Goal: Task Accomplishment & Management: Manage account settings

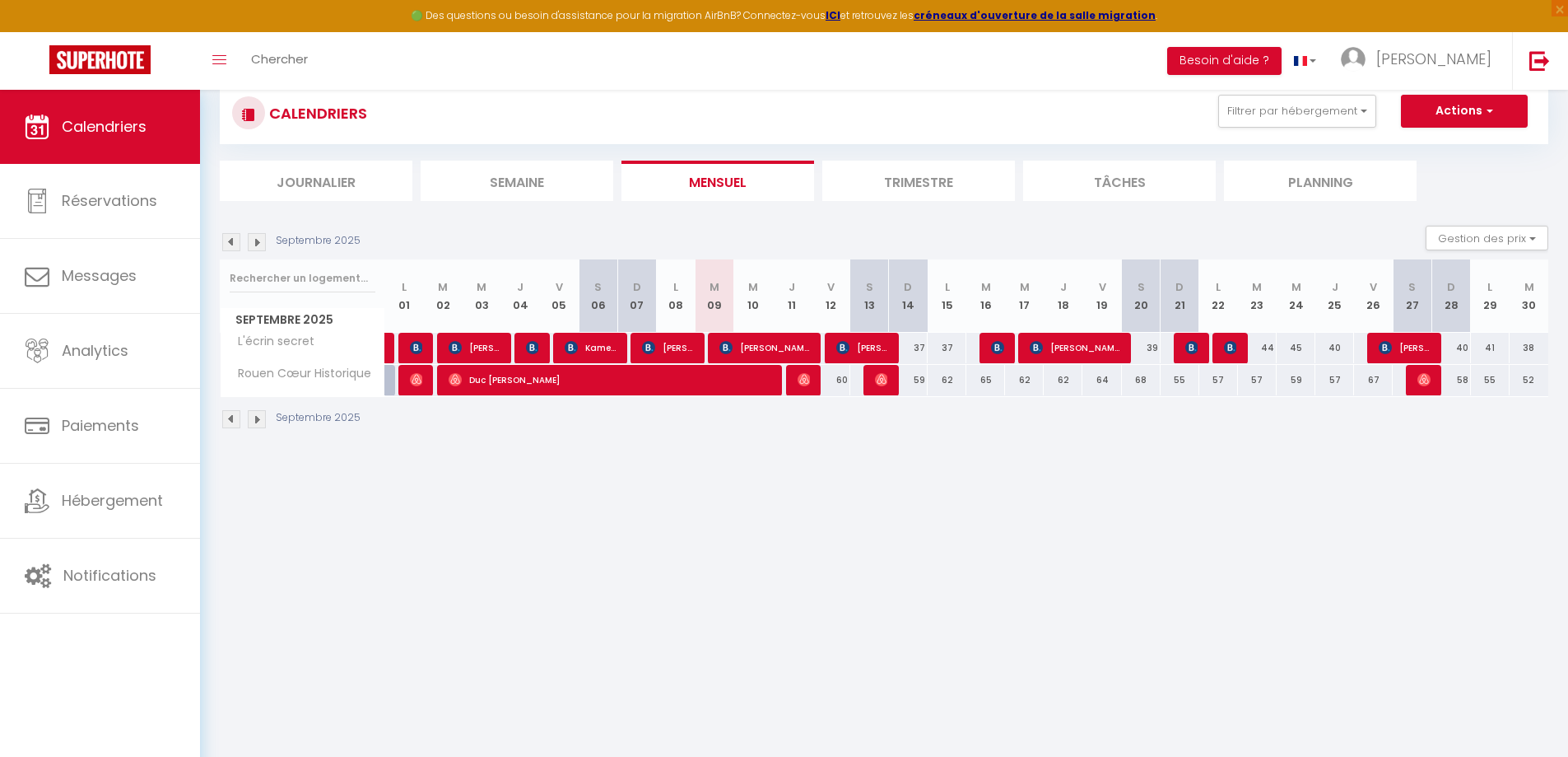
scroll to position [82, 0]
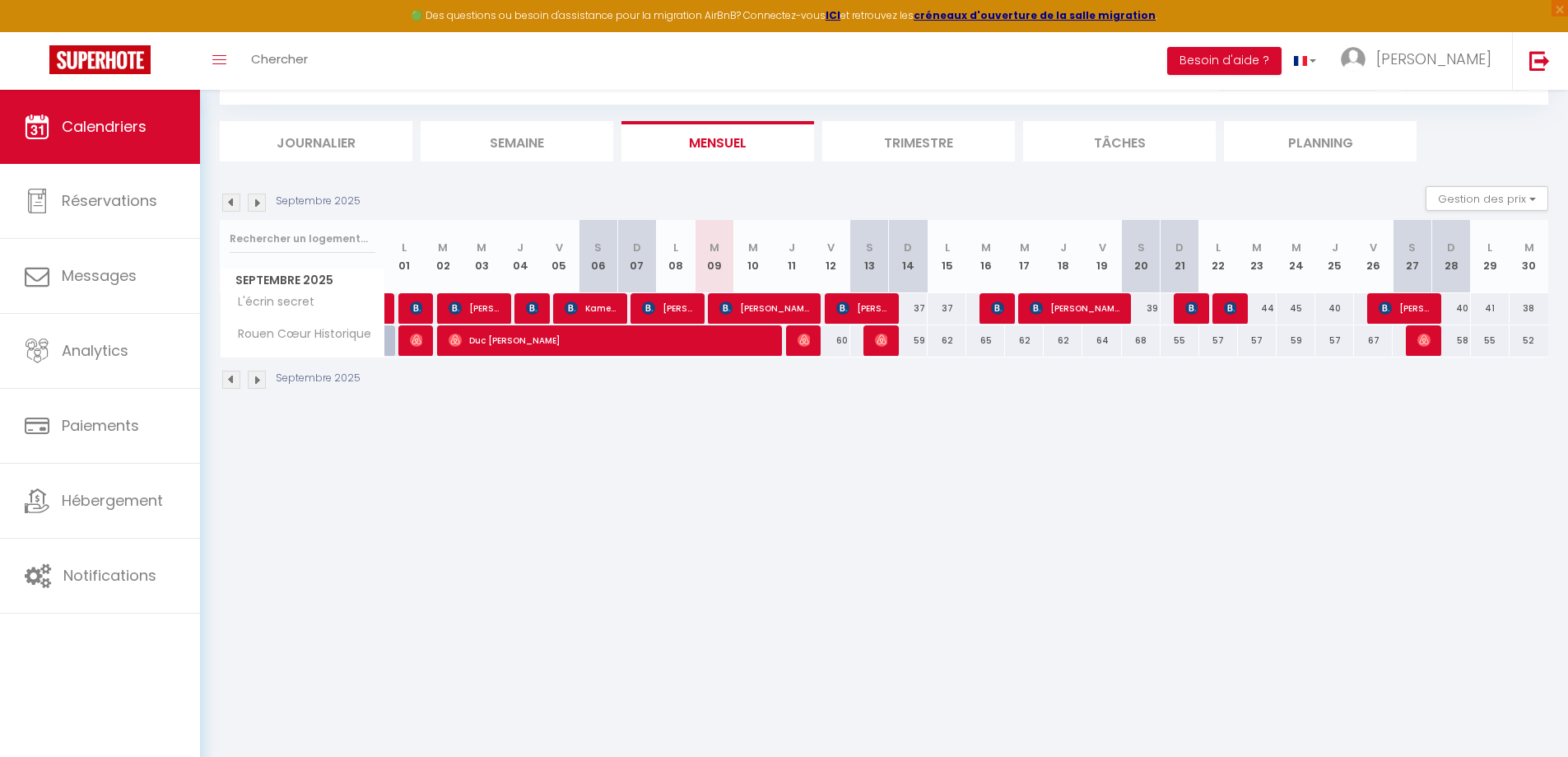
click at [920, 341] on div "59" at bounding box center [908, 340] width 39 height 30
type input "59"
type input "Dim 14 Septembre 2025"
type input "Lun 15 Septembre 2025"
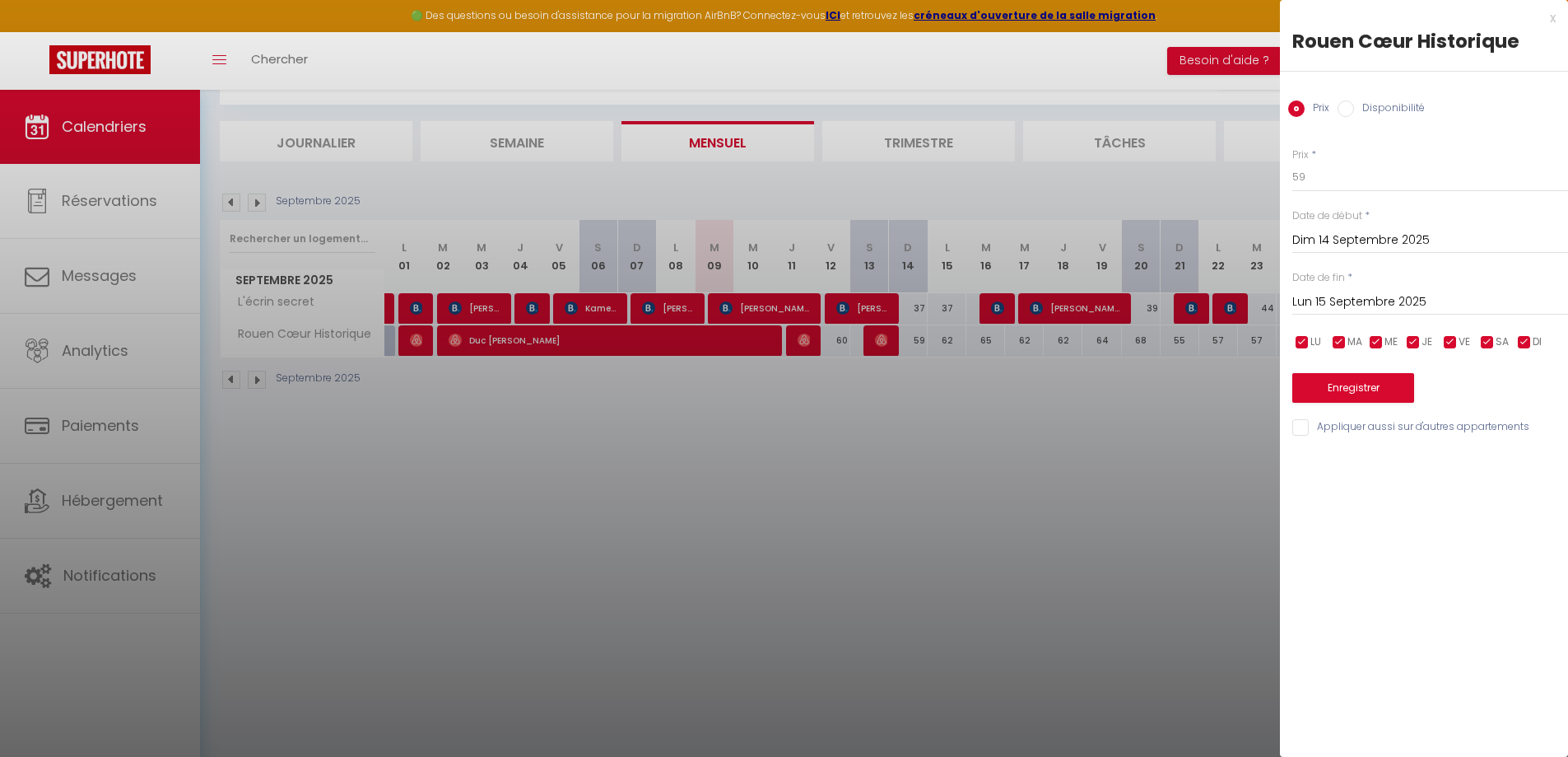
drag, startPoint x: 951, startPoint y: 584, endPoint x: 902, endPoint y: 539, distance: 66.5
click at [937, 590] on div at bounding box center [784, 378] width 1568 height 757
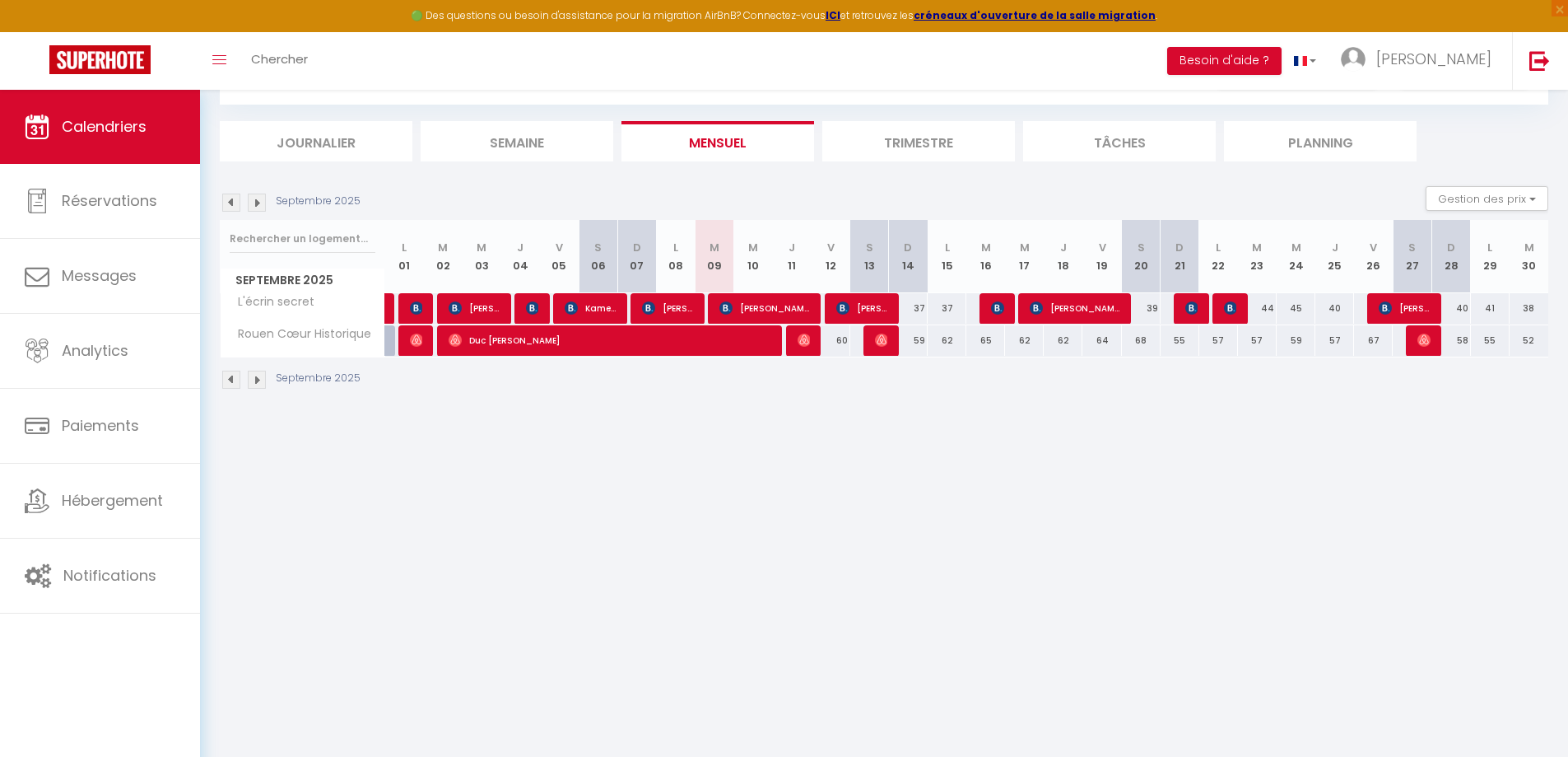
drag, startPoint x: 916, startPoint y: 342, endPoint x: 1016, endPoint y: 342, distance: 100.0
click at [1016, 342] on tr "Rouen Cœur Historique 48 [PERSON_NAME] 48 Duc [PERSON_NAME]" at bounding box center [885, 340] width 1329 height 32
click at [1014, 339] on div "62" at bounding box center [1025, 340] width 39 height 30
type input "62"
type input "Mer 17 Septembre 2025"
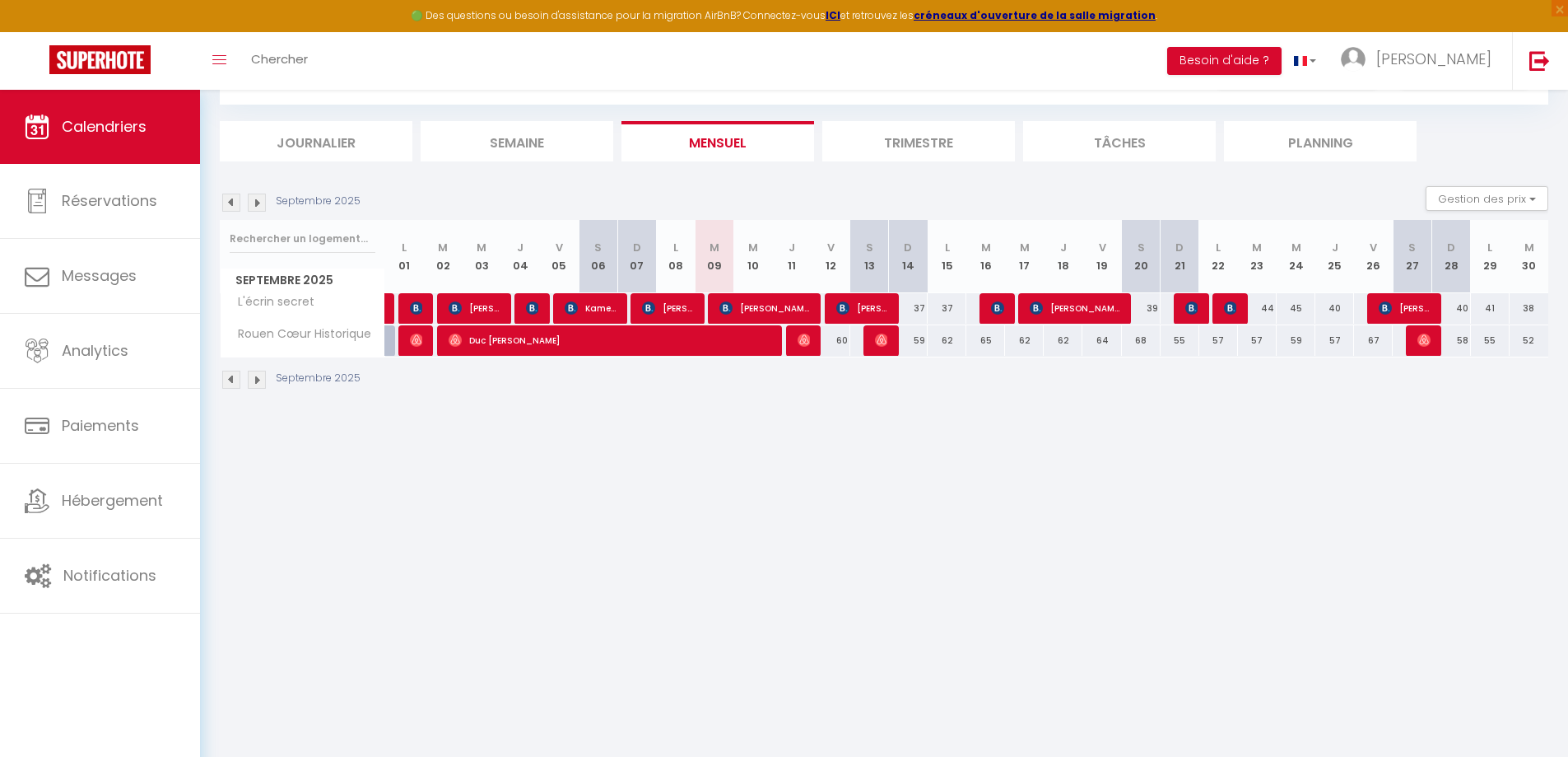
type input "Jeu 18 Septembre 2025"
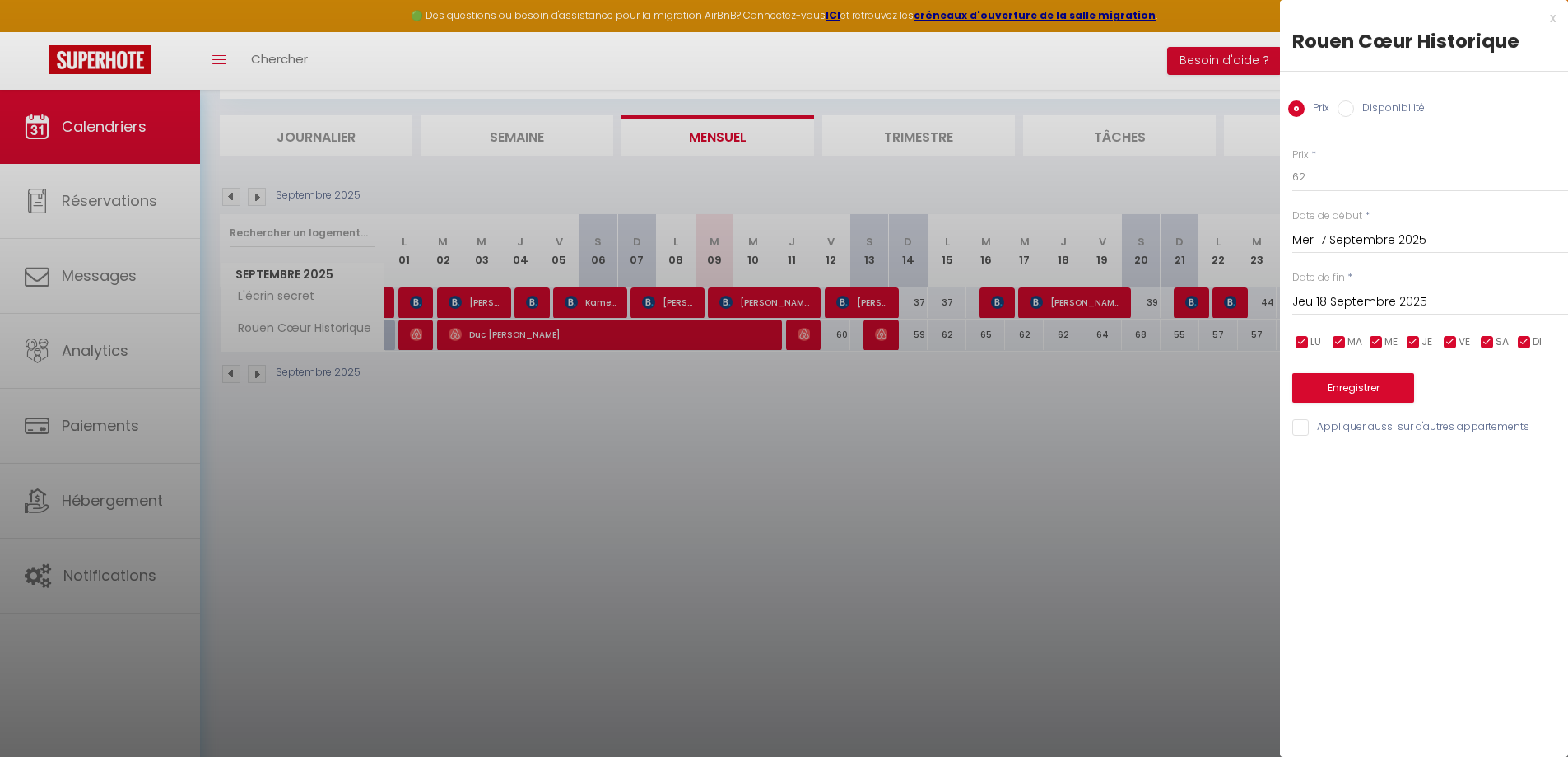
scroll to position [90, 0]
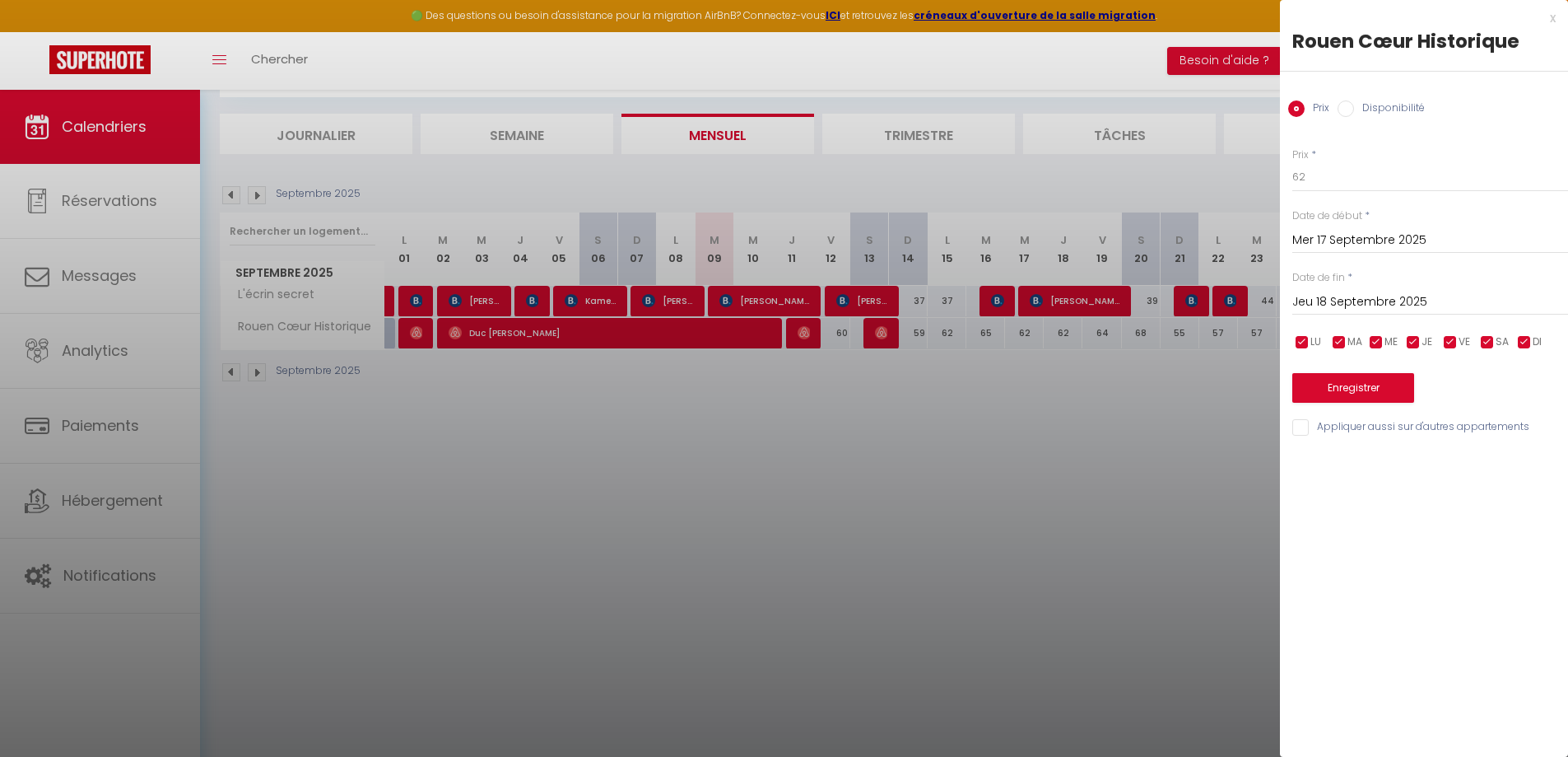
click at [1340, 98] on div "Prix Disponibilité" at bounding box center [1424, 100] width 288 height 55
click at [1346, 104] on input "Disponibilité" at bounding box center [1346, 109] width 17 height 17
radio input "true"
radio input "false"
click at [1335, 188] on select "Disponible Indisponible" at bounding box center [1430, 178] width 275 height 31
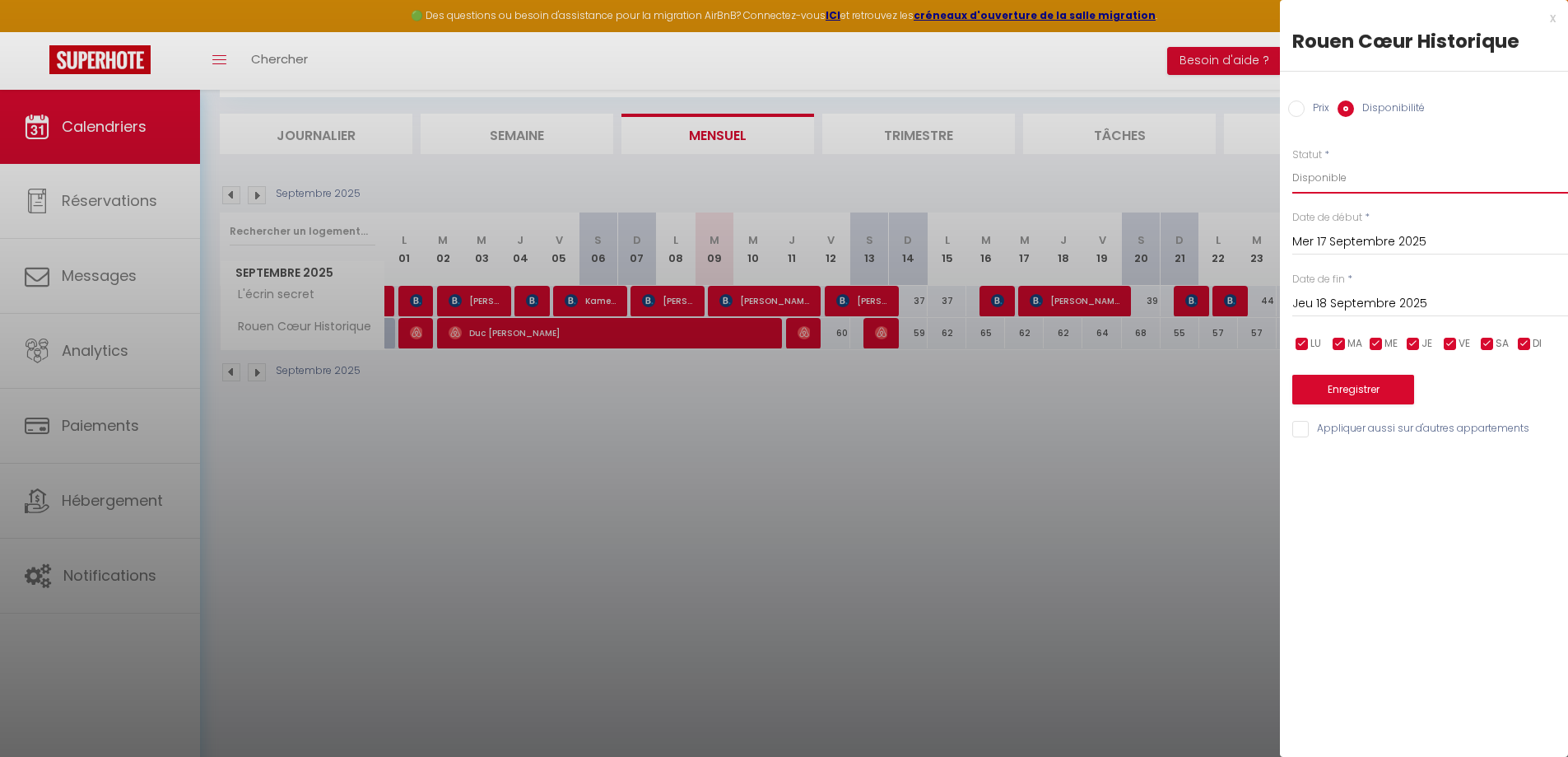
click at [1332, 175] on select "Disponible Indisponible" at bounding box center [1430, 178] width 275 height 31
click at [1325, 380] on button "Enregistrer" at bounding box center [1354, 389] width 122 height 29
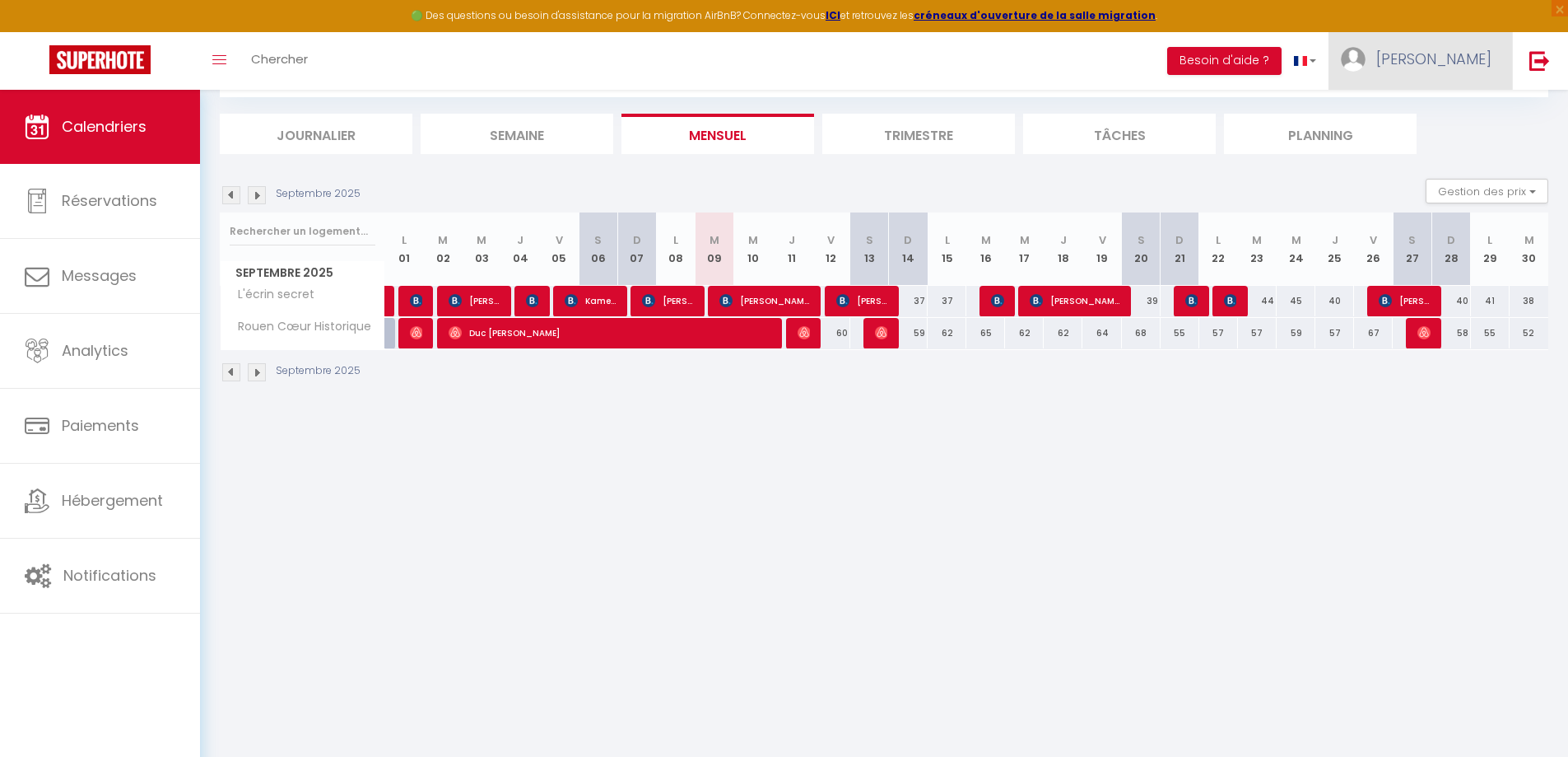
click at [1466, 54] on span "[PERSON_NAME]" at bounding box center [1434, 59] width 116 height 21
click at [1438, 114] on link "Paramètres" at bounding box center [1447, 114] width 122 height 28
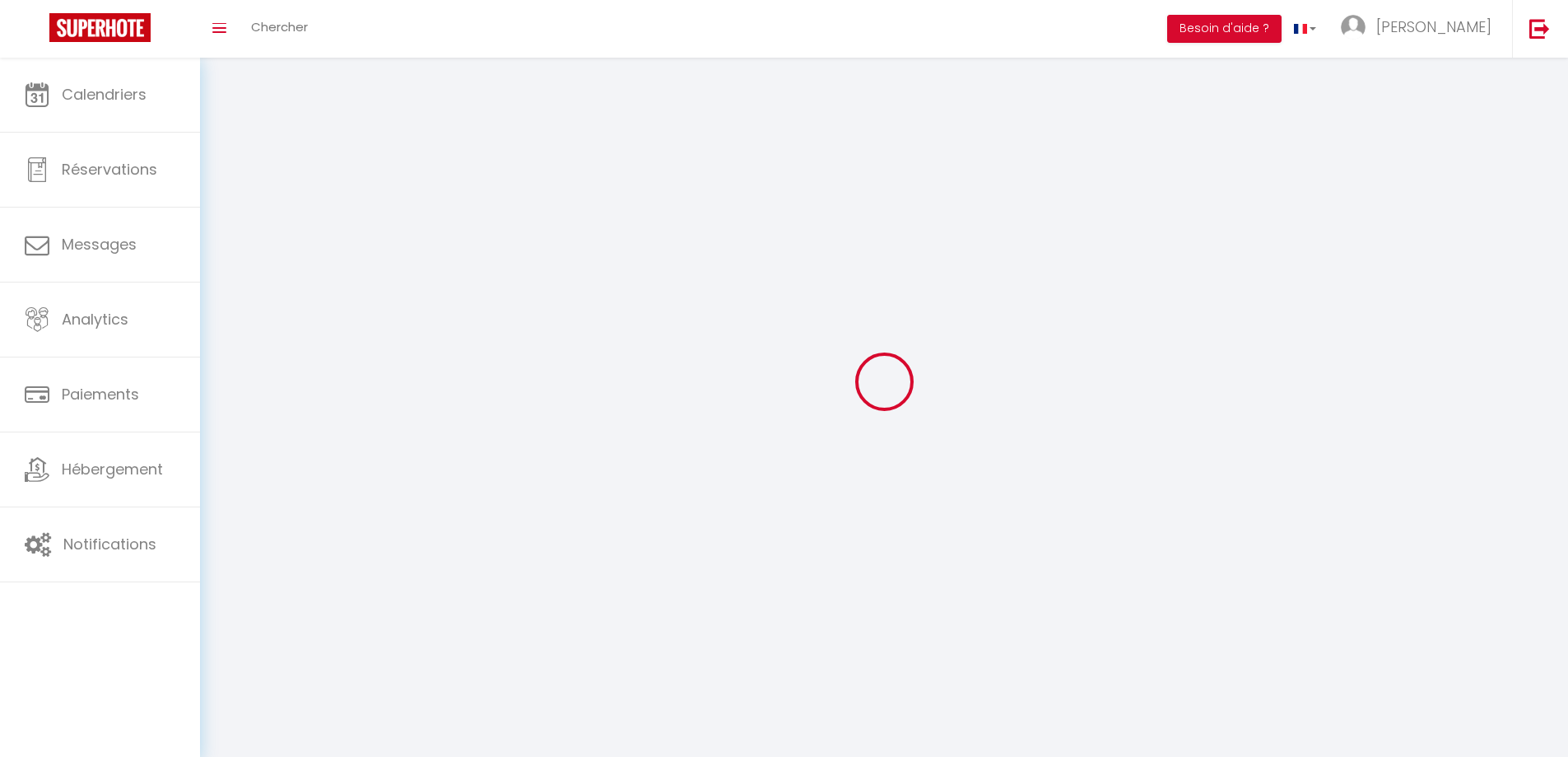
type input "[PERSON_NAME]"
type input "Alatte"
type input "069905694"
type input "[STREET_ADDRESS]"
type input "75015"
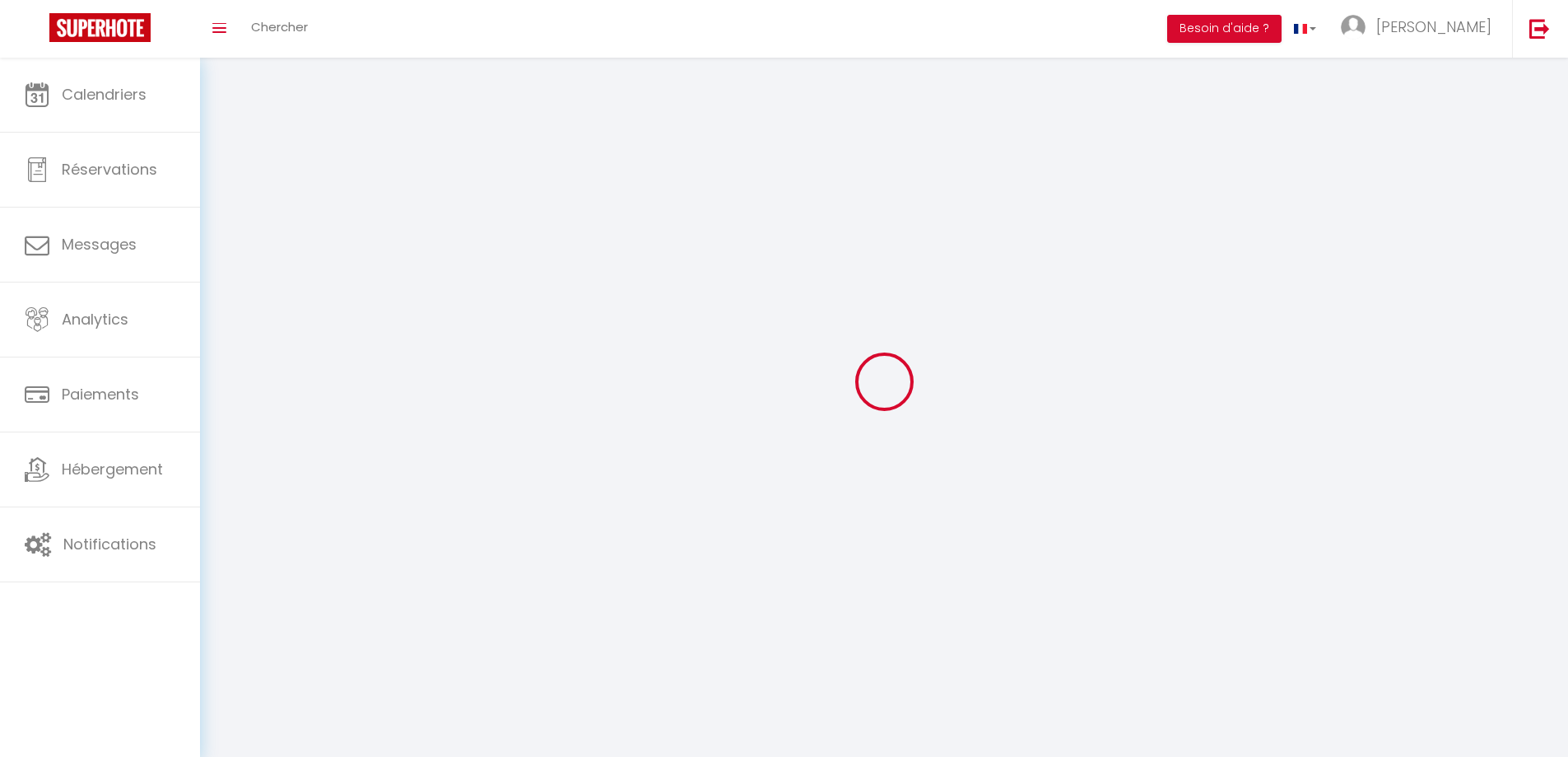
type input "[GEOGRAPHIC_DATA]"
type input "zI0Ka5tWFeP2ZvLb0jNwOt0Mv"
type input "7yvYnrkjN5MxNhDuN2Muyj4k0"
select select "28"
type input "zI0Ka5tWFeP2ZvLb0jNwOt0Mv"
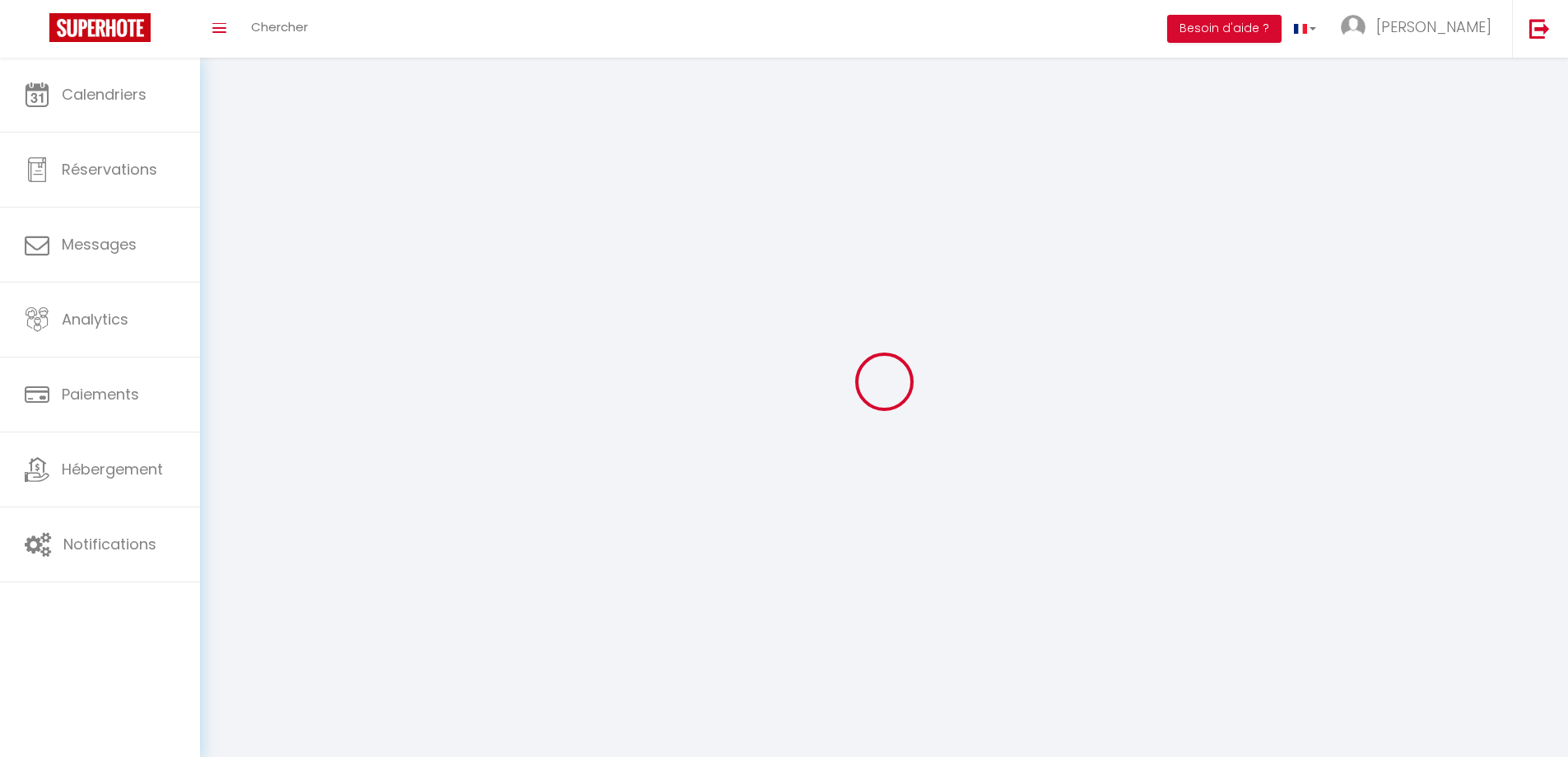
type input "7yvYnrkjN5MxNhDuN2Muyj4k0"
type input "[URL][DOMAIN_NAME]"
select select "fr"
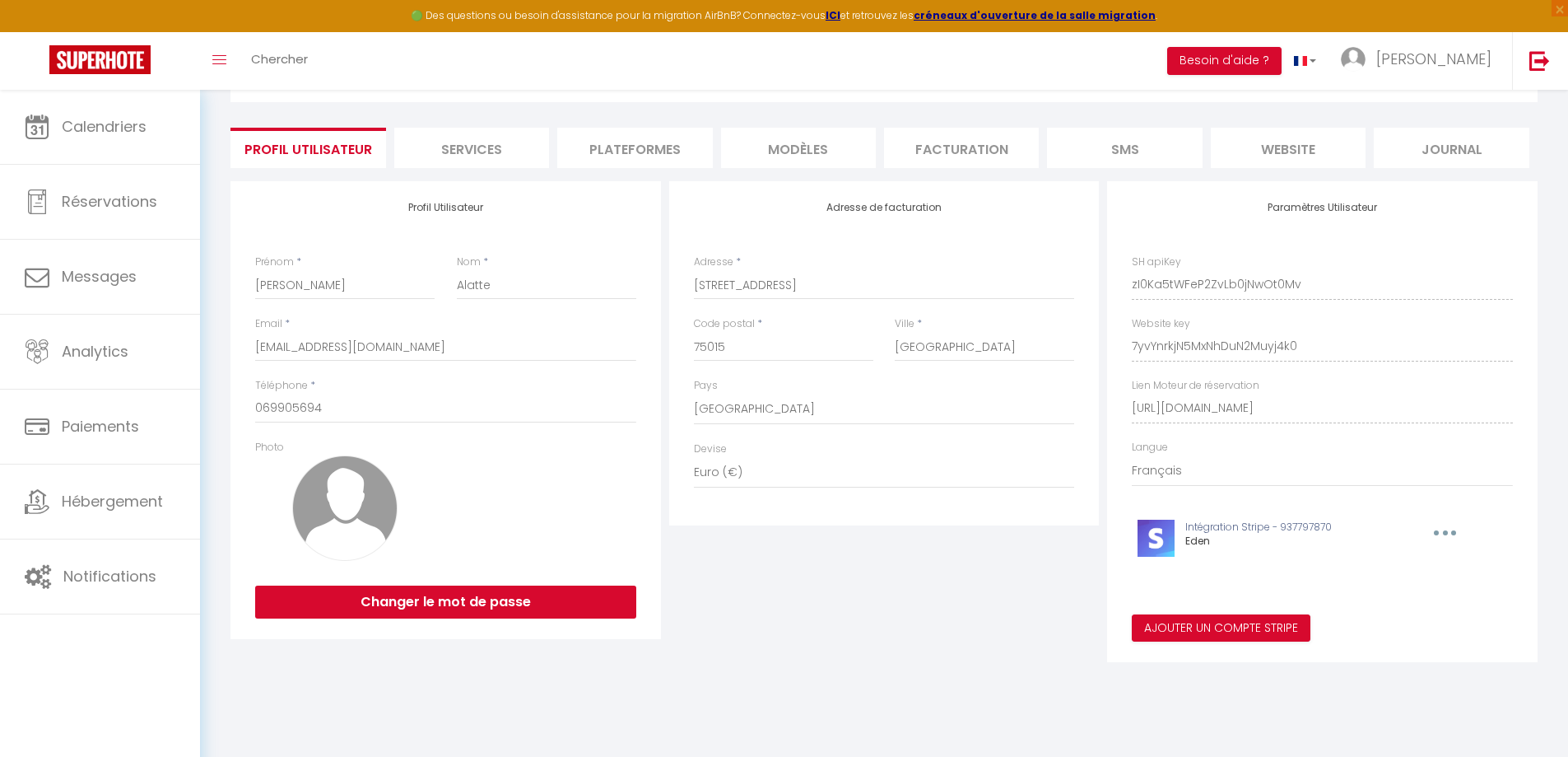
scroll to position [90, 0]
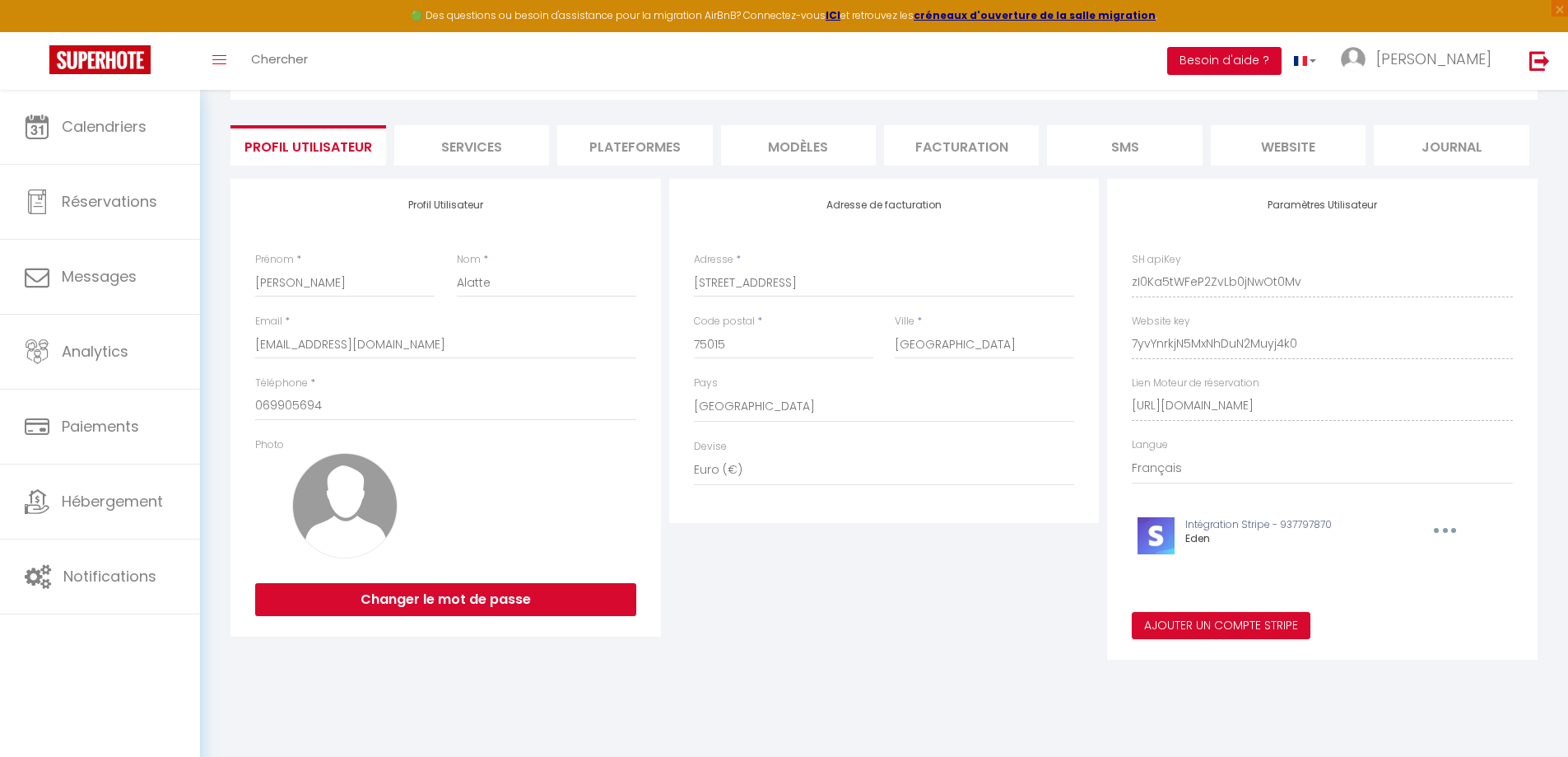
click at [1282, 59] on button "Besoin d'aide ?" at bounding box center [1224, 60] width 115 height 28
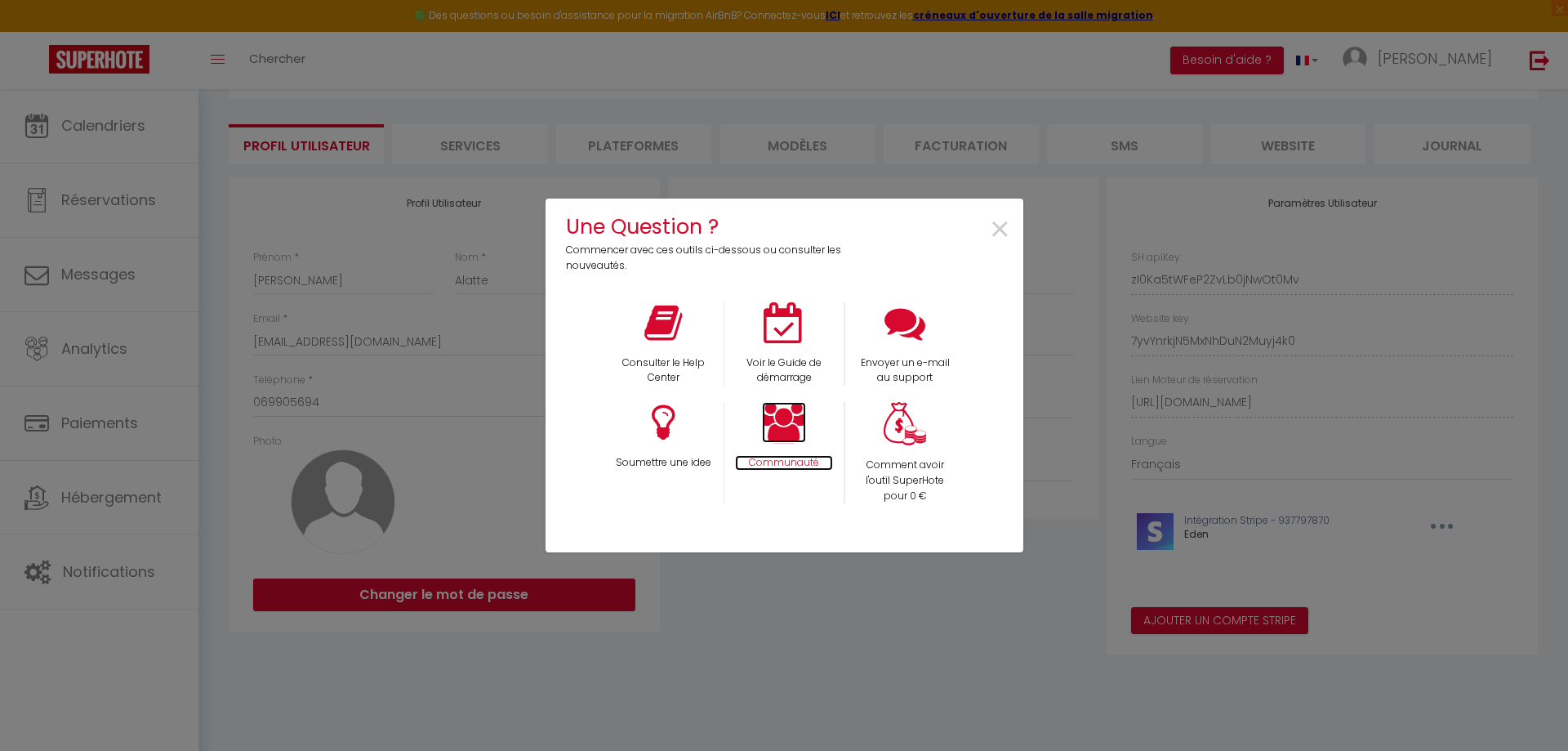
click at [785, 429] on icon at bounding box center [783, 422] width 44 height 41
click at [920, 342] on icon at bounding box center [904, 322] width 41 height 41
click at [986, 231] on div "×" at bounding box center [942, 243] width 159 height 63
click at [992, 230] on span "×" at bounding box center [1000, 230] width 22 height 52
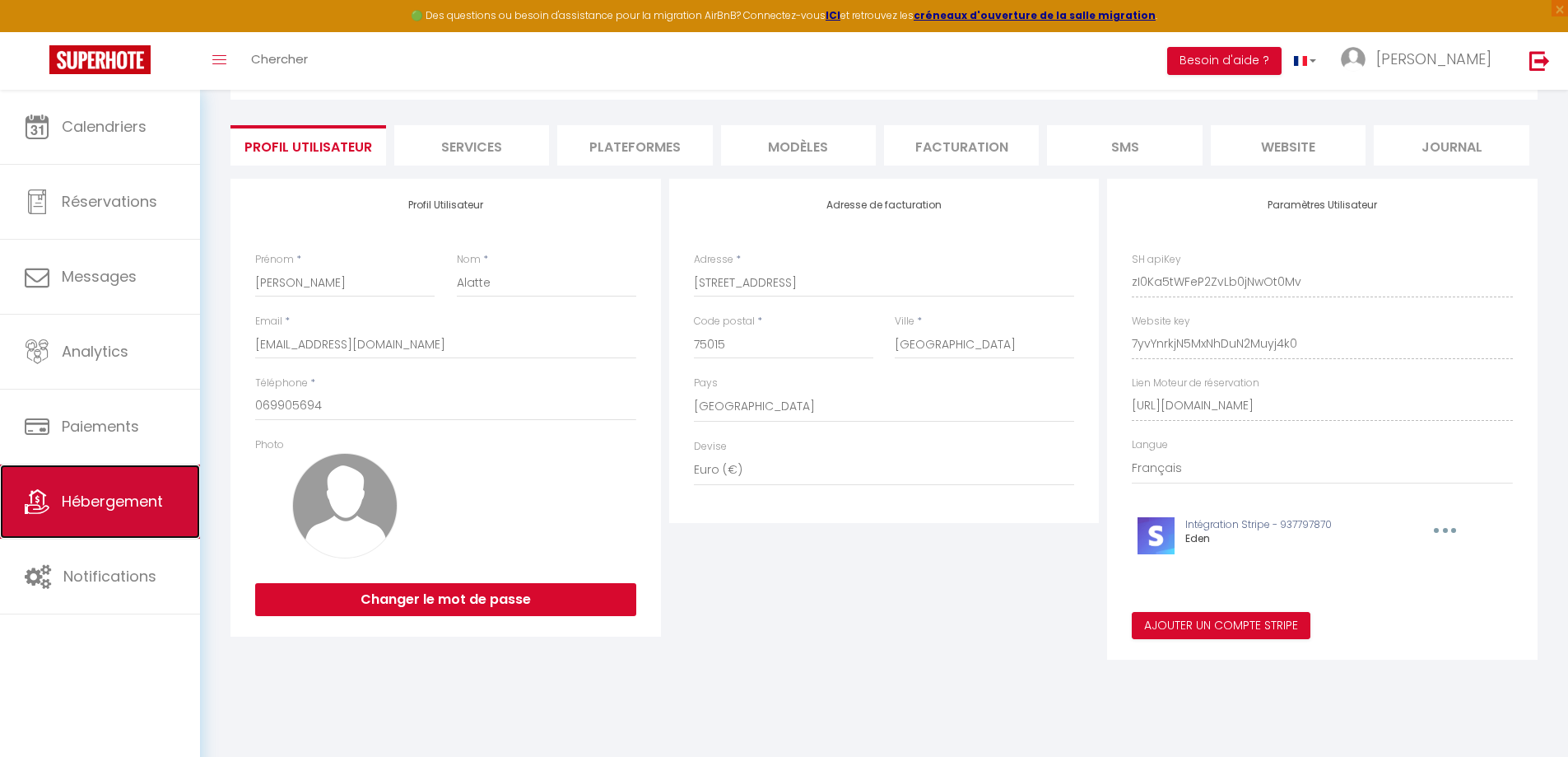
click at [98, 492] on span "Hébergement" at bounding box center [112, 501] width 101 height 21
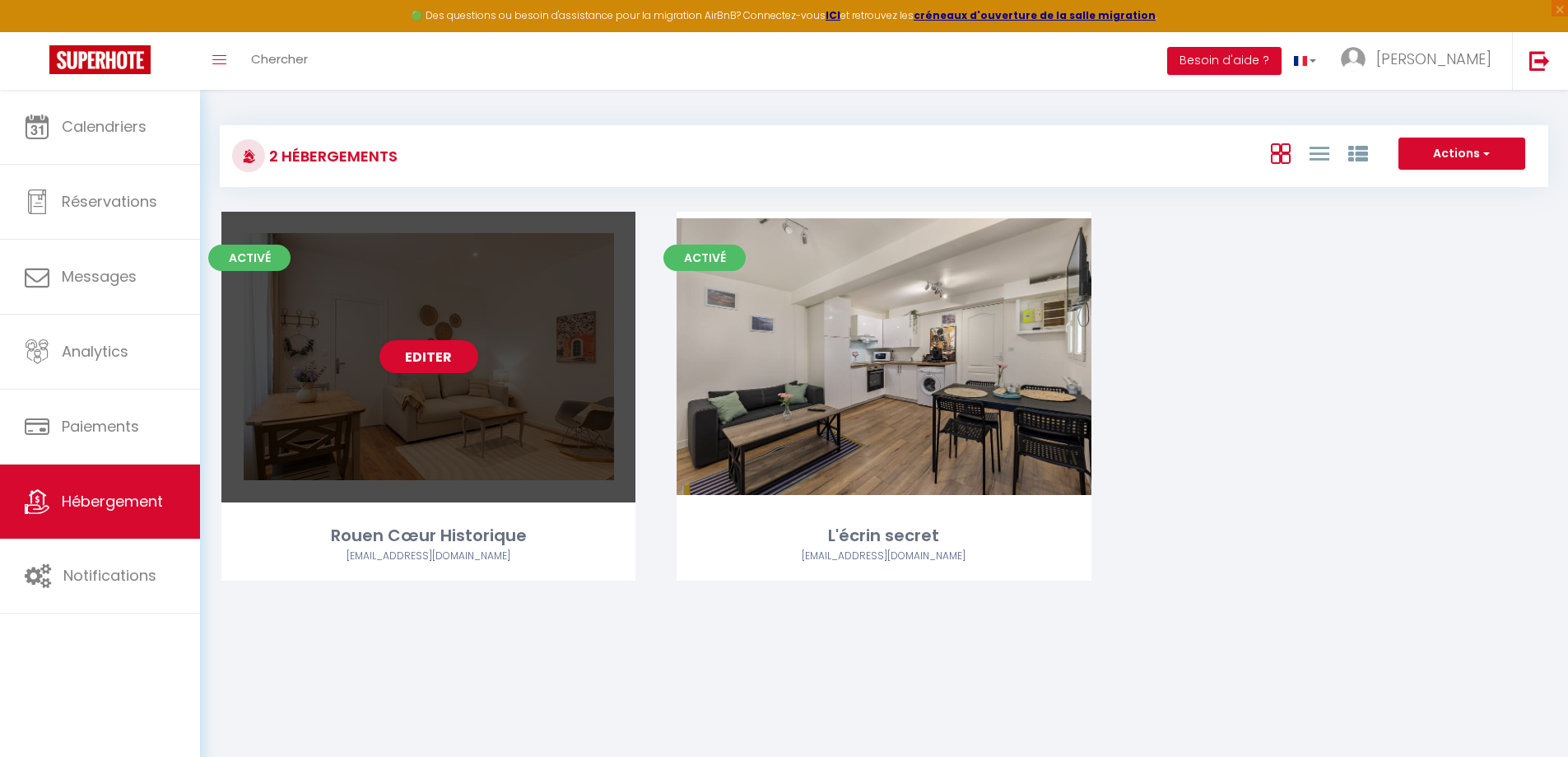
click at [405, 377] on div "Editer" at bounding box center [429, 357] width 414 height 291
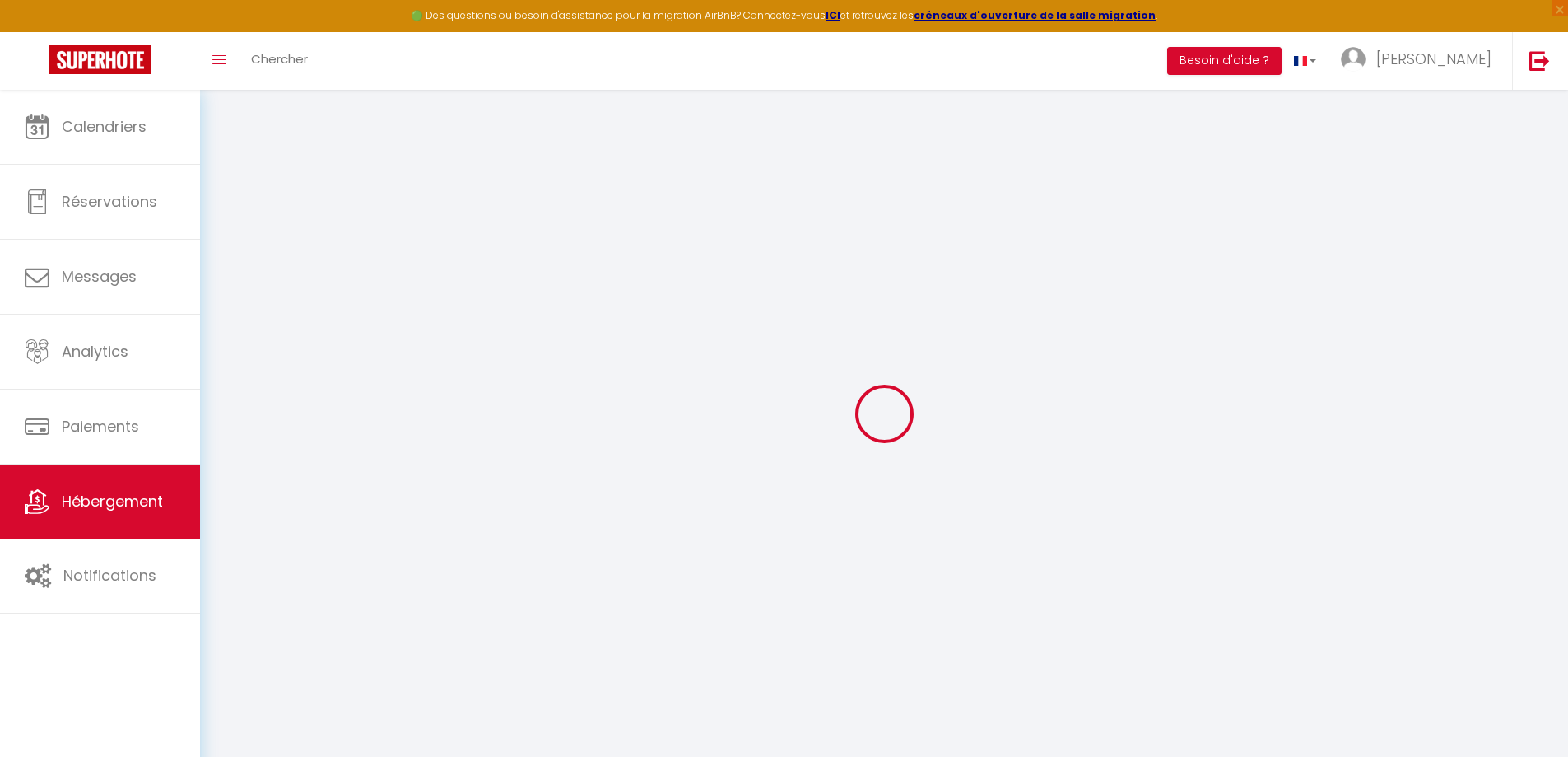
select select
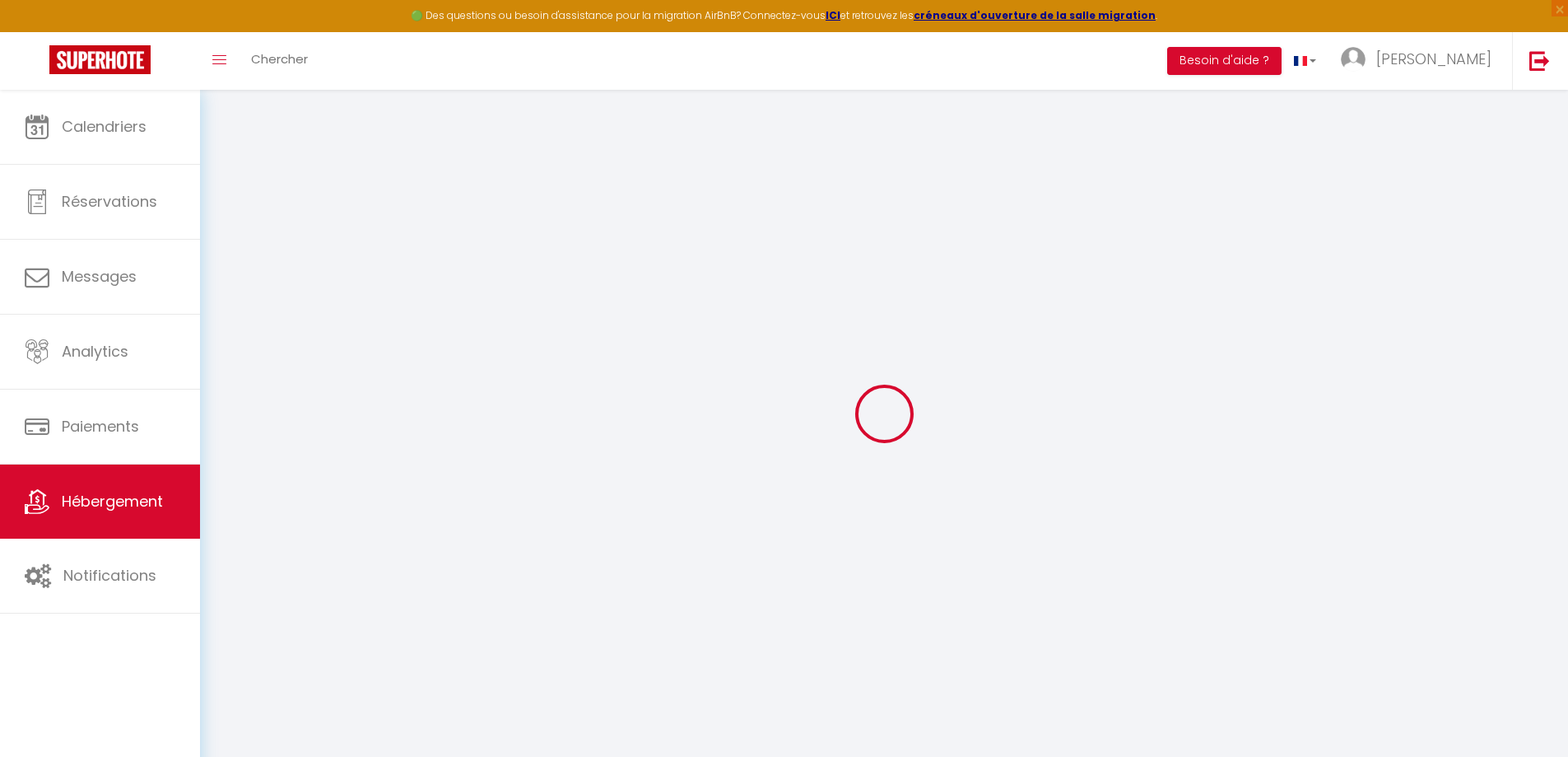
select select
type input "[PERSON_NAME][EMAIL_ADDRESS][DOMAIN_NAME]"
type input "[EMAIL_ADDRESS][DOMAIN_NAME]"
select select
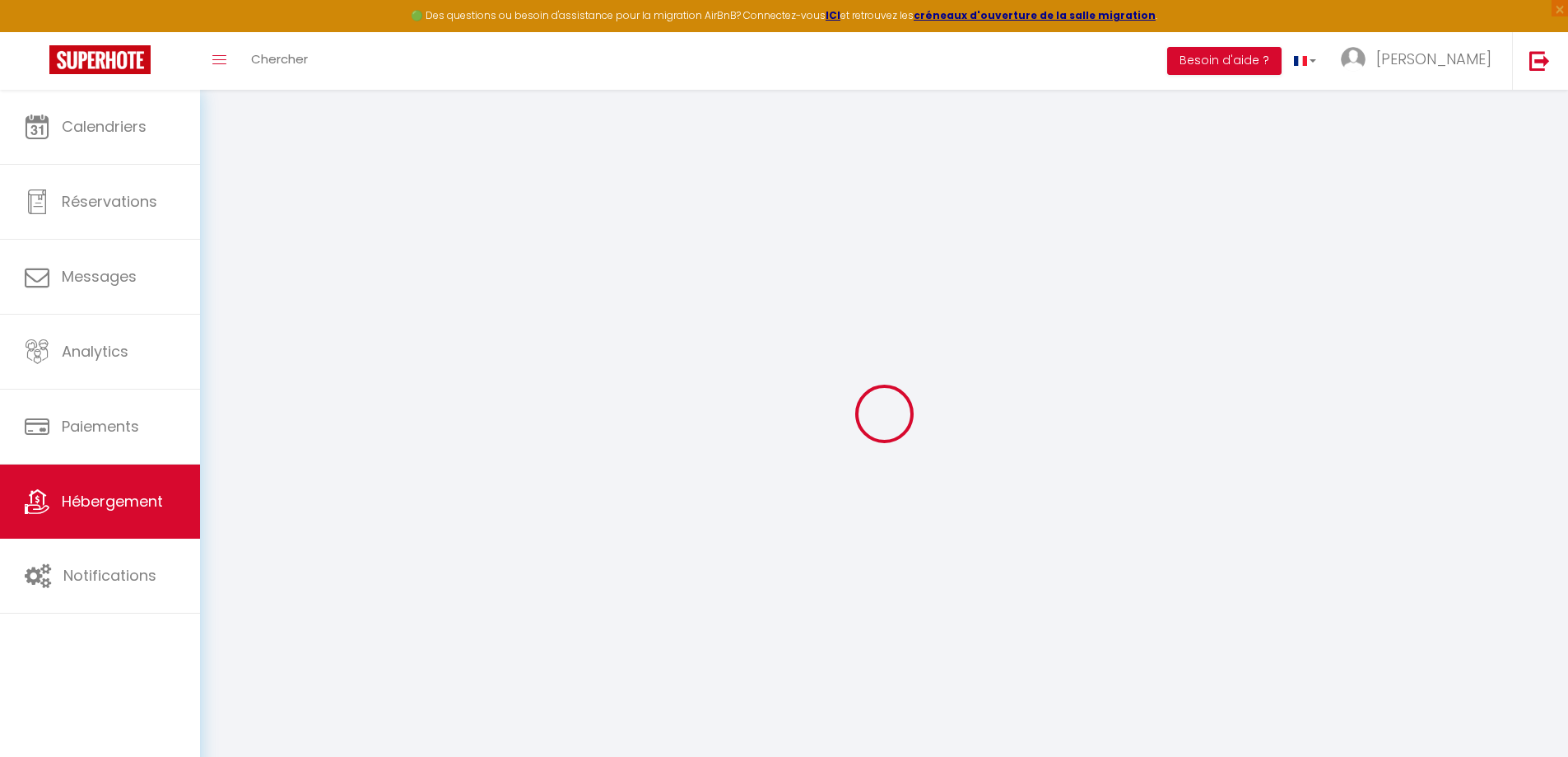
select select
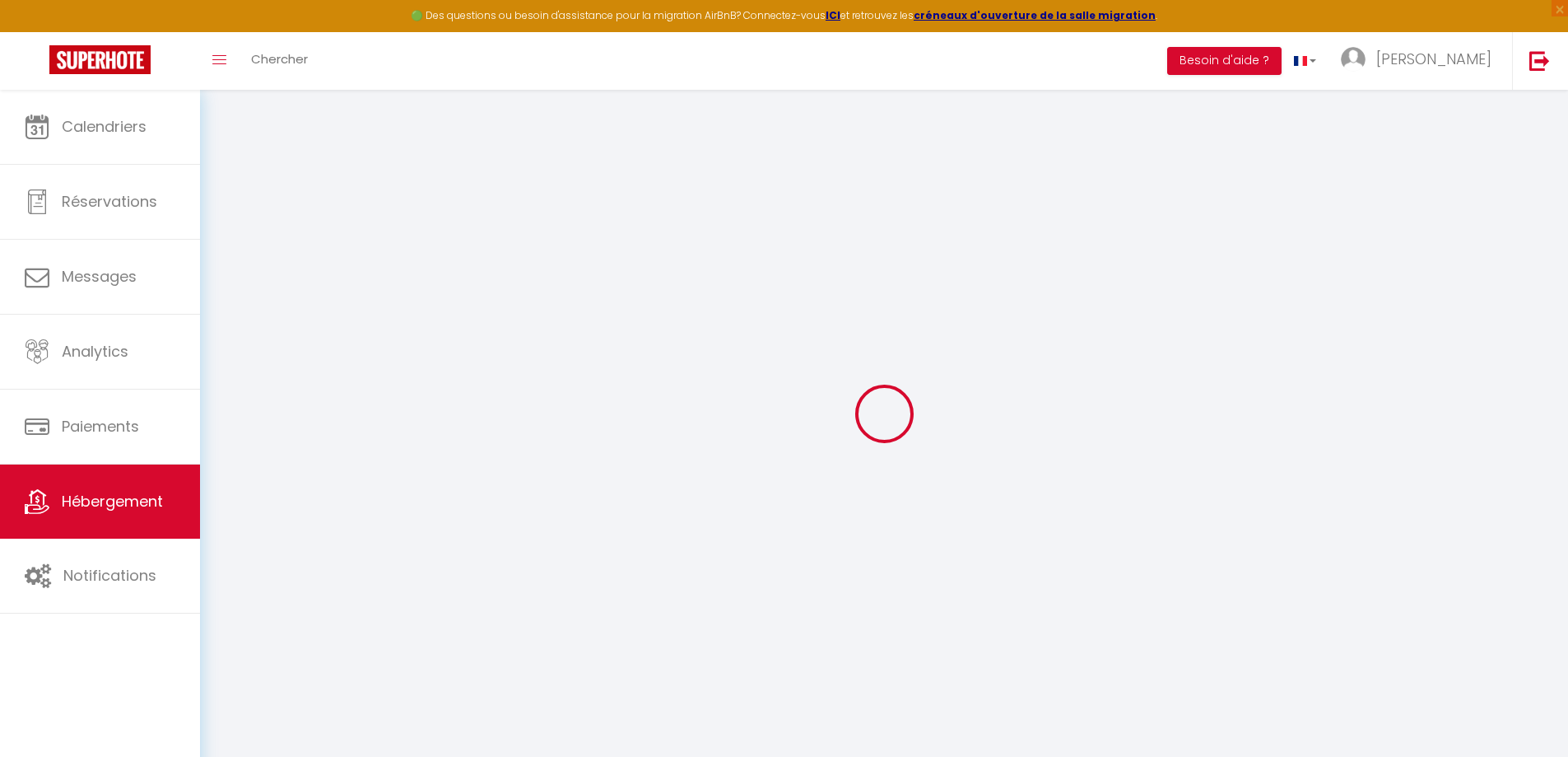
select select
select select "16:00"
select select "23:45"
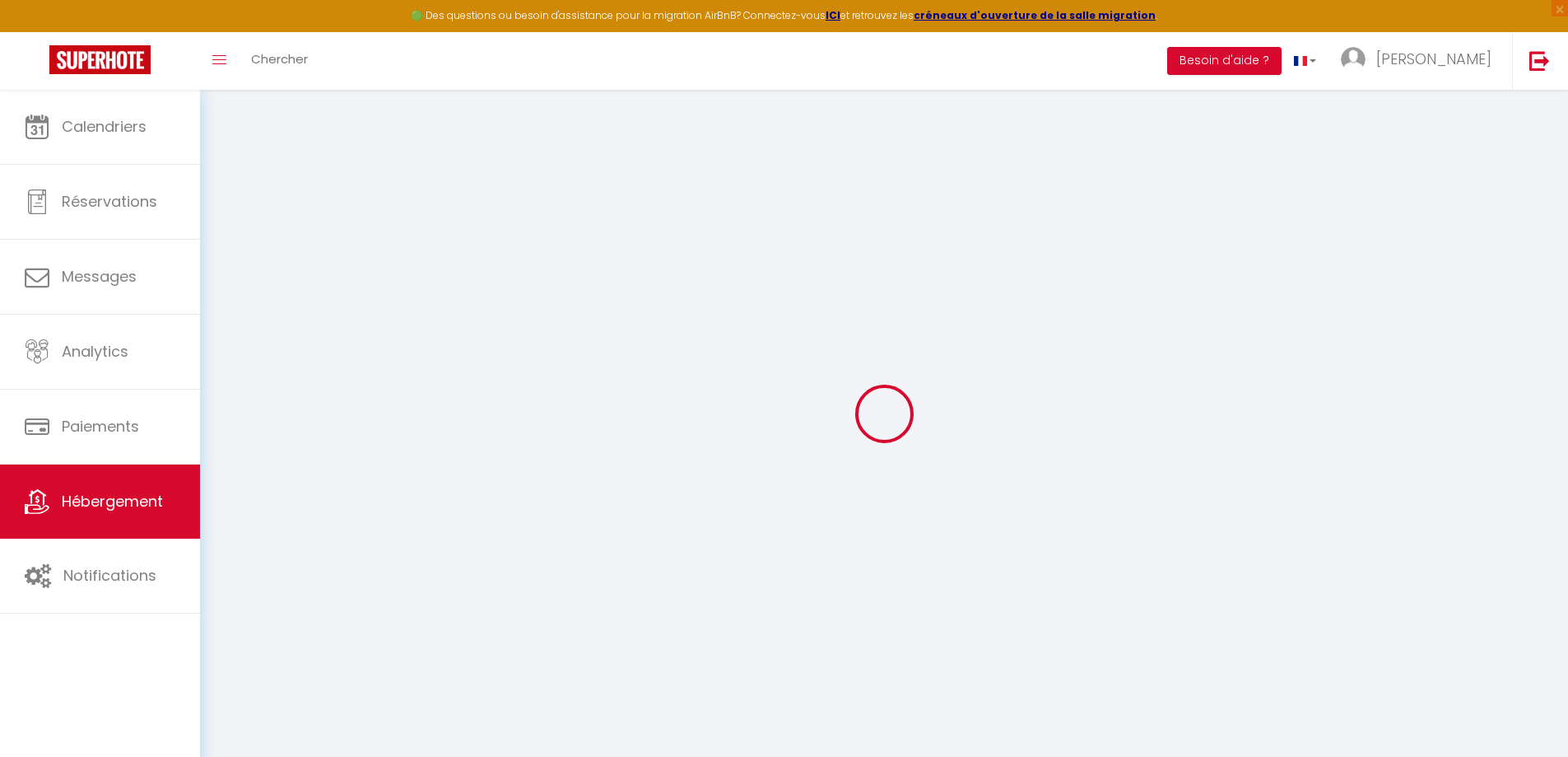
select select "11:00"
select select "30"
select select "120"
select select "50383"
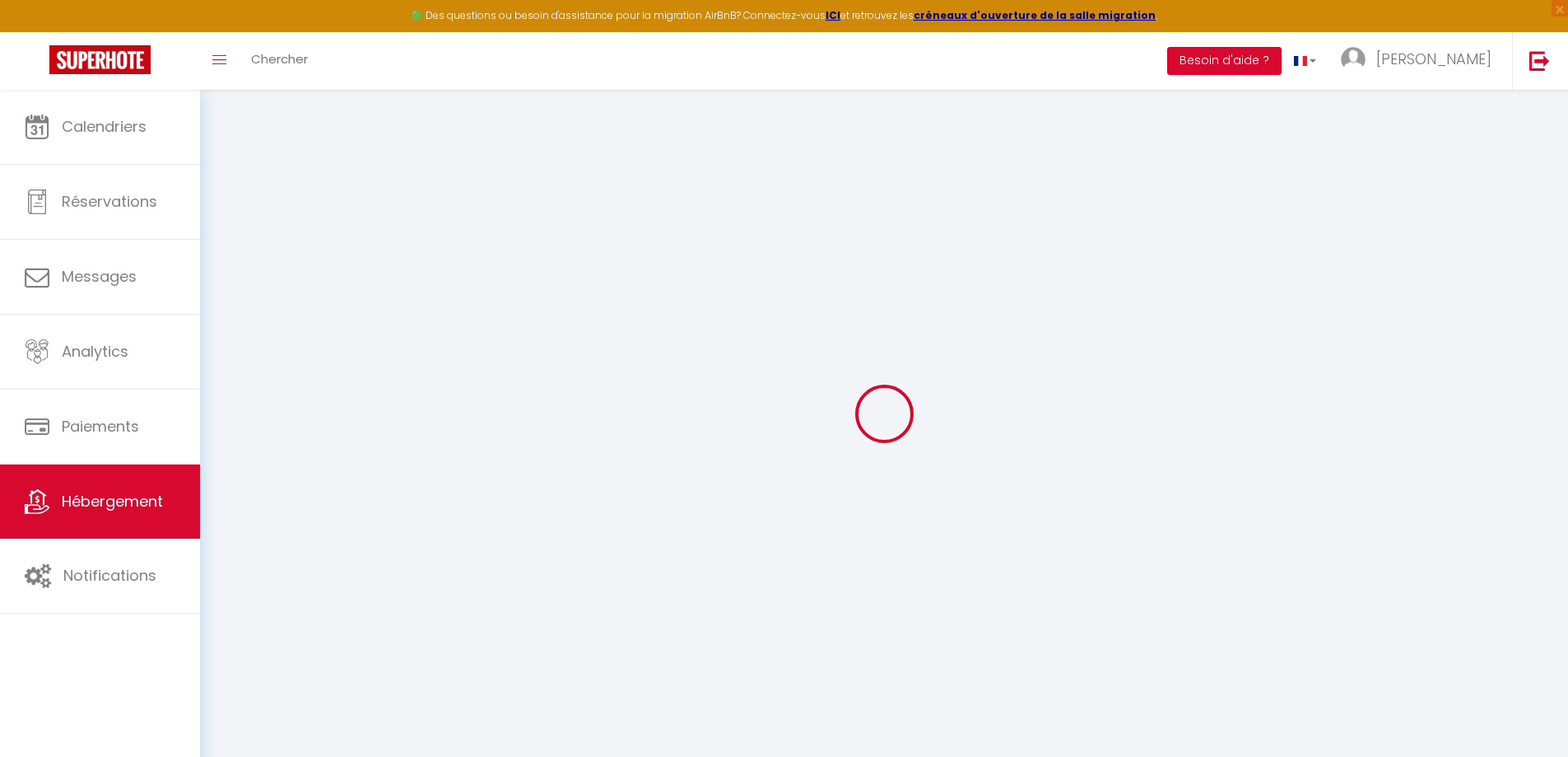
select select "+ 20 %"
select select "+ 21 %"
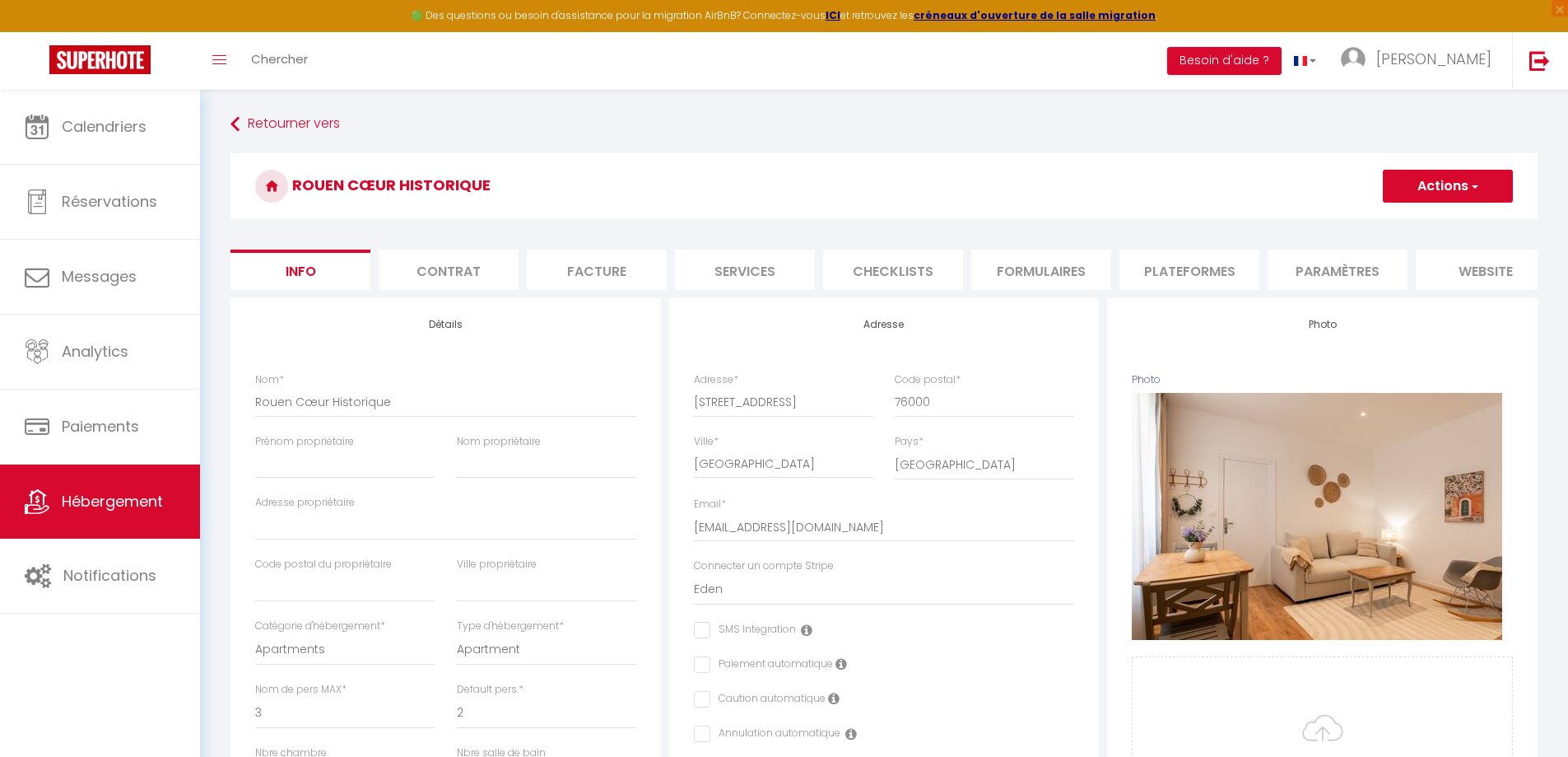
checkbox input "false"
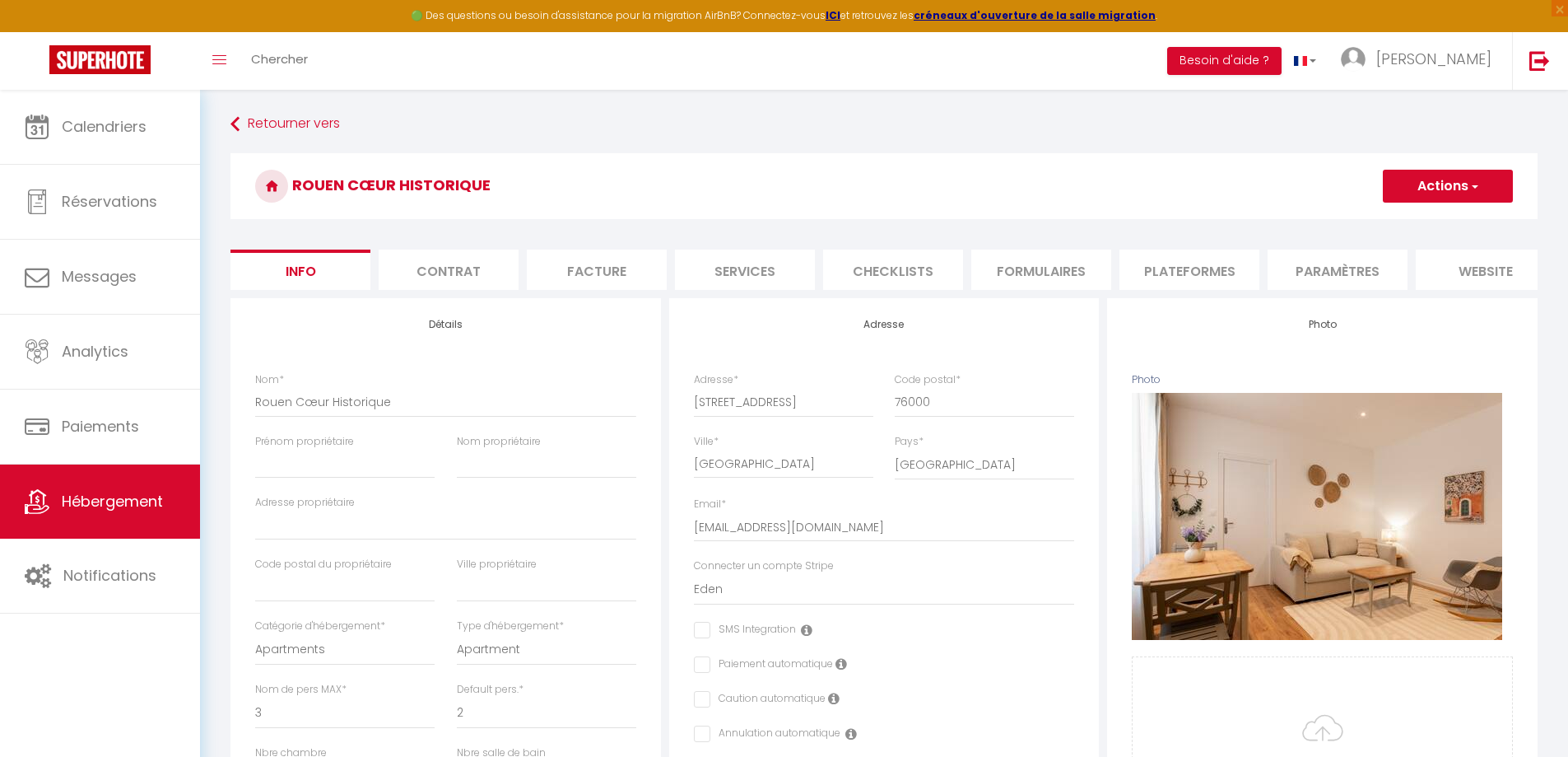
checkbox input "false"
select select "365"
select select "EUR"
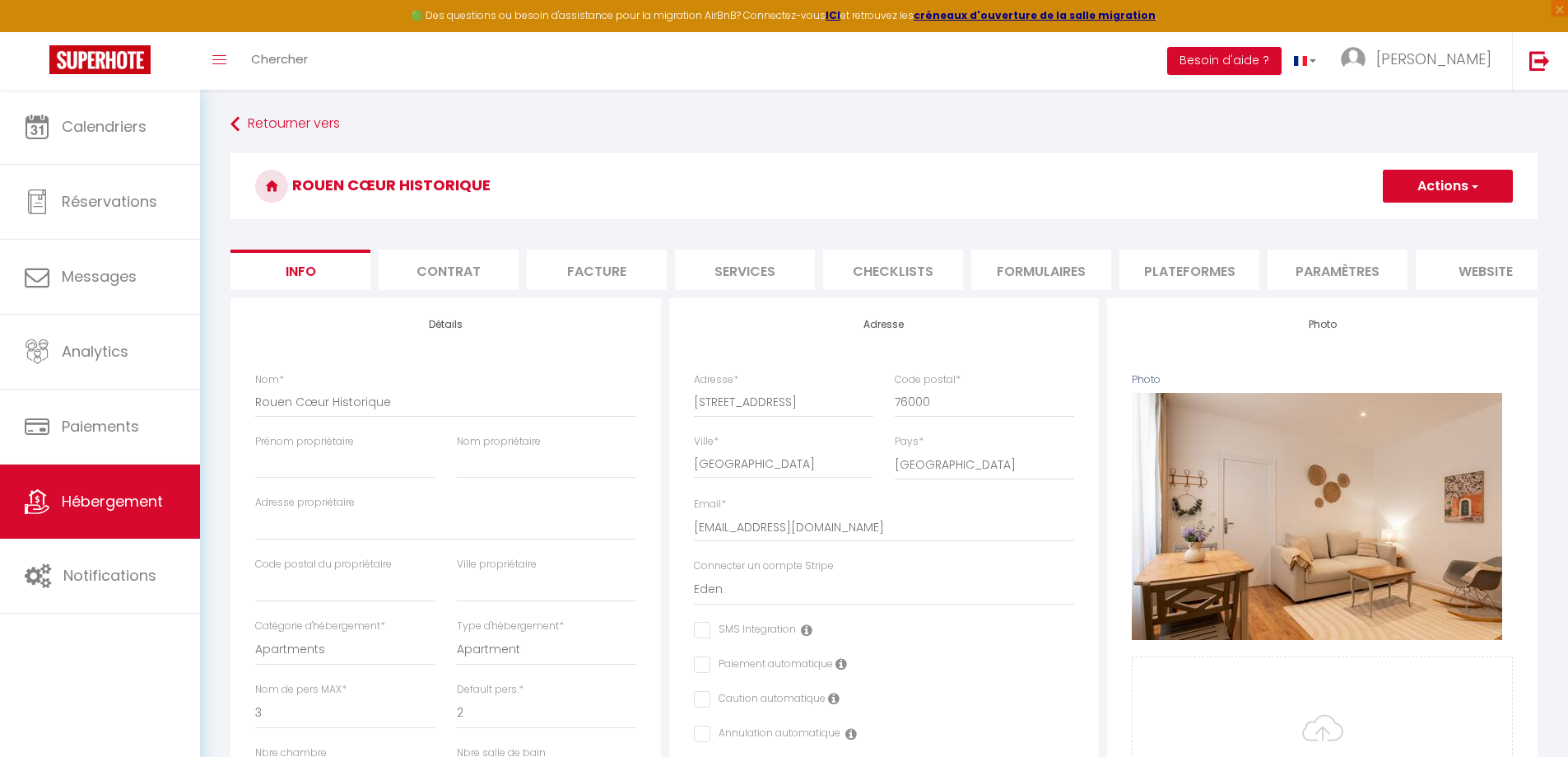
select select
select select "8228-1499504694324547948"
click at [1211, 275] on li "Plateformes" at bounding box center [1189, 270] width 140 height 40
select select
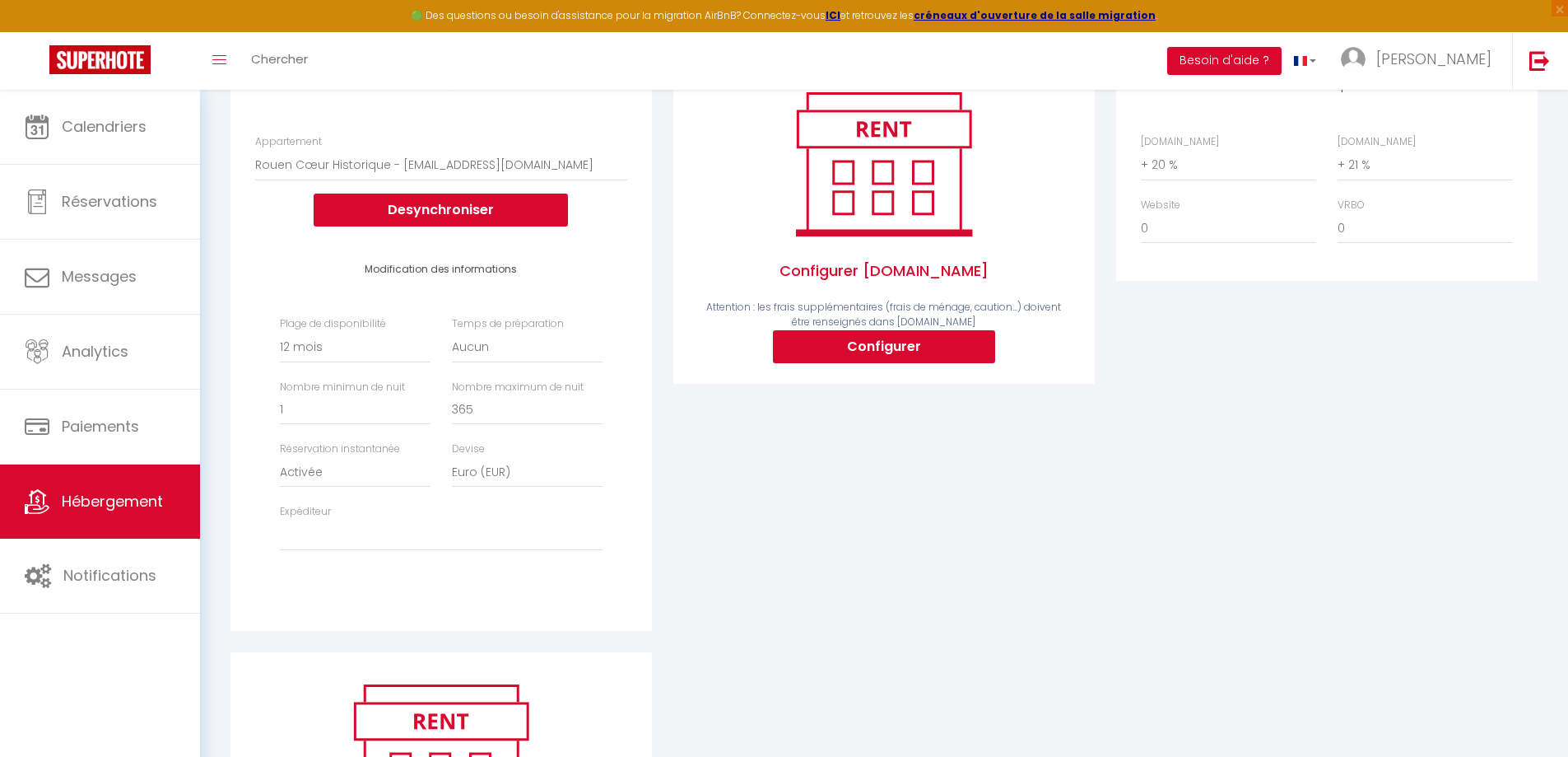
scroll to position [247, 0]
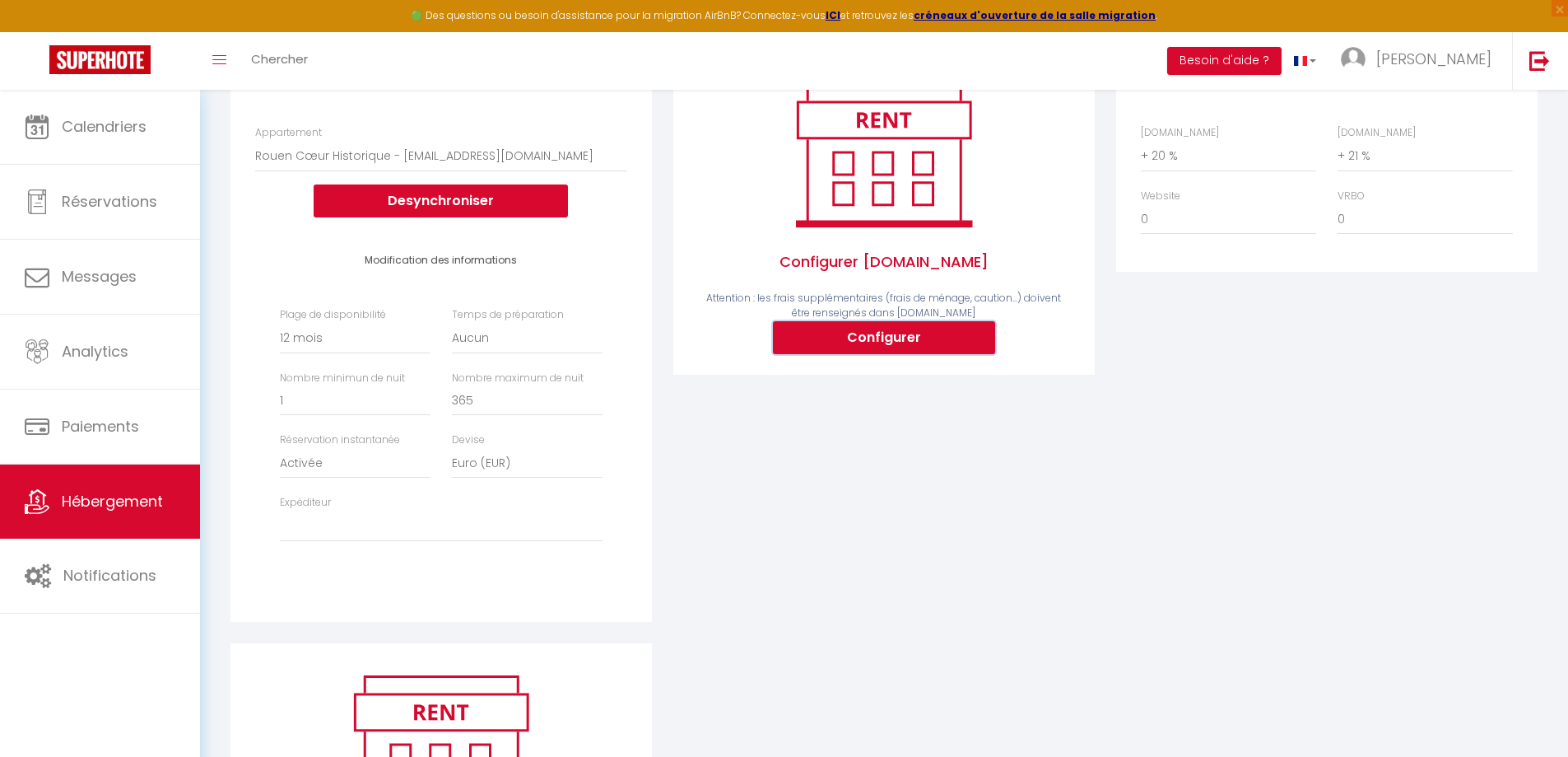
click at [835, 346] on button "Configurer" at bounding box center [884, 337] width 223 height 33
select select
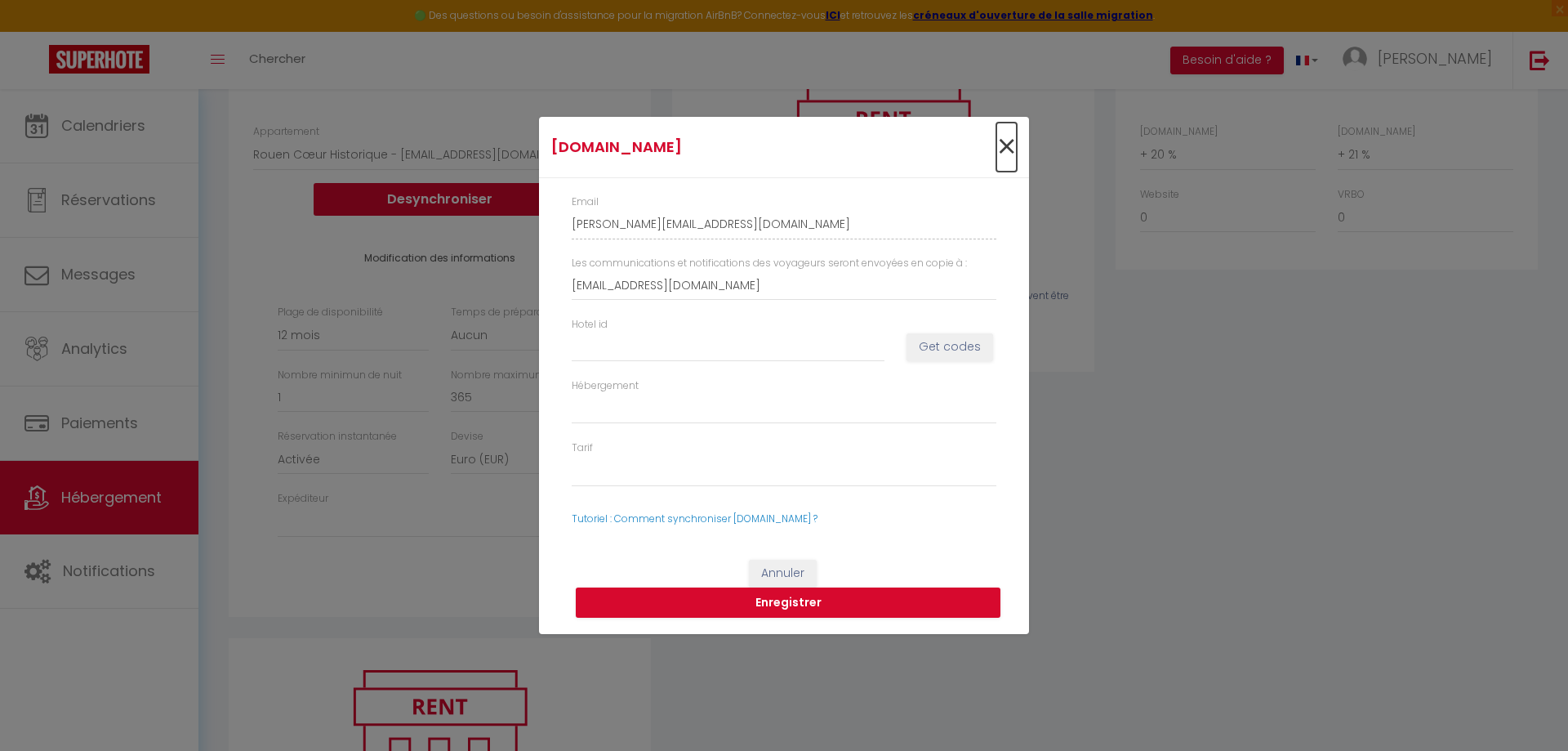
click at [1009, 151] on span "×" at bounding box center [1007, 147] width 21 height 49
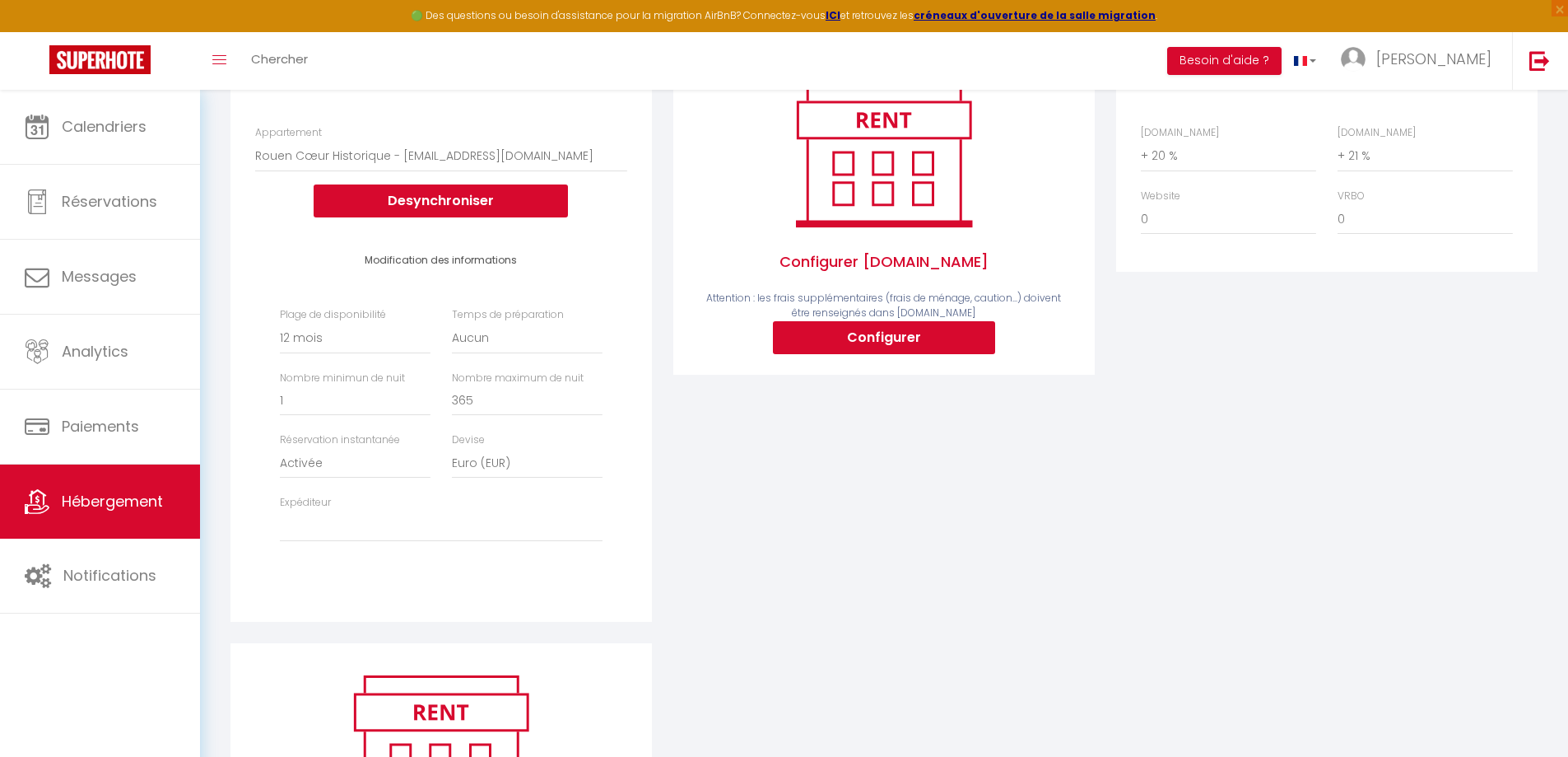
click at [881, 368] on div "Configurer [DOMAIN_NAME] Attention : les frais supplémentaires (frais de ménage…" at bounding box center [883, 213] width 421 height 323
click at [872, 354] on button "Configurer" at bounding box center [884, 337] width 223 height 33
type input "[PERSON_NAME][EMAIL_ADDRESS][DOMAIN_NAME]"
type input "[EMAIL_ADDRESS][DOMAIN_NAME]"
select select
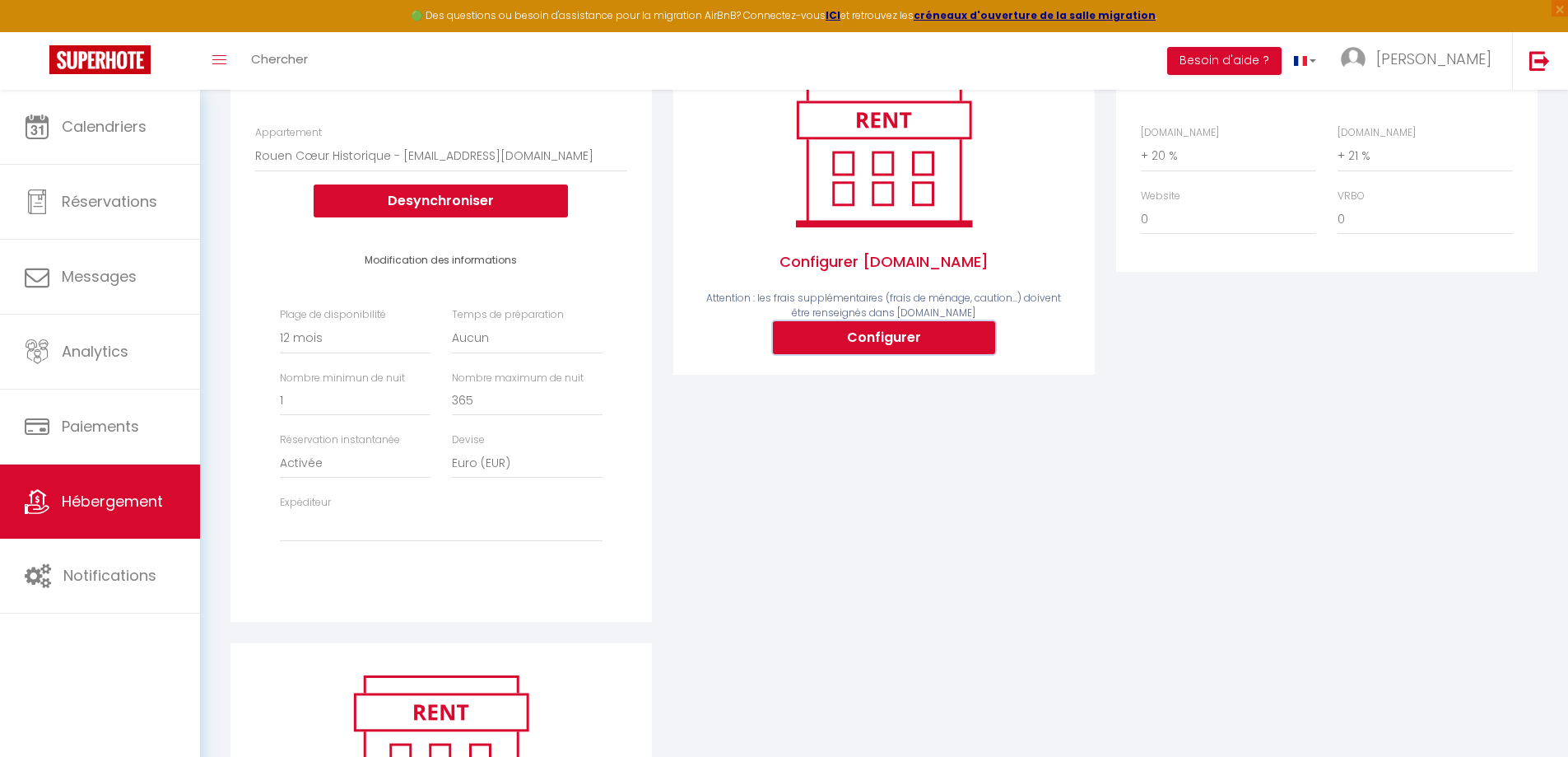
select select
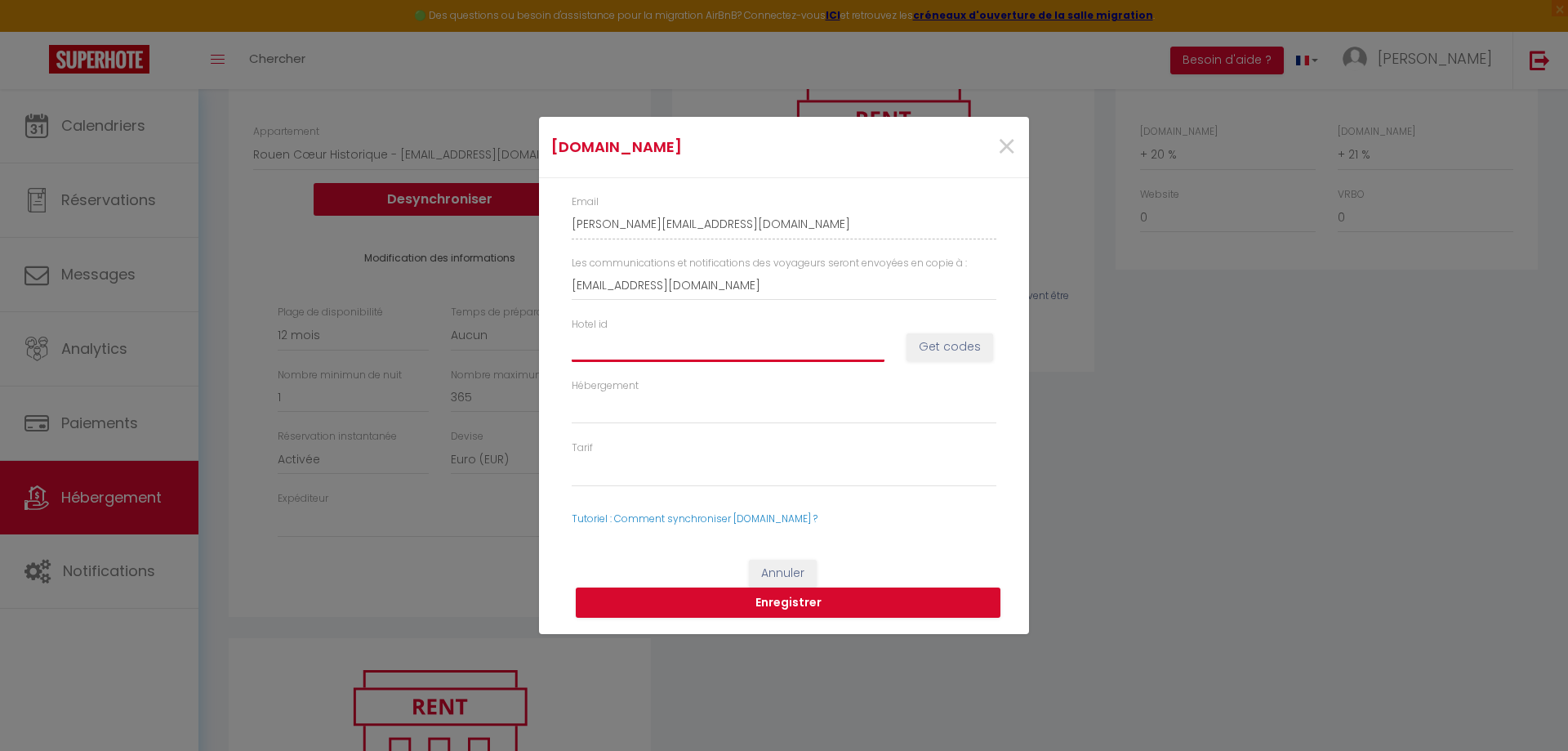
click at [782, 351] on input "Hotel id" at bounding box center [728, 346] width 313 height 29
click at [1017, 145] on div "×" at bounding box center [946, 146] width 163 height 36
click at [1007, 146] on span "×" at bounding box center [1007, 147] width 21 height 49
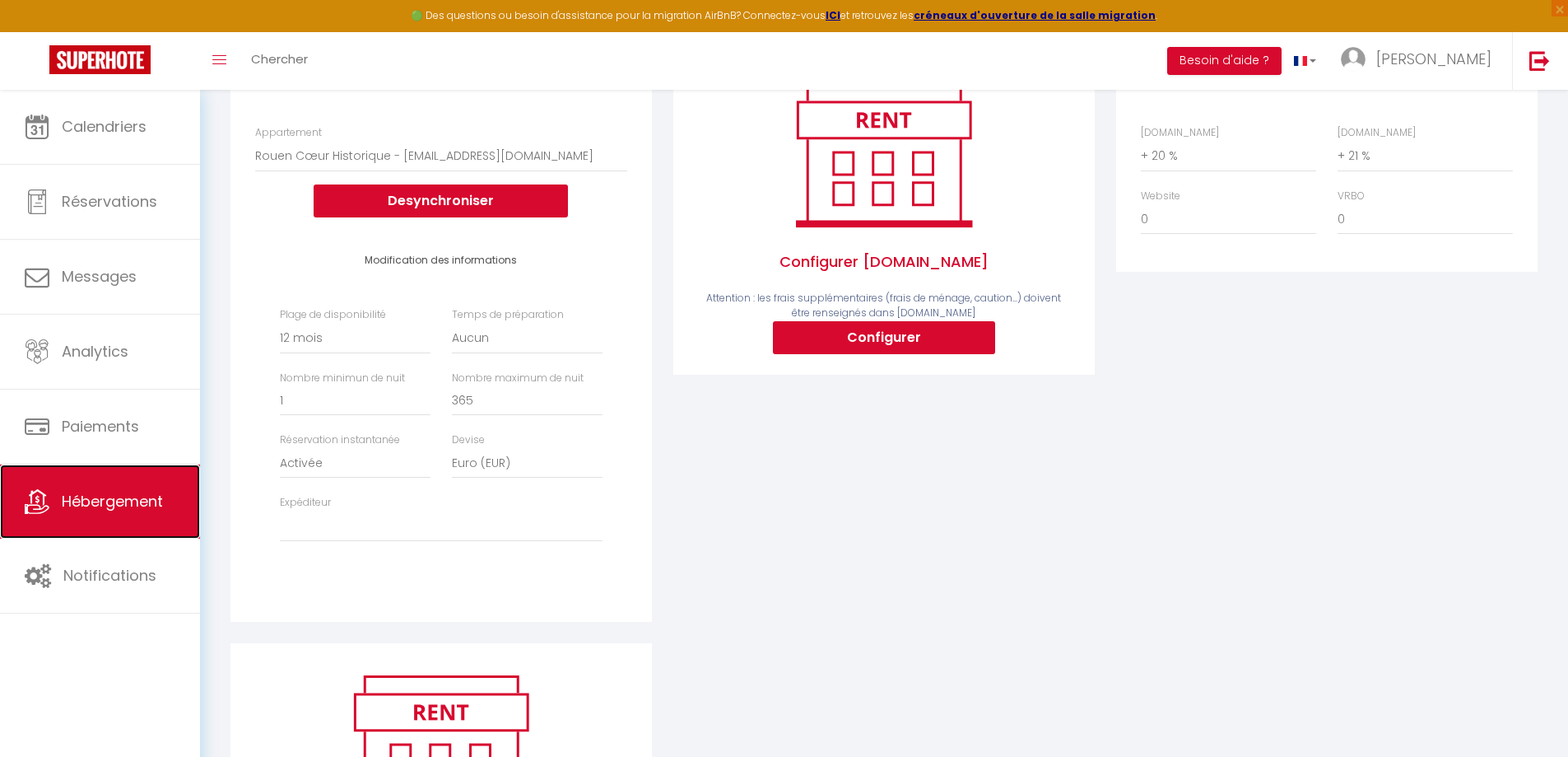
click at [79, 506] on span "Hébergement" at bounding box center [112, 501] width 101 height 21
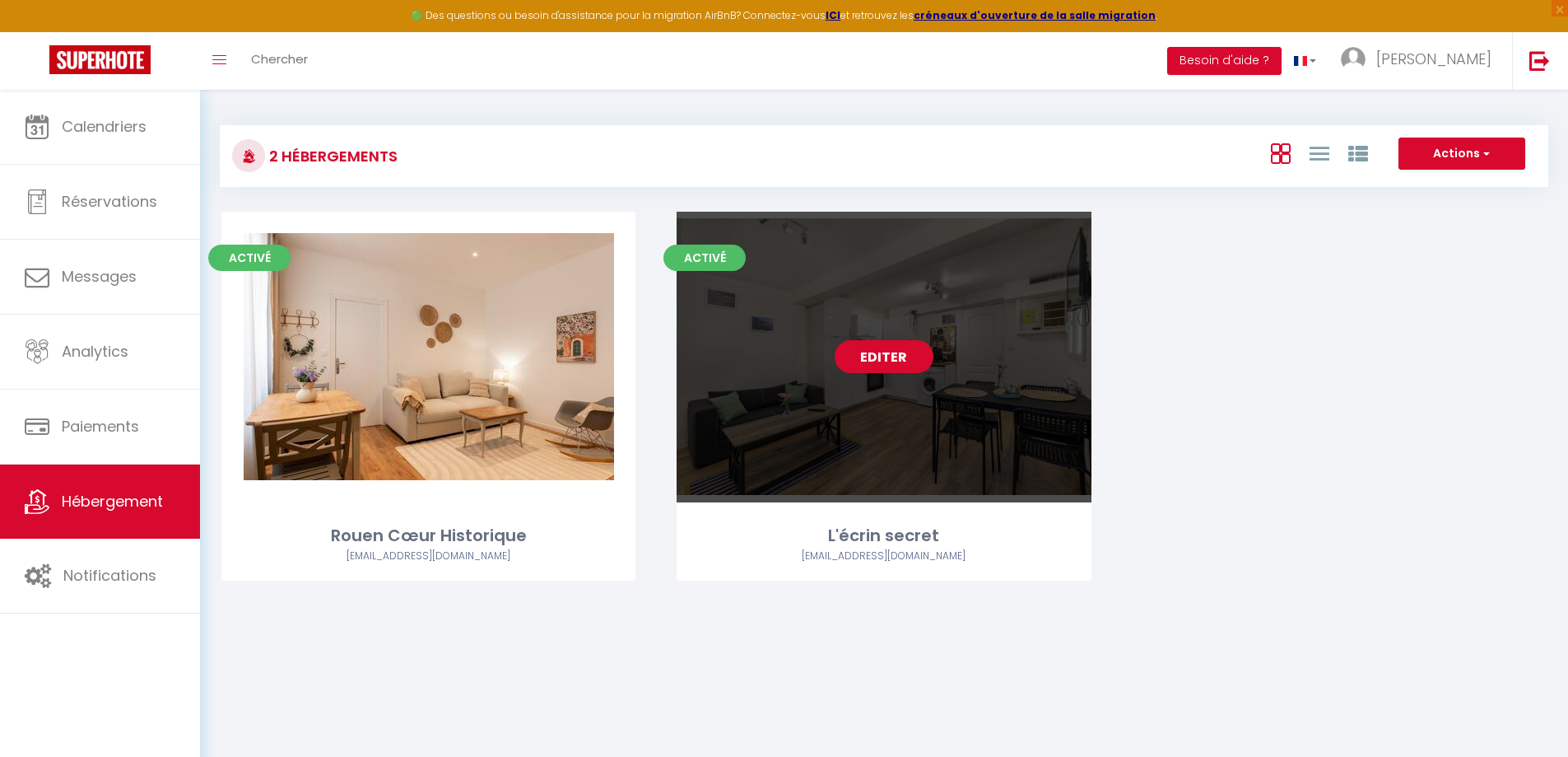
click at [902, 355] on link "Editer" at bounding box center [884, 356] width 99 height 33
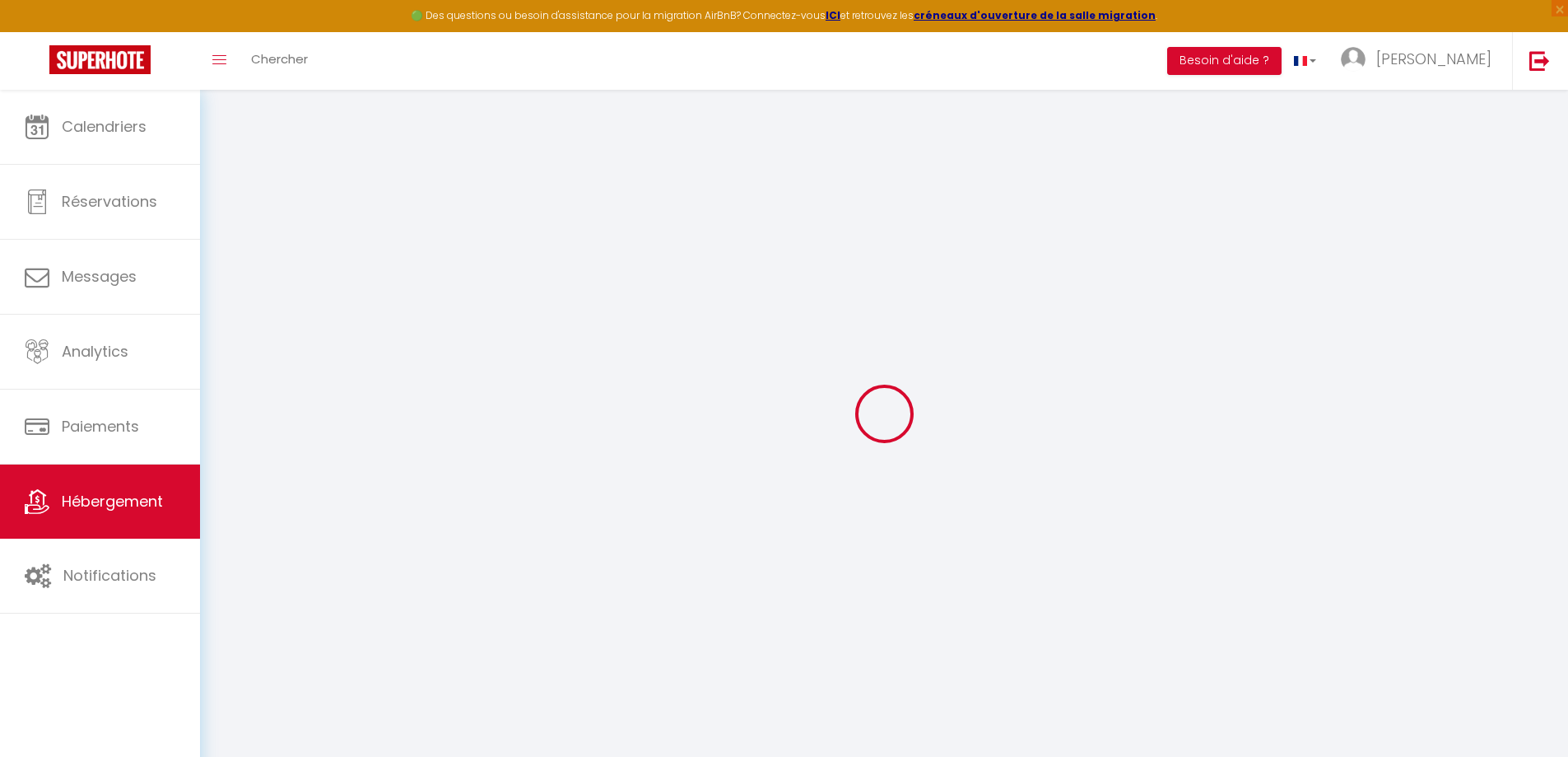
select select
checkbox input "false"
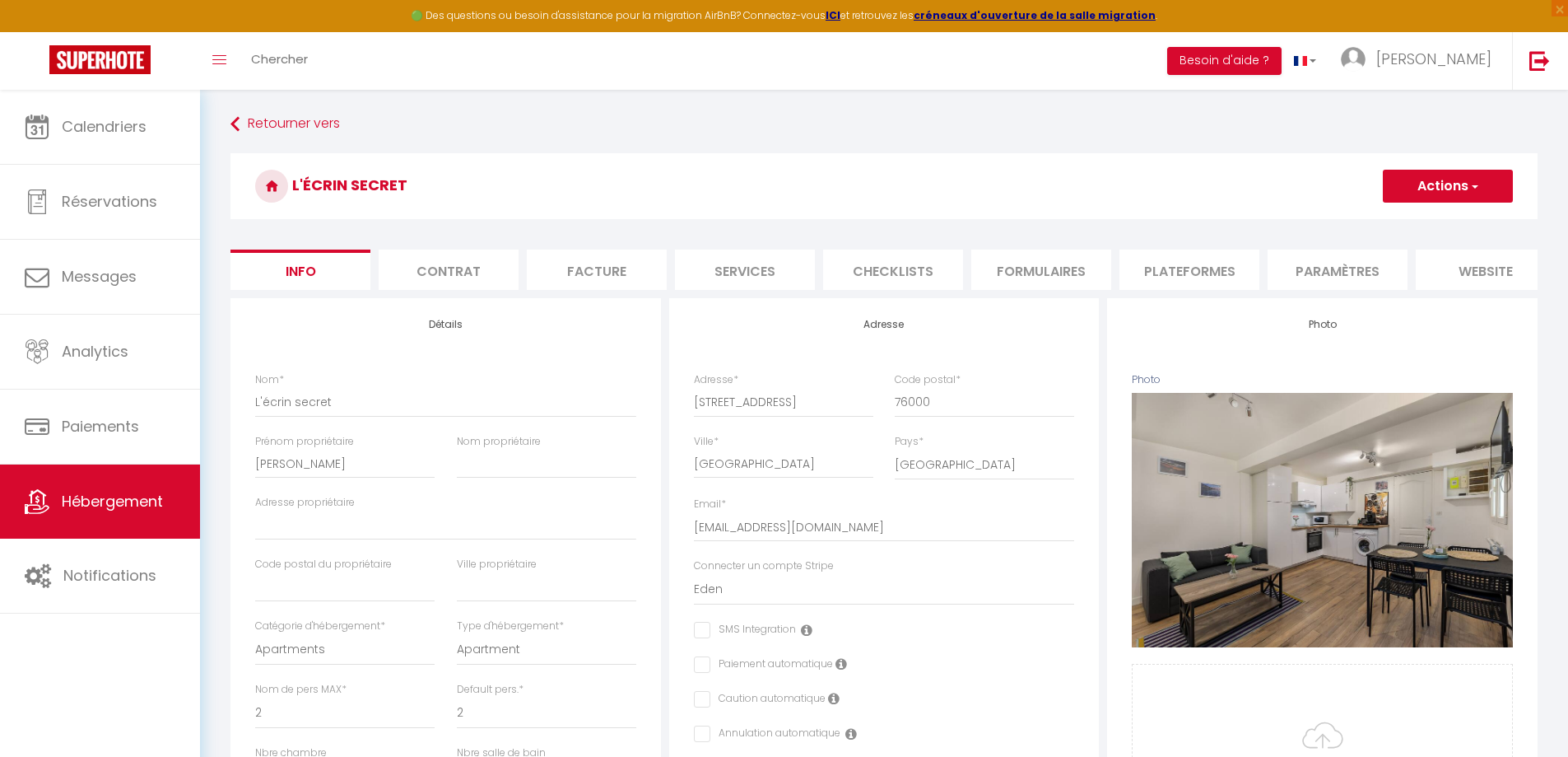
click at [1178, 270] on li "Plateformes" at bounding box center [1189, 270] width 140 height 40
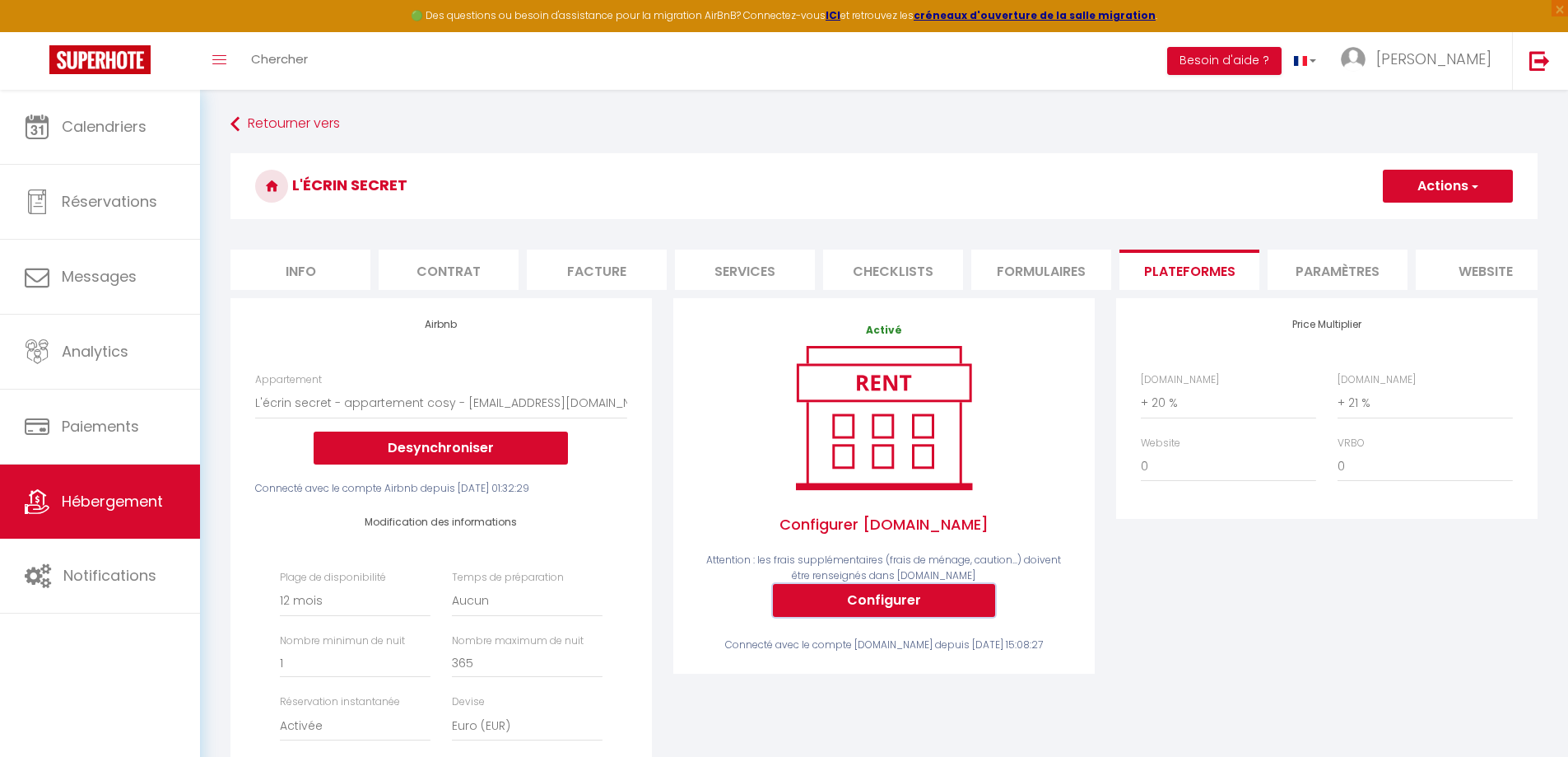
click at [904, 611] on button "Configurer" at bounding box center [884, 600] width 223 height 33
select select
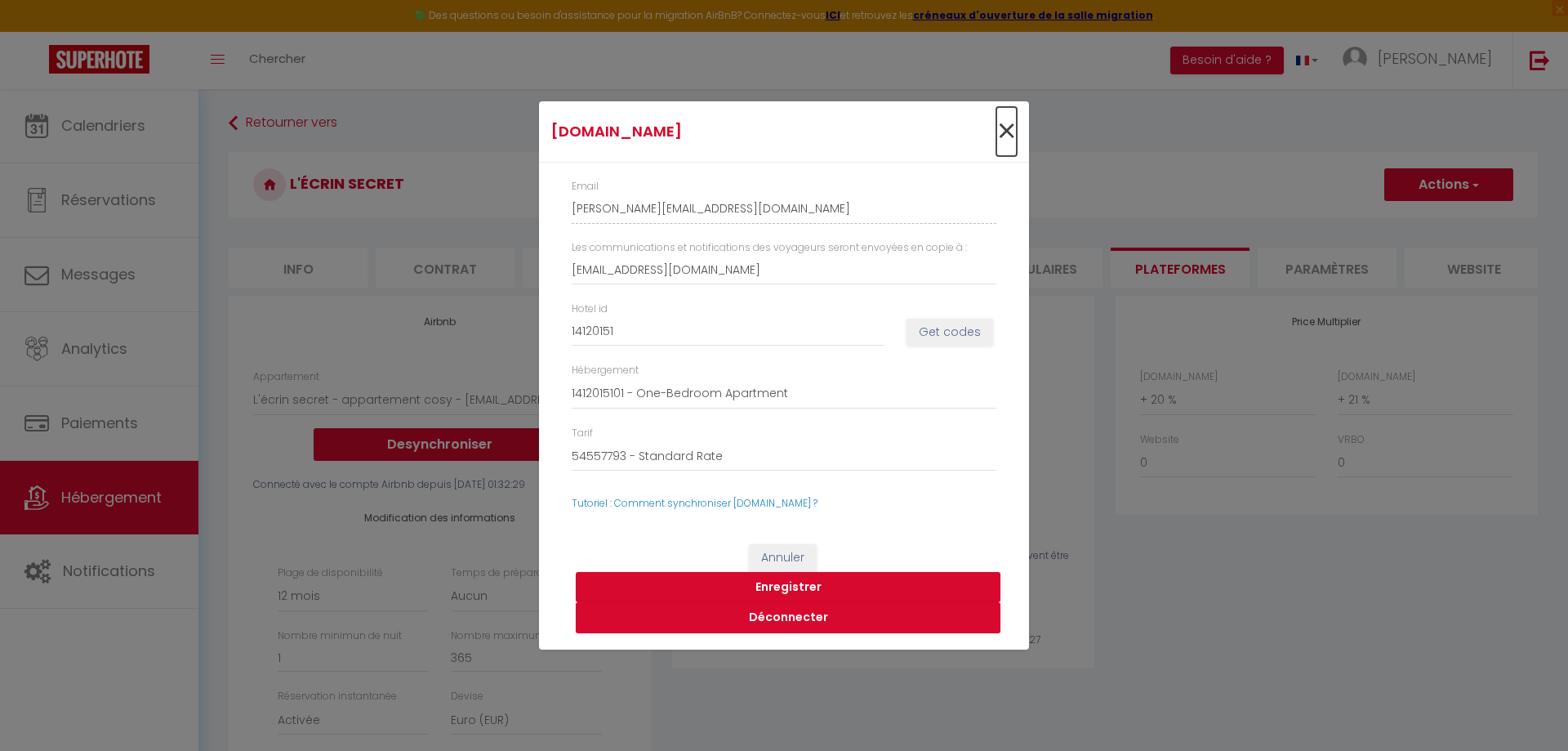
click at [1005, 123] on span "×" at bounding box center [1007, 131] width 21 height 49
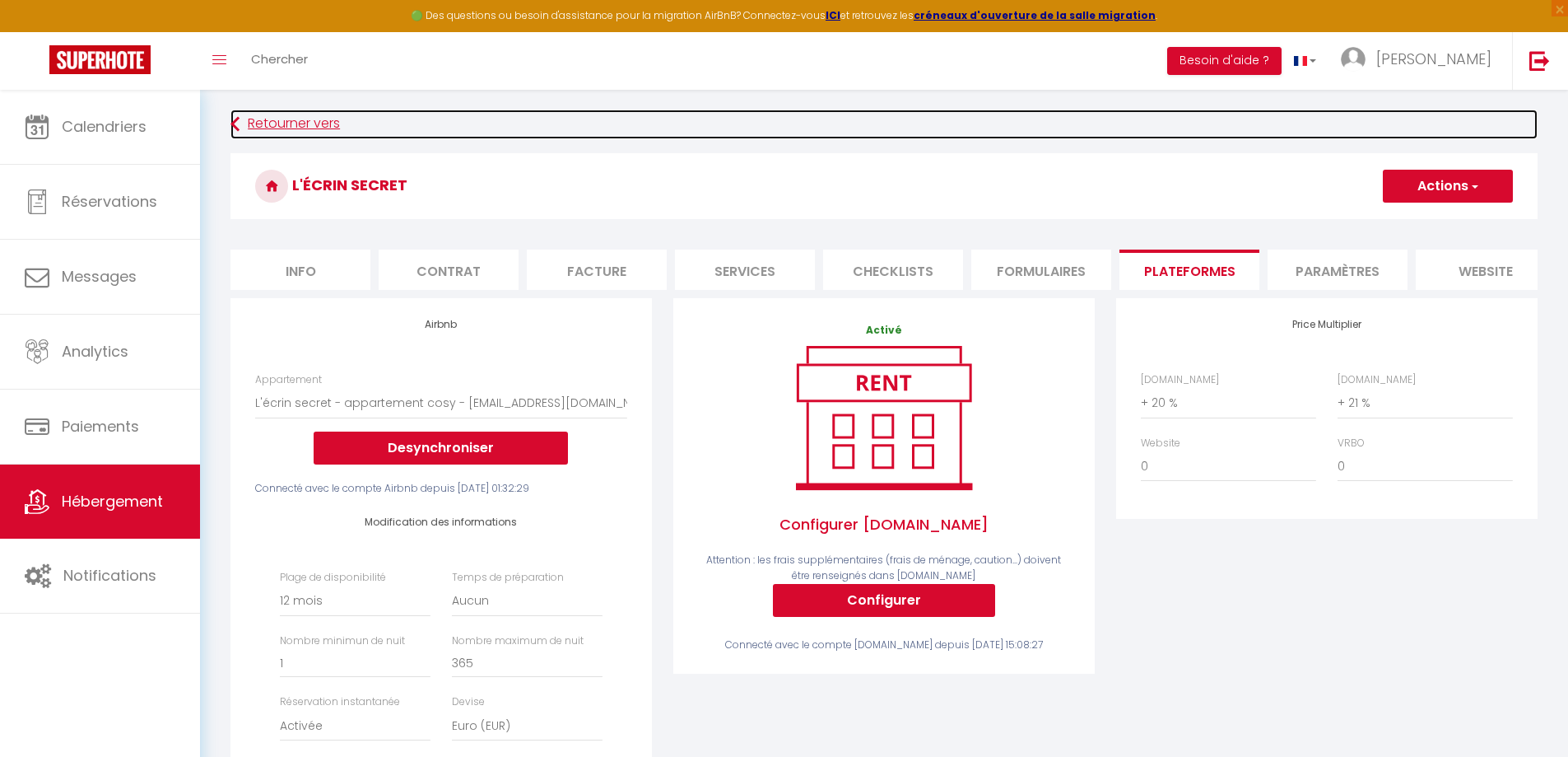
click at [281, 128] on link "Retourner vers" at bounding box center [884, 124] width 1308 height 29
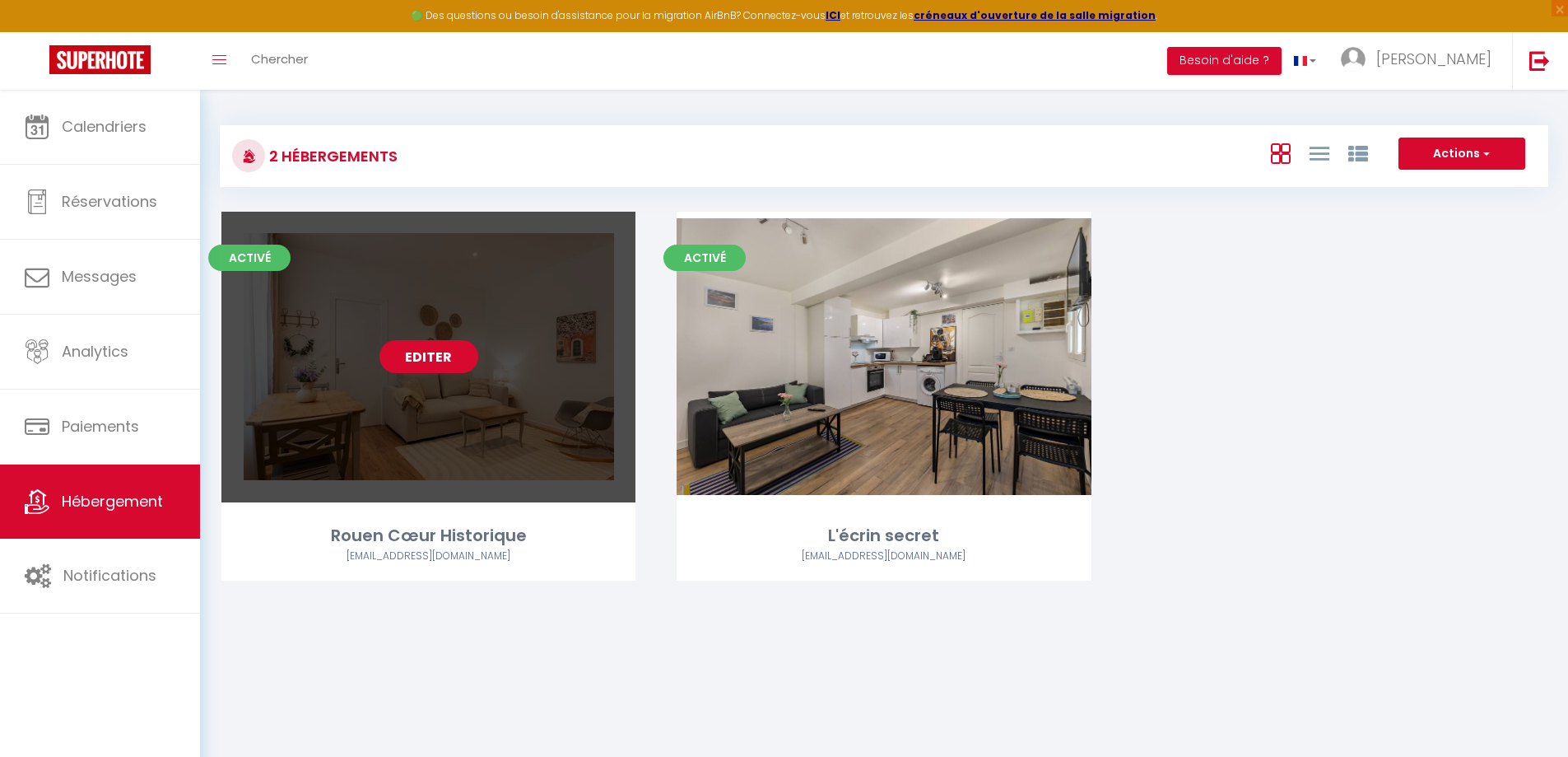
click at [440, 358] on link "Editer" at bounding box center [429, 356] width 99 height 33
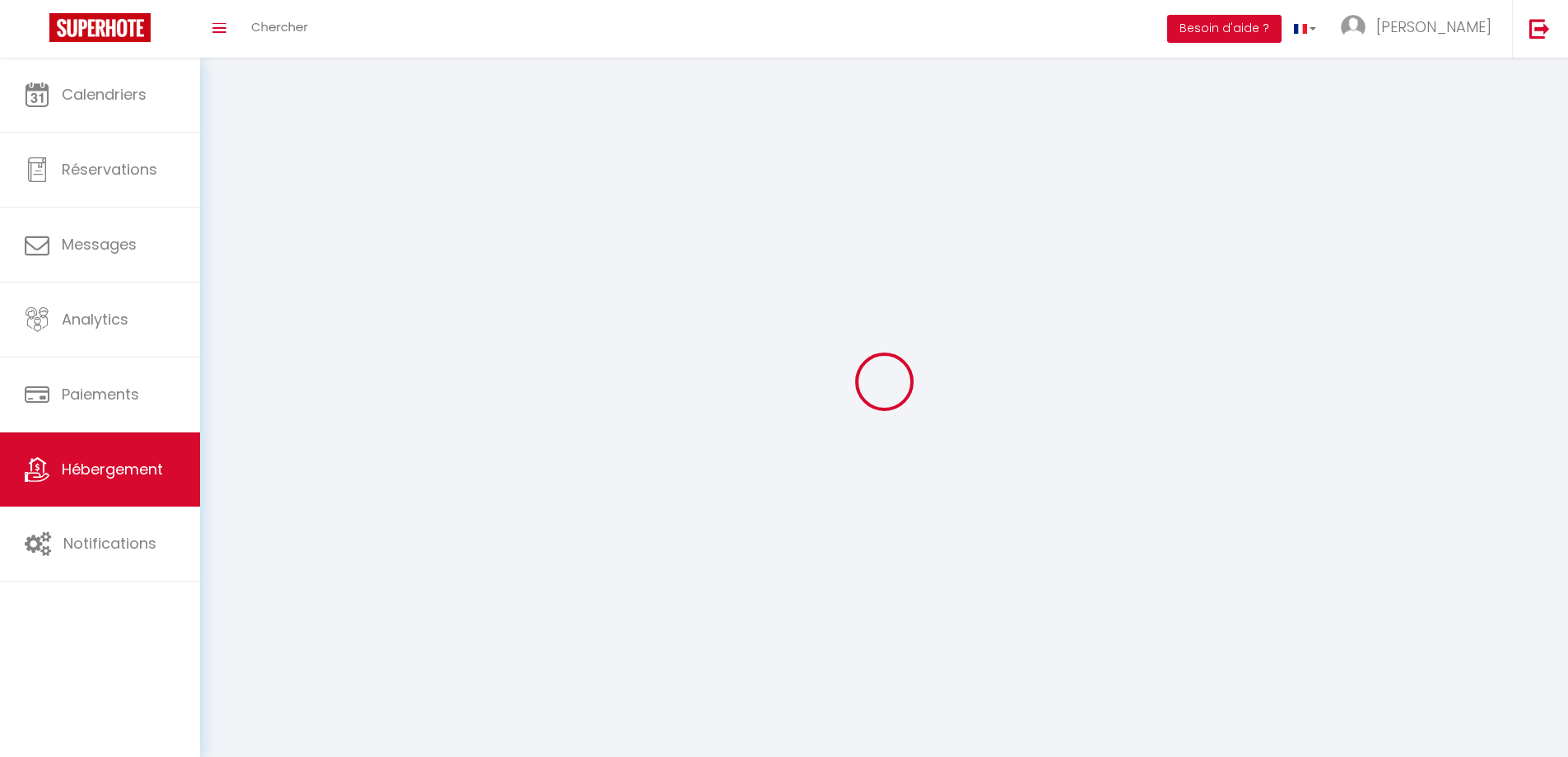
select select
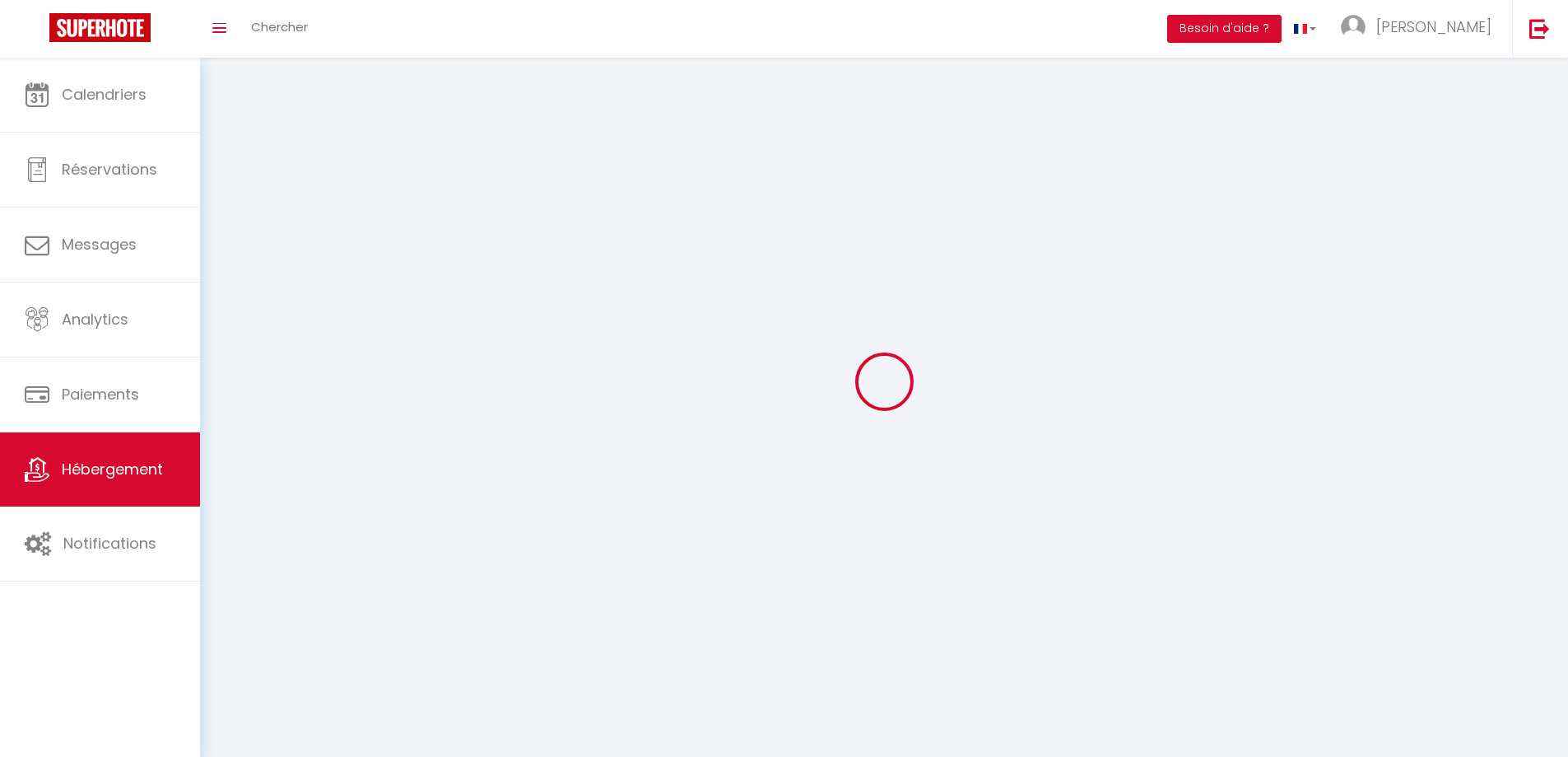
select select
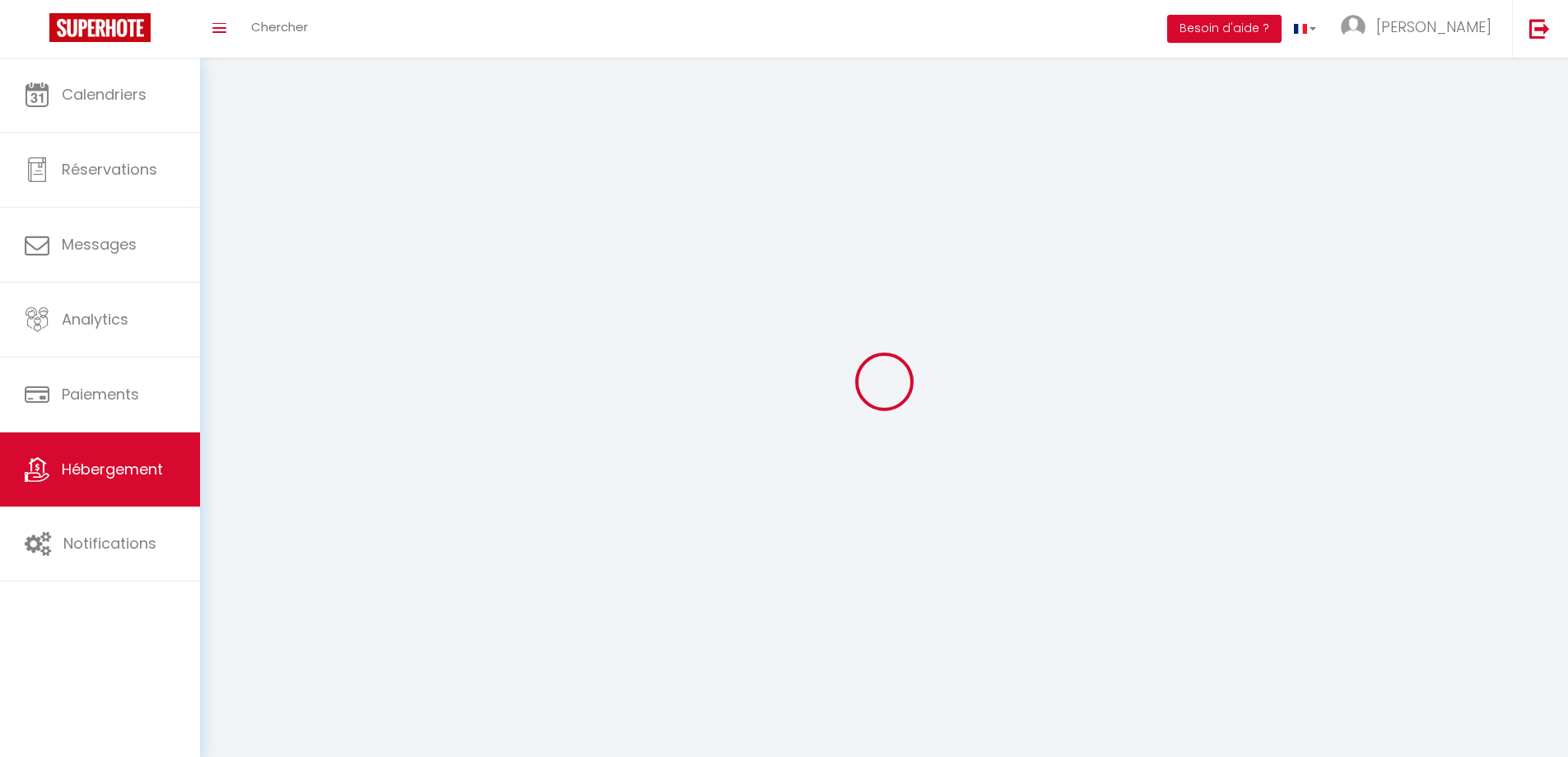
select select
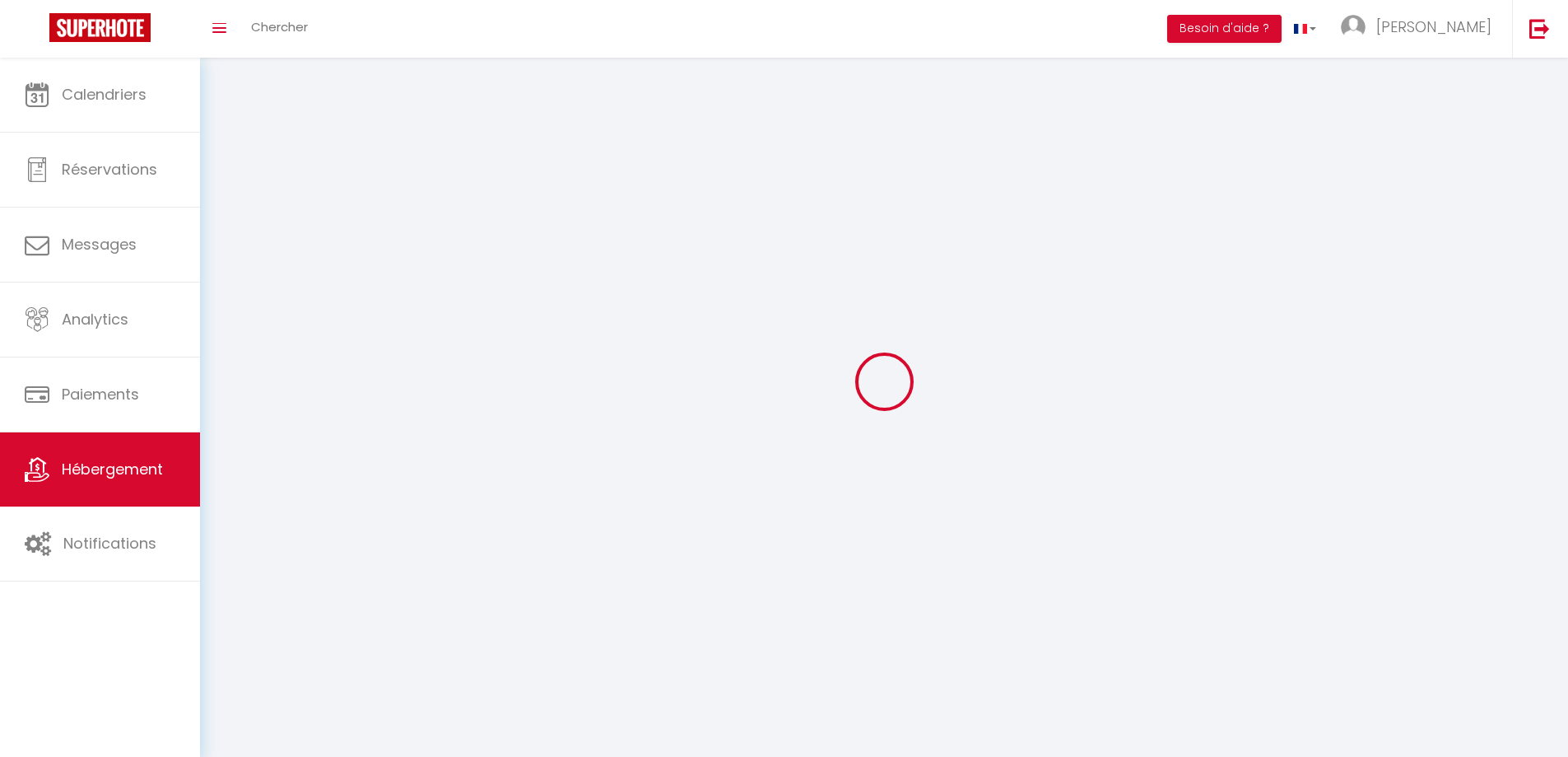
select select
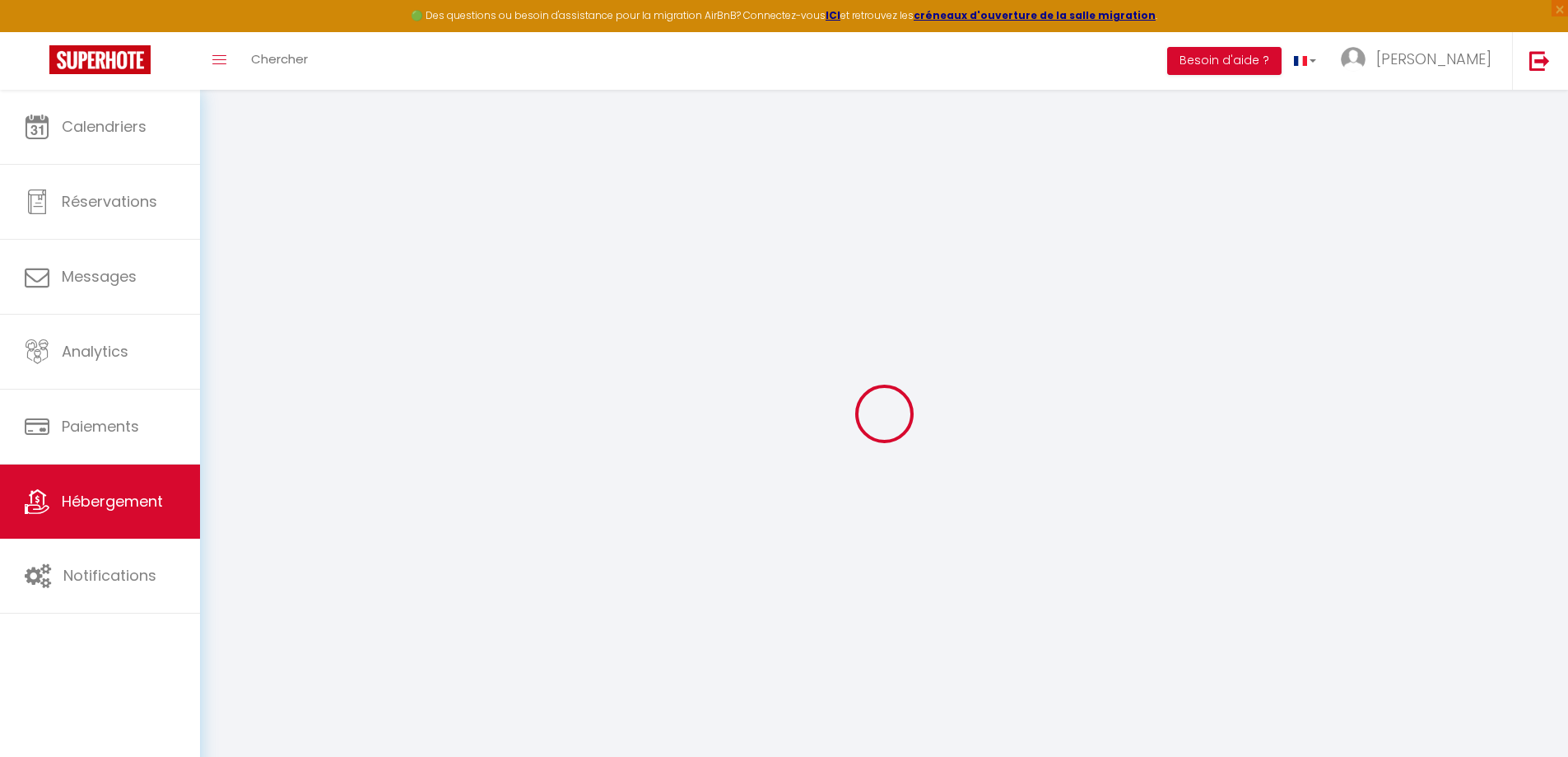
select select
type input "[PERSON_NAME][EMAIL_ADDRESS][DOMAIN_NAME]"
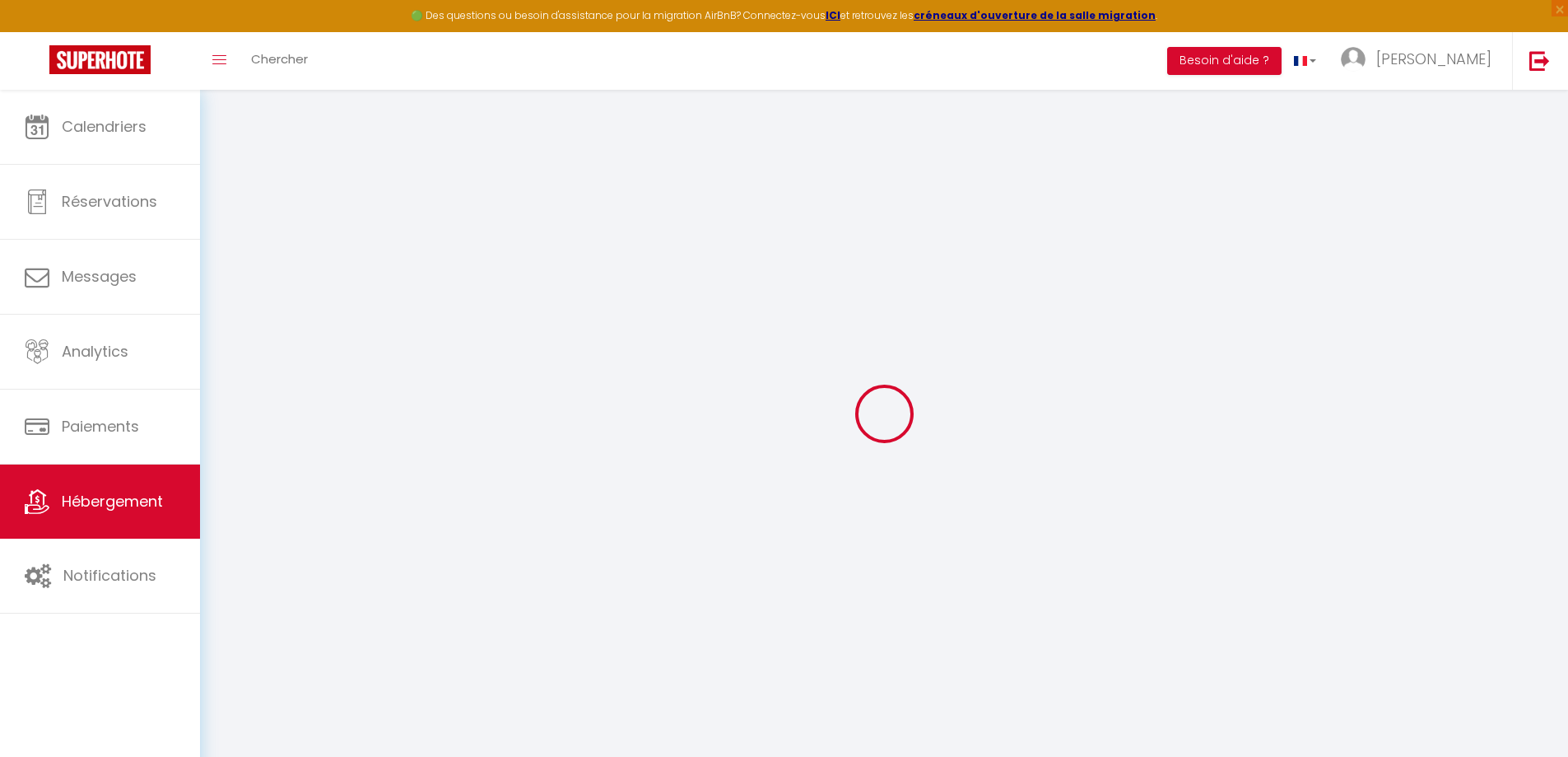
type input "[EMAIL_ADDRESS][DOMAIN_NAME]"
select select
select select "8228-1499504694324547948"
select select "+ 20 %"
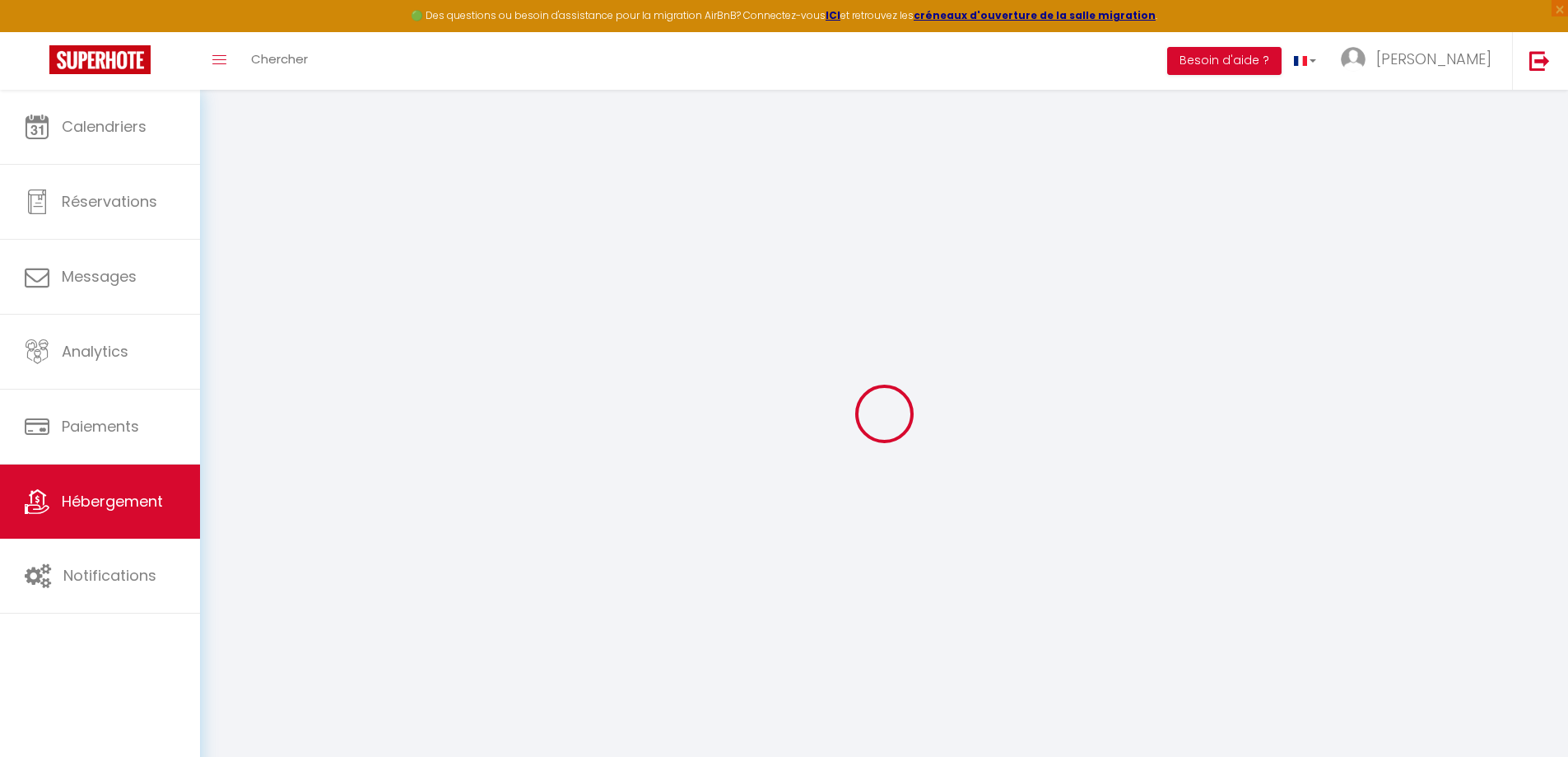
select select "+ 21 %"
select select
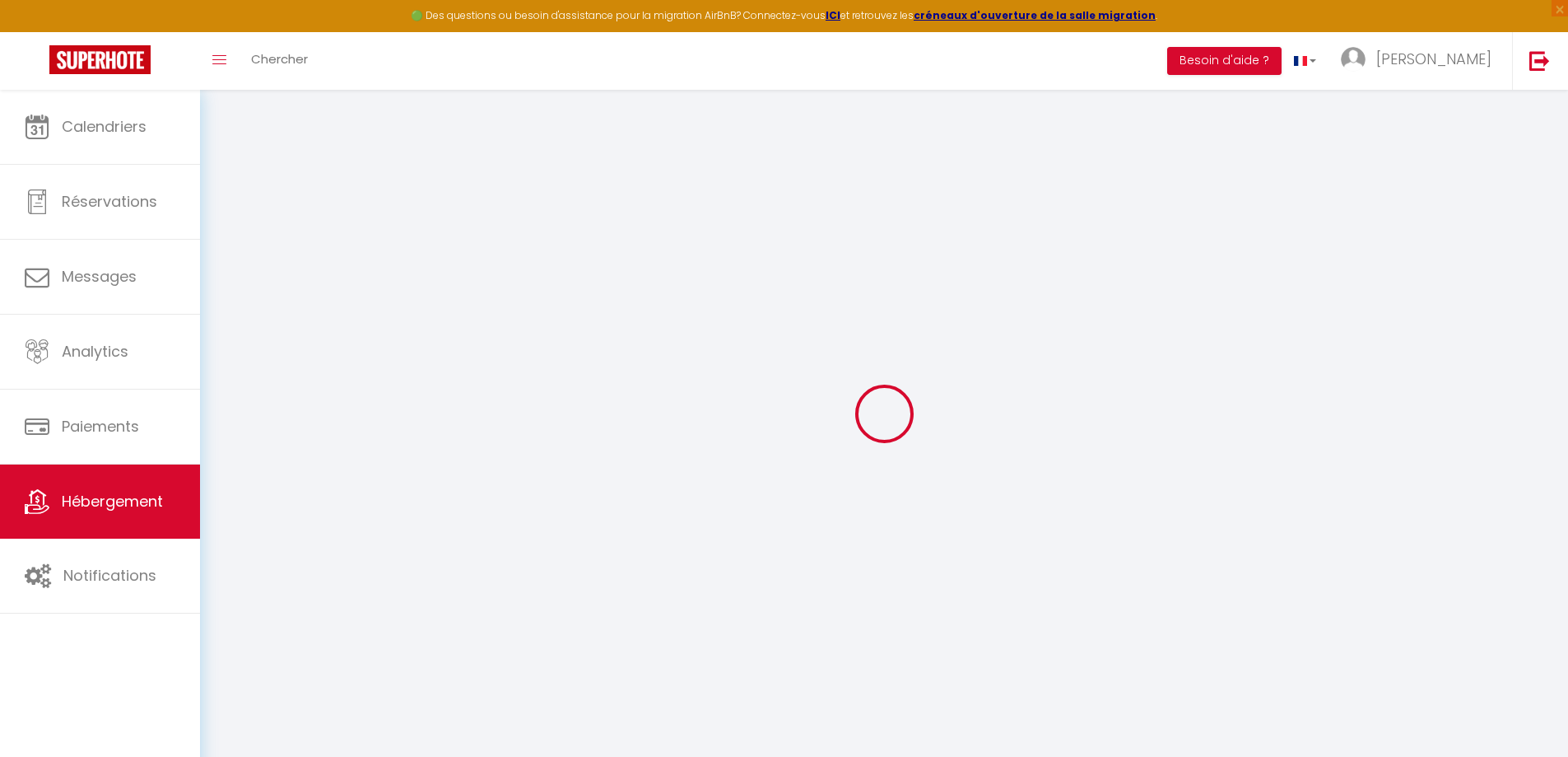
select select
checkbox input "false"
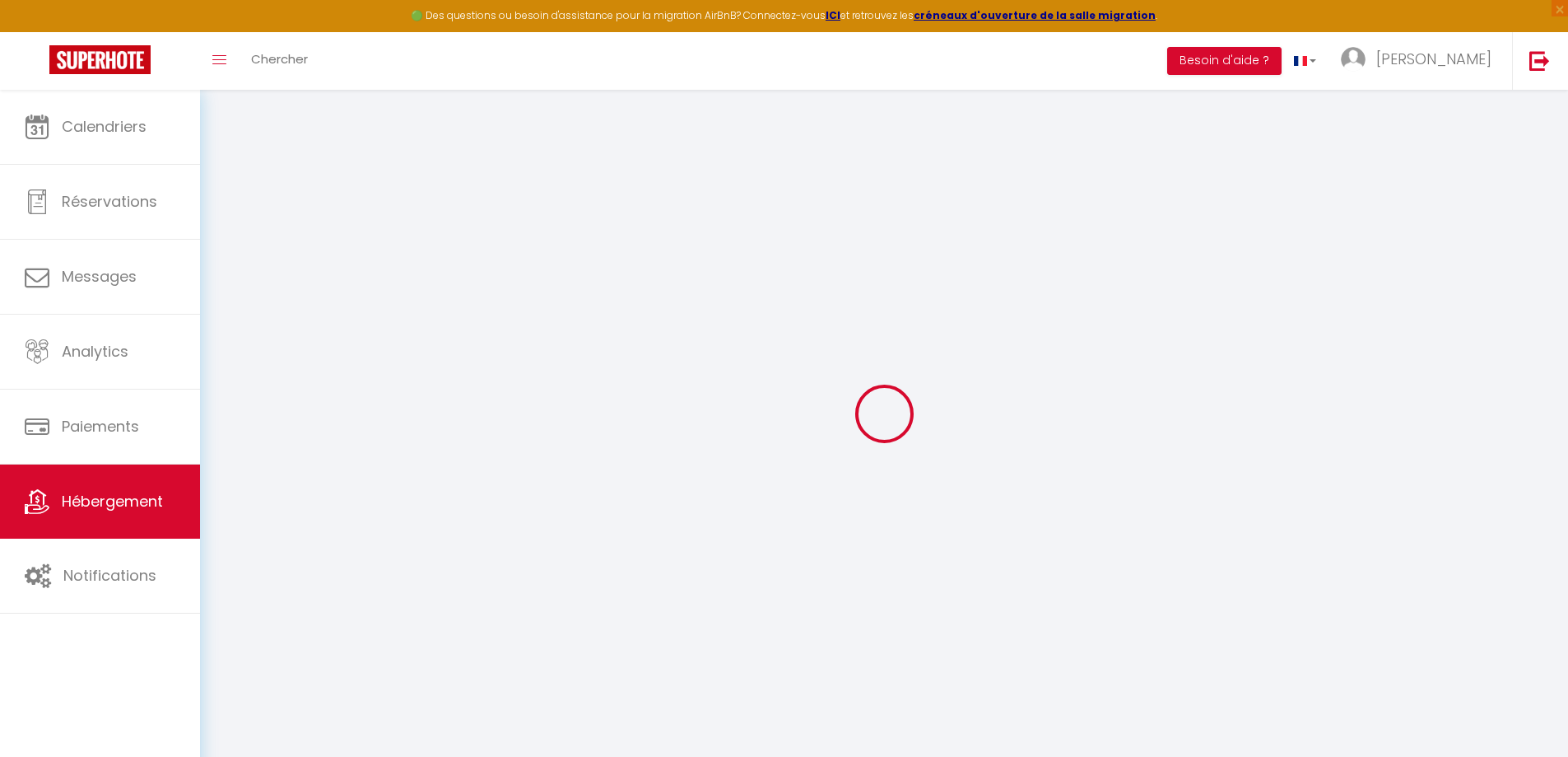
checkbox input "false"
select select
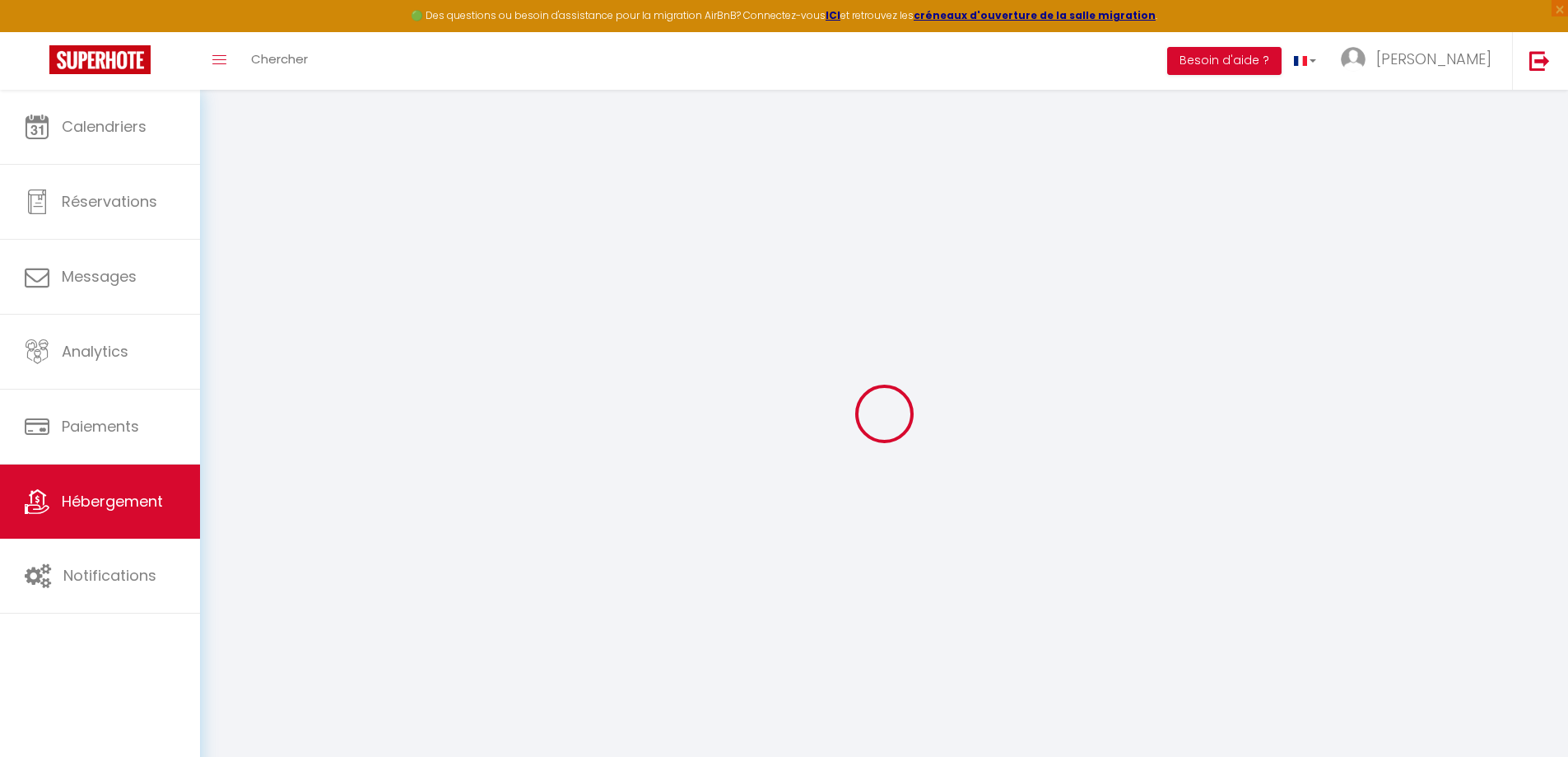
select select "16:00"
select select "23:45"
select select "11:00"
select select "30"
select select "120"
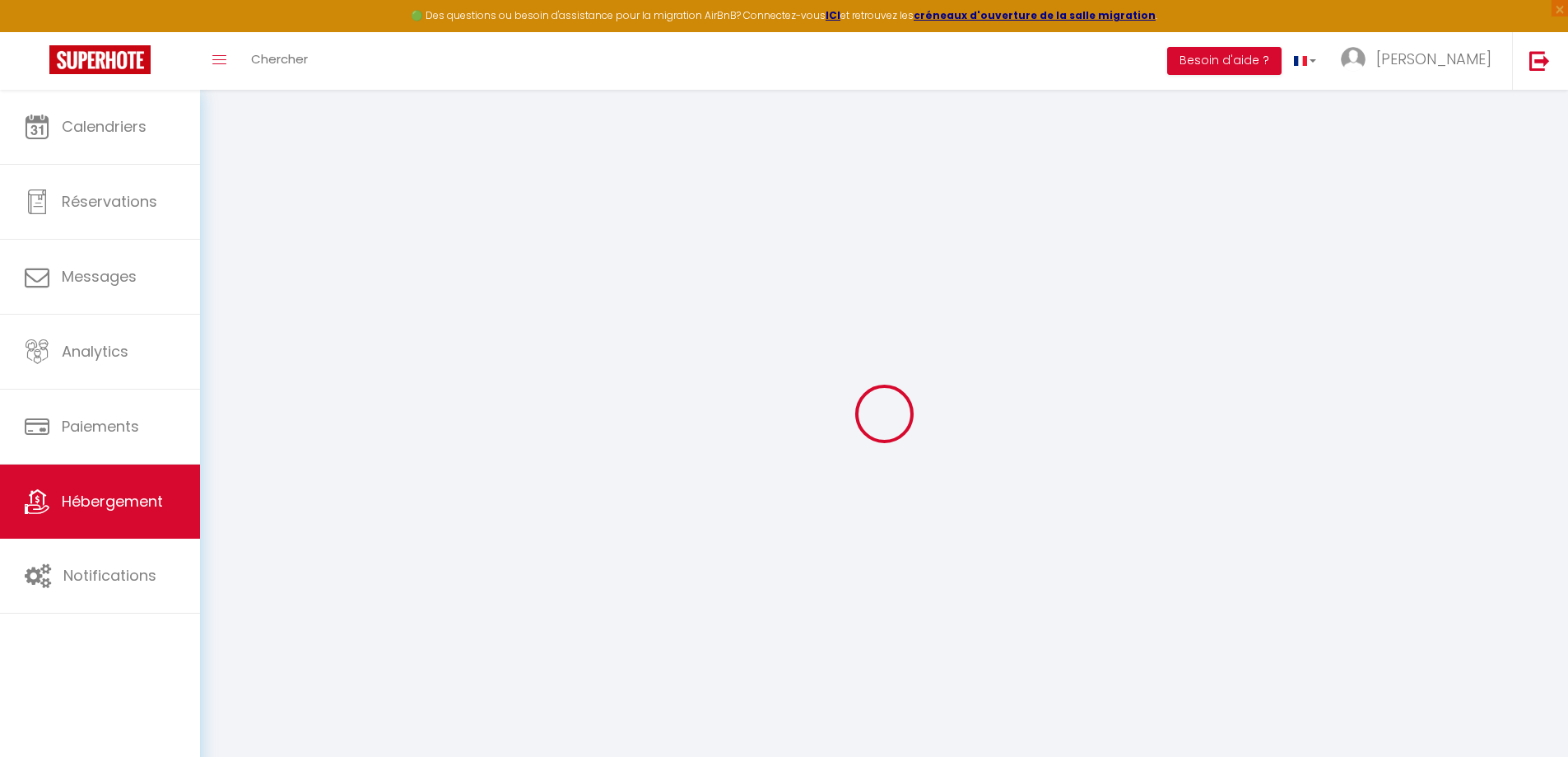
select select "365"
select select "EUR"
select select
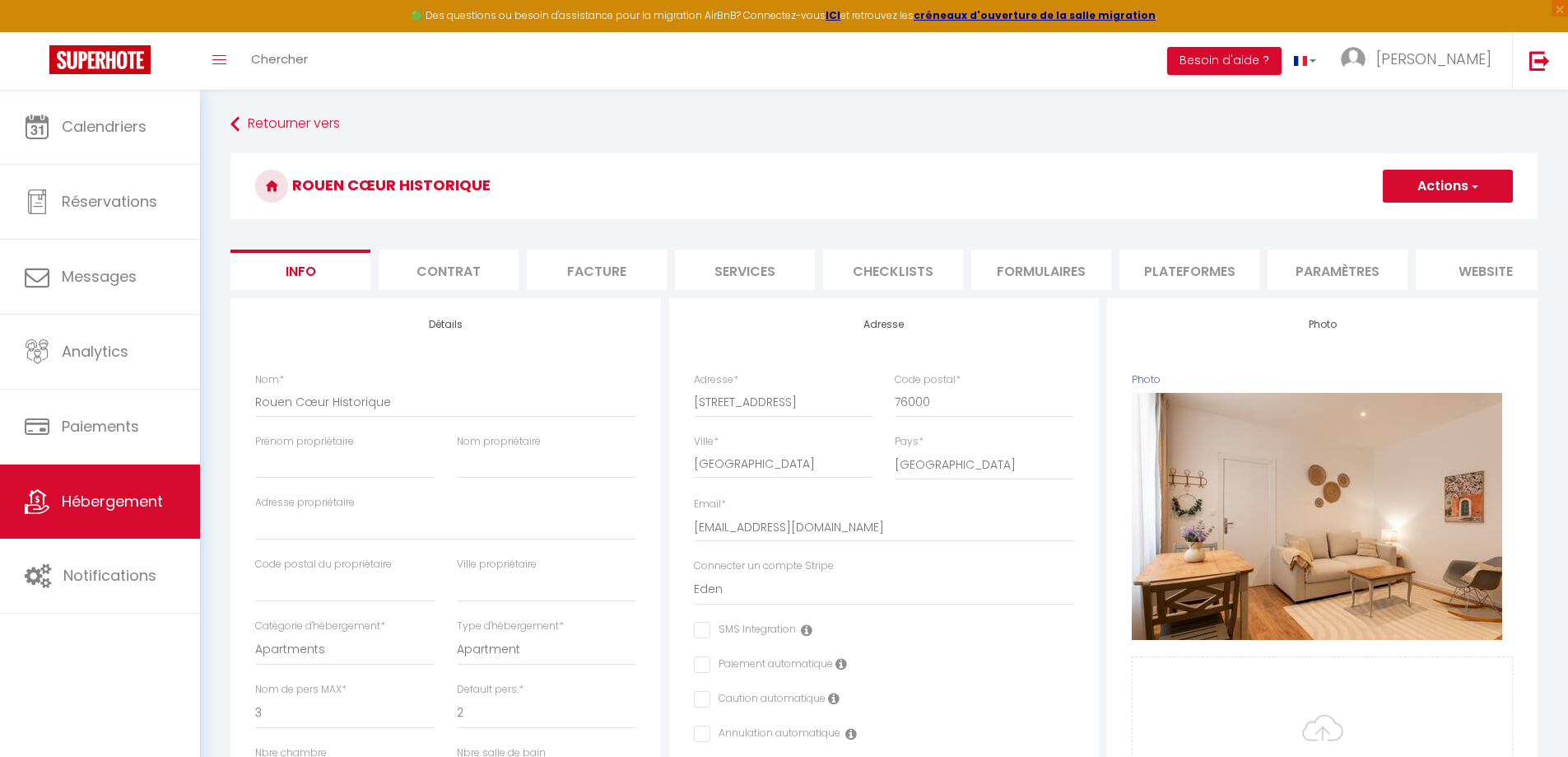
click at [1217, 261] on li "Plateformes" at bounding box center [1189, 270] width 140 height 40
select select
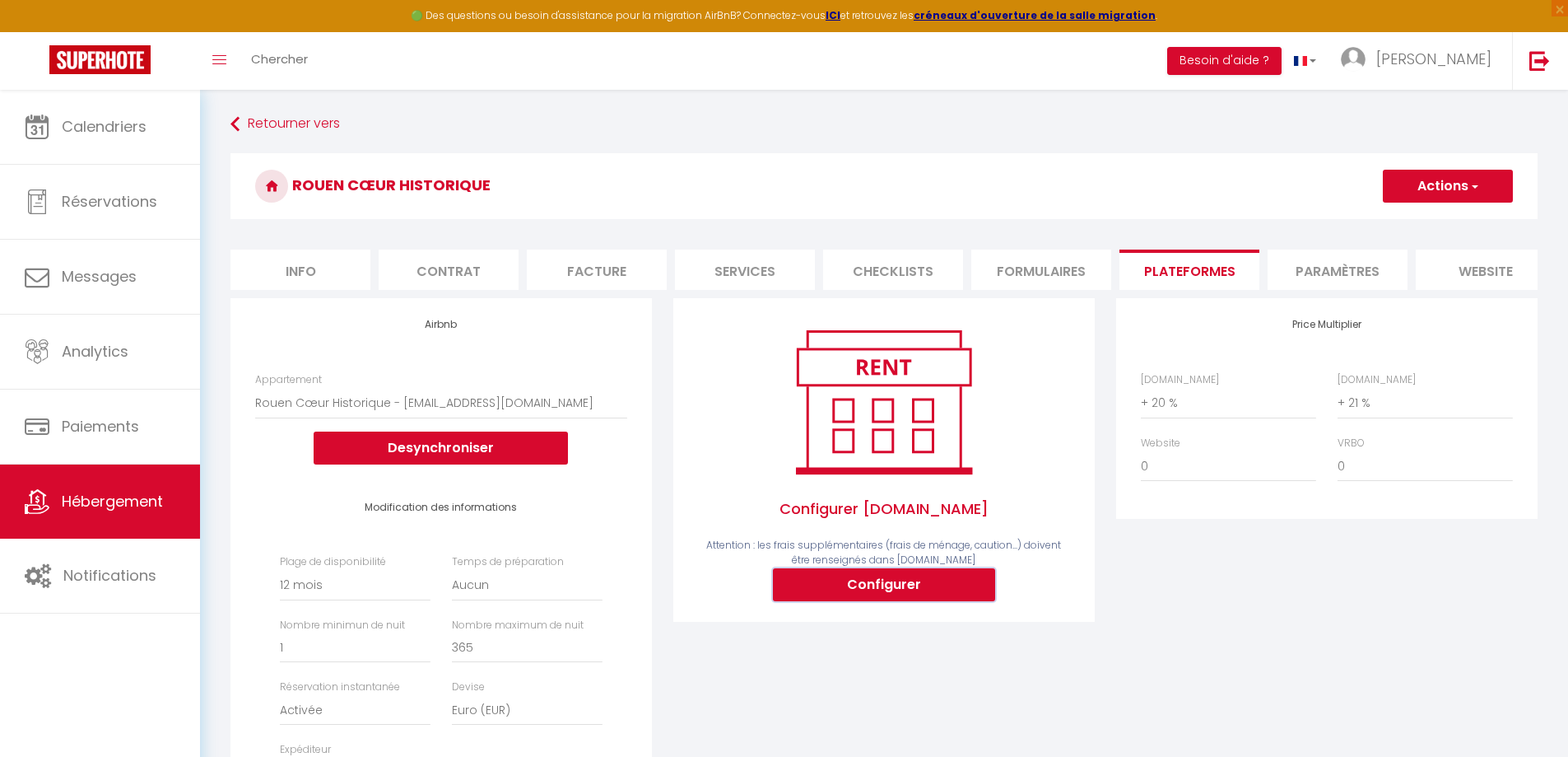
click at [882, 600] on button "Configurer" at bounding box center [884, 584] width 223 height 33
select select
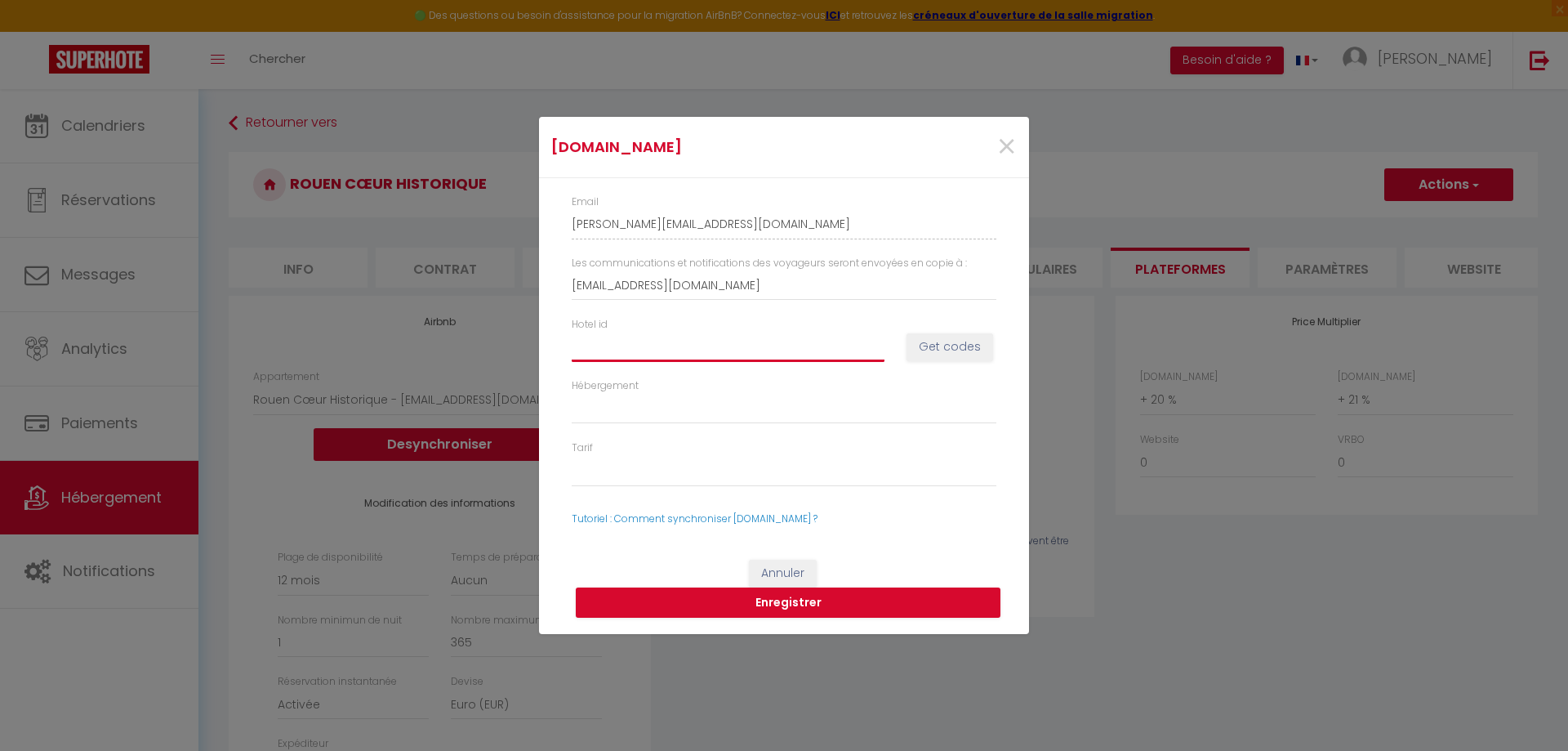
click at [637, 343] on input "Hotel id" at bounding box center [728, 346] width 313 height 29
type input "1"
select select
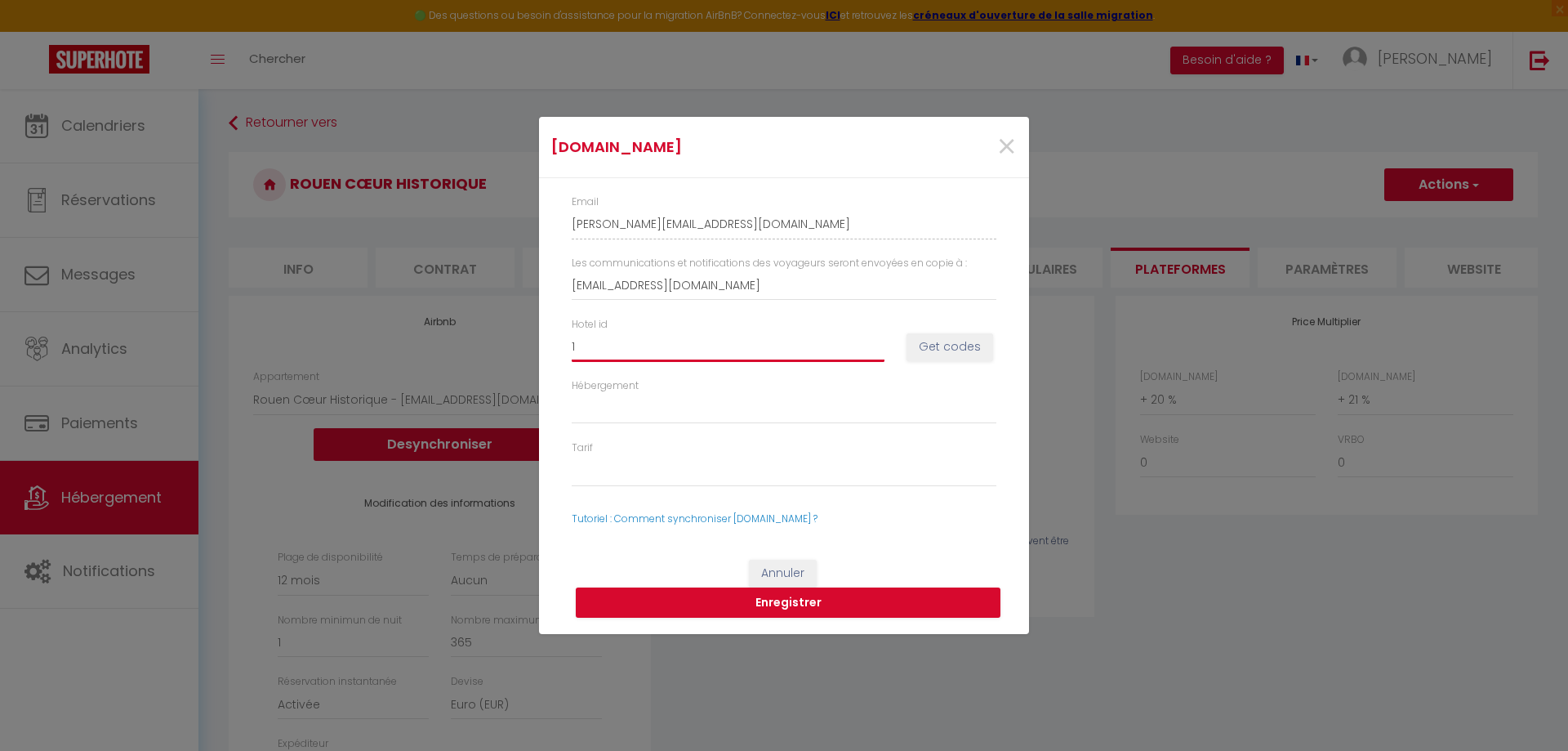
type input "14"
select select
type input "148"
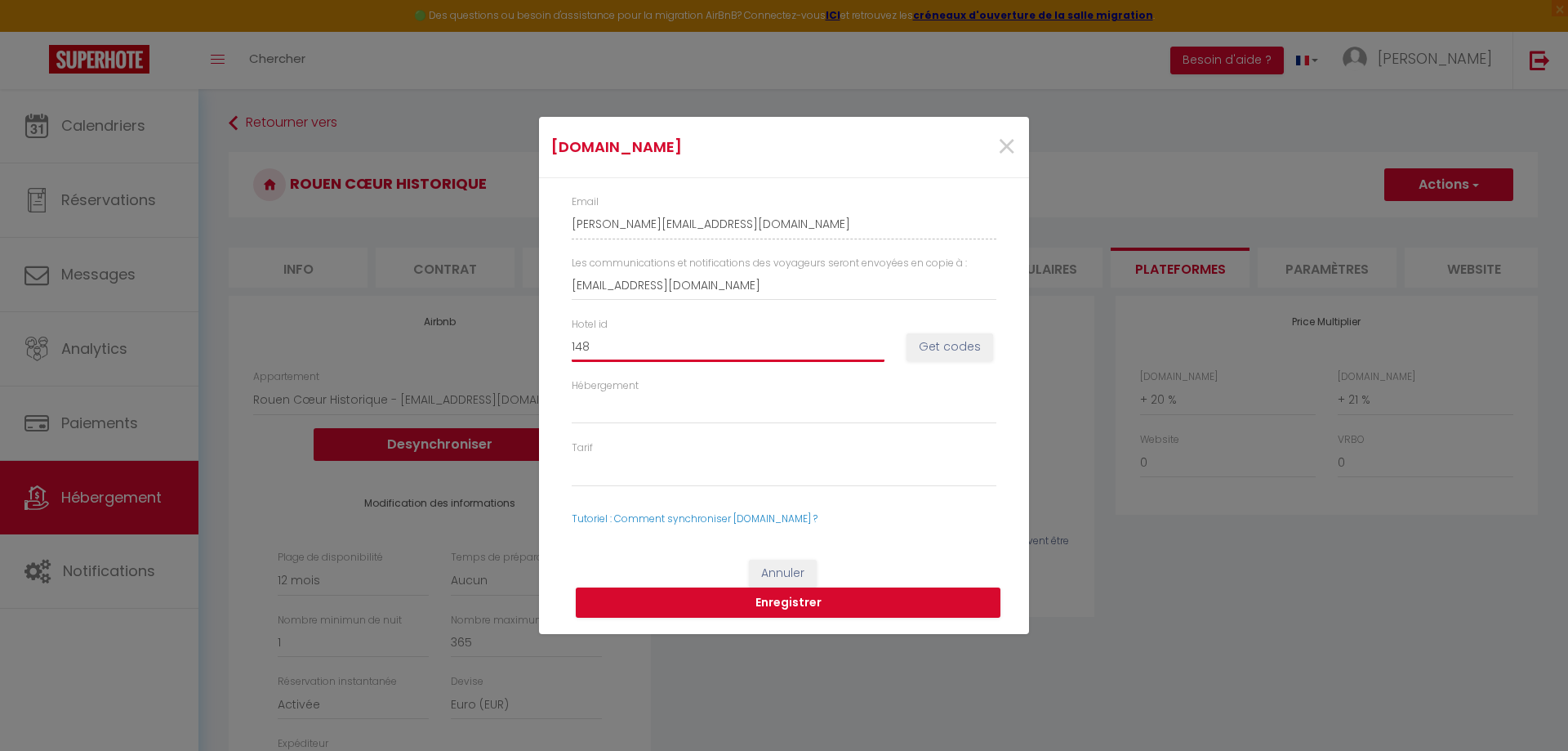
select select
type input "1489"
select select
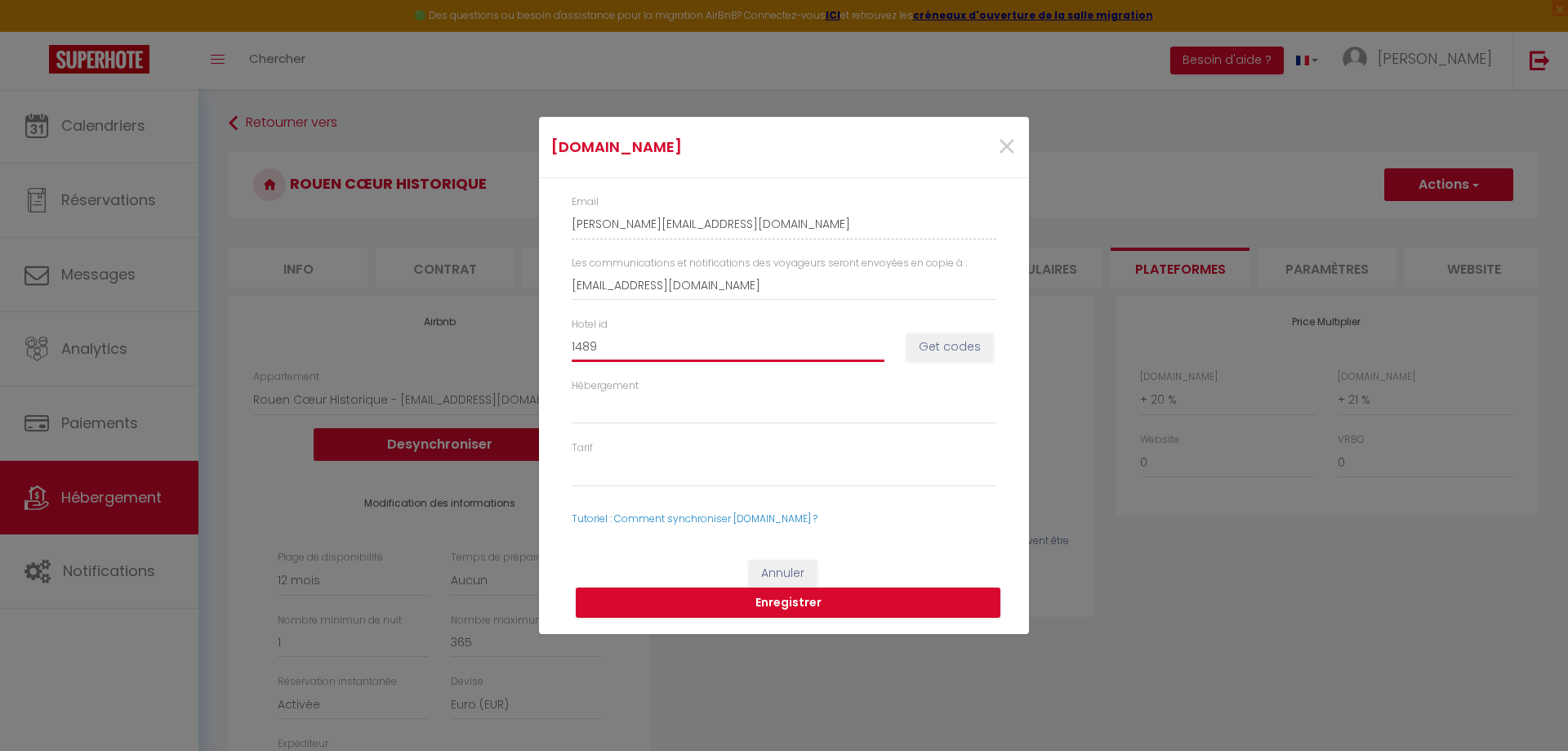
select select
type input "14892"
select select
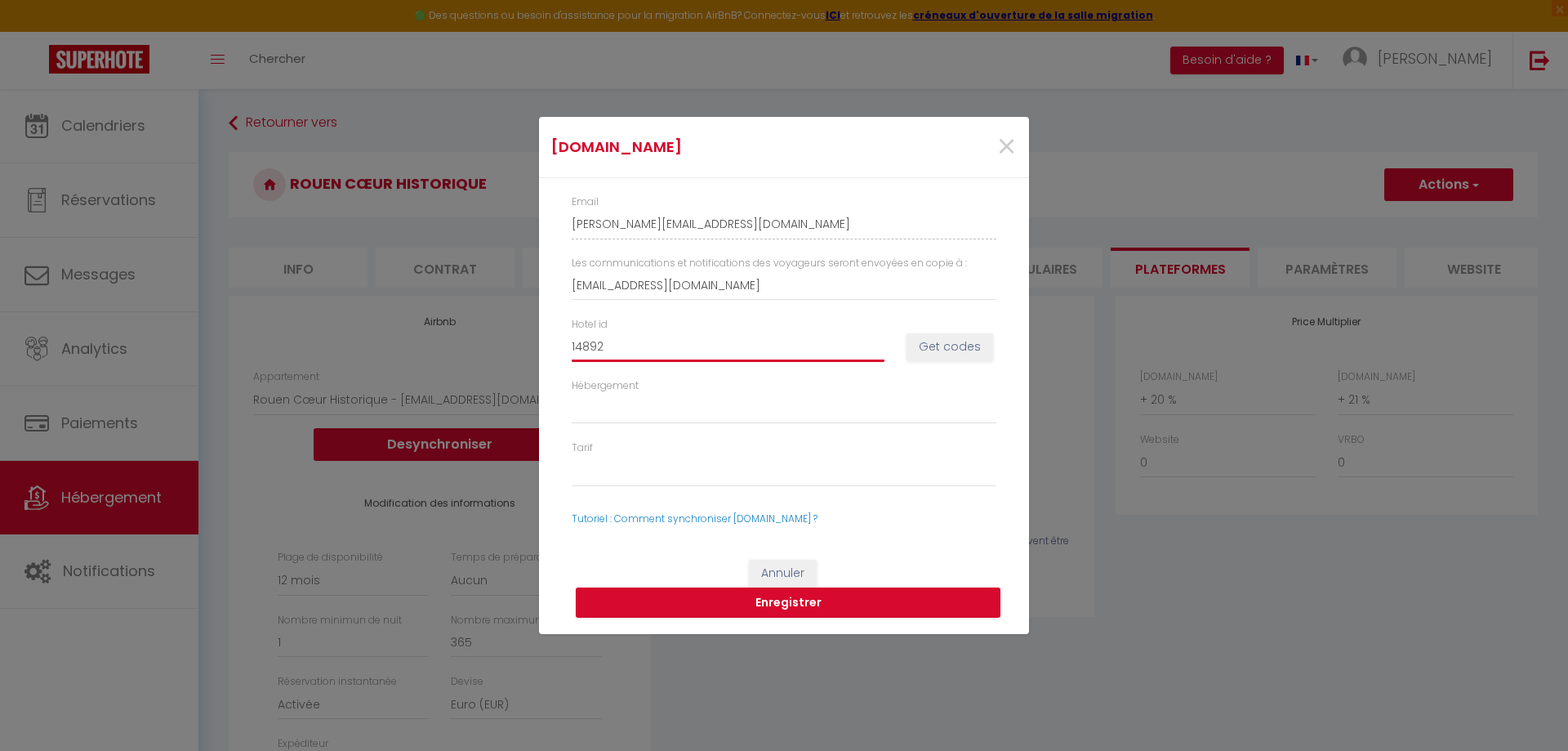
select select
type input "148924"
select select
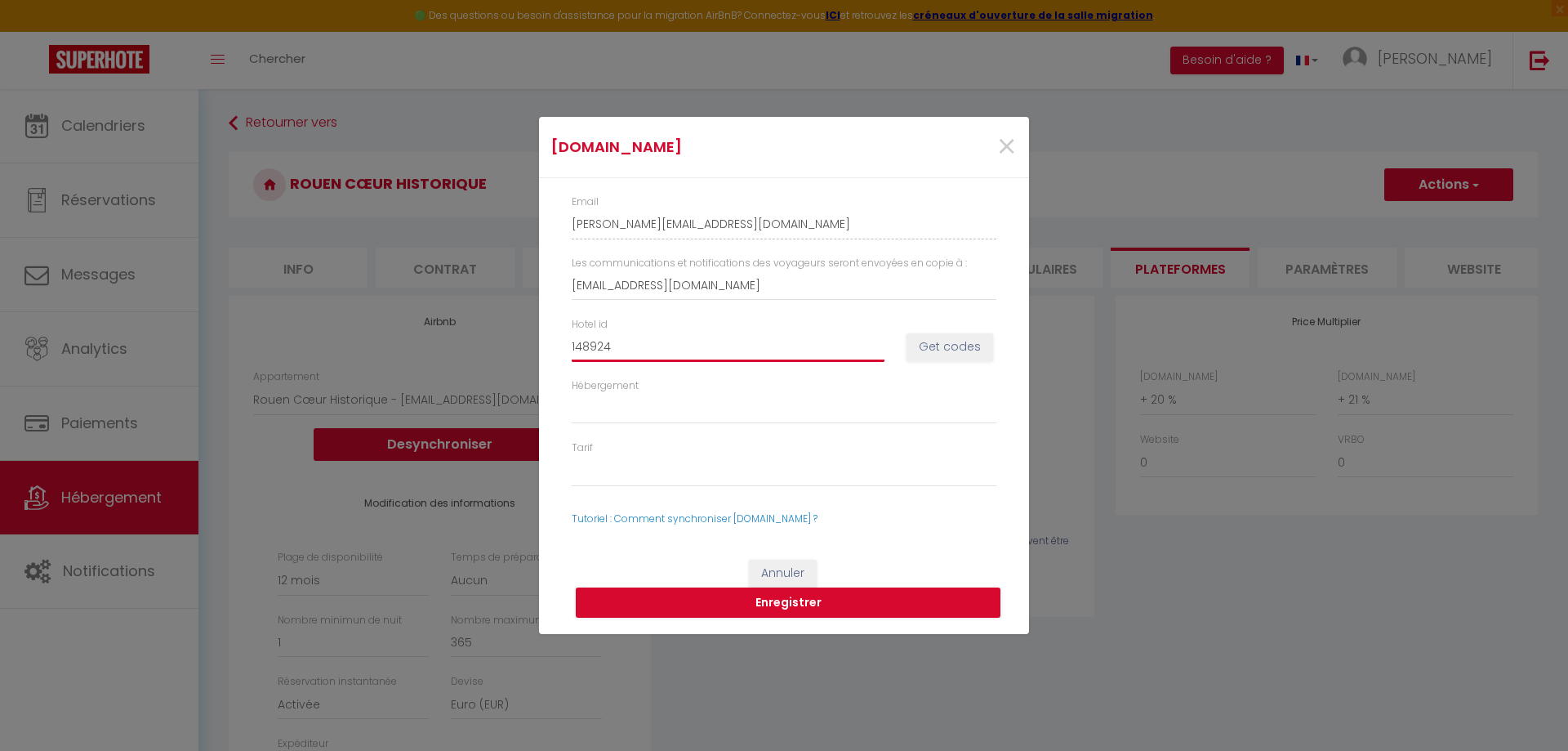
type input "1489246"
select select
type input "14892464"
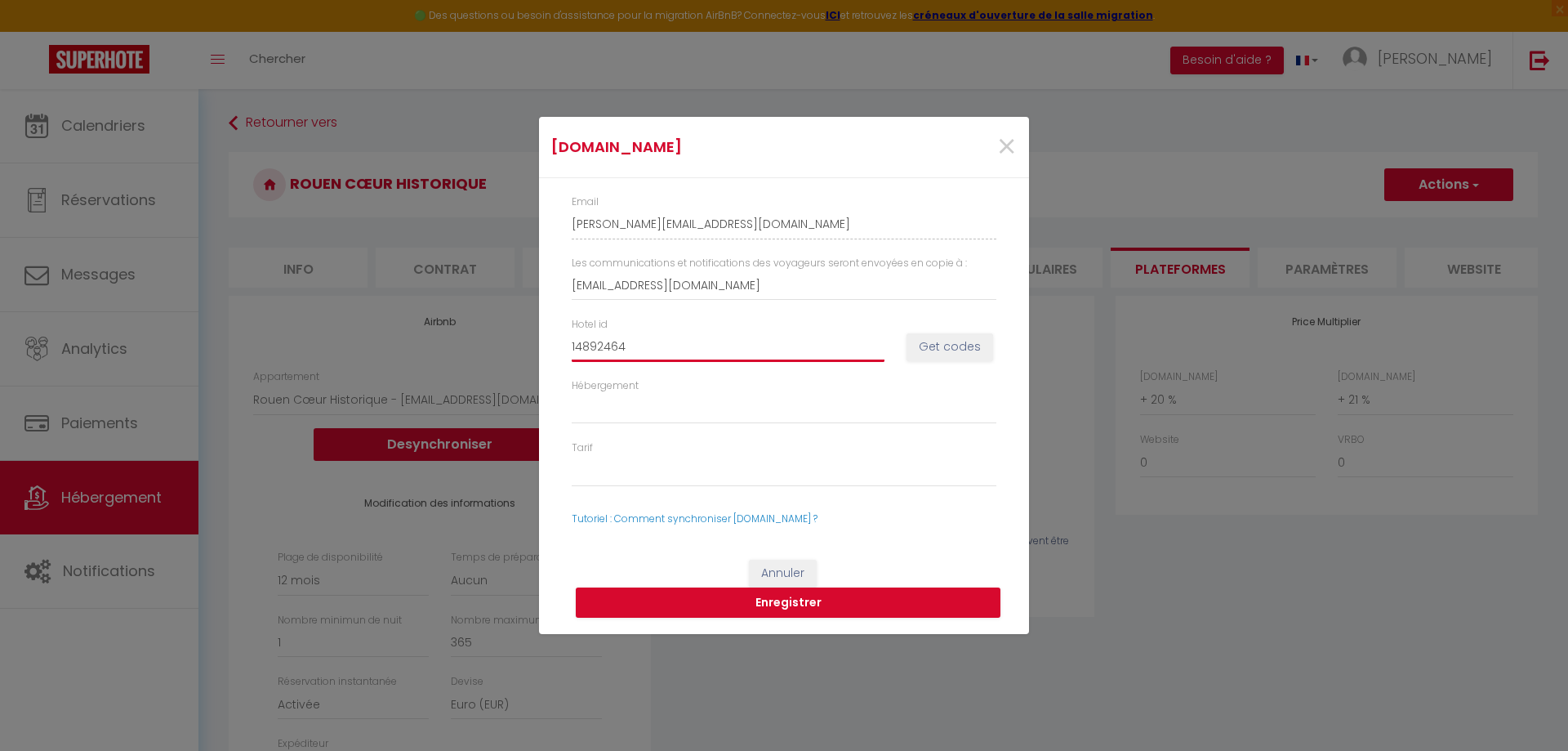
select select
type input "14892464"
click at [971, 339] on button "Get codes" at bounding box center [950, 346] width 86 height 27
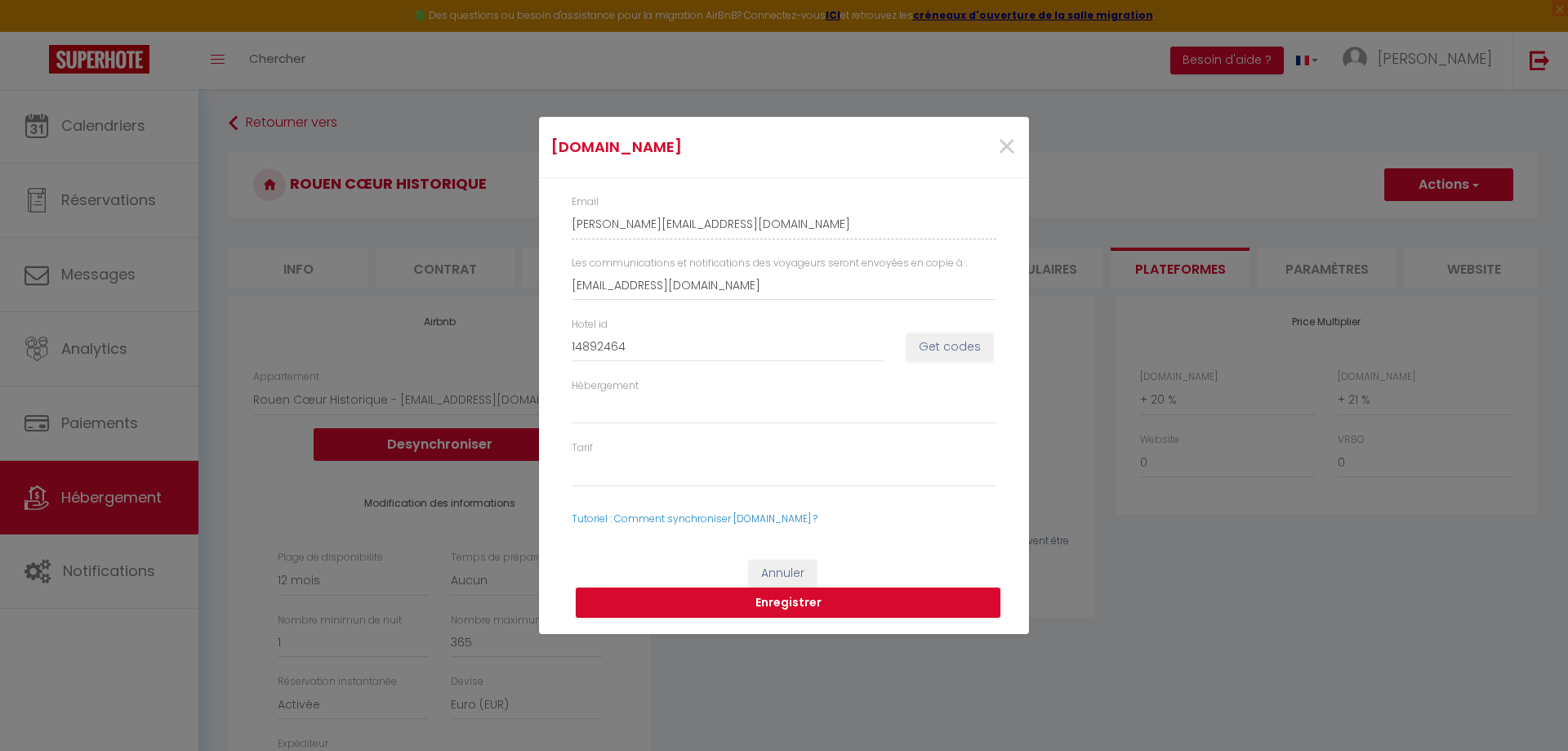
select select
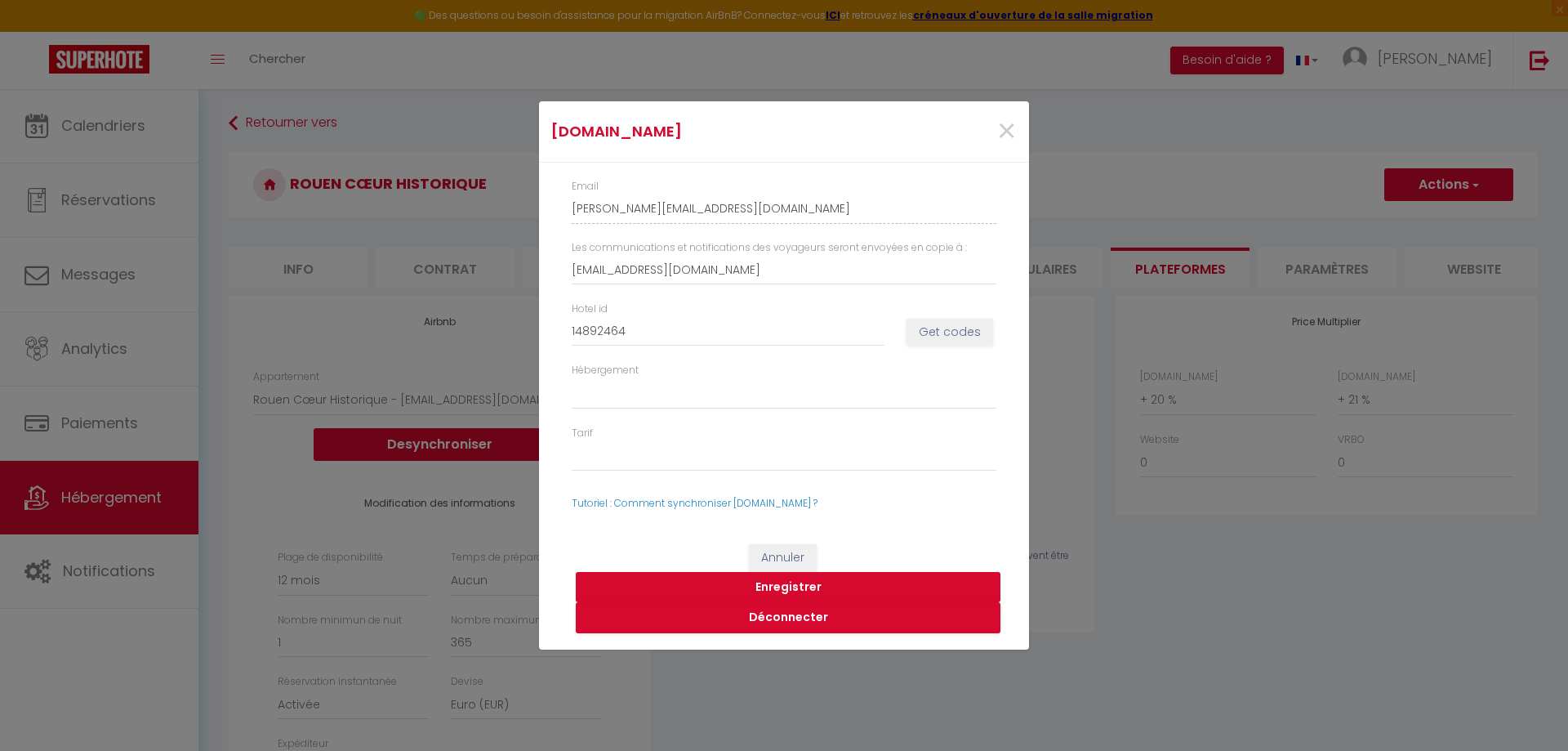
click at [787, 584] on button "Enregistrer" at bounding box center [787, 587] width 424 height 31
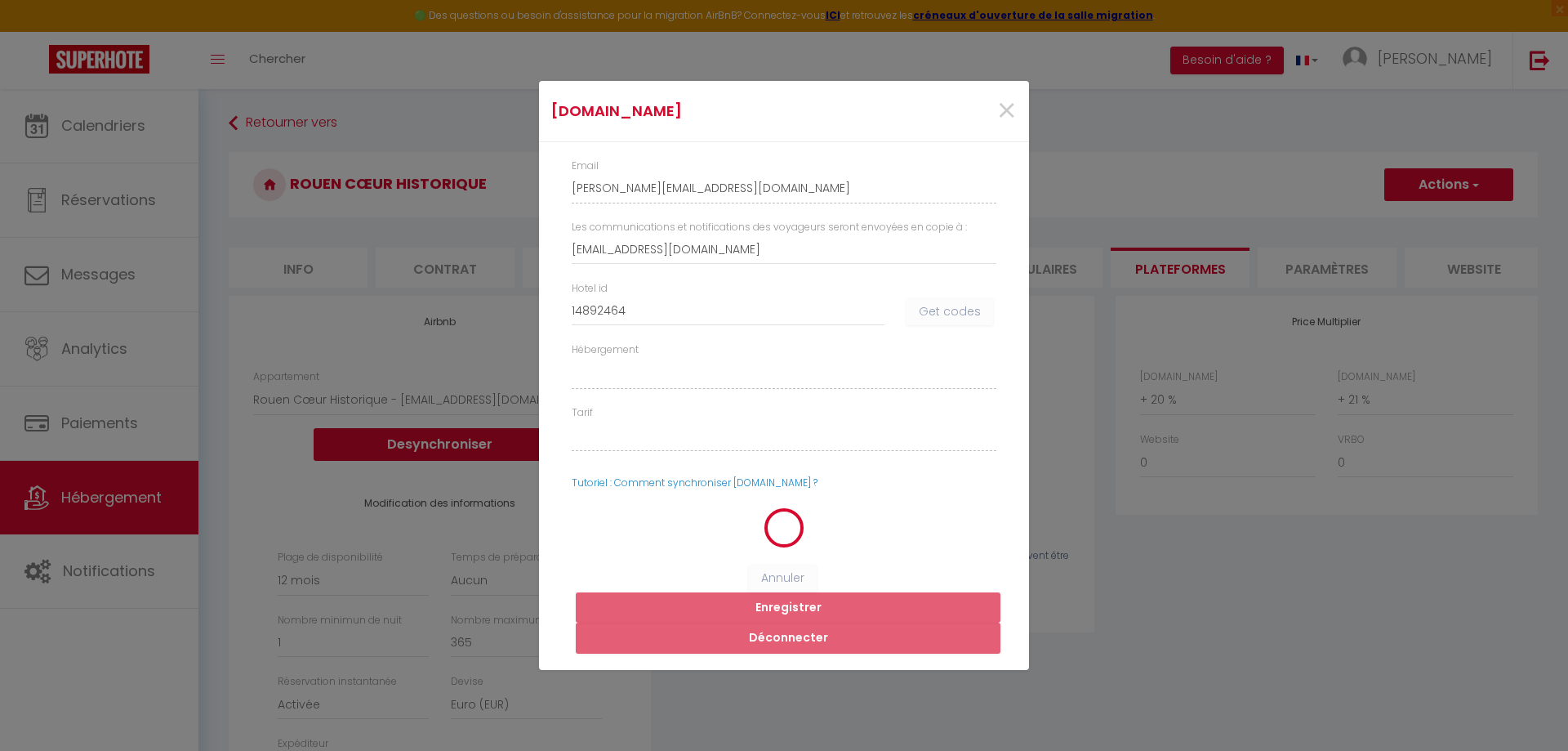
select select
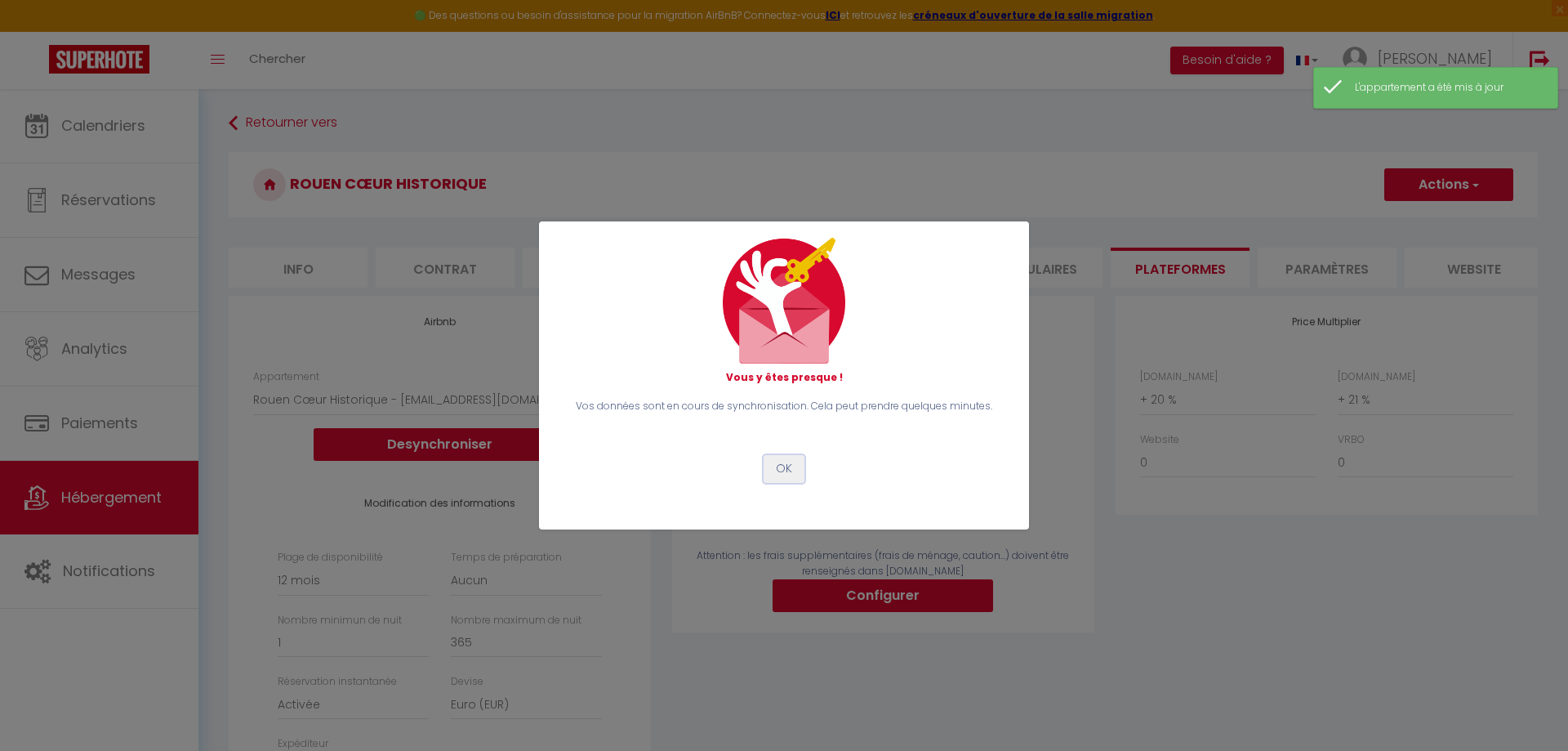
click at [786, 473] on button "OK" at bounding box center [783, 469] width 41 height 27
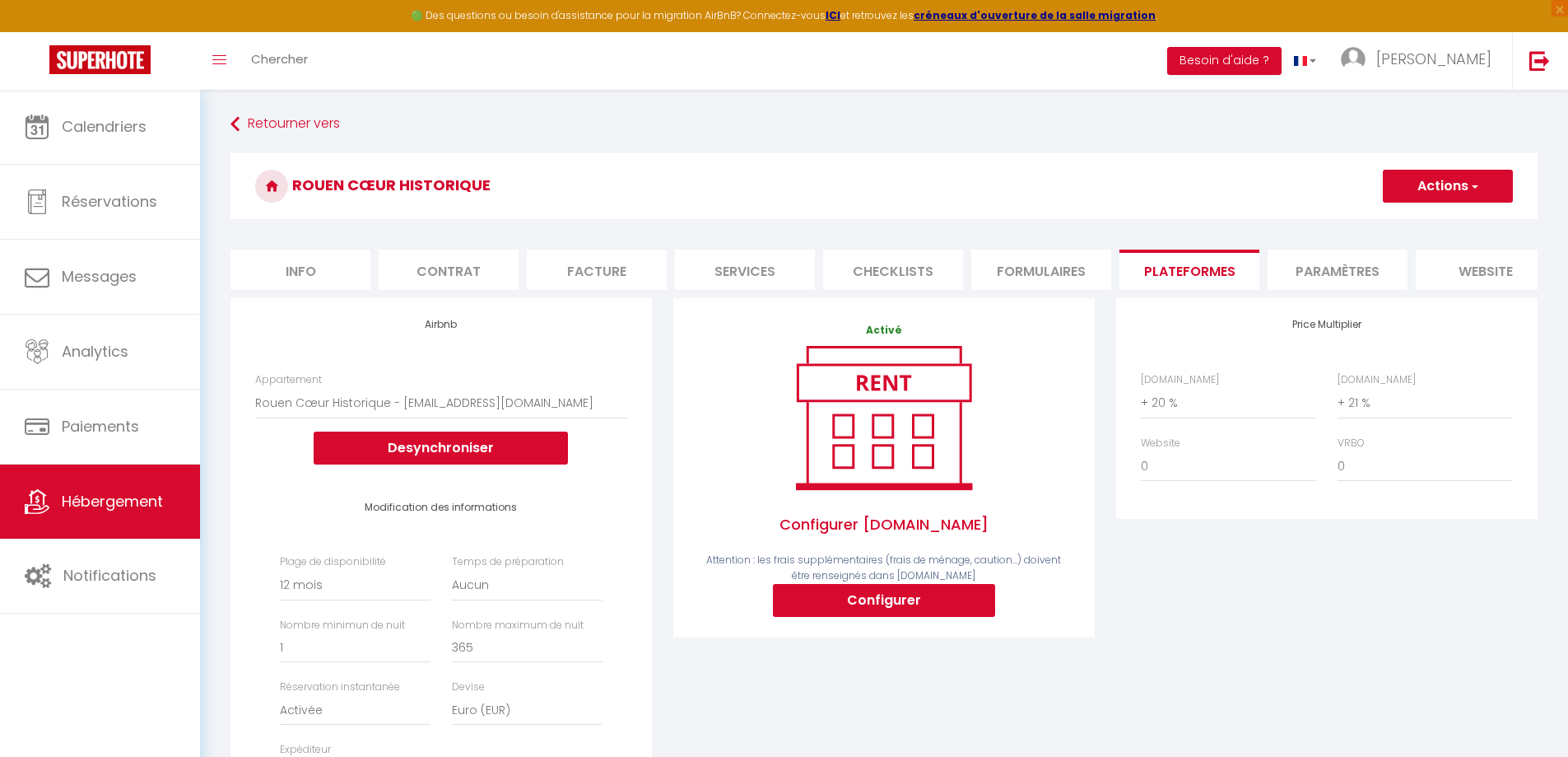
click at [1422, 196] on button "Actions" at bounding box center [1447, 186] width 130 height 33
click at [1420, 217] on link "Enregistrer" at bounding box center [1447, 223] width 130 height 22
select select "365"
select select "EUR"
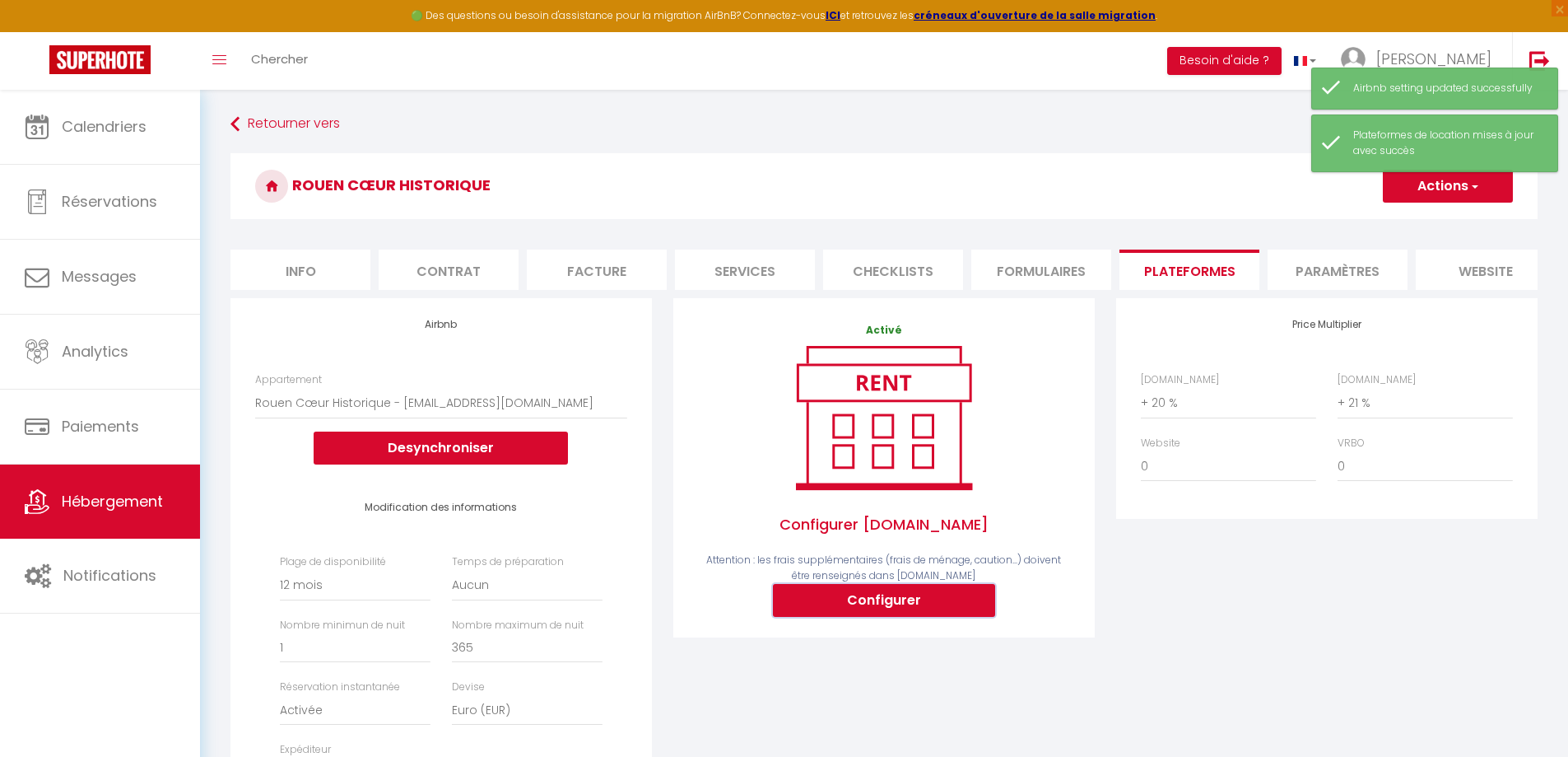
click at [882, 598] on button "Configurer" at bounding box center [884, 600] width 223 height 33
select select
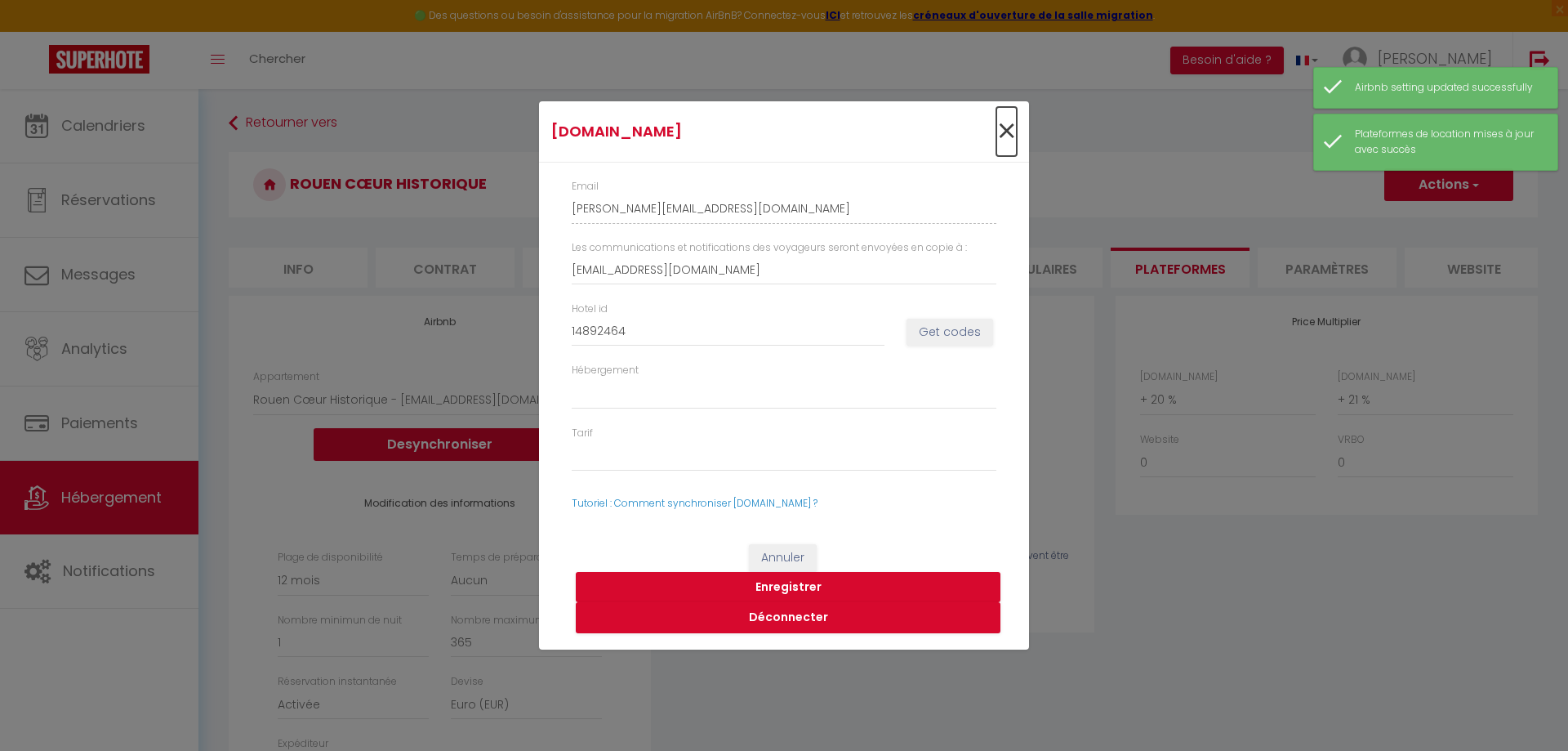
click at [1002, 135] on span "×" at bounding box center [1007, 131] width 21 height 49
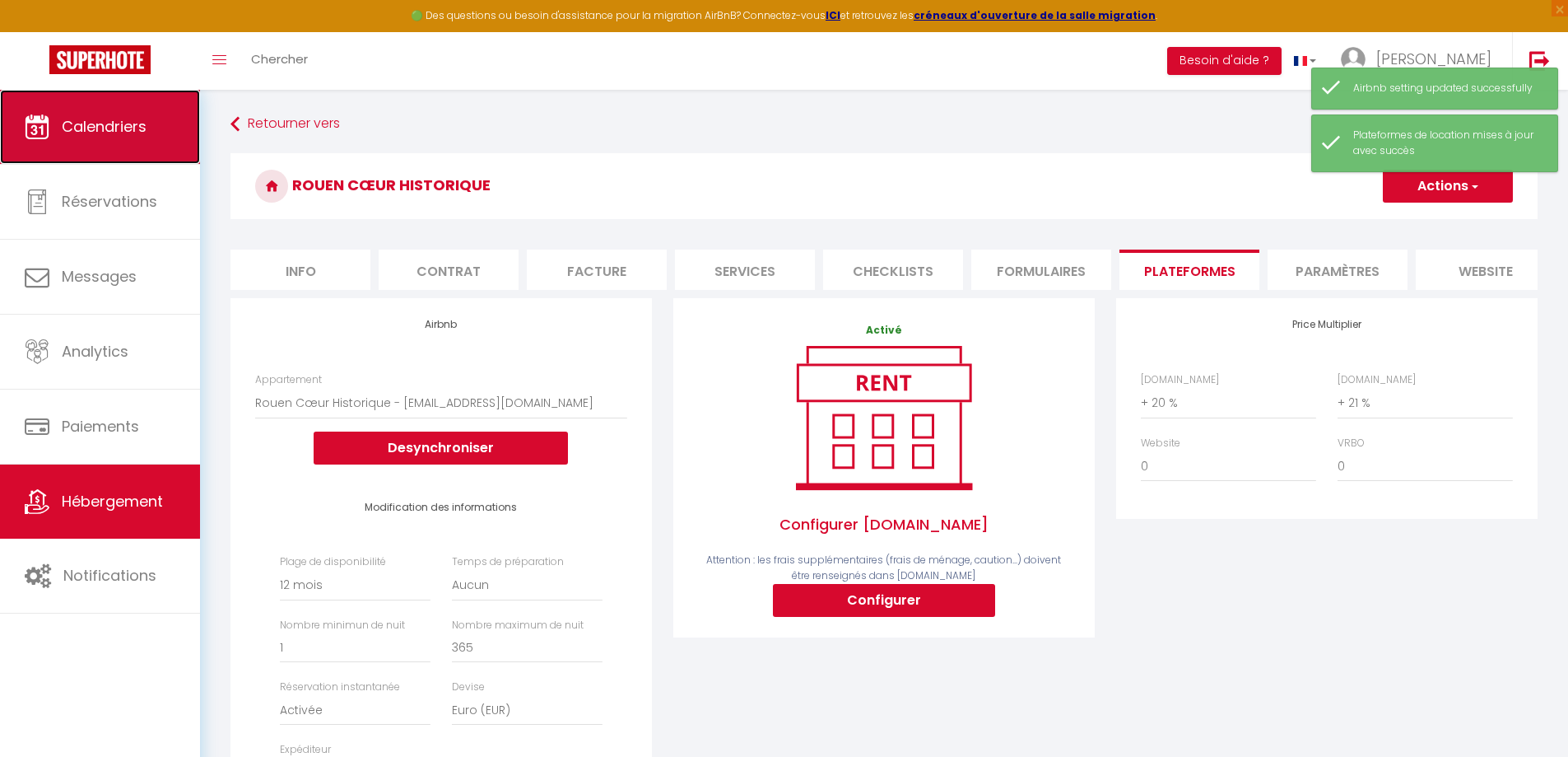
click at [121, 111] on link "Calendriers" at bounding box center [100, 126] width 200 height 75
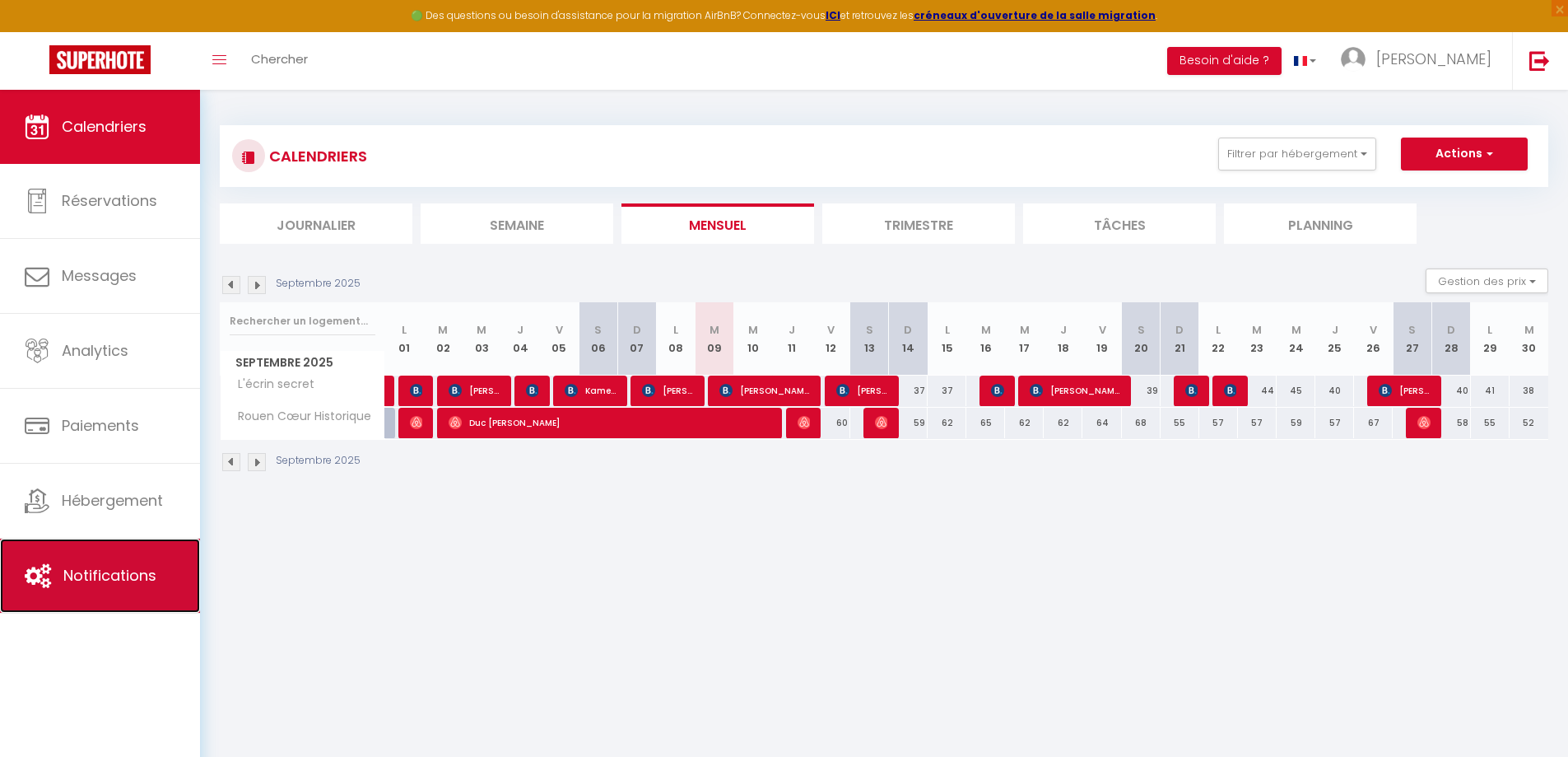
click at [64, 560] on link "Notifications" at bounding box center [100, 575] width 200 height 75
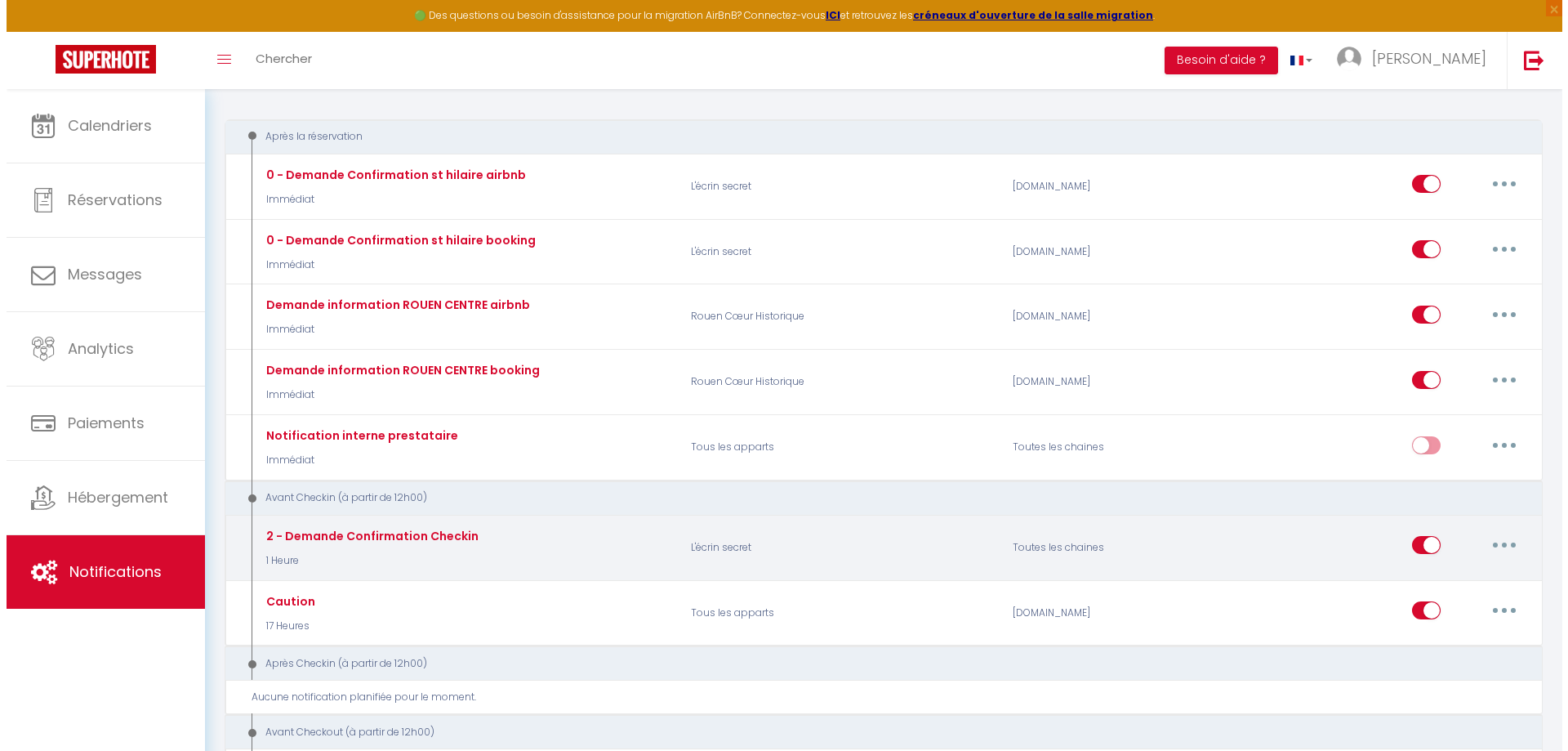
scroll to position [245, 0]
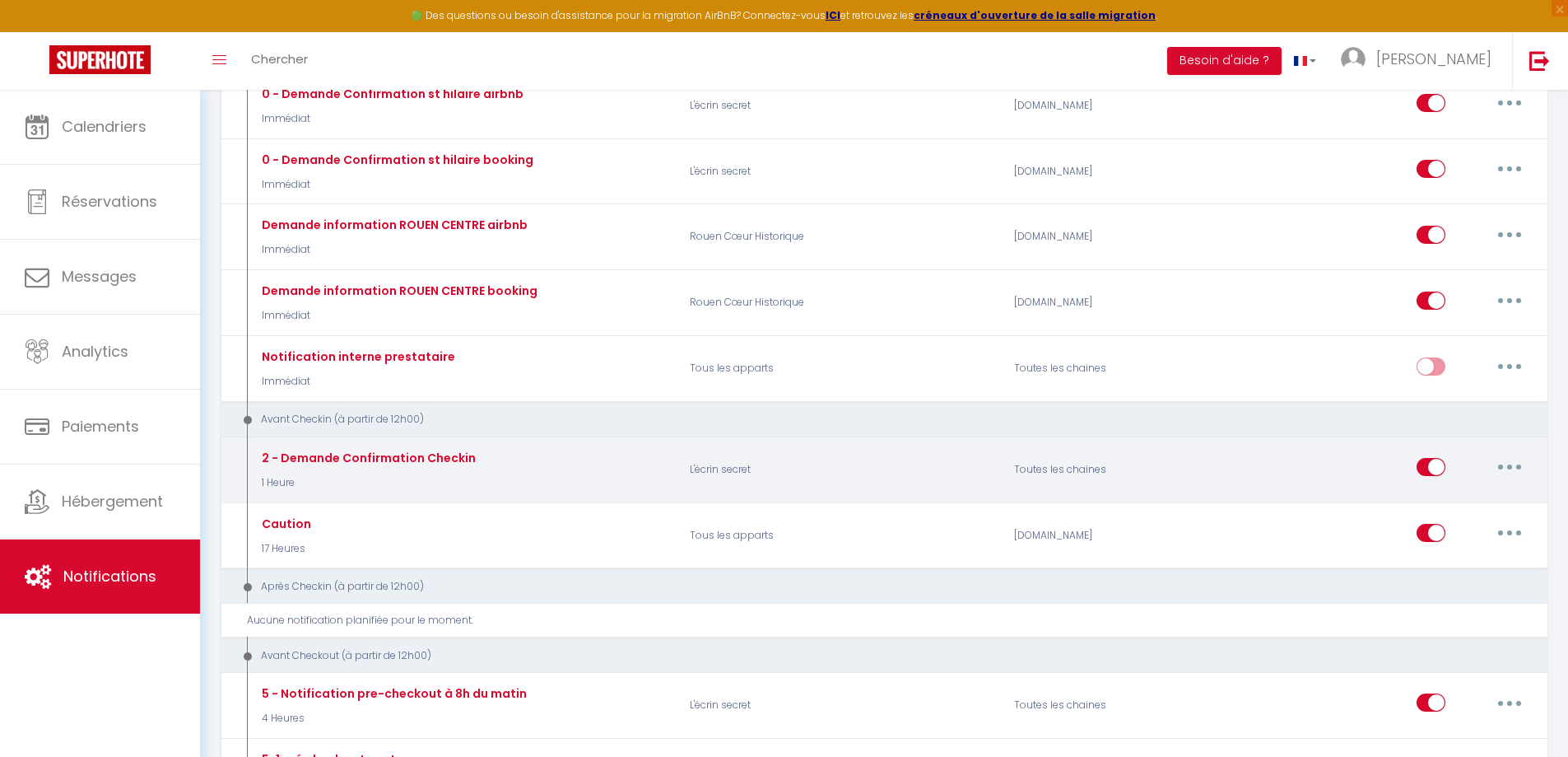
click at [1508, 462] on button "button" at bounding box center [1509, 466] width 46 height 26
click at [1448, 502] on link "Editer" at bounding box center [1468, 504] width 122 height 28
type input "2 - Demande Confirmation Checkin"
select select "1 Heure"
select select "if_deposit_is_paid"
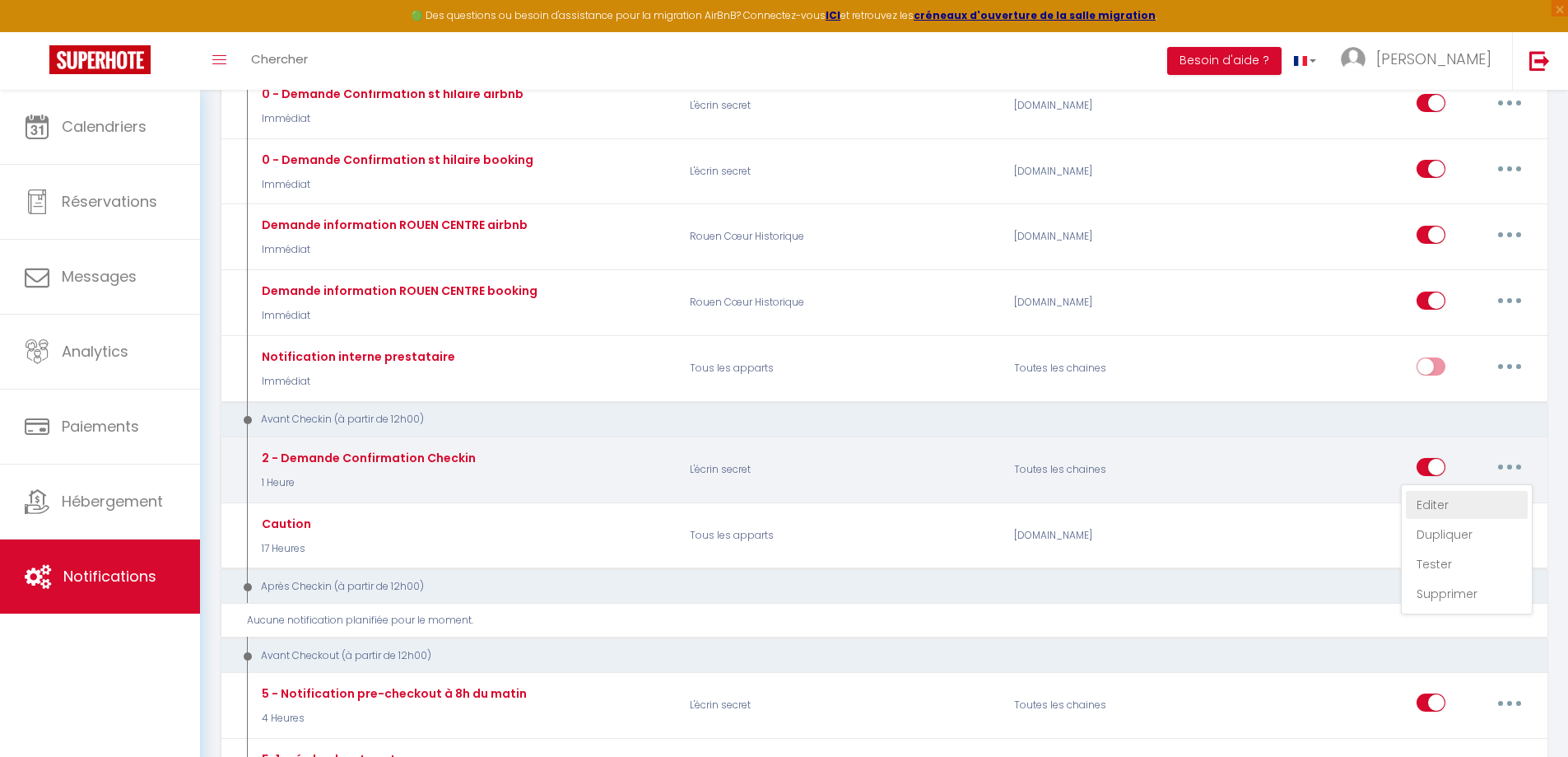
checkbox input "true"
checkbox input "false"
radio input "true"
type input "Procédure pour le checkin - [RENTAL:NAME][CHECKIN_FORM_URL]"
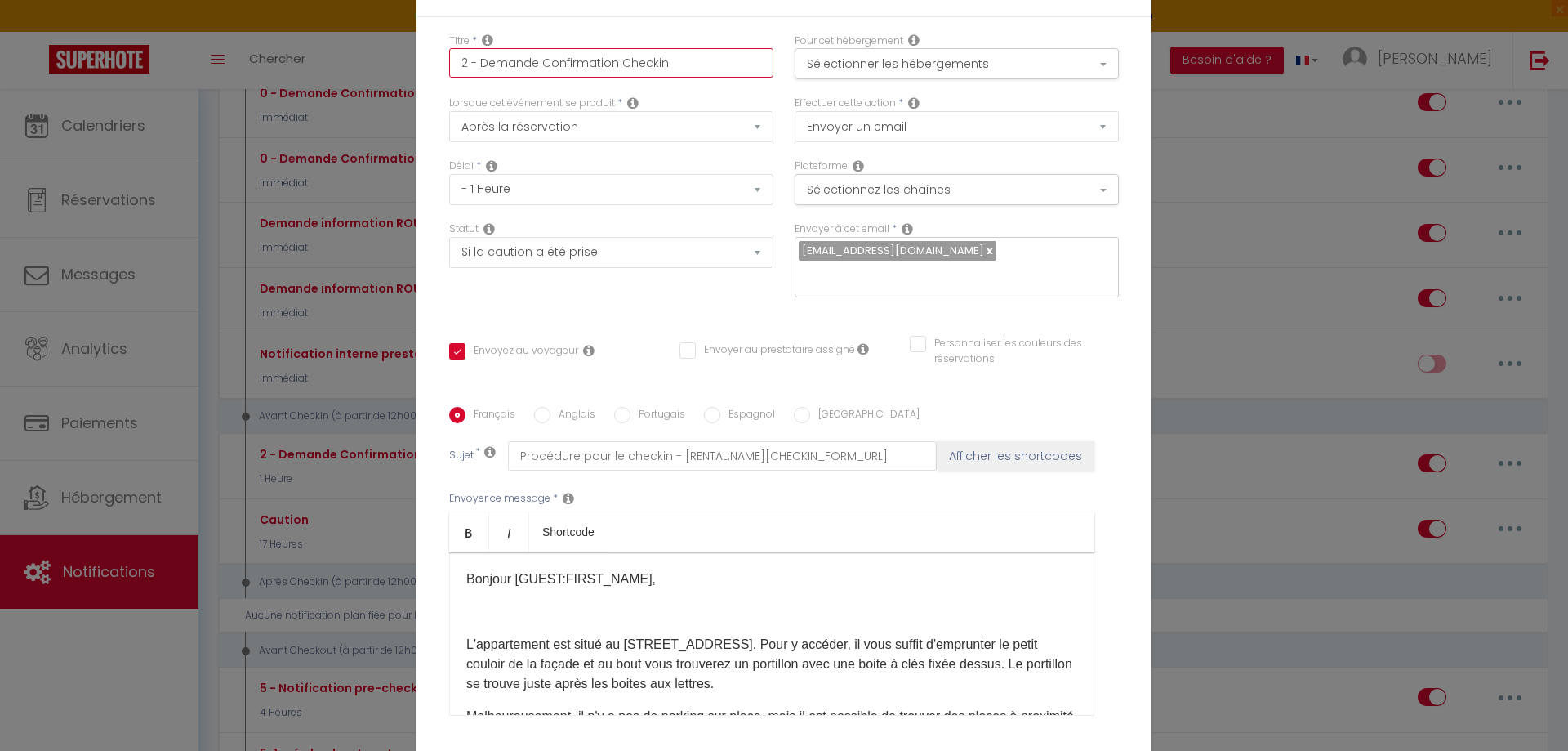
click at [723, 67] on input "2 - Demande Confirmation Checkin" at bounding box center [611, 62] width 324 height 29
type input "2 - Demande Confirmation Checkin"
checkbox input "true"
checkbox input "false"
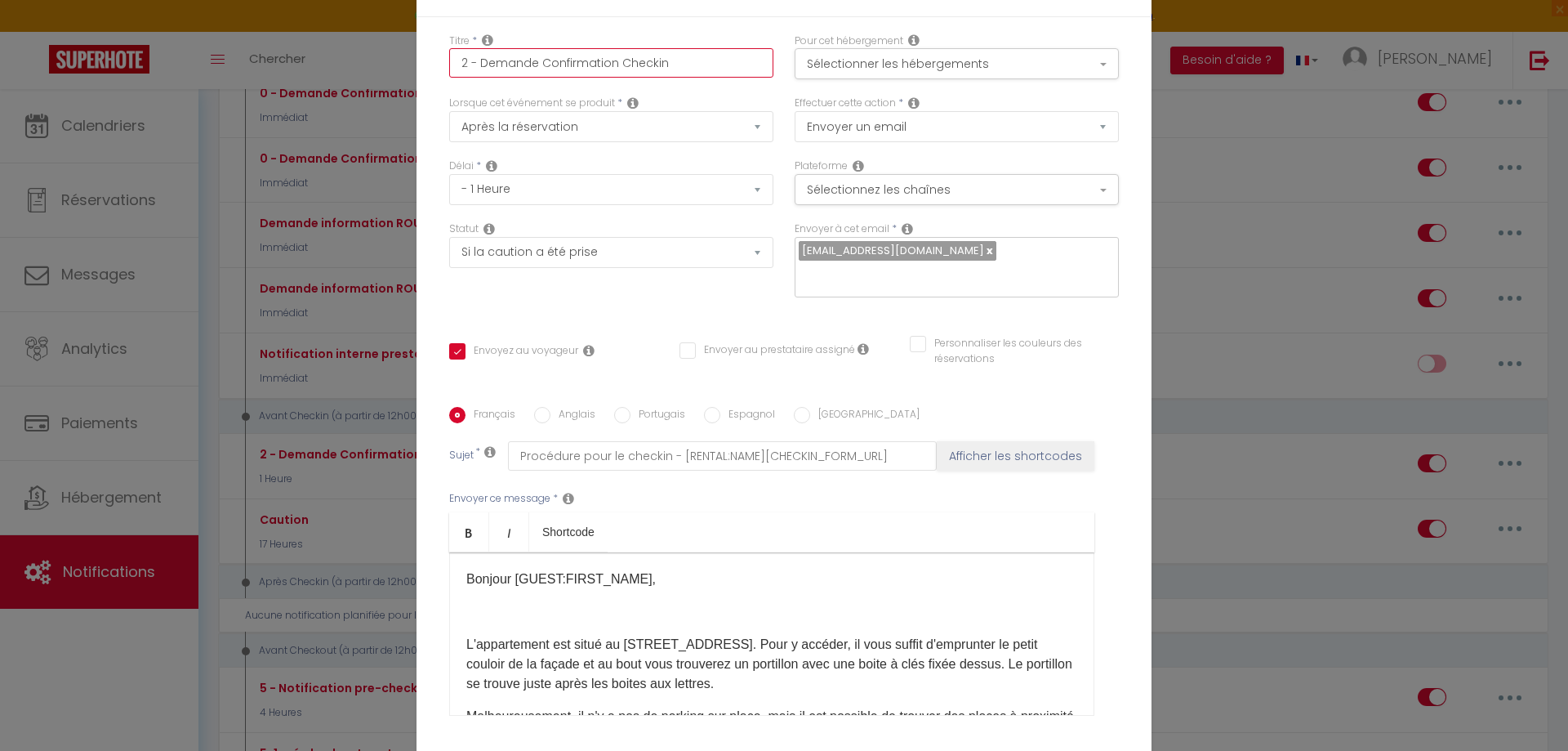
type input "2 - Demande Confirmation Checkin s"
checkbox input "true"
checkbox input "false"
type input "2 - Demande Confirmation Checkin st"
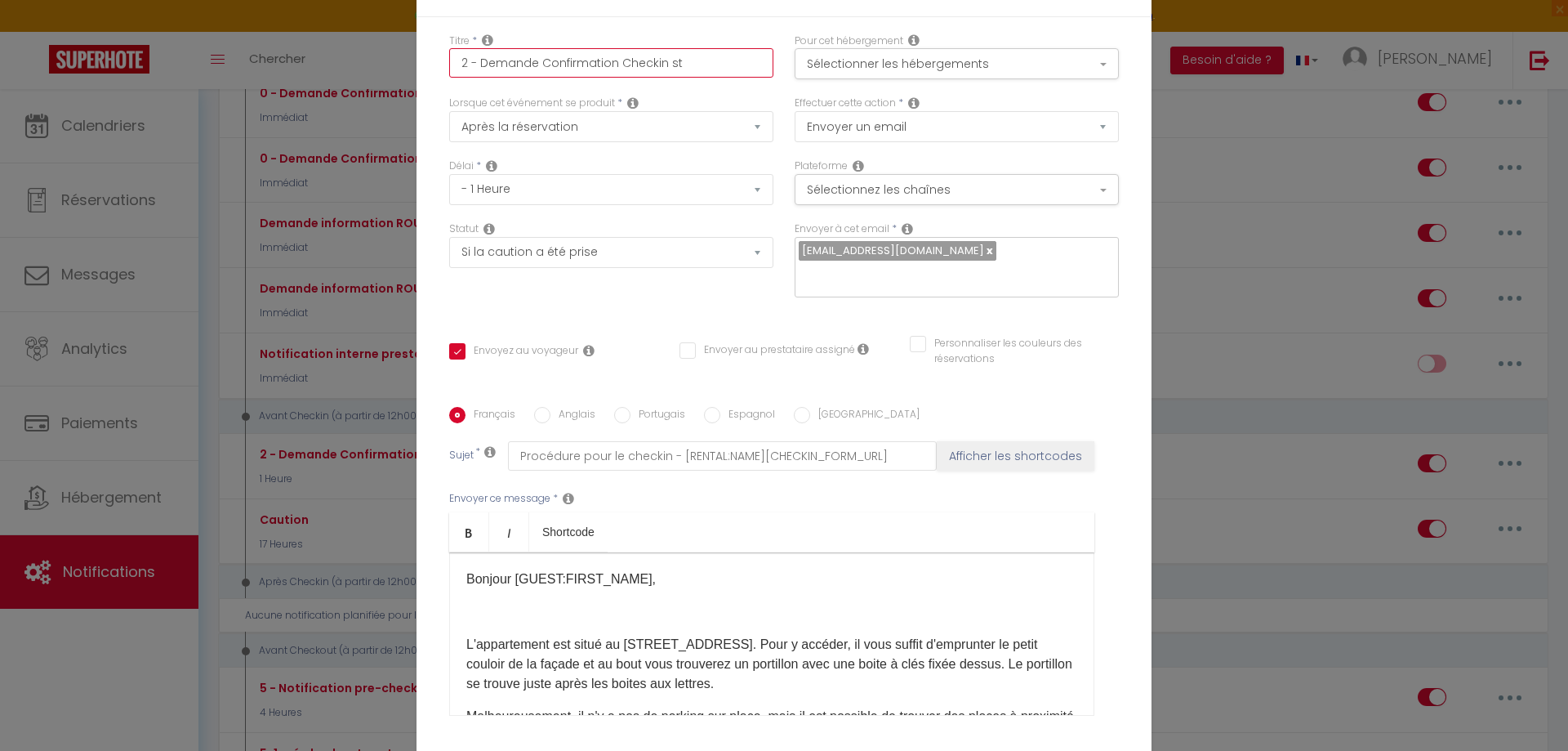
checkbox input "true"
checkbox input "false"
type input "2 - Demande Confirmation Checkin st"
checkbox input "true"
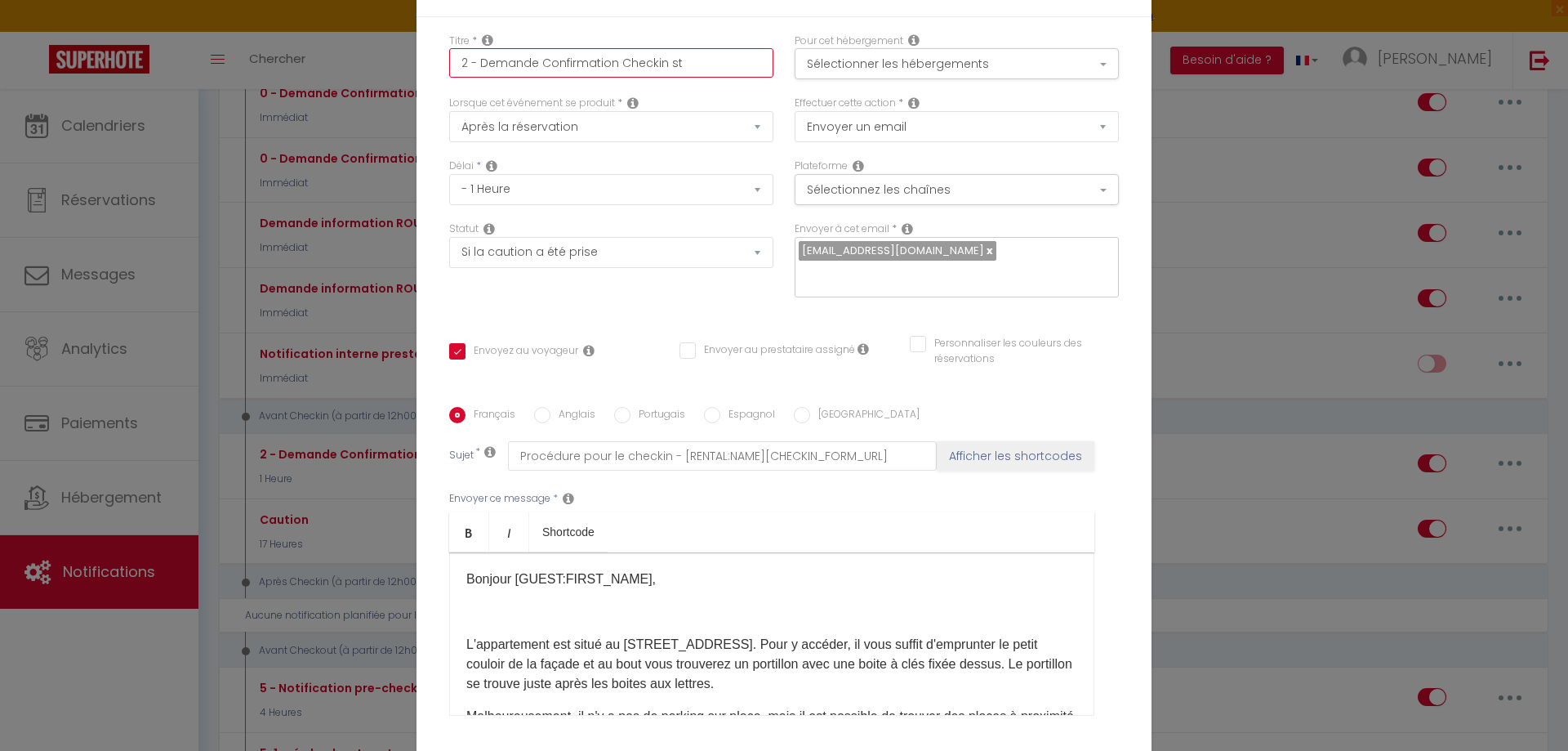
checkbox input "false"
type input "2 - Demande Confirmation Checkin st h"
checkbox input "true"
checkbox input "false"
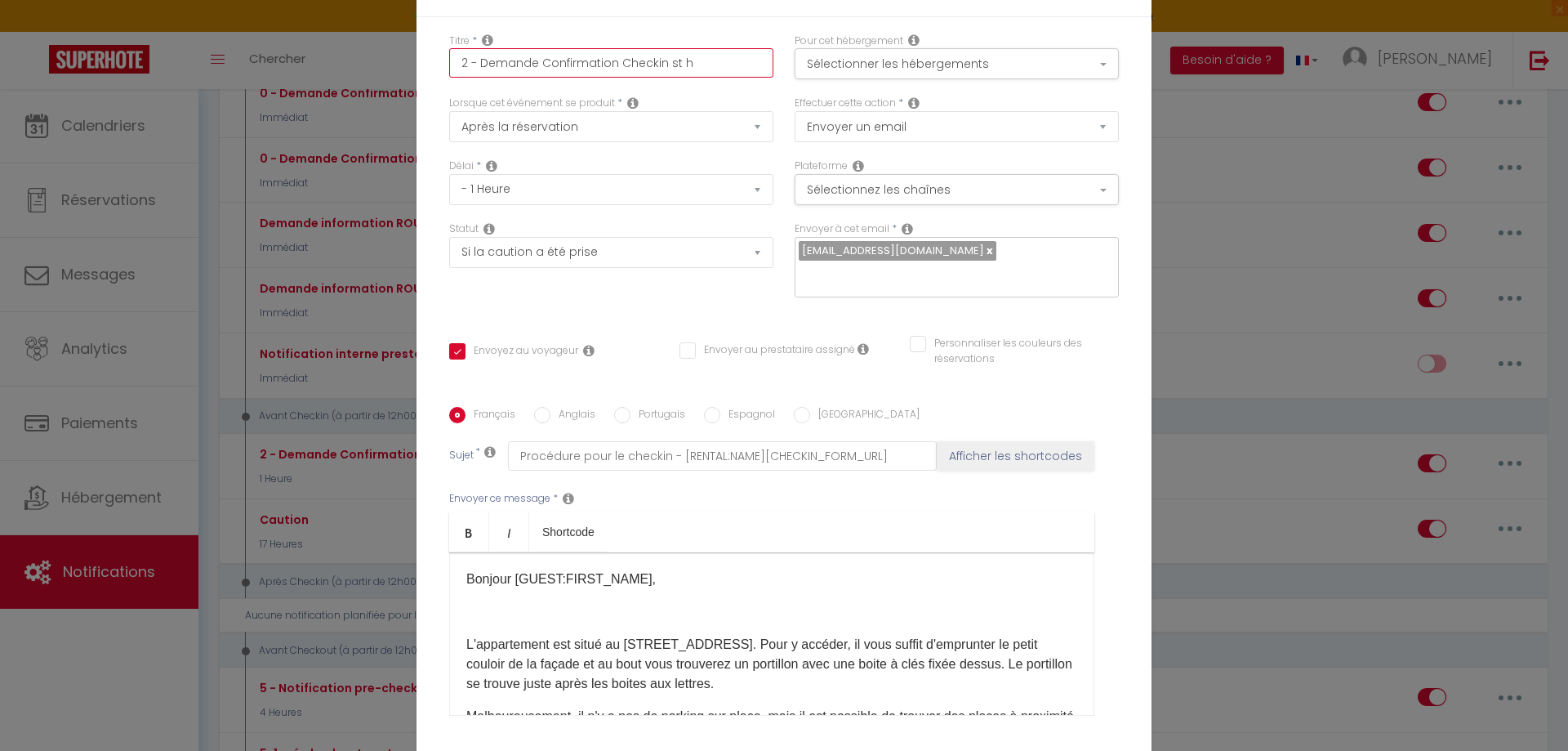
checkbox input "false"
type input "2 - Demande Confirmation Checkin st hi"
click at [740, 184] on select "Immédiat - 10 Minutes - 1 Heure - 2 Heures - 3 Heures - 4 Heures - 5 Heures - 6…" at bounding box center [611, 189] width 324 height 31
click at [449, 174] on select "Immédiat - 10 Minutes - 1 Heure - 2 Heures - 3 Heures - 4 Heures - 5 Heures - 6…" at bounding box center [611, 189] width 324 height 31
click at [684, 124] on select "Après la réservation Avant Checkin (à partir de 12h00) Après Checkin (à partir …" at bounding box center [611, 126] width 324 height 31
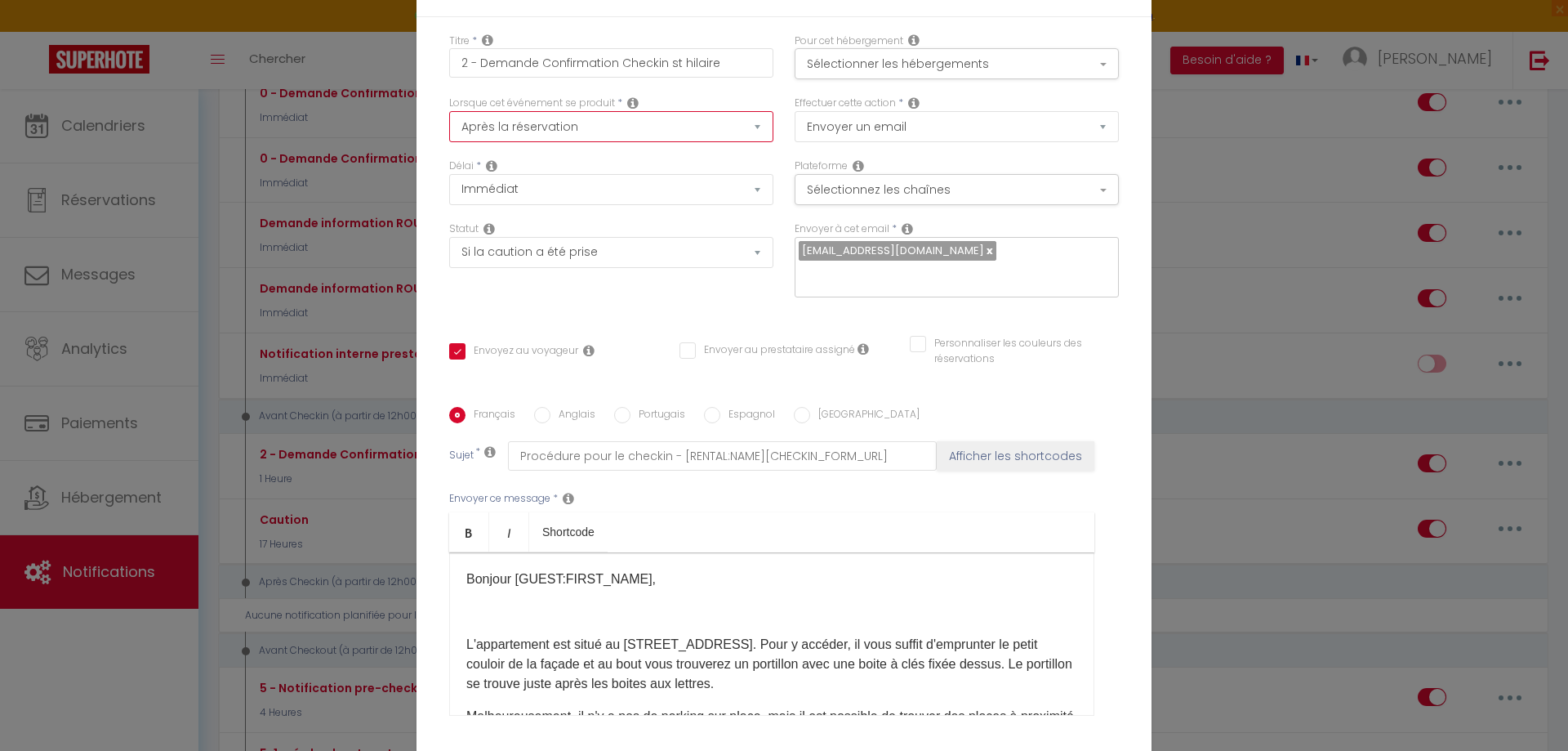
click at [449, 111] on select "Après la réservation Avant Checkin (à partir de 12h00) Après Checkin (à partir …" at bounding box center [611, 126] width 324 height 31
click at [641, 182] on select "Immédiat - 10 Minutes - 1 Heure - 2 Heures - 3 Heures - 4 Heures - 5 Heures - 6…" at bounding box center [611, 189] width 324 height 31
click at [660, 122] on select "Après la réservation Avant Checkin (à partir de 12h00) Après Checkin (à partir …" at bounding box center [611, 126] width 324 height 31
click at [449, 111] on select "Après la réservation Avant Checkin (à partir de 12h00) Après Checkin (à partir …" at bounding box center [611, 126] width 324 height 31
click at [618, 188] on select "Immédiat + 10 Minutes + 1 Heure + 2 Heures + 3 Heures + 4 Heures + 5 Heures + 6…" at bounding box center [611, 189] width 324 height 31
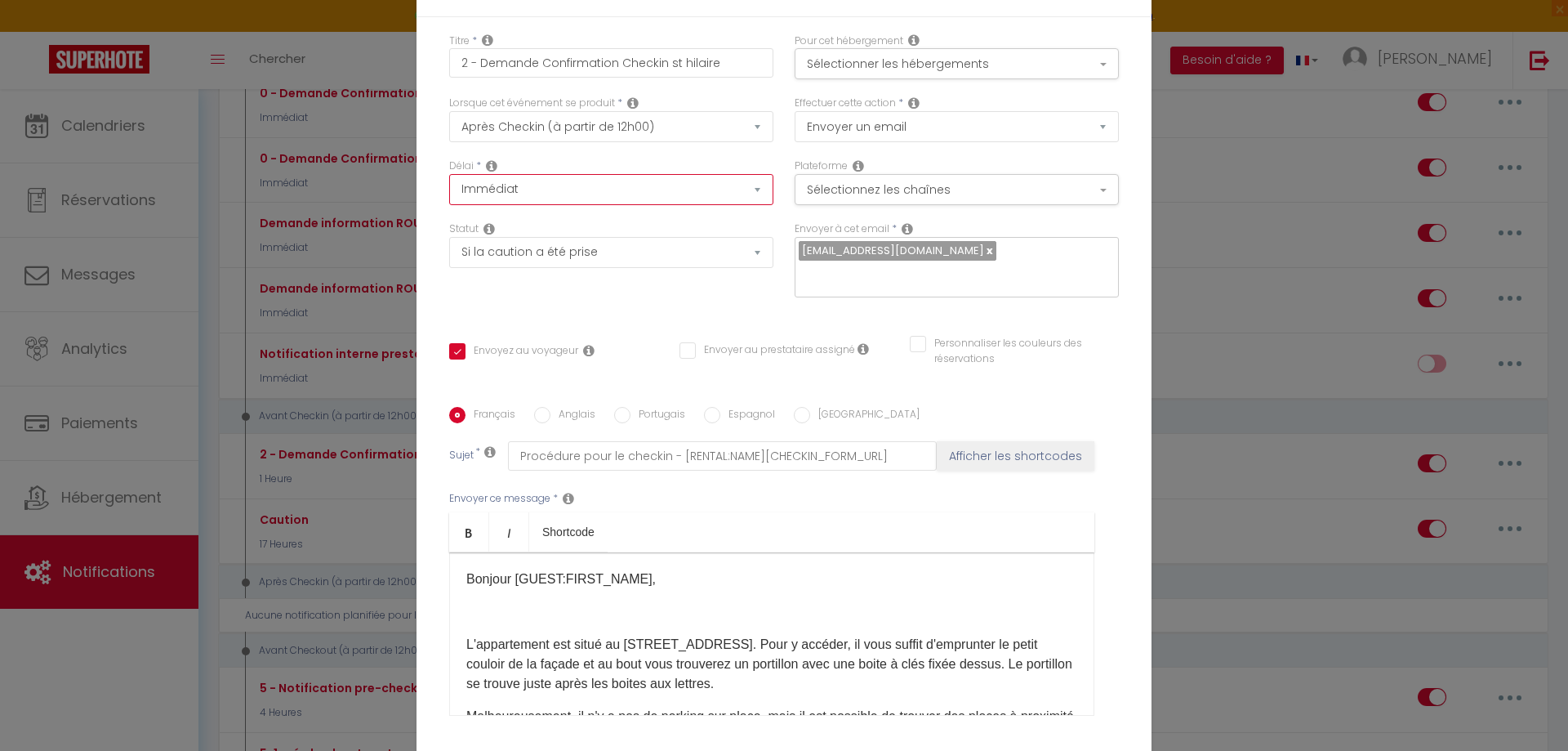
click at [449, 174] on select "Immédiat + 10 Minutes + 1 Heure + 2 Heures + 3 Heures + 4 Heures + 5 Heures + 6…" at bounding box center [611, 189] width 324 height 31
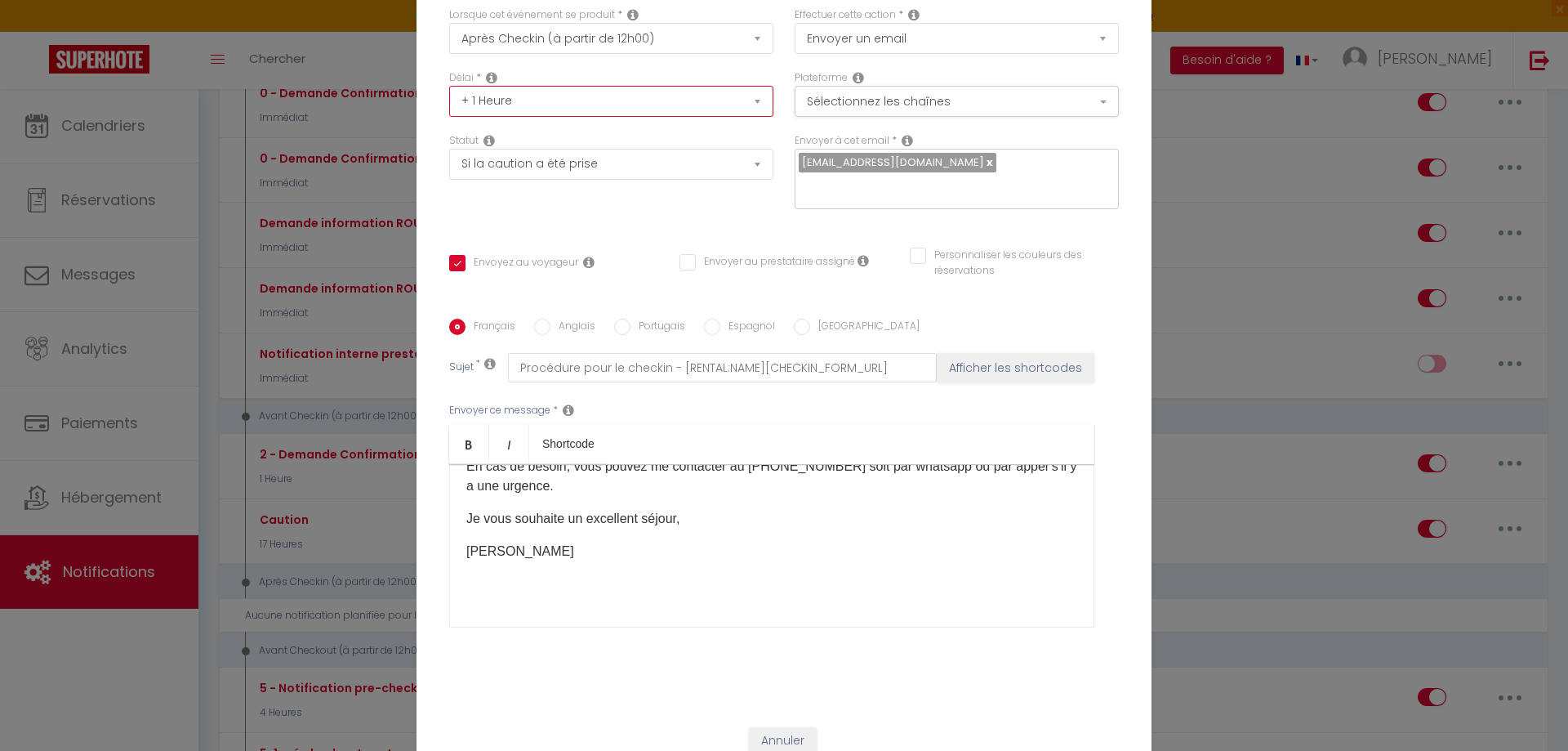
scroll to position [138, 0]
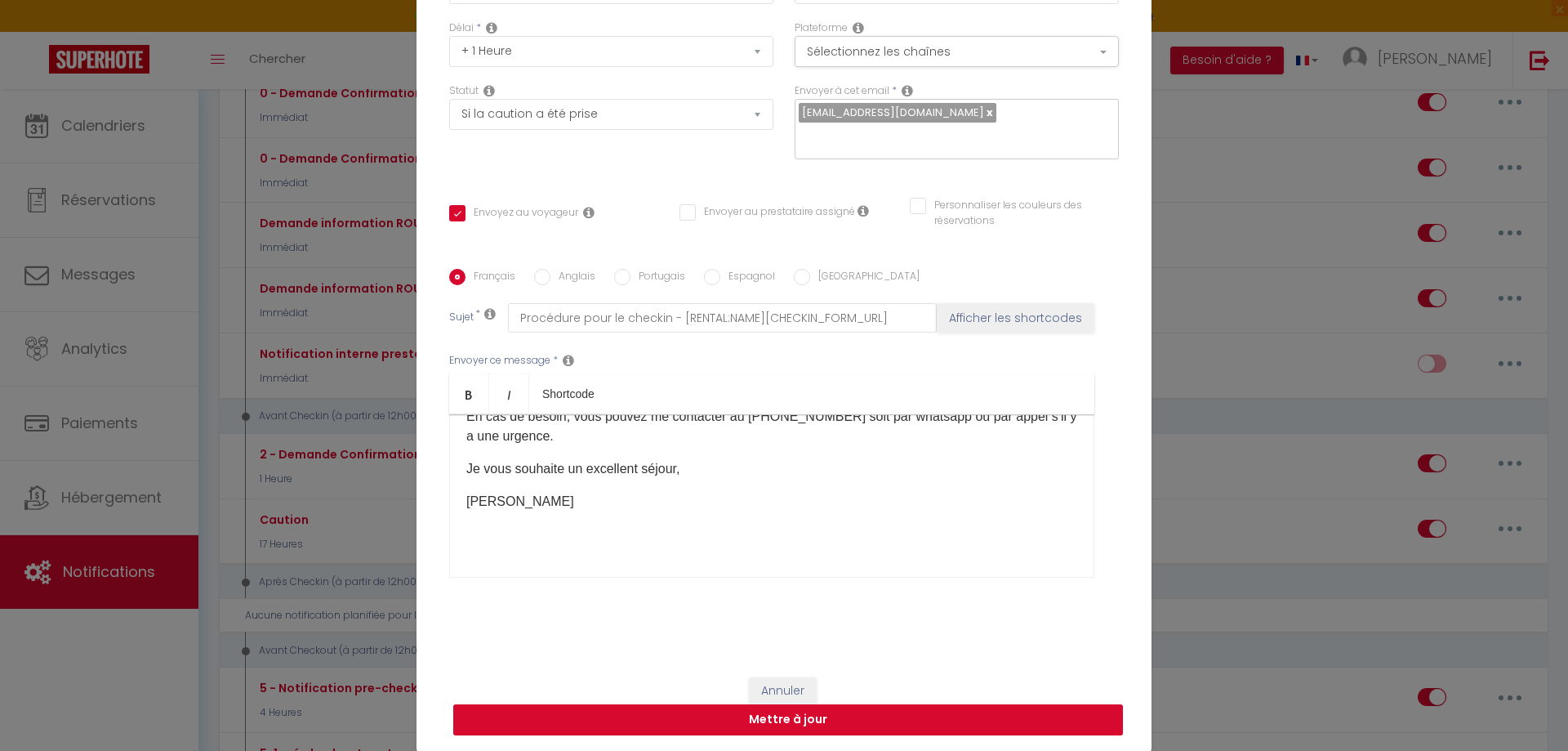
click at [797, 718] on button "Mettre à jour" at bounding box center [788, 719] width 669 height 31
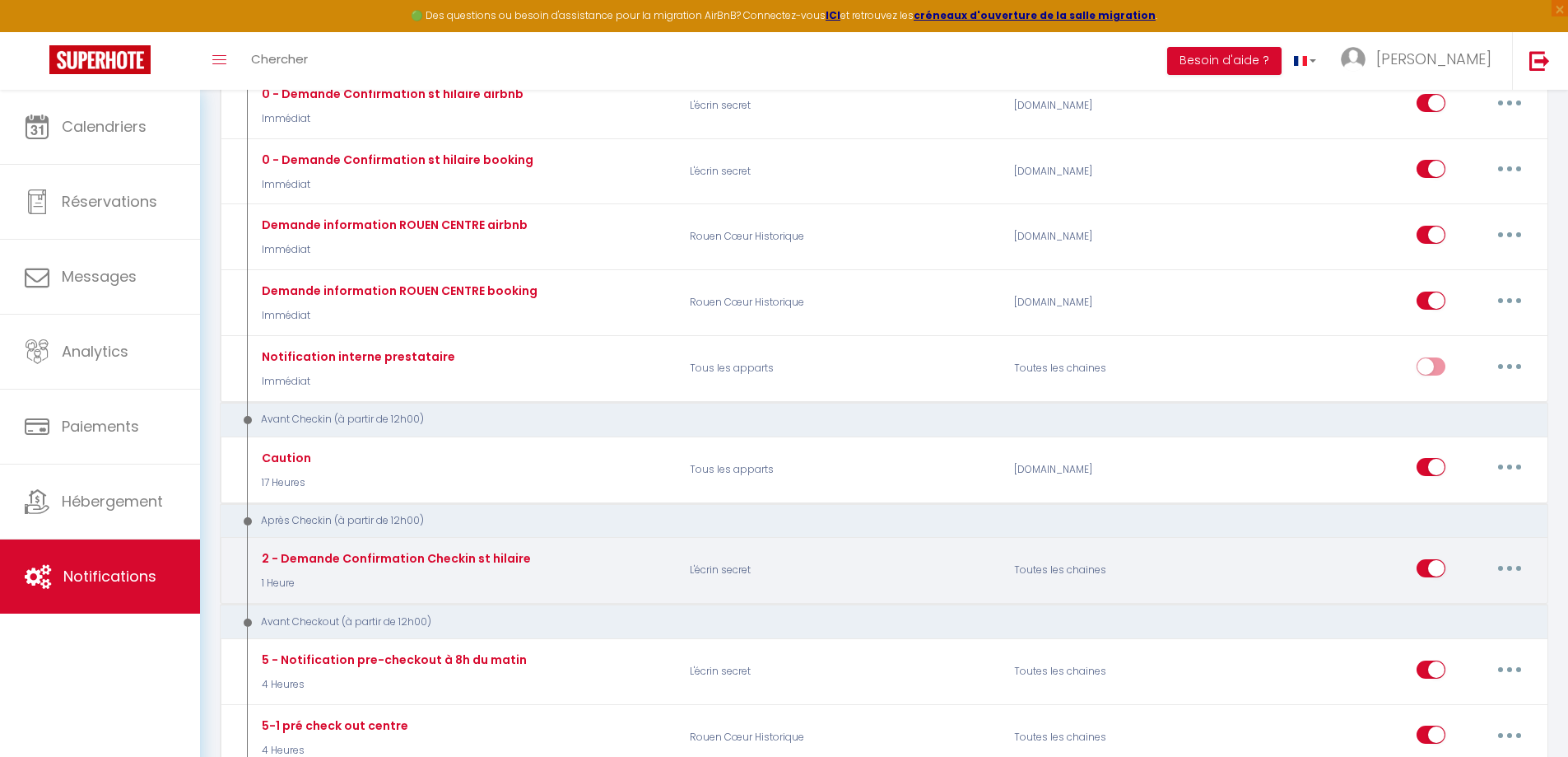
click at [1510, 560] on button "button" at bounding box center [1509, 568] width 46 height 26
click at [1444, 638] on link "Dupliquer" at bounding box center [1468, 634] width 122 height 28
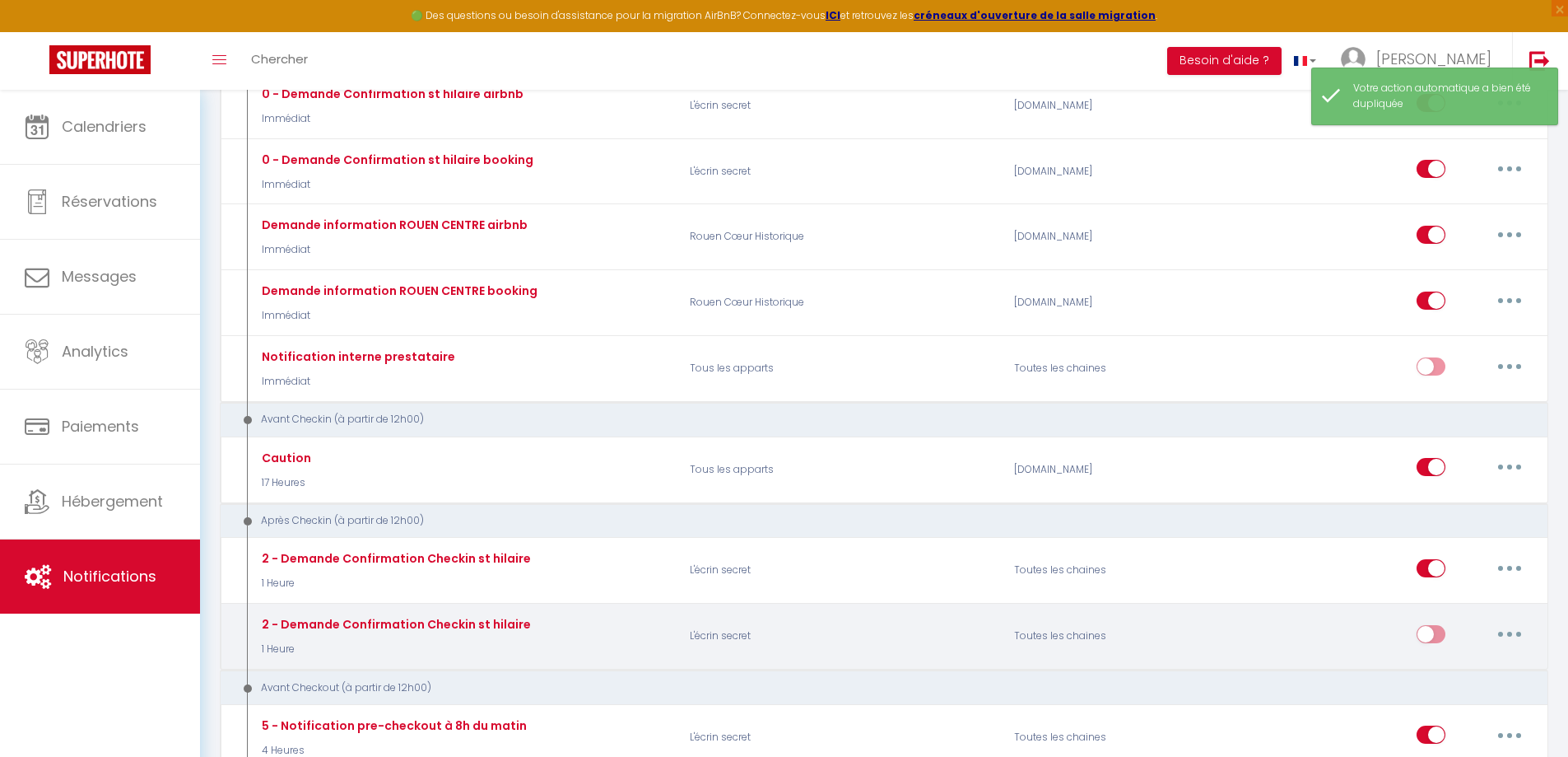
click at [1504, 635] on button "button" at bounding box center [1509, 633] width 46 height 26
click at [1443, 675] on link "Editer" at bounding box center [1468, 671] width 122 height 28
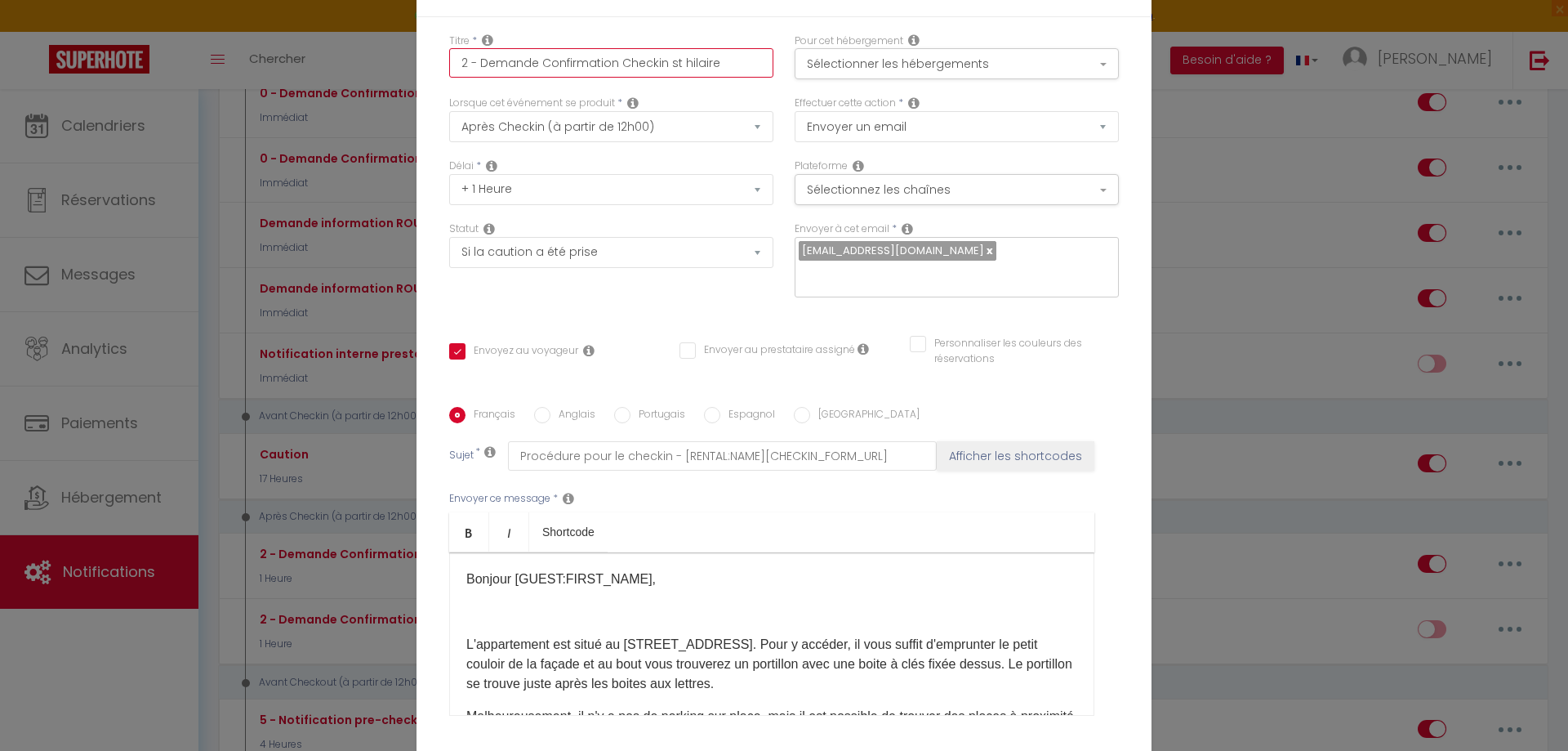
drag, startPoint x: 674, startPoint y: 59, endPoint x: 745, endPoint y: 67, distance: 71.4
click at [745, 67] on input "2 - Demande Confirmation Checkin st hilaire" at bounding box center [611, 62] width 324 height 29
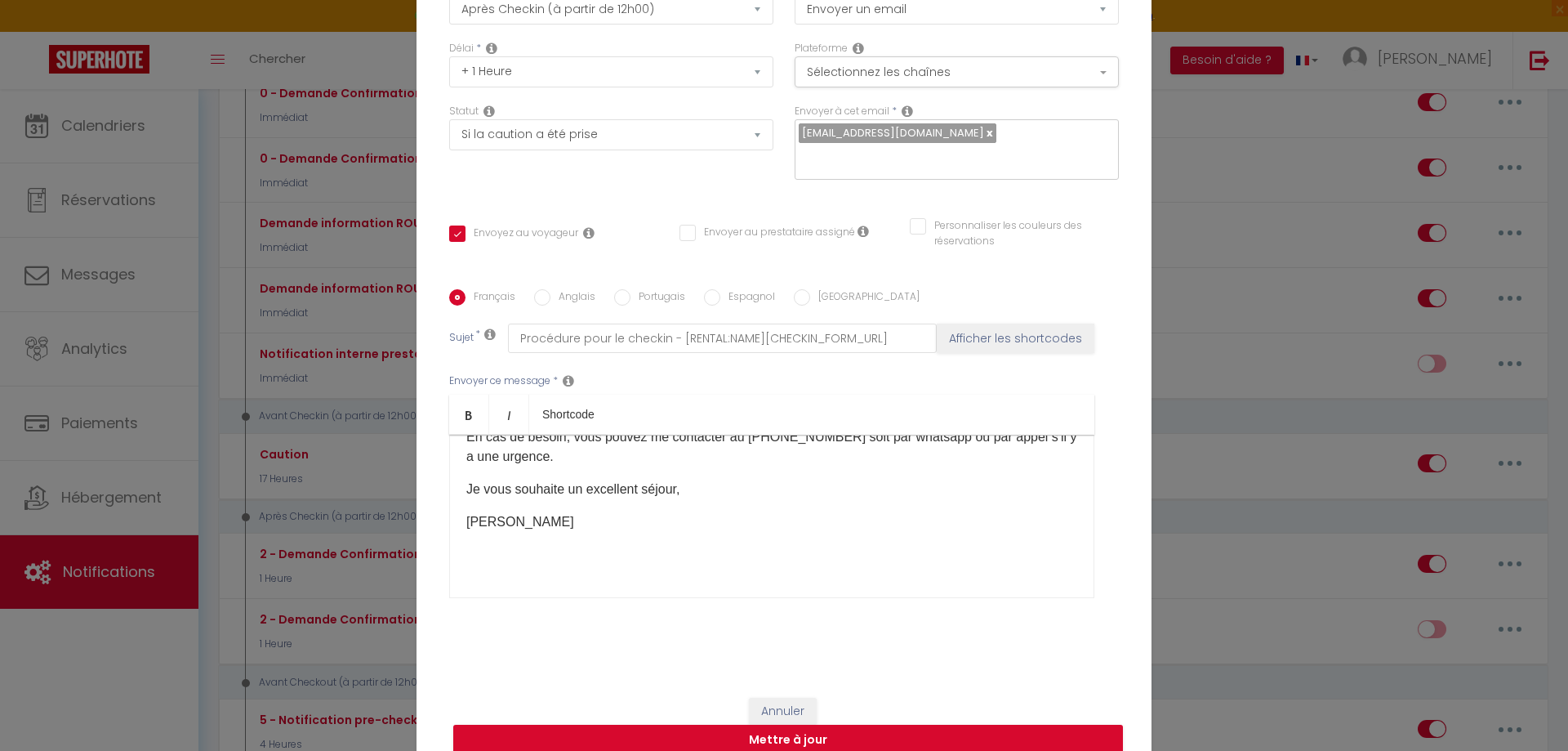
scroll to position [138, 0]
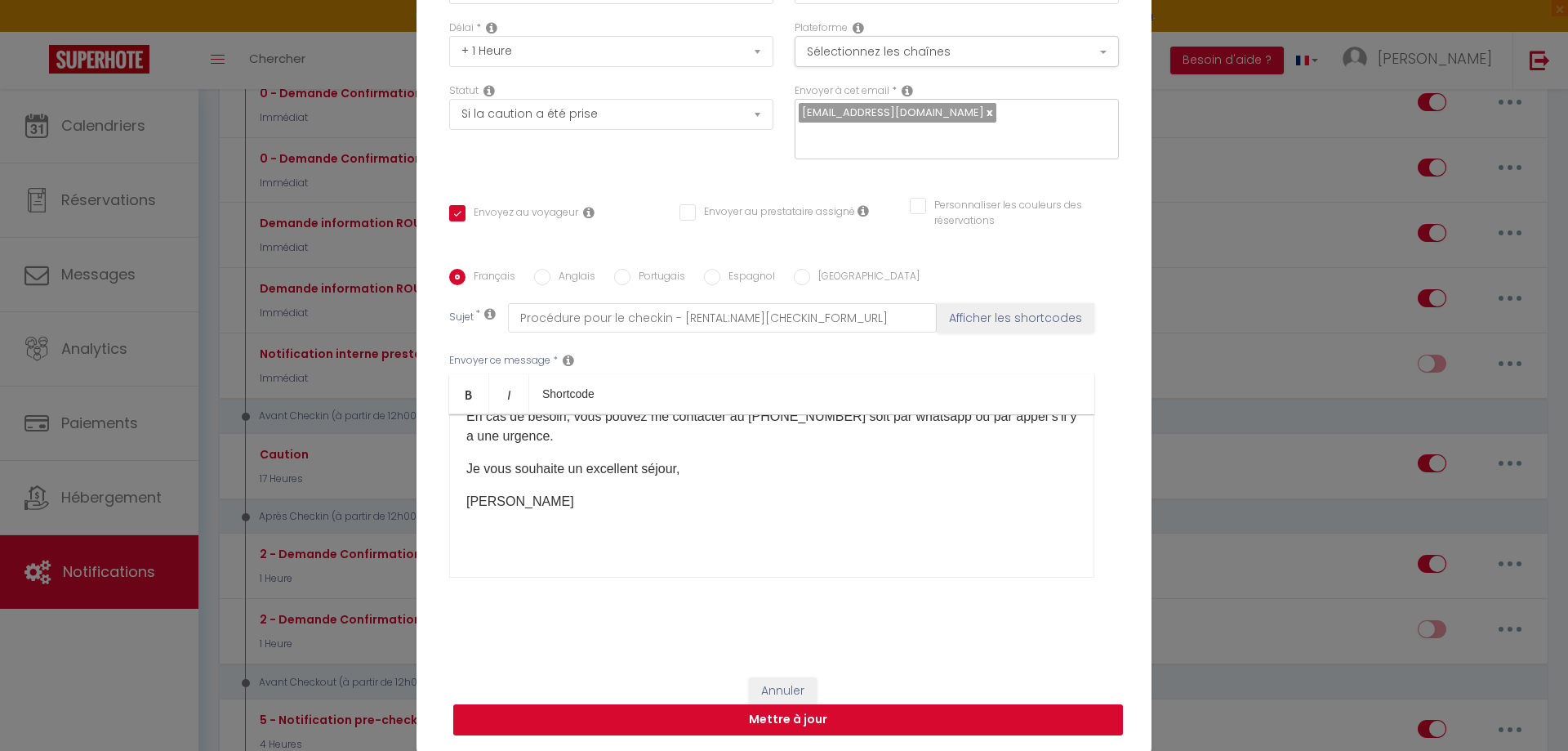
click at [813, 725] on button "Mettre à jour" at bounding box center [788, 719] width 669 height 31
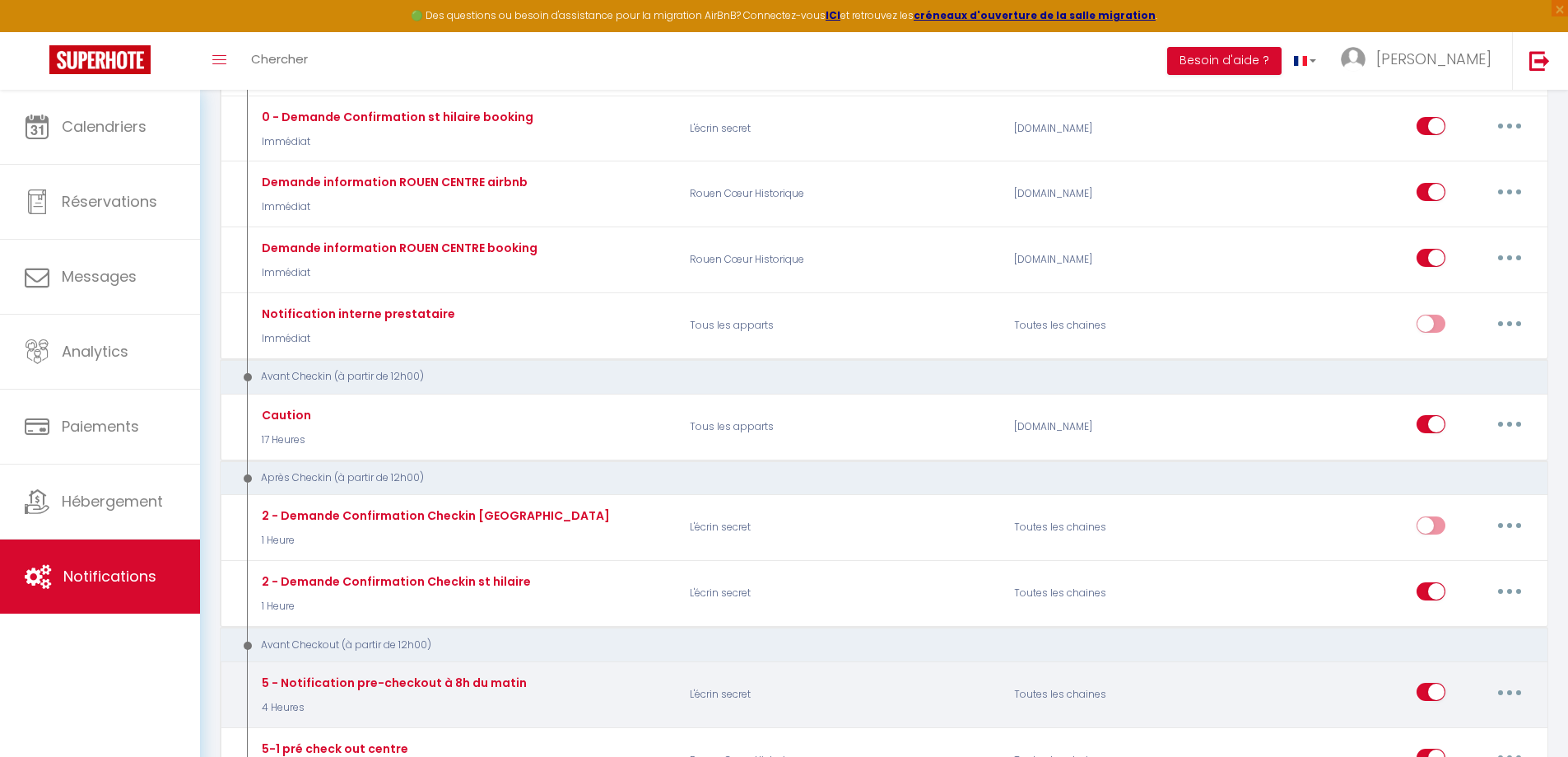
scroll to position [329, 0]
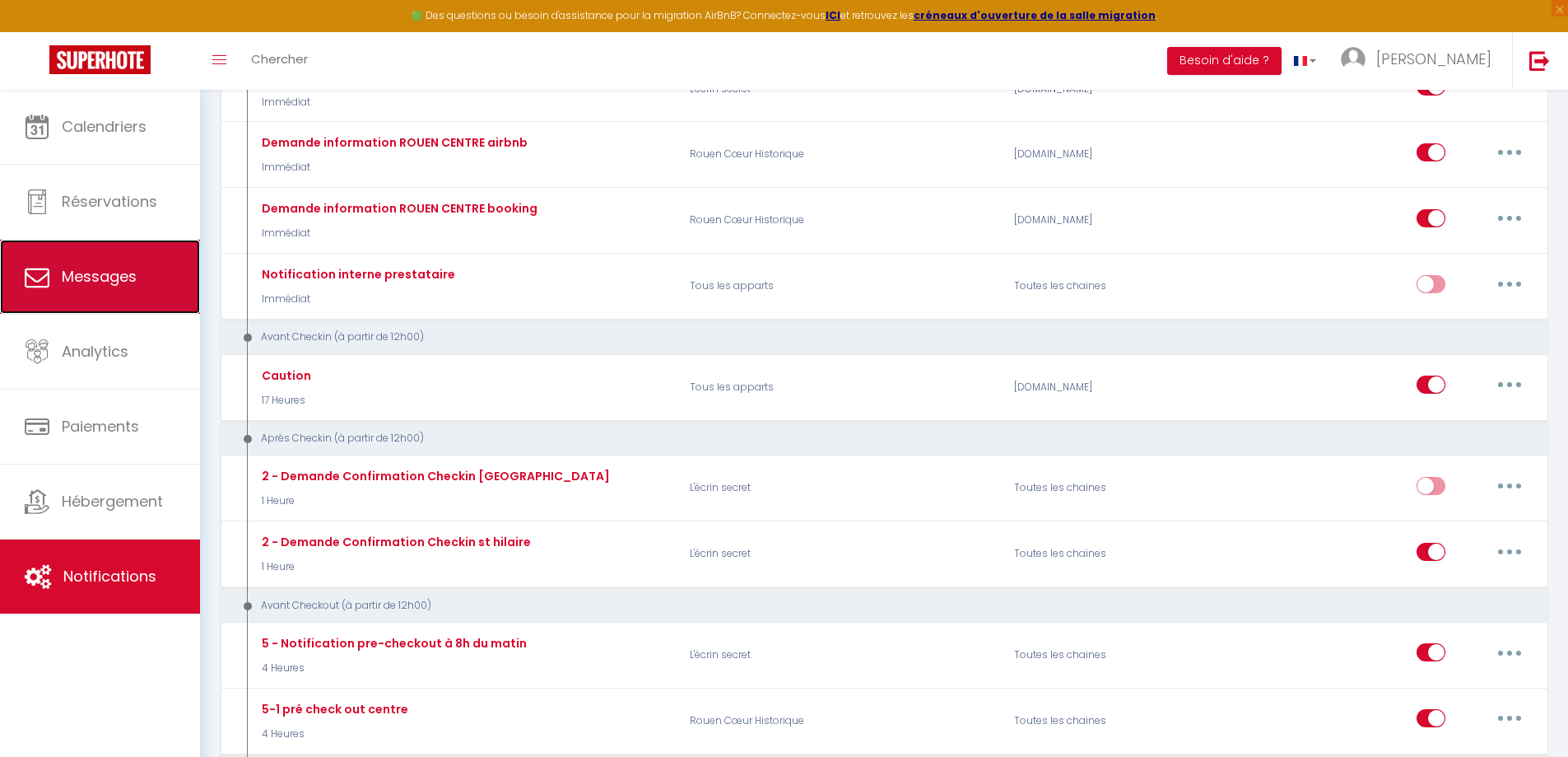
click at [92, 297] on link "Messages" at bounding box center [100, 276] width 200 height 75
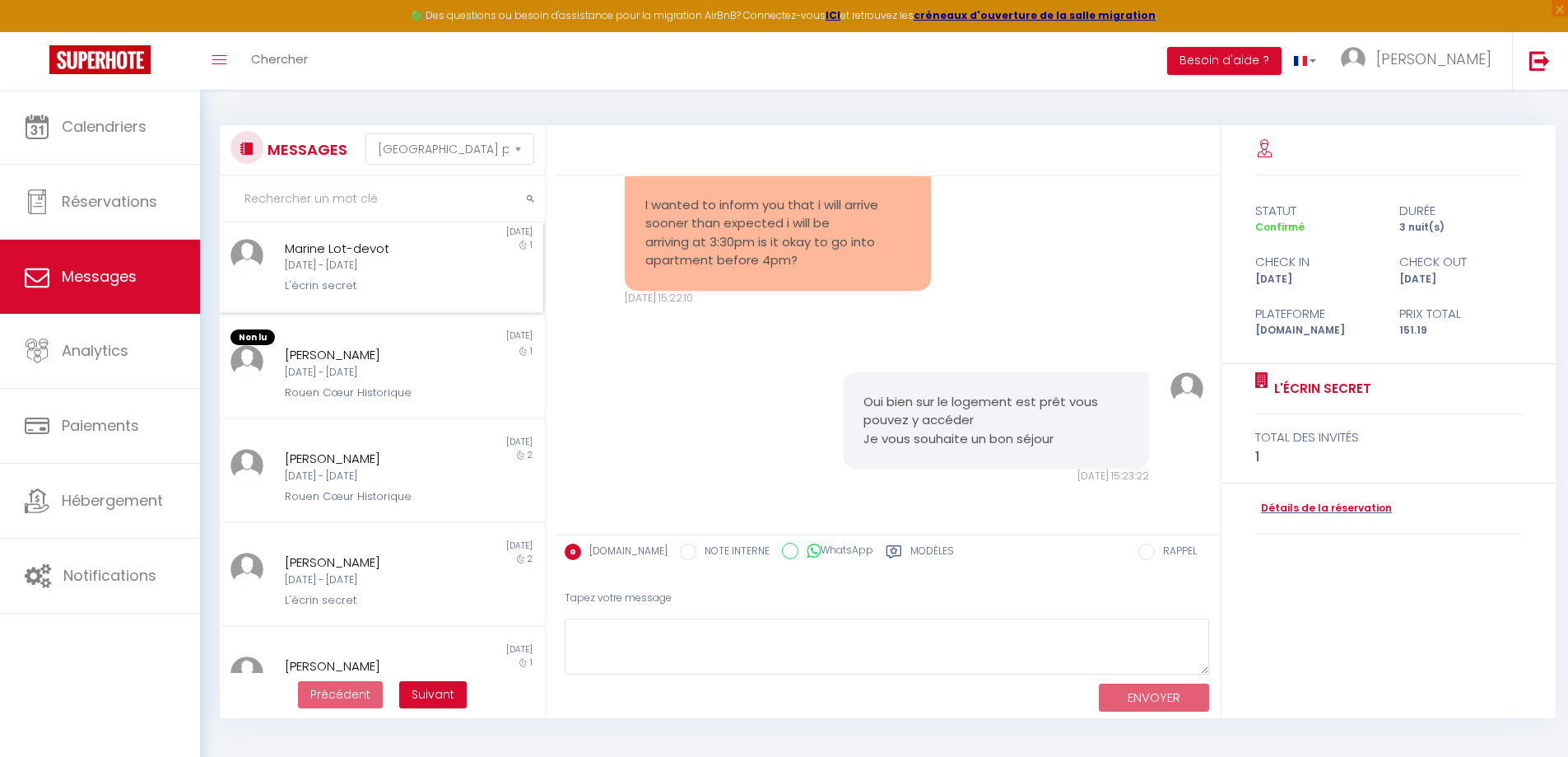
scroll to position [494, 0]
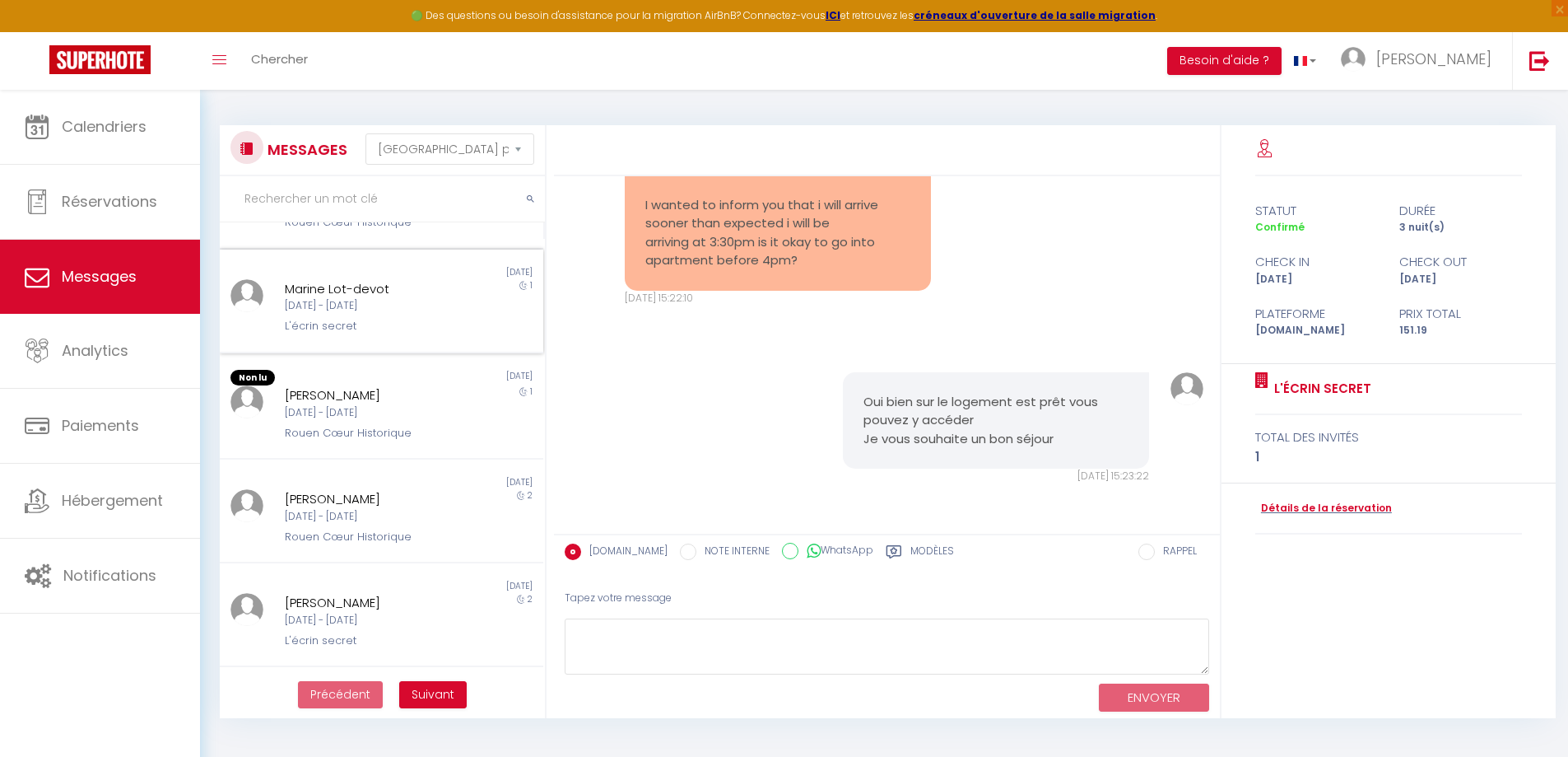
click at [366, 301] on div "[DATE] - [DATE]" at bounding box center [368, 306] width 167 height 16
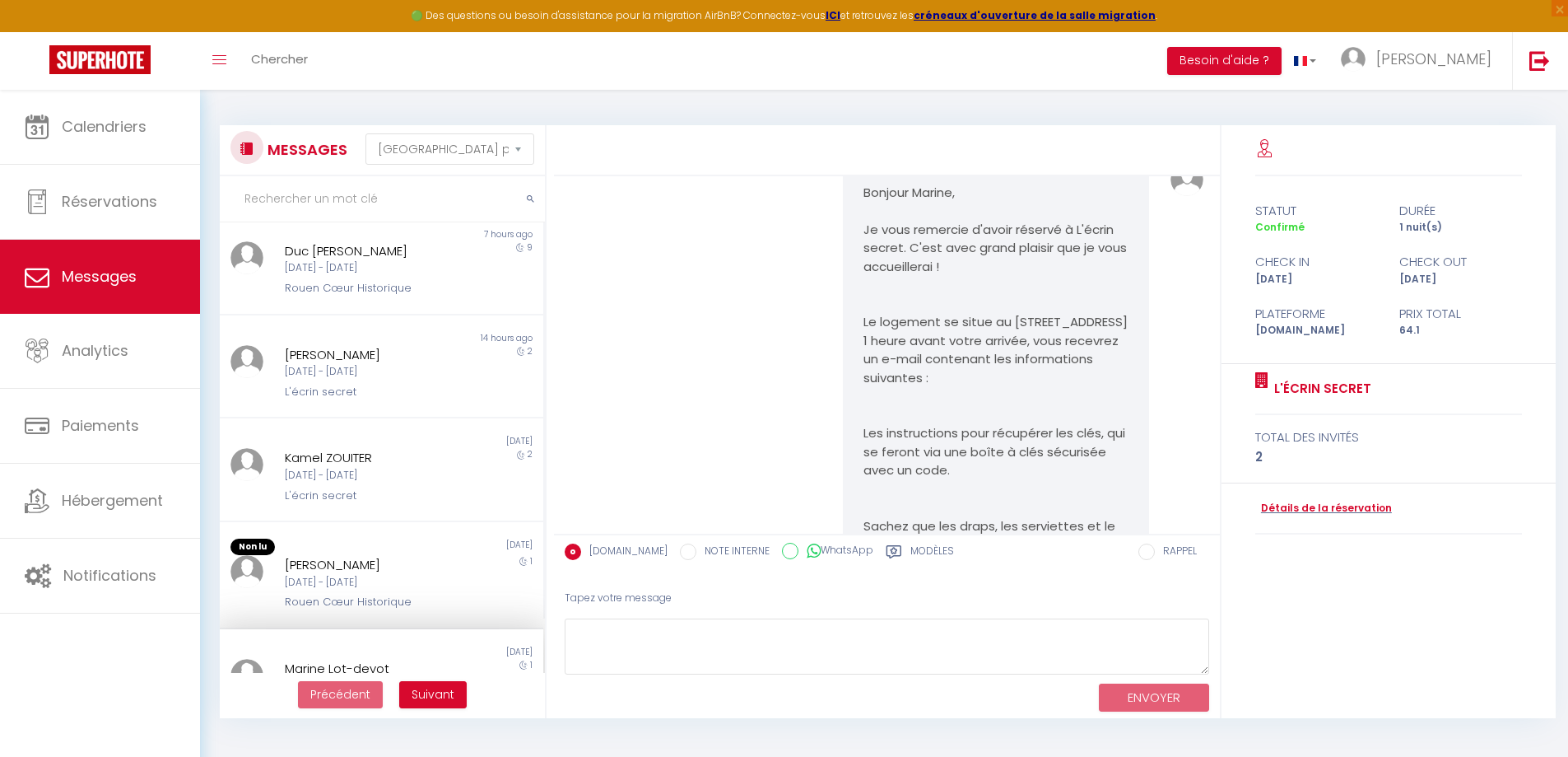
scroll to position [33, 0]
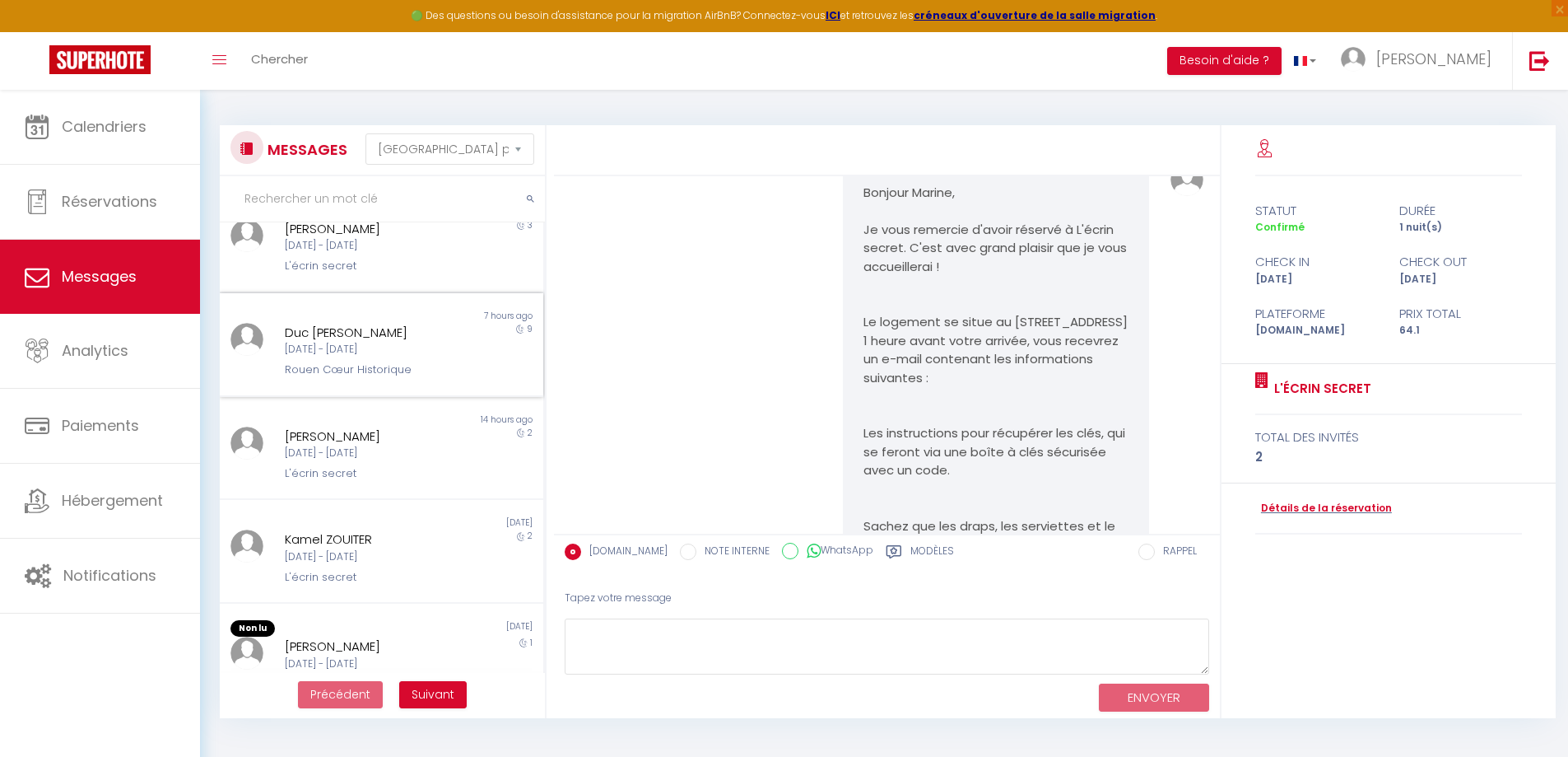
click at [376, 350] on div "[DATE] - [DATE]" at bounding box center [368, 349] width 167 height 16
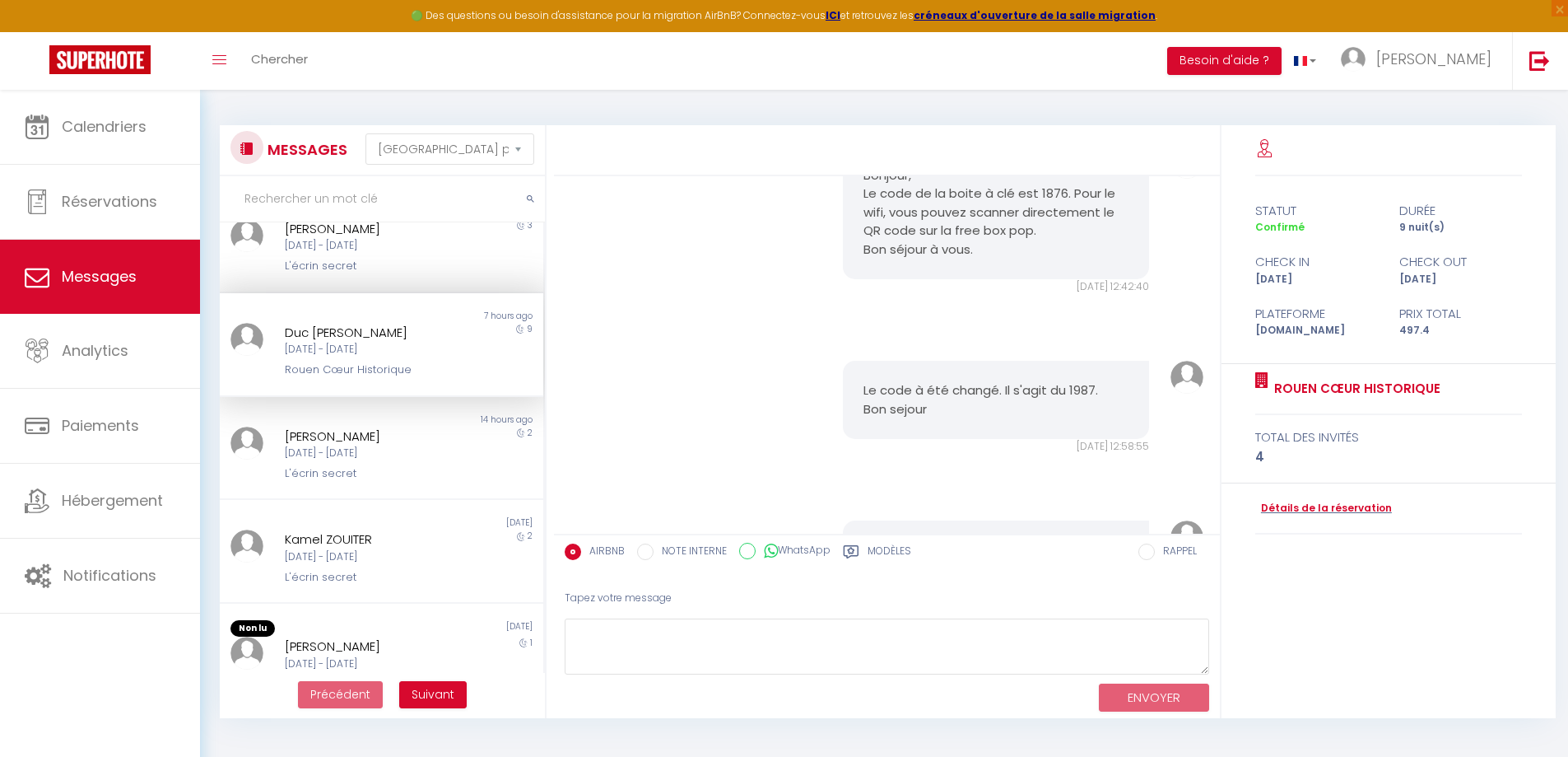
scroll to position [82, 0]
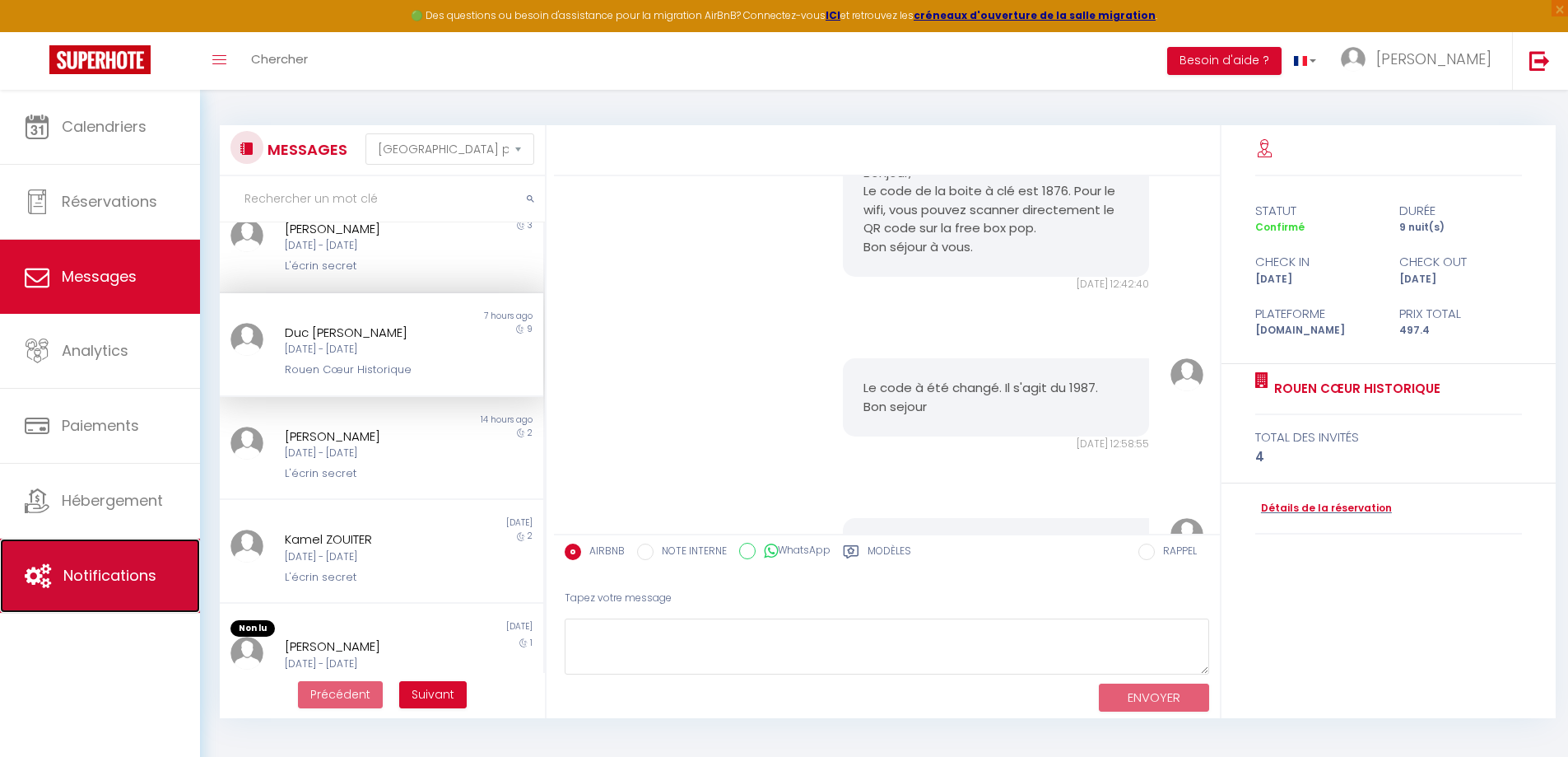
click at [83, 580] on span "Notifications" at bounding box center [110, 575] width 93 height 21
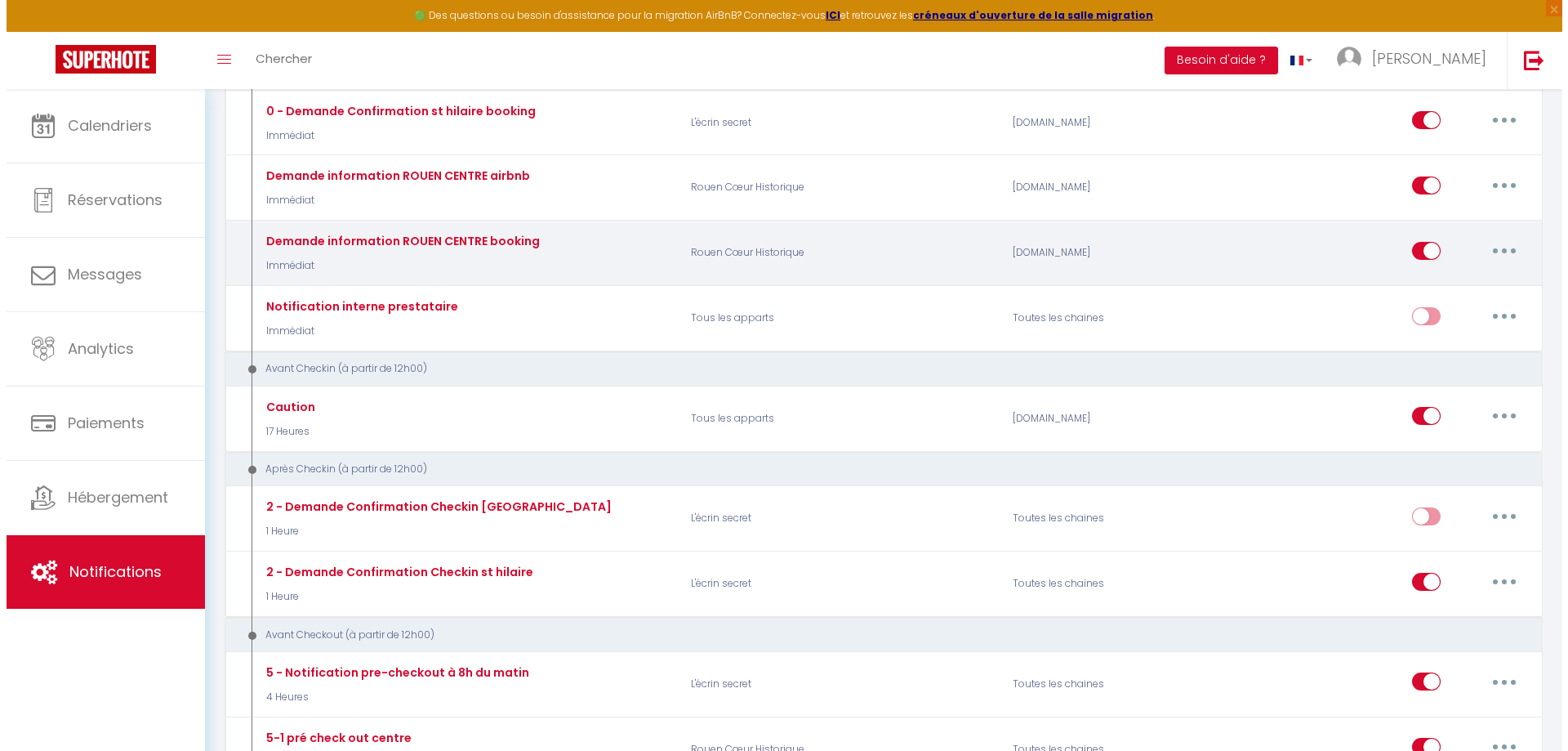
scroll to position [326, 0]
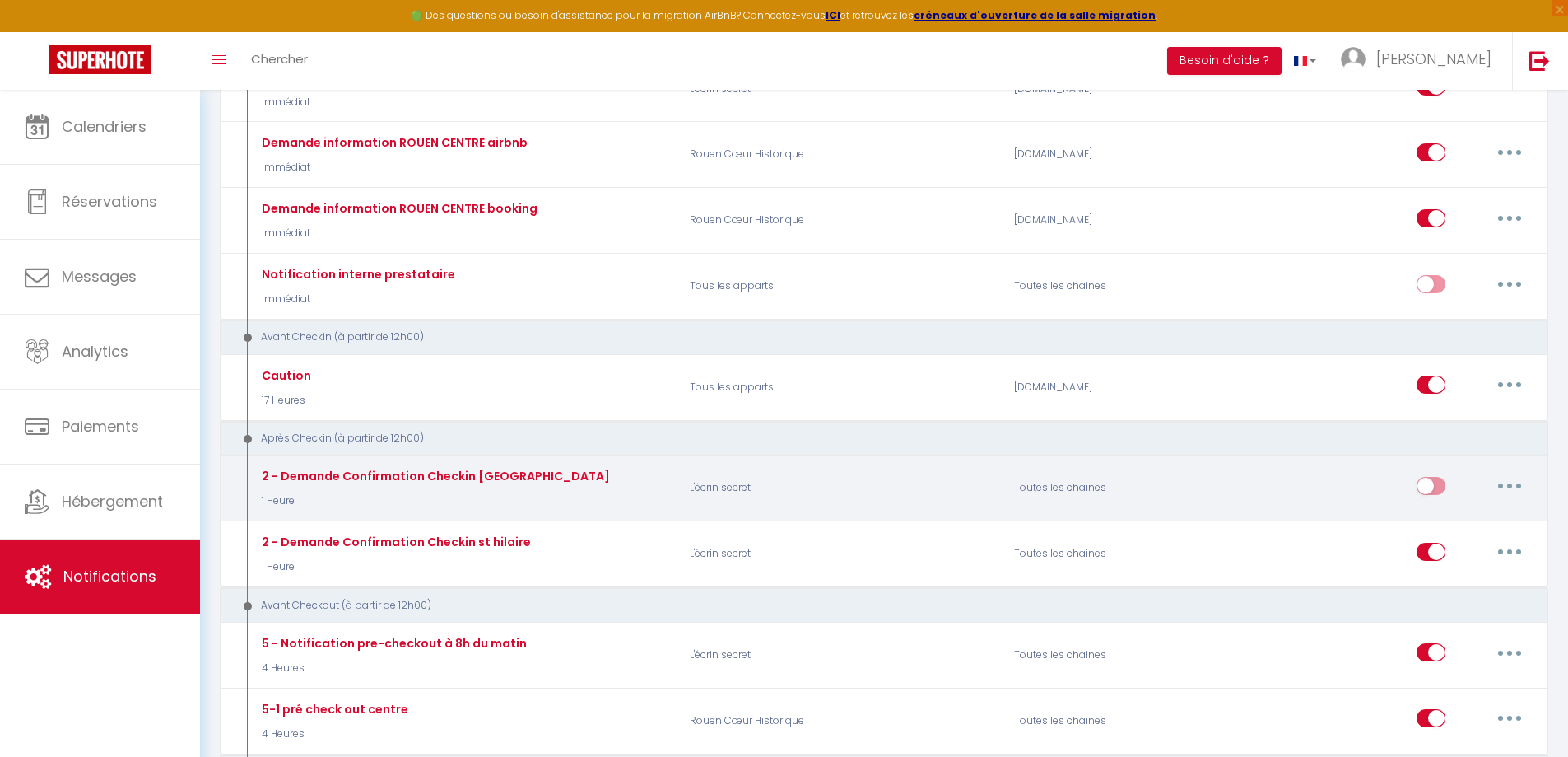
click at [1509, 476] on button "button" at bounding box center [1509, 485] width 46 height 26
click at [1471, 515] on link "Editer" at bounding box center [1468, 523] width 122 height 28
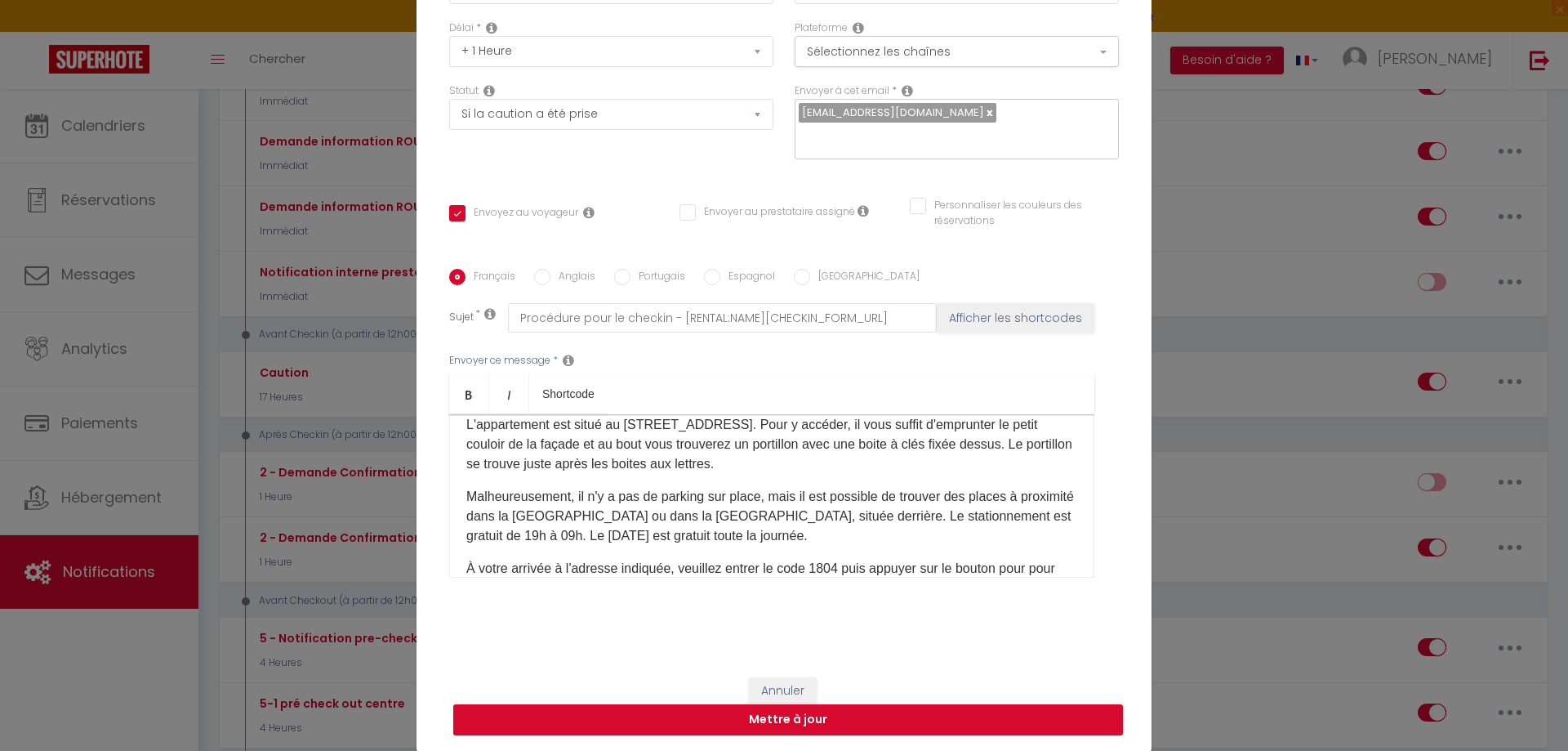
scroll to position [164, 0]
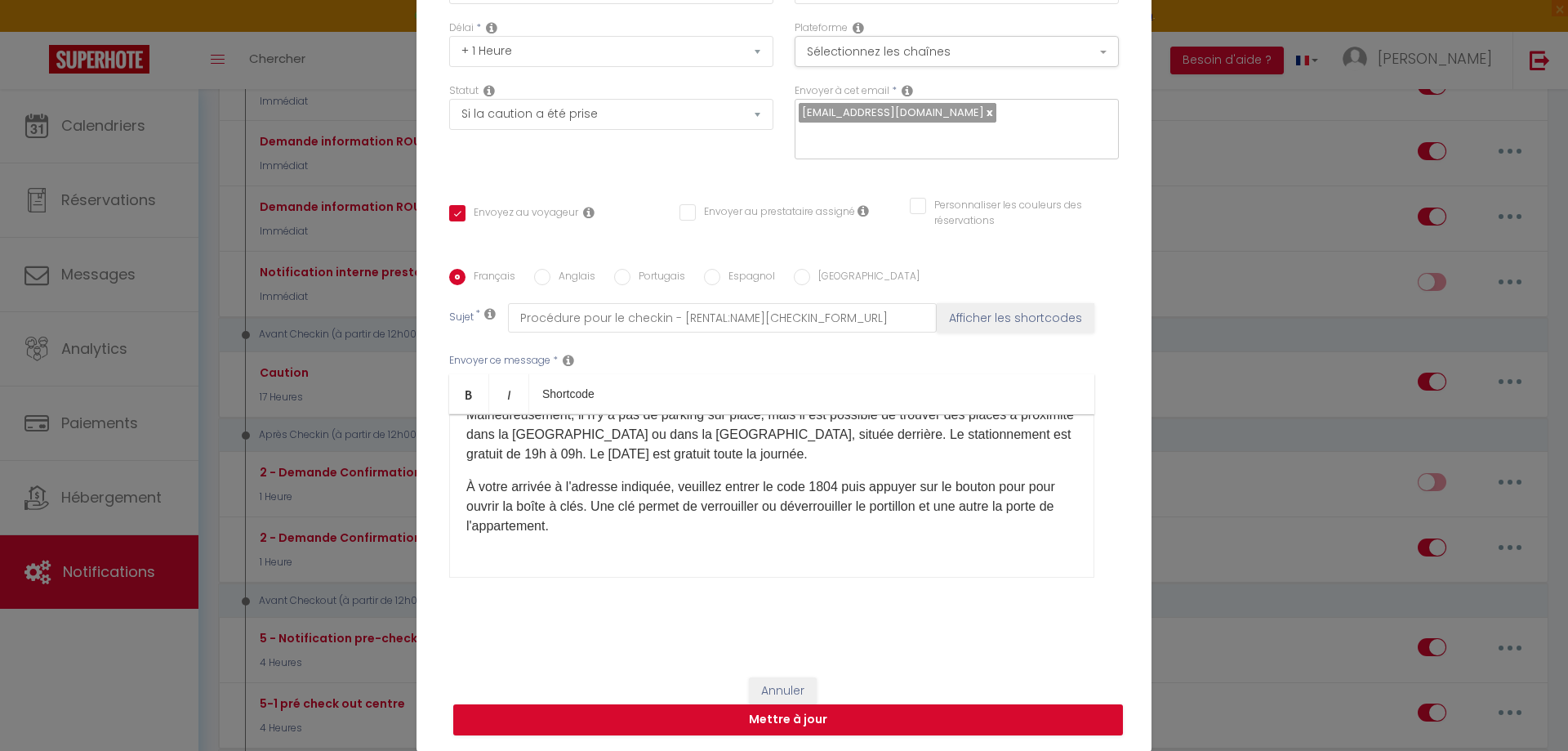
click at [830, 477] on p "À votre arrivée à l'adresse indiquée, veuillez entrer le code 1804 puis appuyer…" at bounding box center [772, 506] width 611 height 59
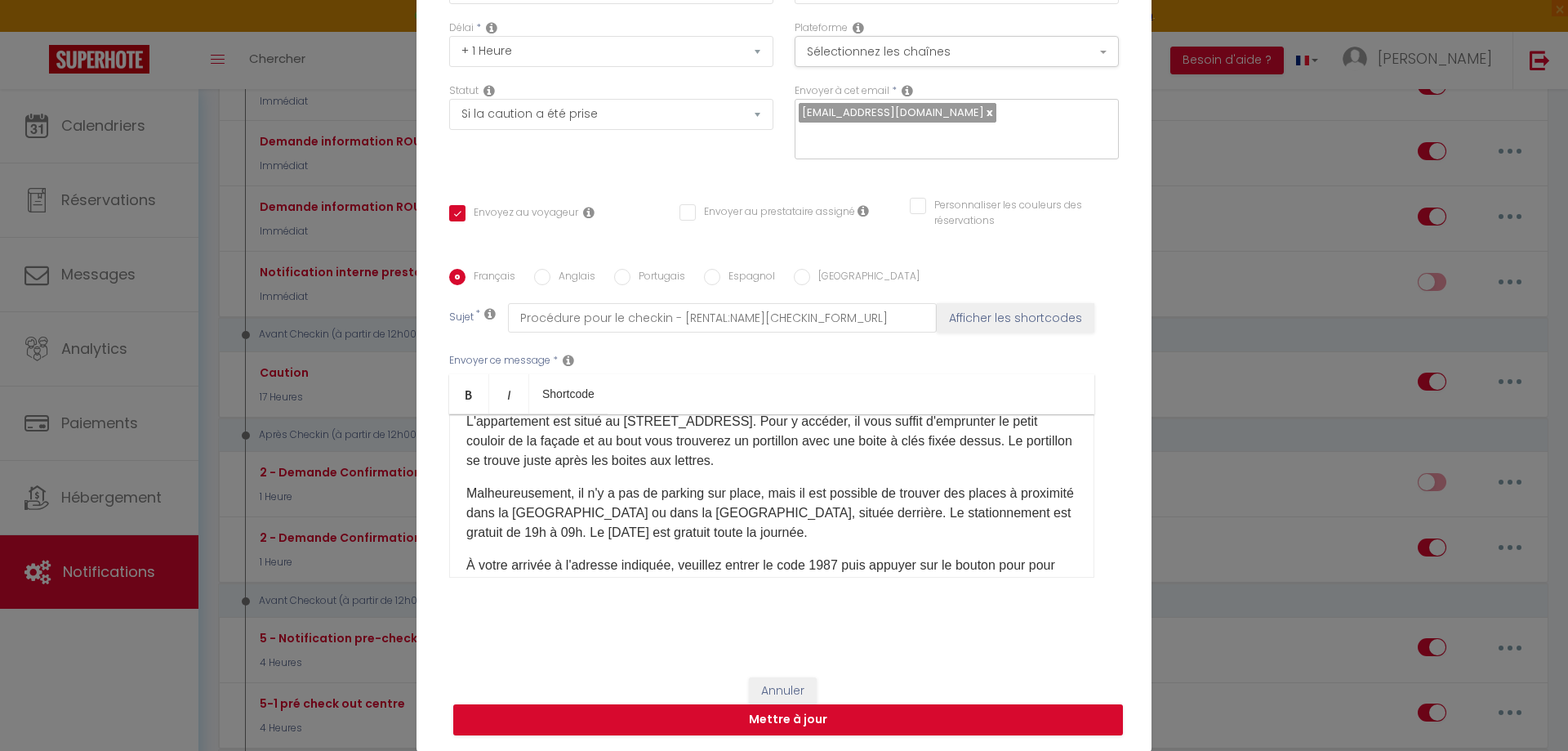
scroll to position [0, 0]
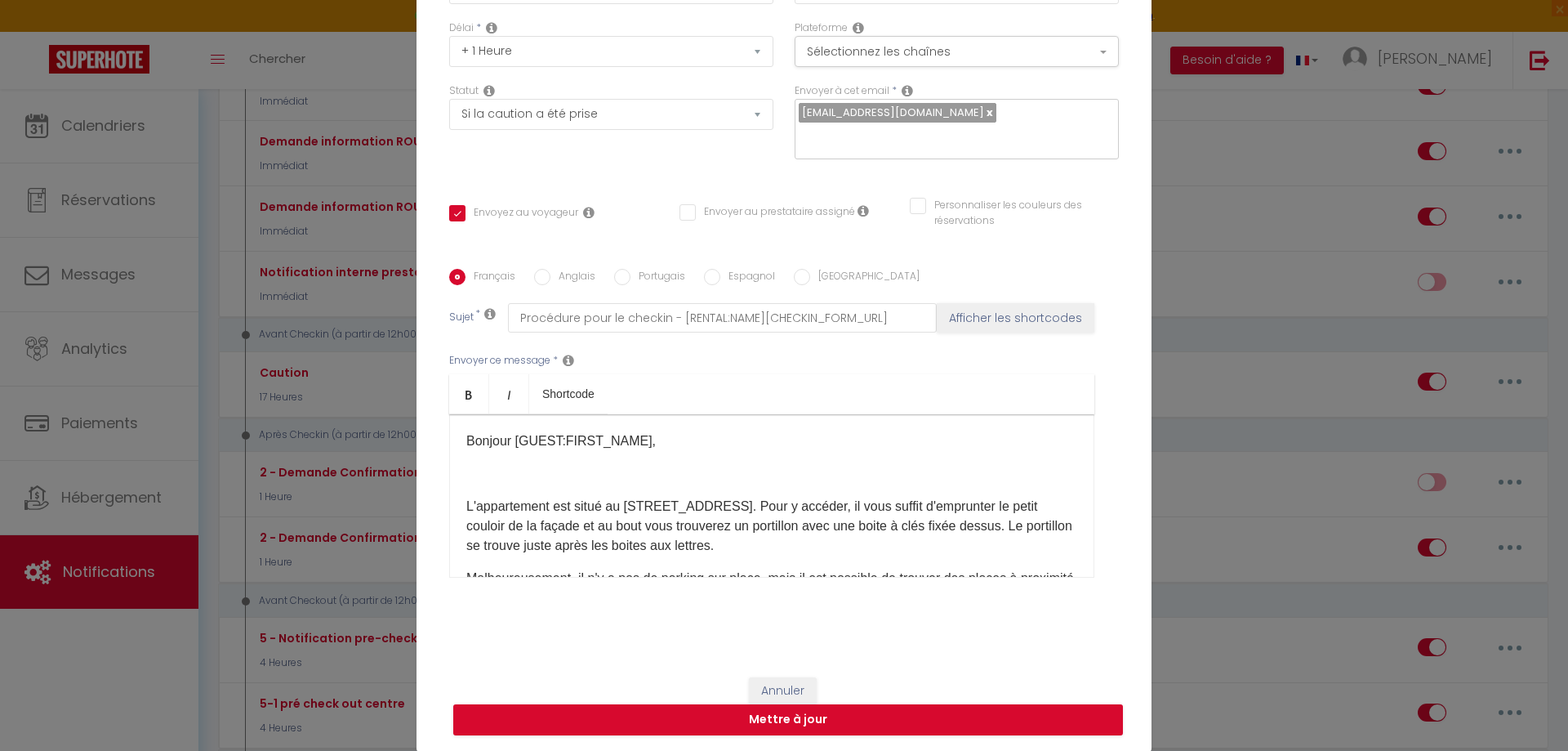
click at [625, 505] on p "L'appartement est situé au [STREET_ADDRESS]. Pour y accéder, il vous suffit d'e…" at bounding box center [772, 526] width 611 height 59
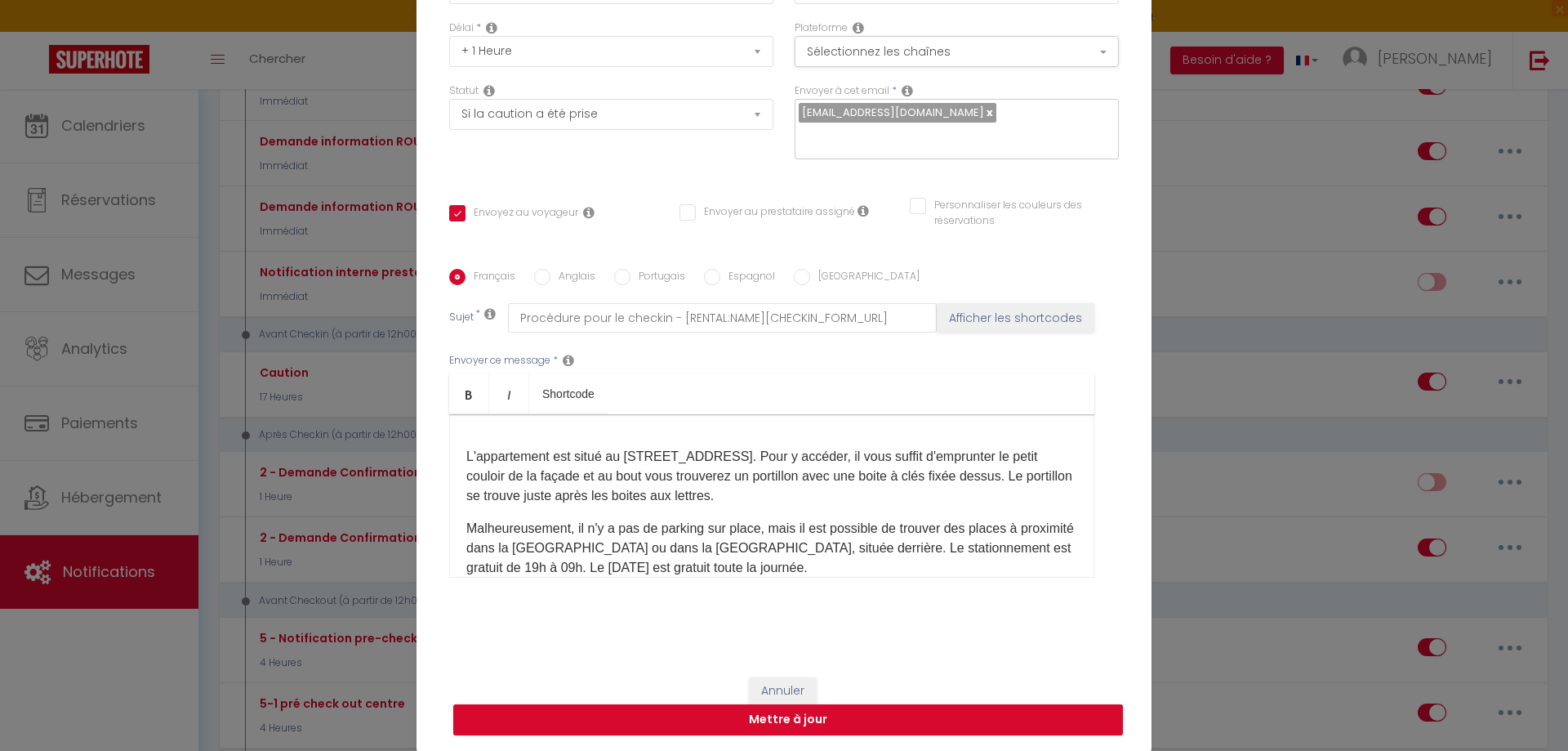
scroll to position [55, 0]
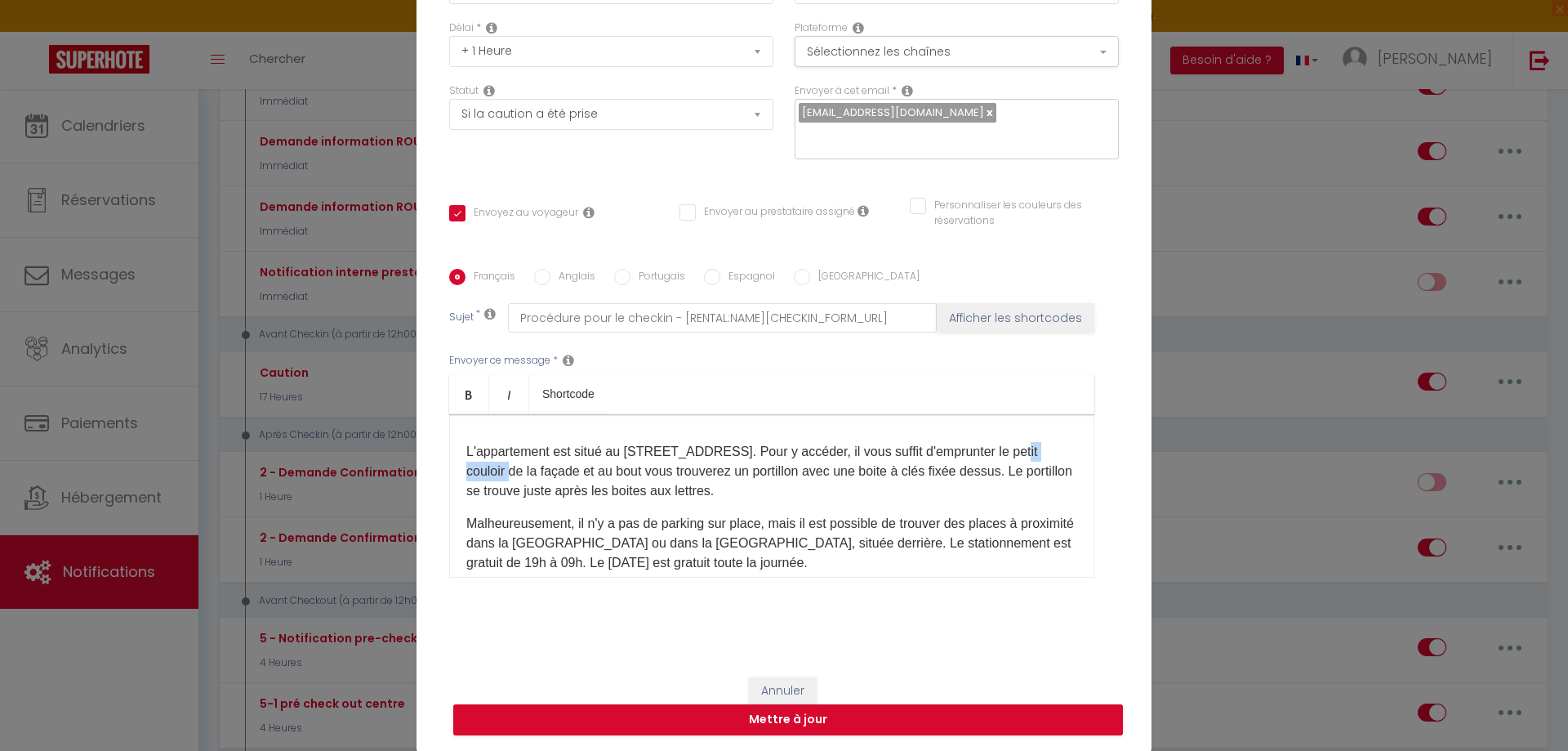
drag, startPoint x: 458, startPoint y: 471, endPoint x: 530, endPoint y: 474, distance: 72.1
click at [530, 474] on div "Bonjour [GUEST:FIRST_NAME], L'appartement est situé au [STREET_ADDRESS]. Pour y…" at bounding box center [772, 496] width 645 height 164
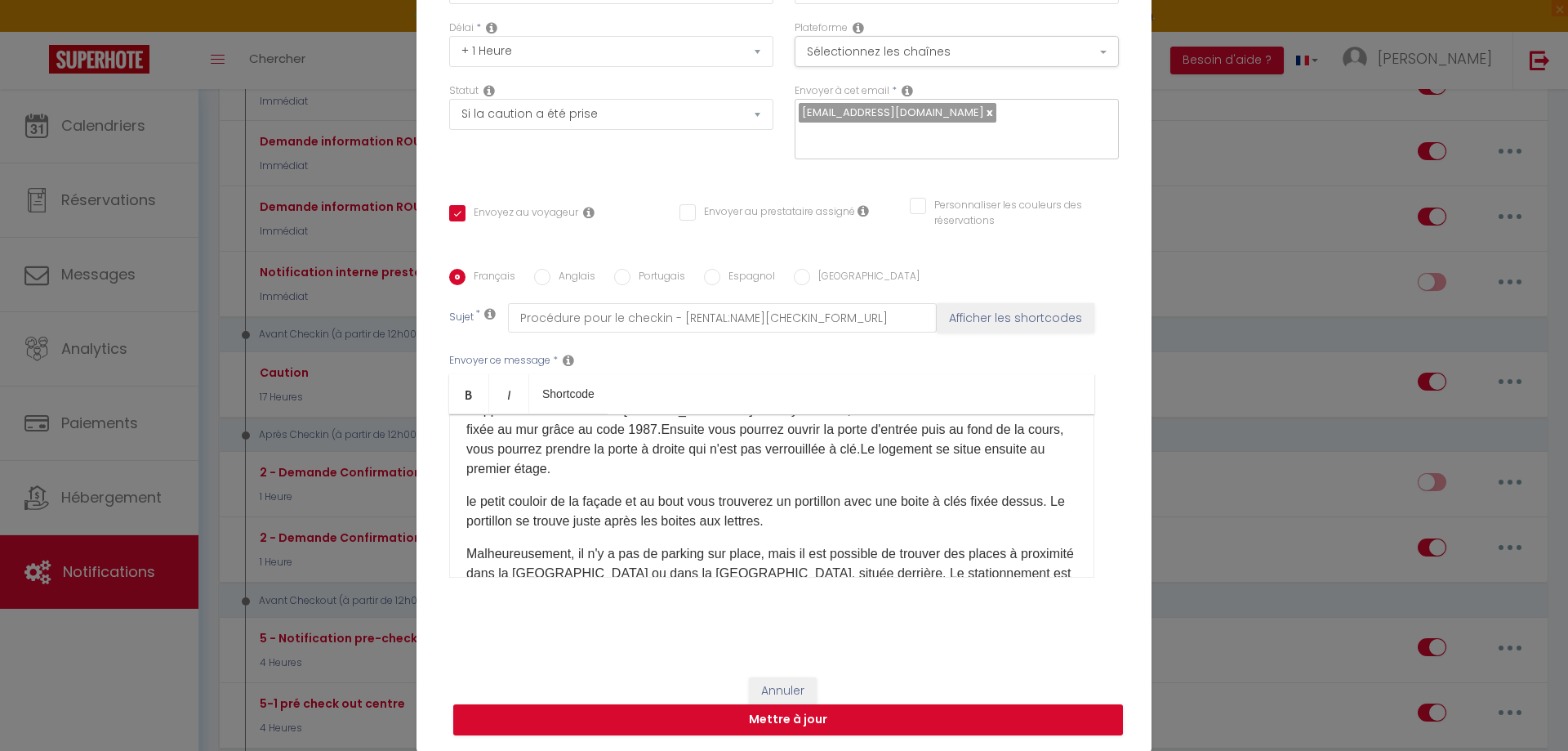
scroll to position [136, 0]
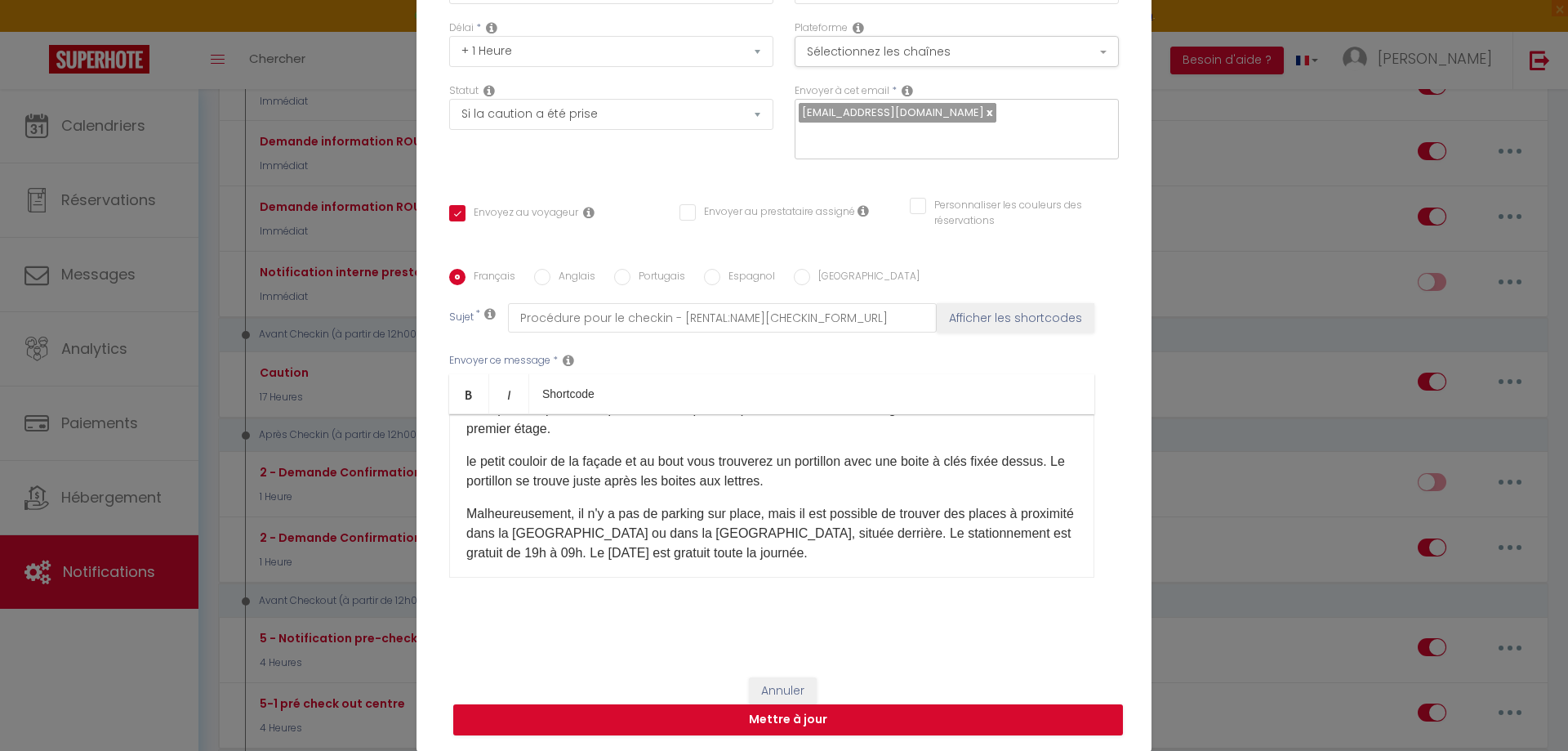
drag, startPoint x: 459, startPoint y: 459, endPoint x: 907, endPoint y: 489, distance: 449.0
click at [907, 489] on div "Bonjour [GUEST:FIRST_NAME], L'appartement est situé au [STREET_ADDRESS]. Pour y…" at bounding box center [772, 496] width 645 height 164
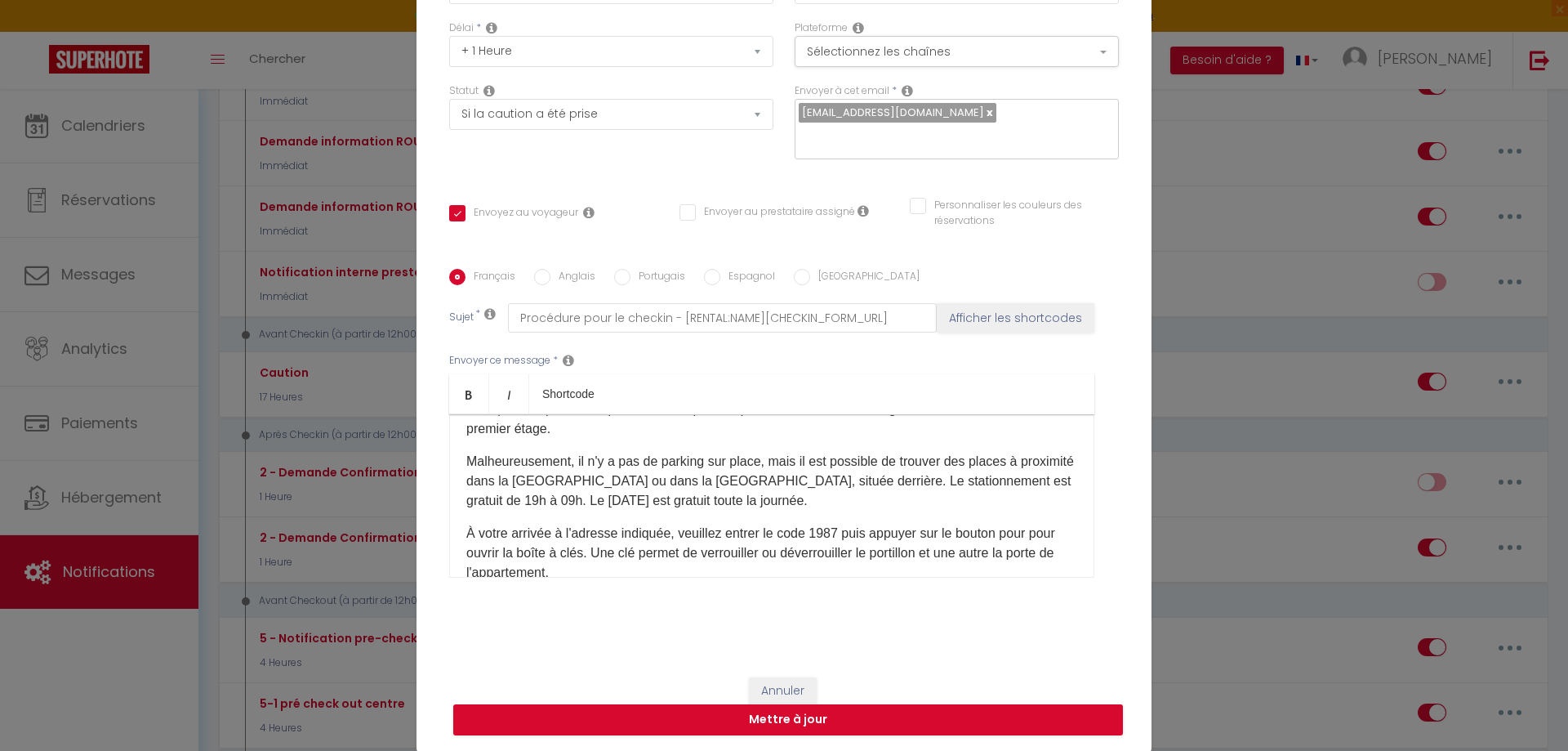
click at [562, 483] on p "Malheureusement, il n'y a pas de parking sur place, mais il est possible de tro…" at bounding box center [772, 481] width 611 height 59
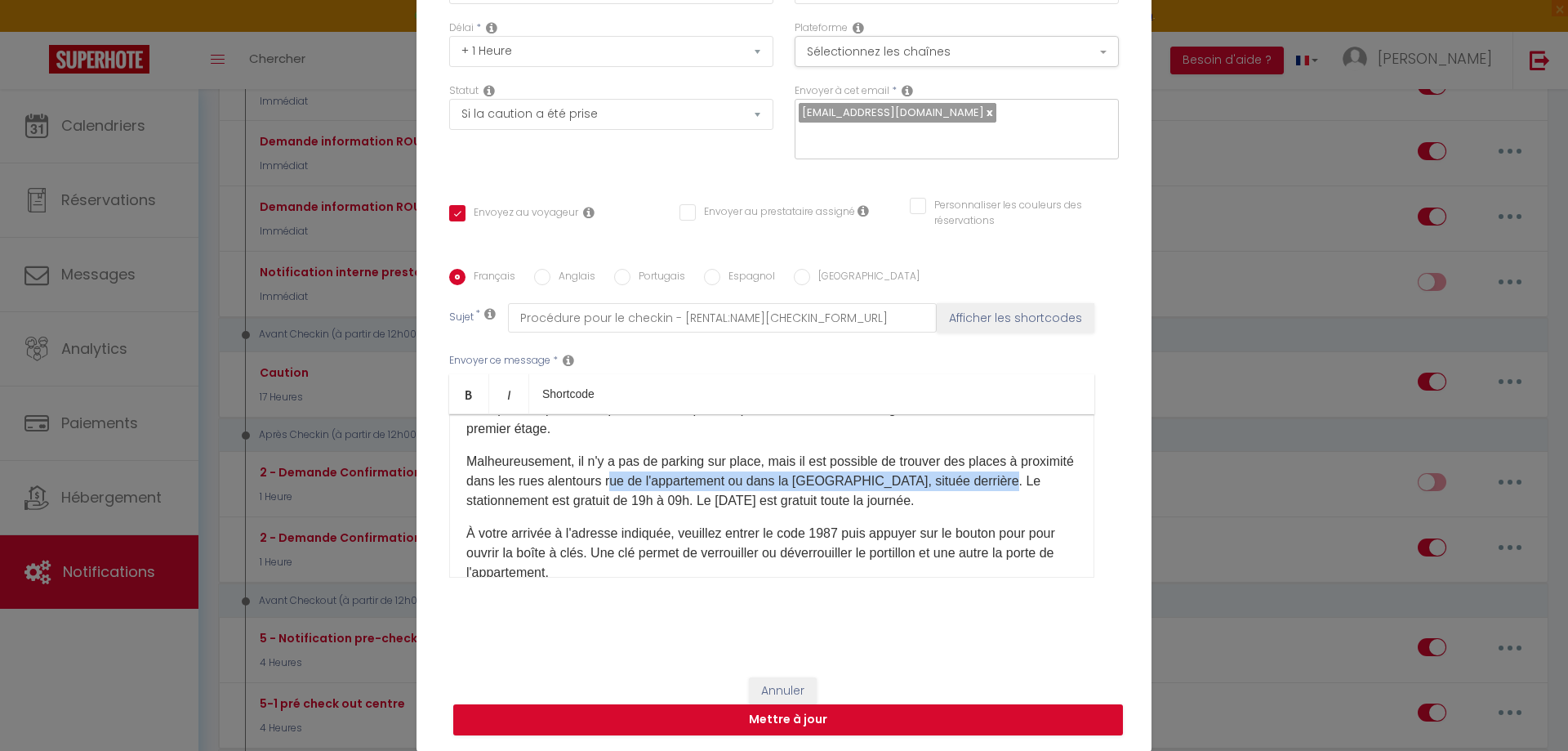
drag, startPoint x: 662, startPoint y: 482, endPoint x: 1081, endPoint y: 482, distance: 419.0
click at [1081, 482] on div "Bonjour [GUEST:FIRST_NAME], L'appartement est situé au [STREET_ADDRESS]. Pour y…" at bounding box center [772, 496] width 645 height 164
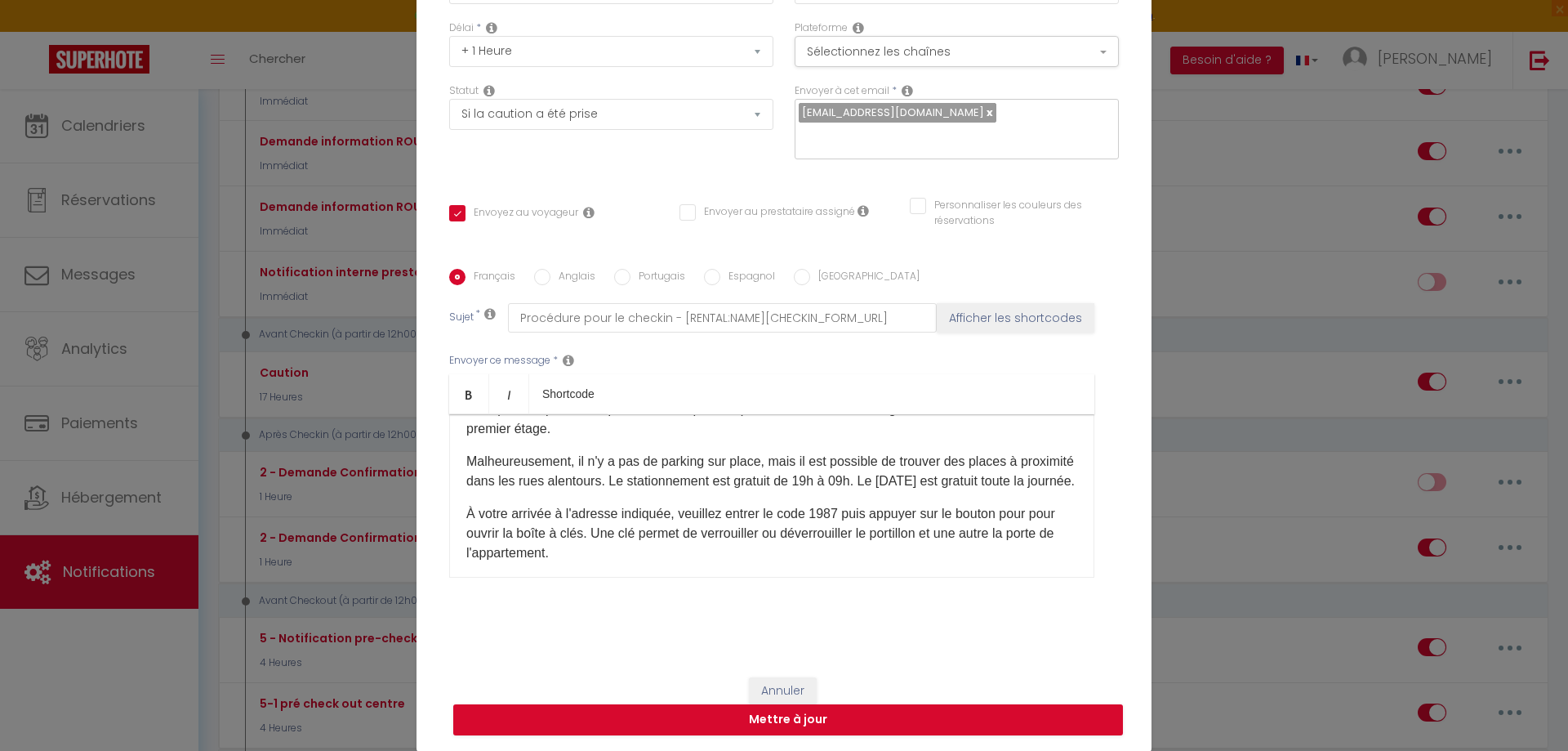
click at [658, 491] on p "Malheureusement, il n'y a pas de parking sur place, mais il est possible de tro…" at bounding box center [772, 471] width 611 height 39
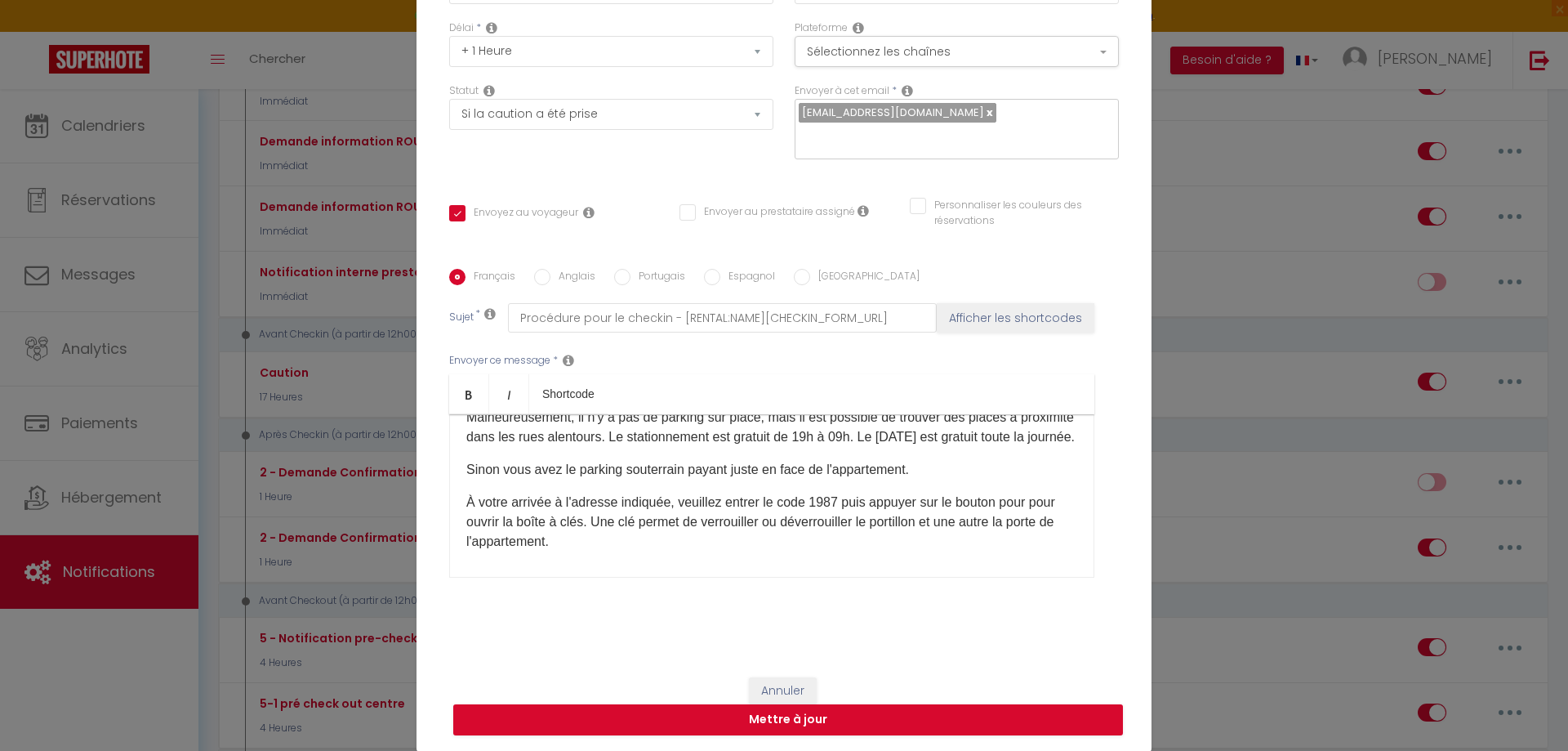
scroll to position [218, 0]
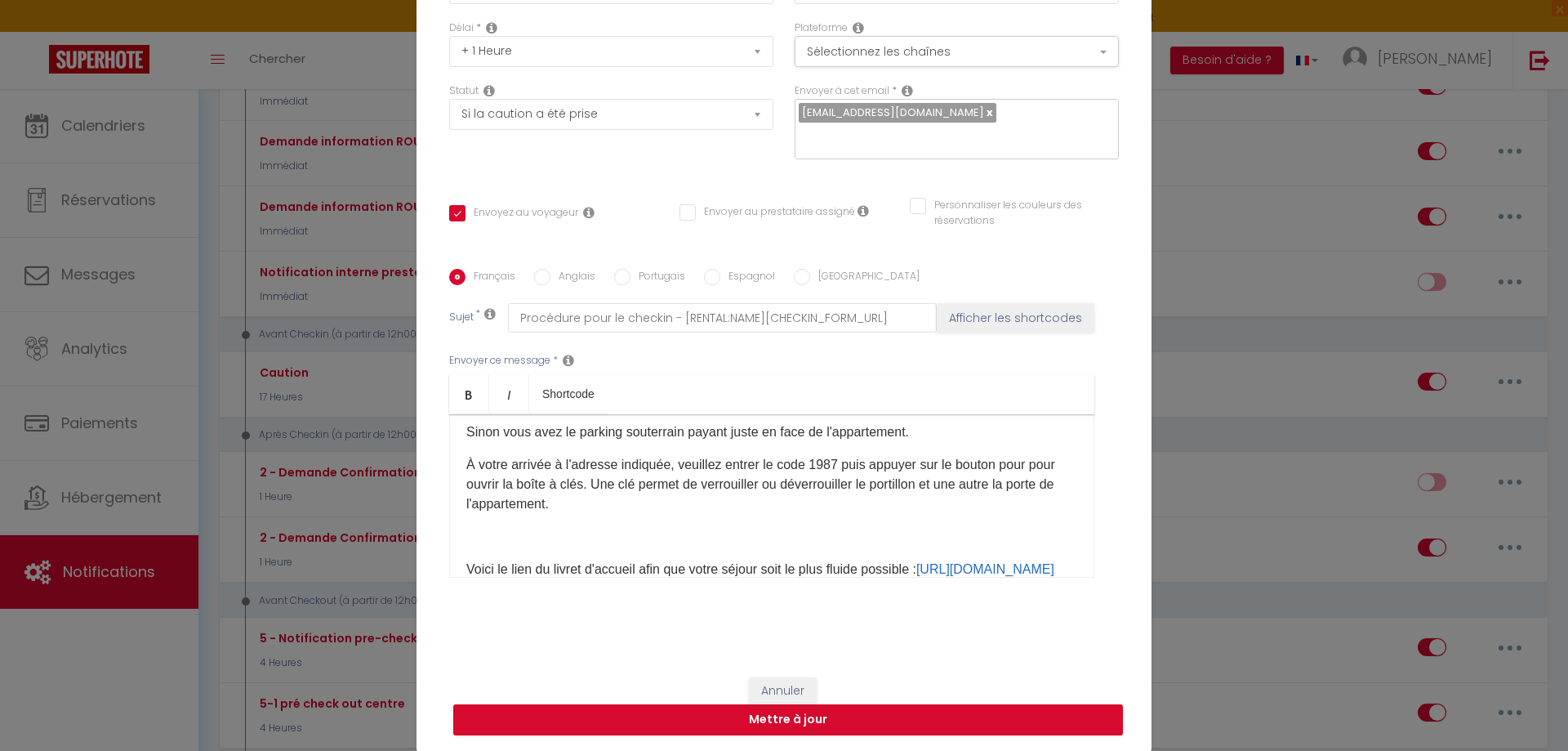
drag, startPoint x: 457, startPoint y: 488, endPoint x: 667, endPoint y: 516, distance: 211.9
click at [667, 516] on div "Bonjour [GUEST:FIRST_NAME], L'appartement est situé au [STREET_ADDRESS]. Pour y…" at bounding box center [772, 496] width 645 height 164
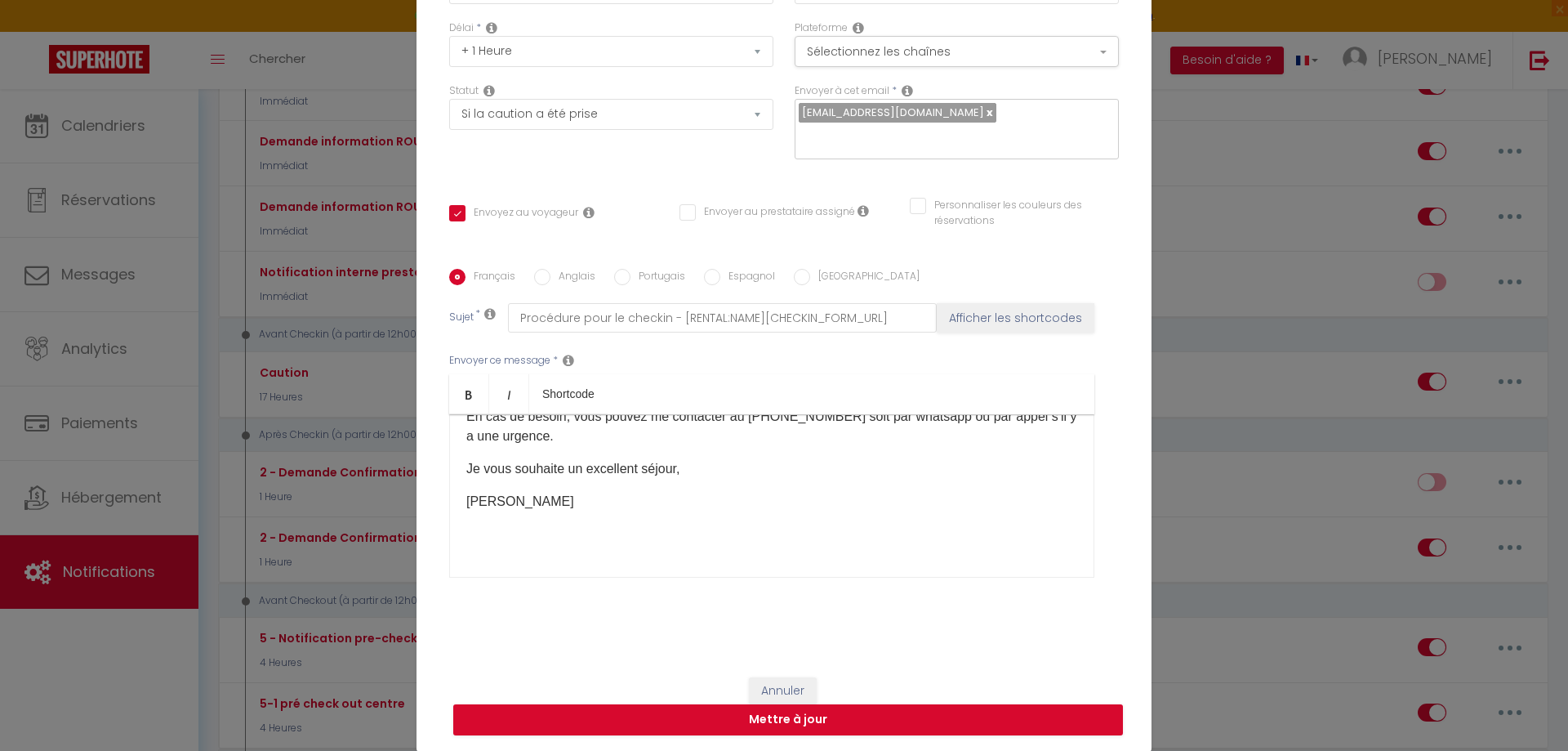
scroll to position [495, 0]
click at [766, 723] on button "Mettre à jour" at bounding box center [788, 719] width 669 height 31
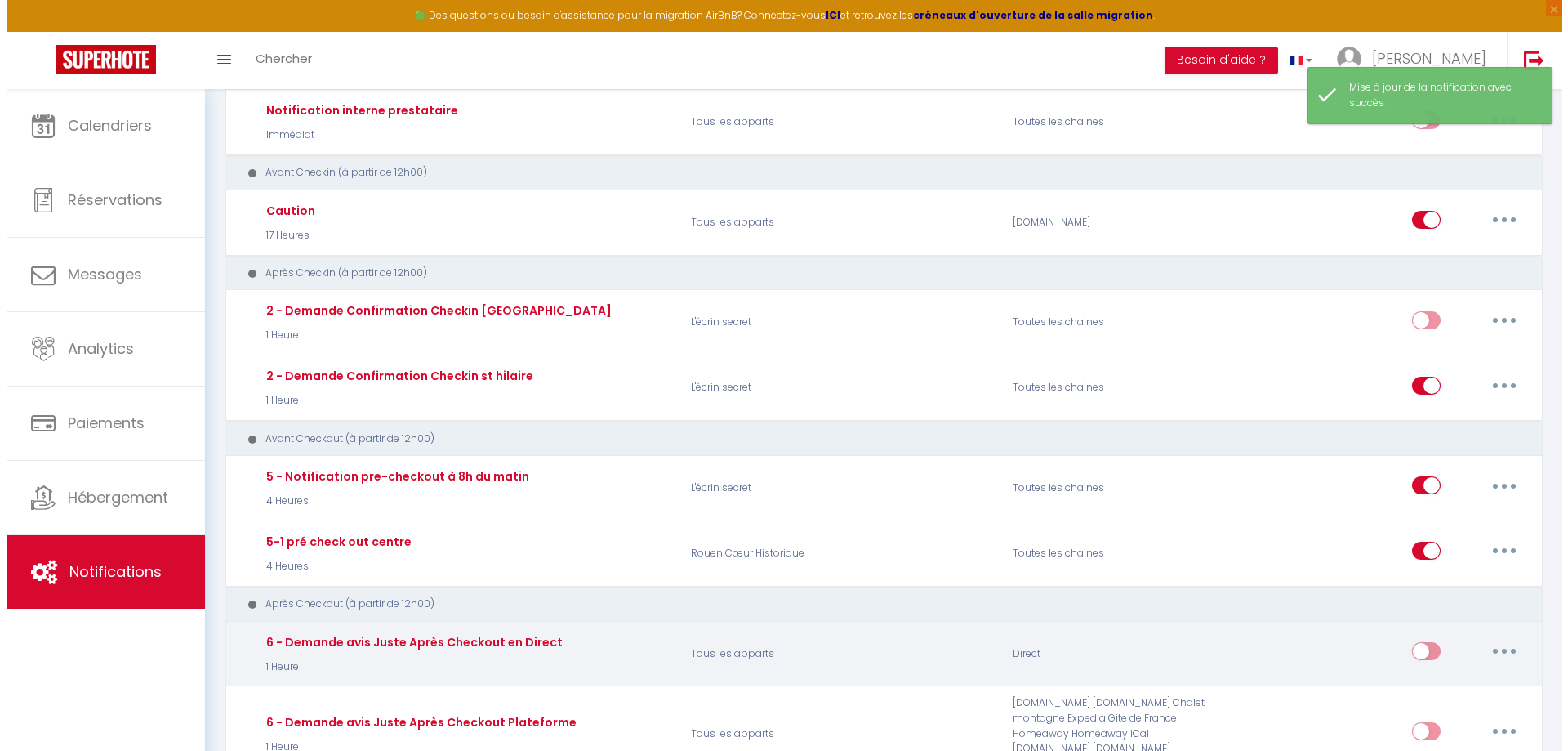
scroll to position [490, 0]
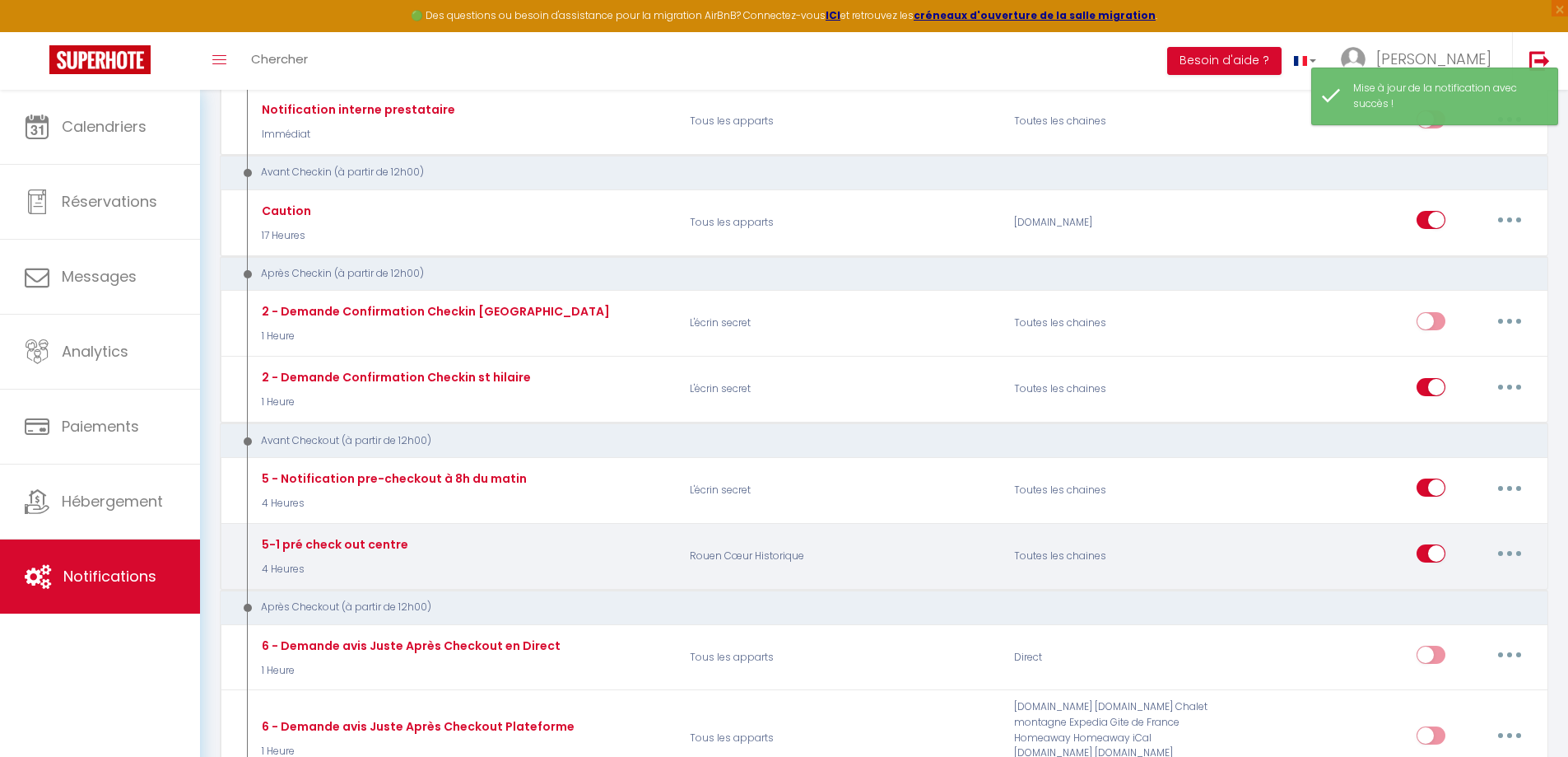
click at [1514, 557] on button "button" at bounding box center [1509, 553] width 46 height 26
click at [1465, 584] on link "Editer" at bounding box center [1468, 590] width 122 height 28
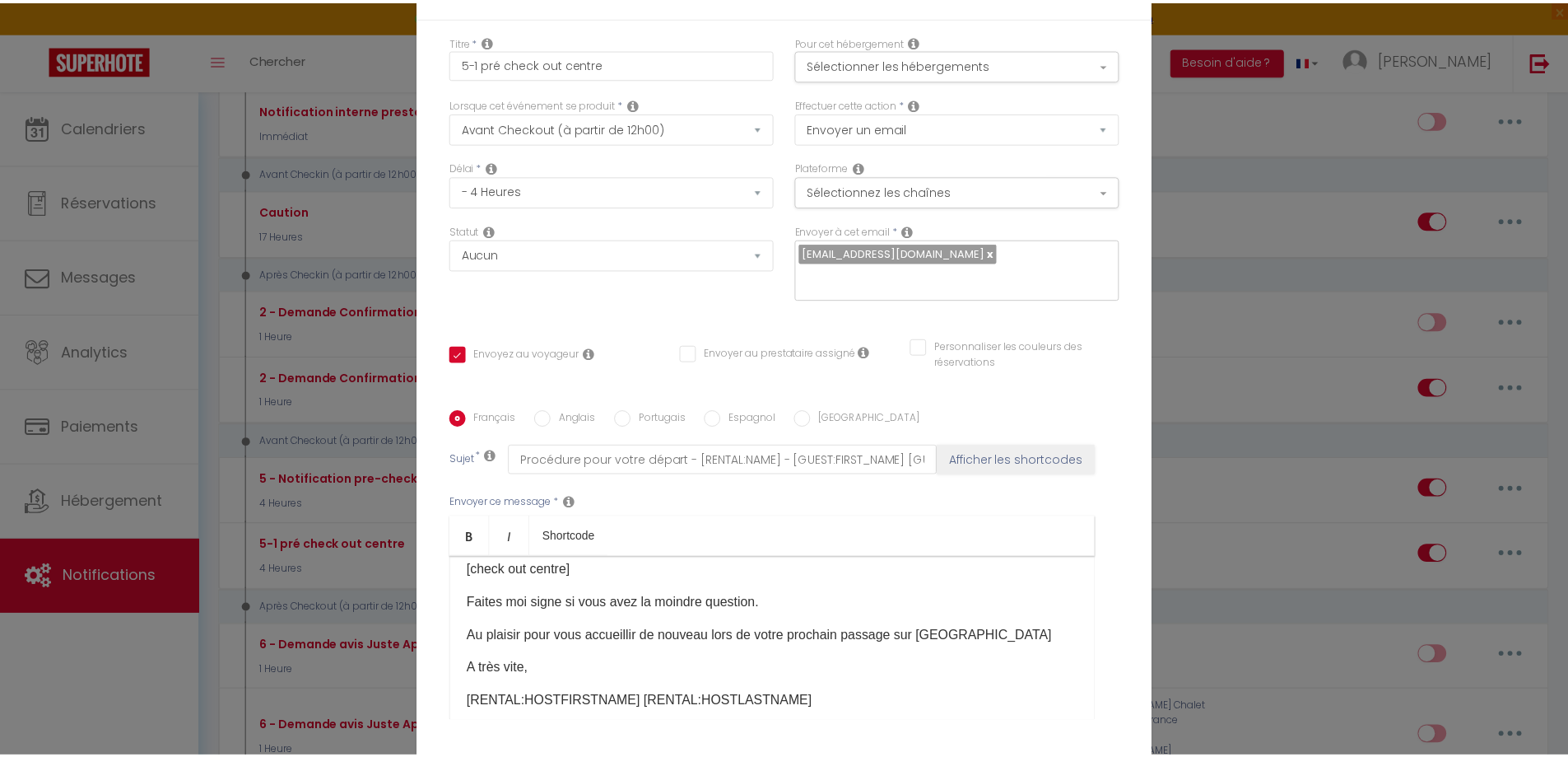
scroll to position [189, 0]
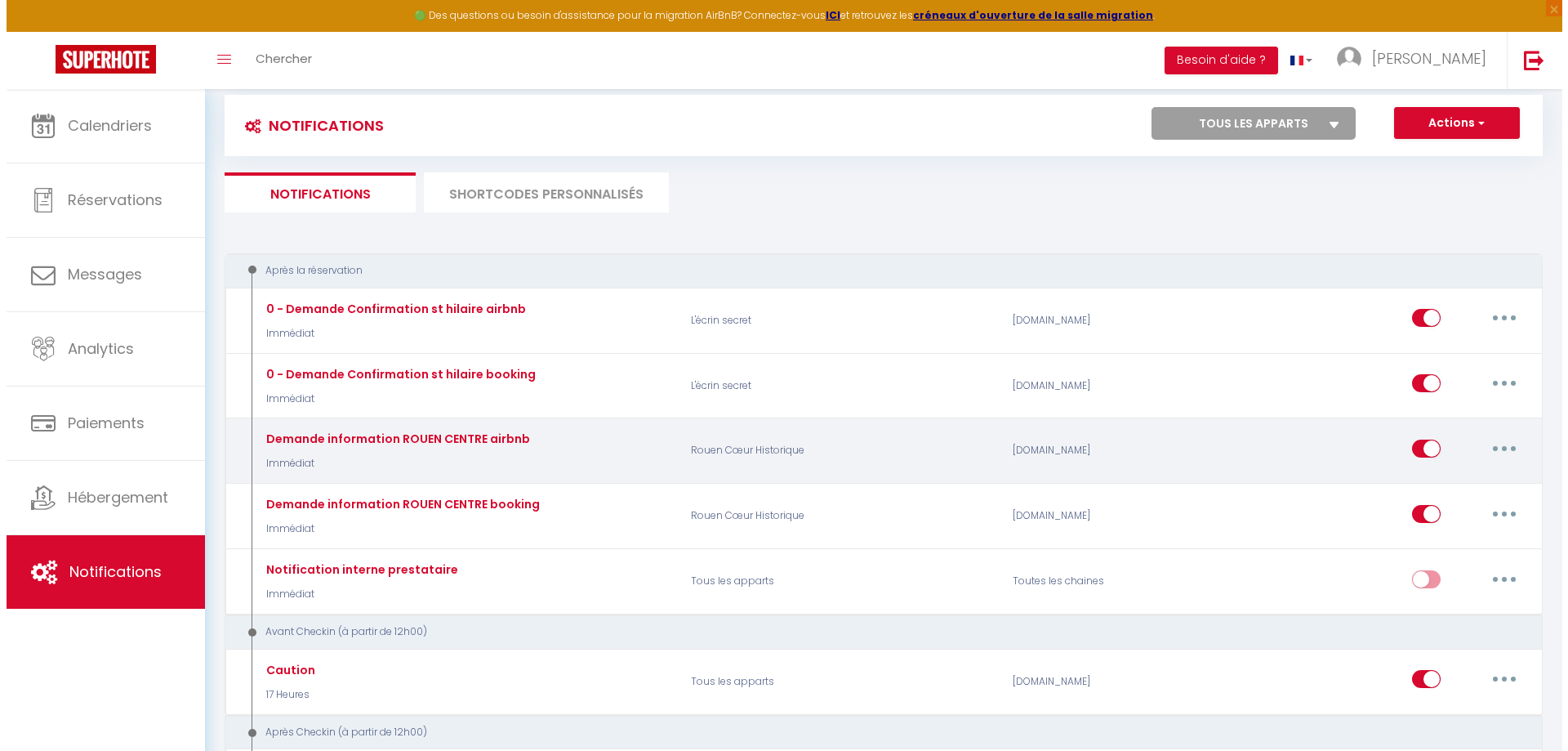
scroll to position [0, 0]
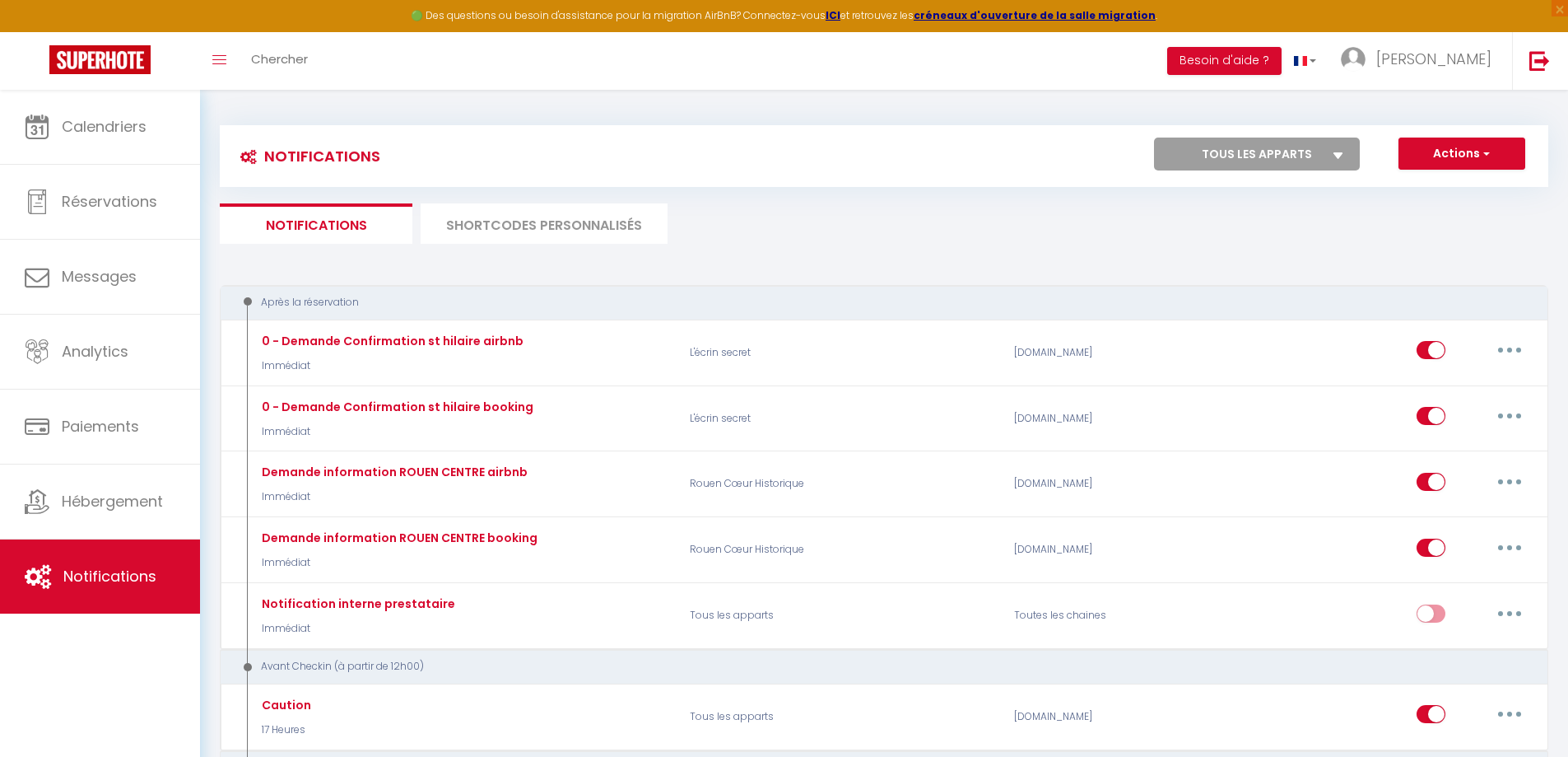
click at [523, 217] on li "SHORTCODES PERSONNALISÉS" at bounding box center [544, 224] width 247 height 40
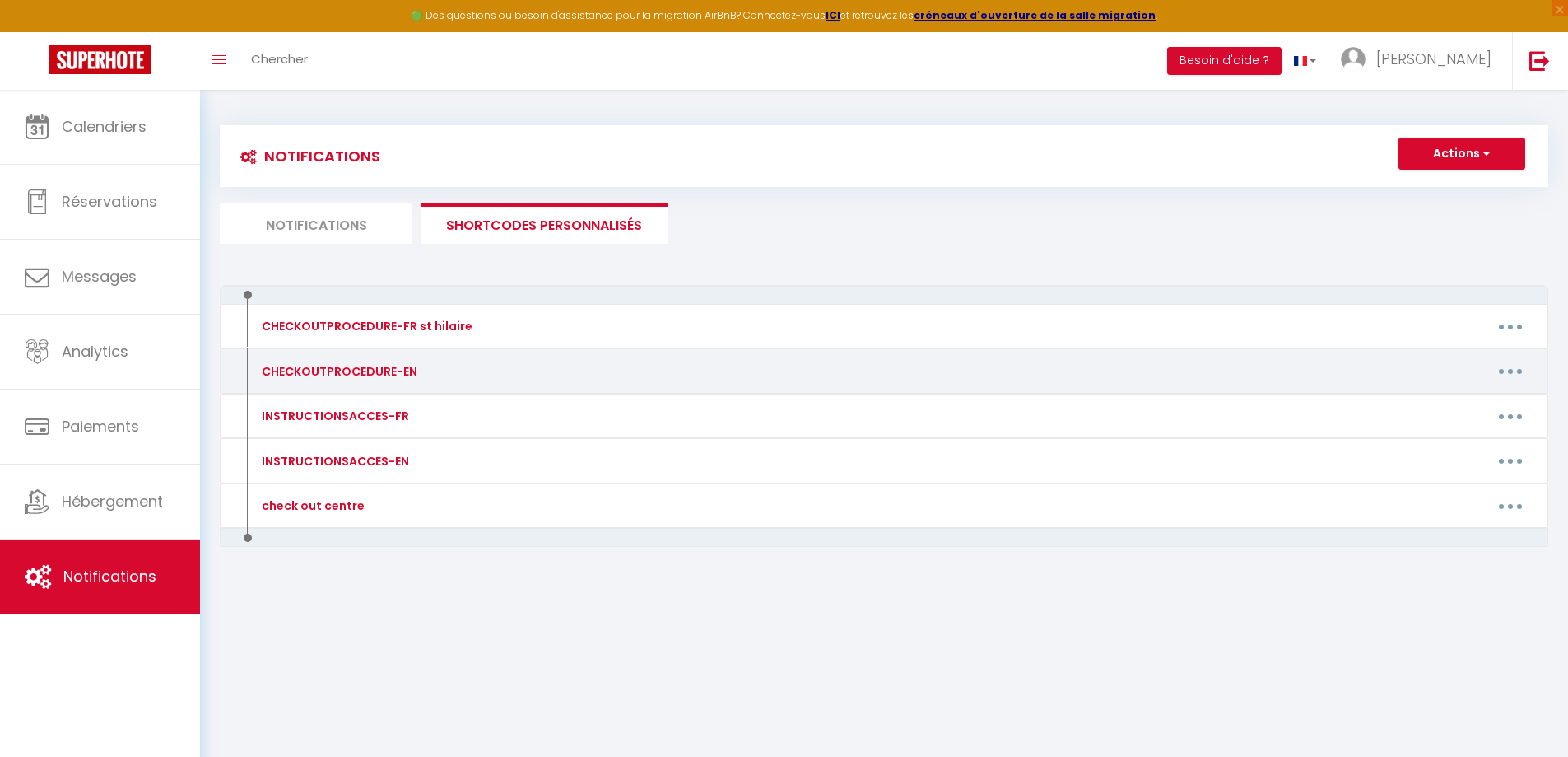
click at [317, 361] on div "CHECKOUTPROCEDURE-EN" at bounding box center [409, 371] width 324 height 26
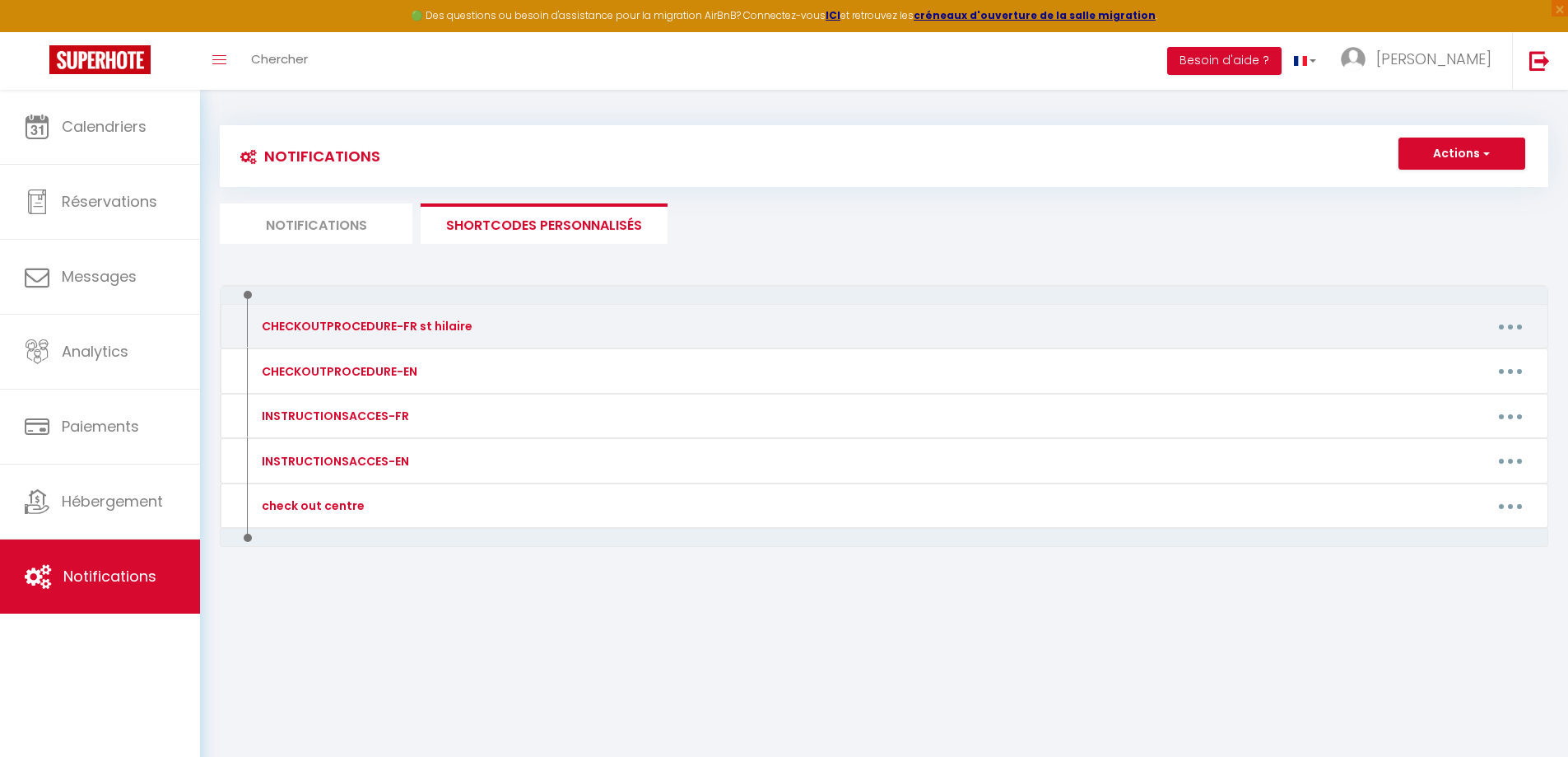
click at [1502, 322] on button "button" at bounding box center [1510, 326] width 46 height 26
click at [1475, 360] on link "Editer" at bounding box center [1468, 363] width 122 height 28
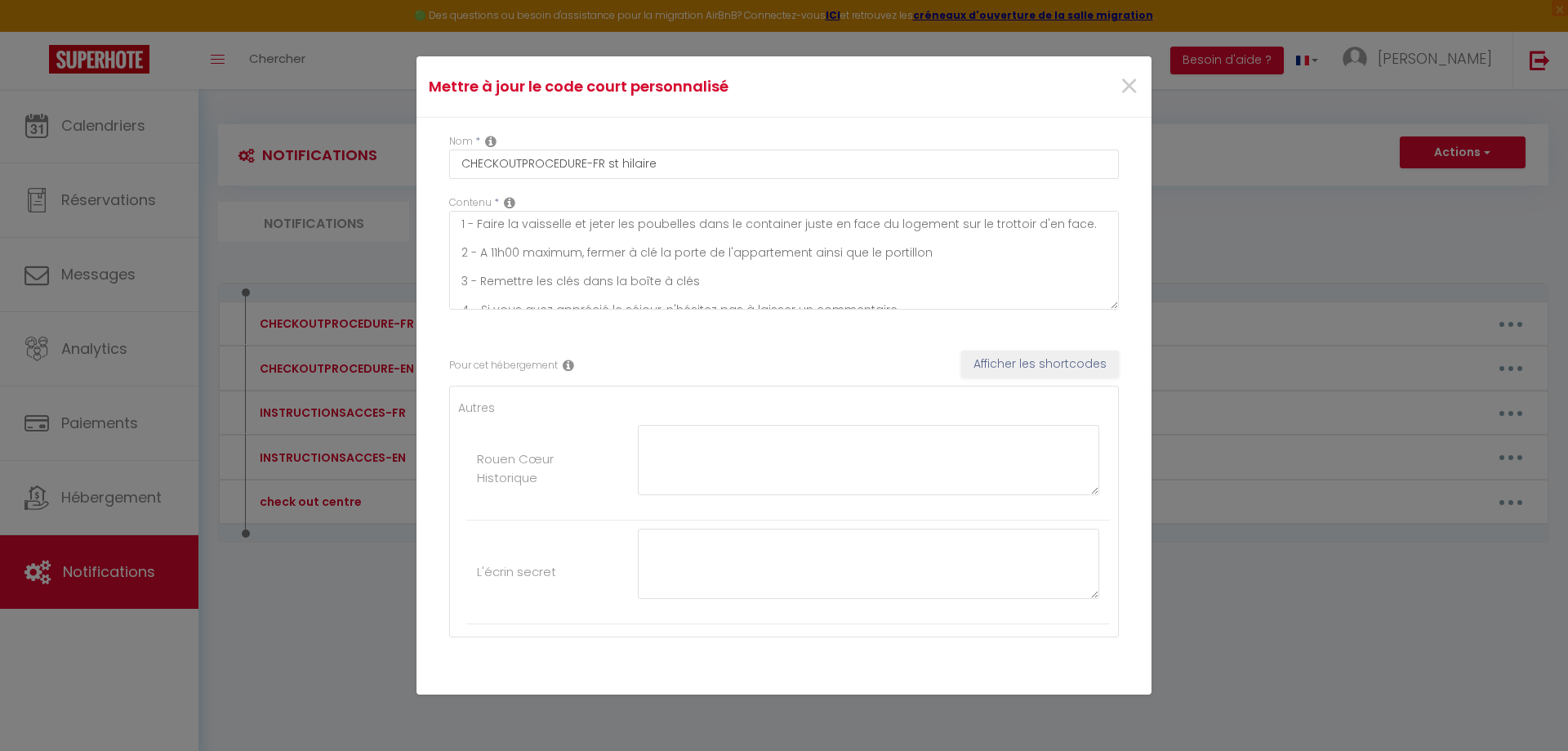
click at [1105, 81] on div "×" at bounding box center [1028, 86] width 244 height 36
click at [1119, 81] on span "×" at bounding box center [1129, 86] width 21 height 49
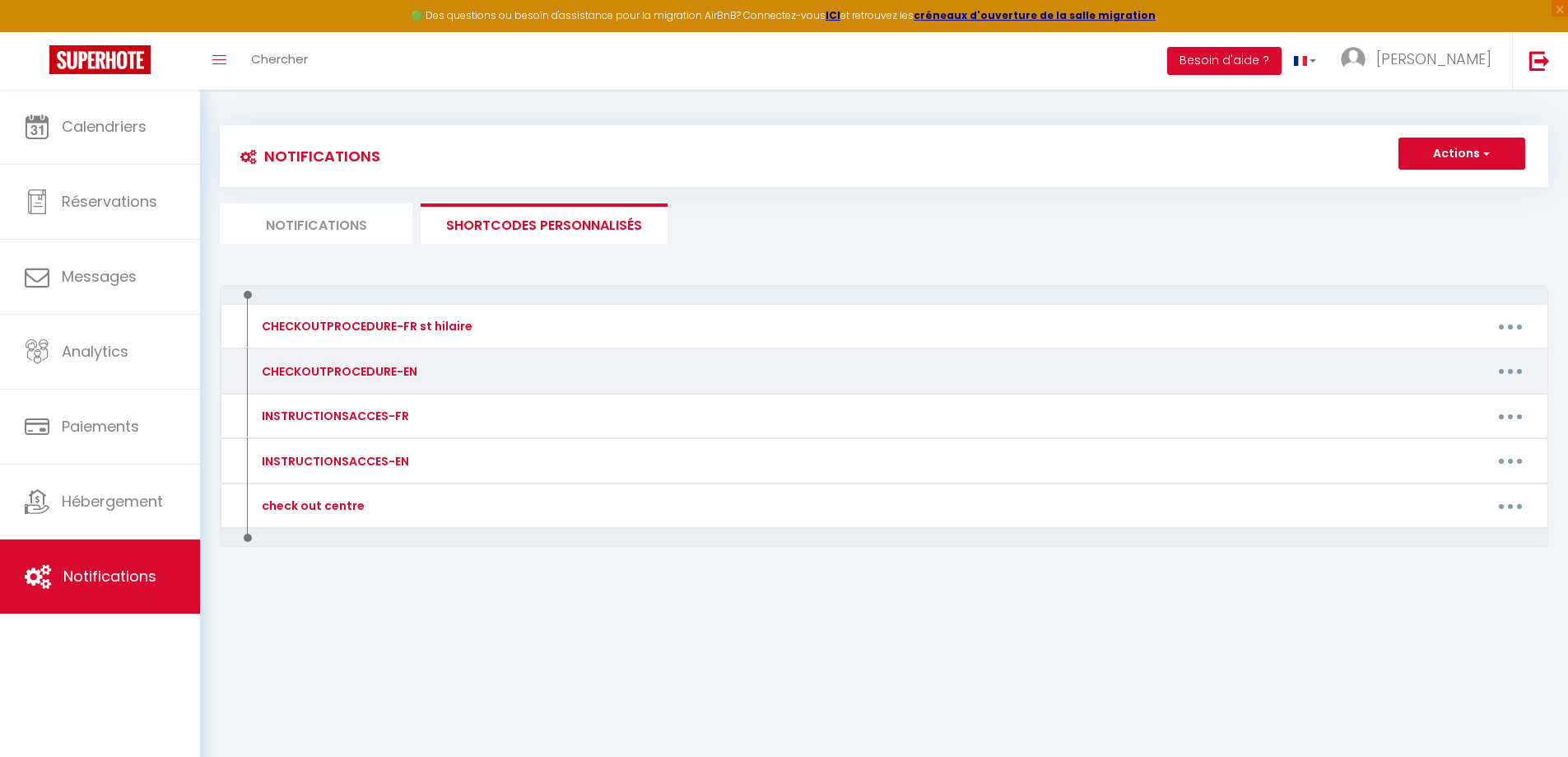
click at [1506, 374] on button "button" at bounding box center [1510, 371] width 46 height 26
click at [1481, 404] on link "Editer" at bounding box center [1468, 408] width 122 height 28
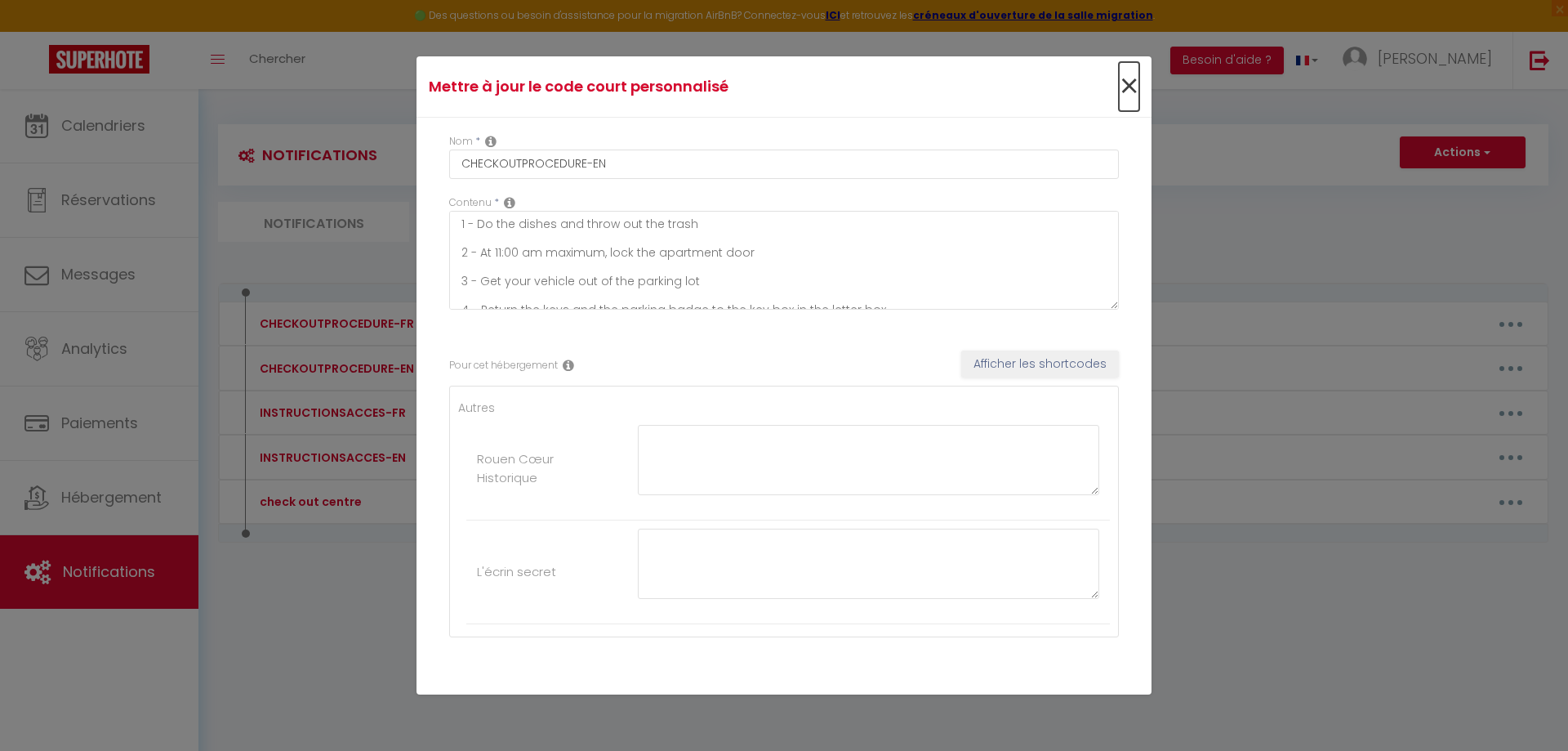
click at [1119, 81] on span "×" at bounding box center [1129, 86] width 21 height 49
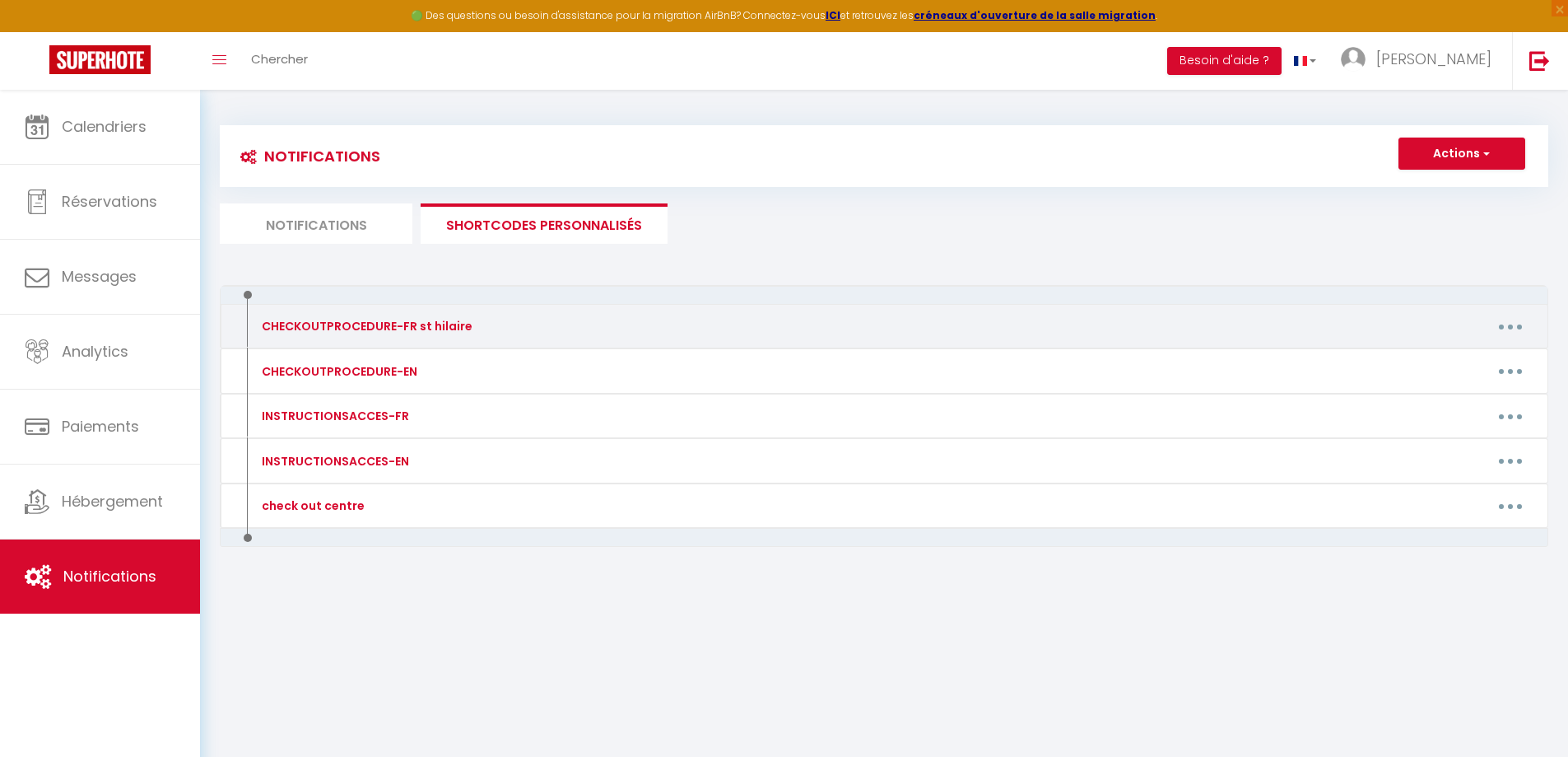
click at [1504, 319] on button "button" at bounding box center [1510, 326] width 46 height 26
click at [1464, 364] on link "Editer" at bounding box center [1468, 363] width 122 height 28
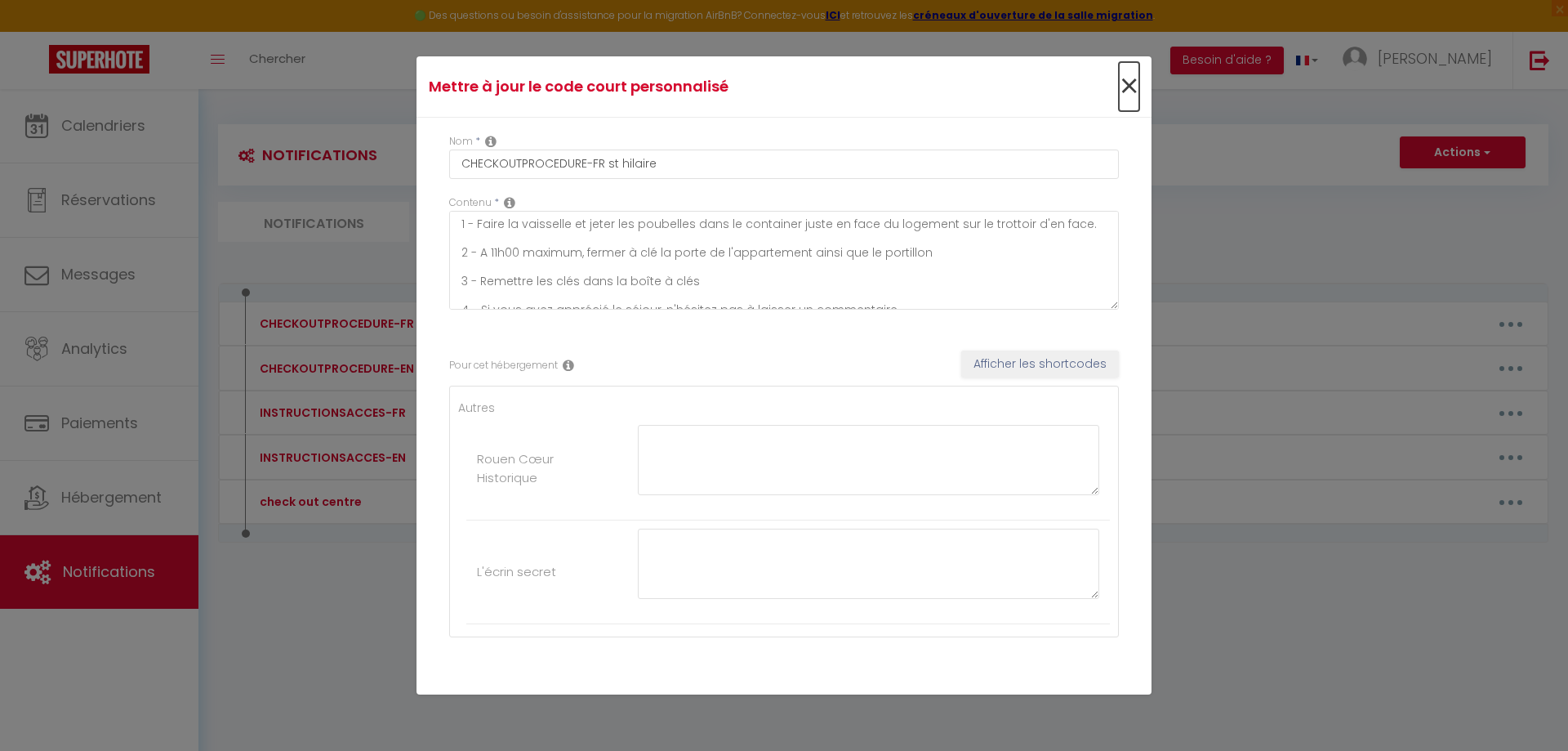
click at [1125, 86] on span "×" at bounding box center [1129, 86] width 21 height 49
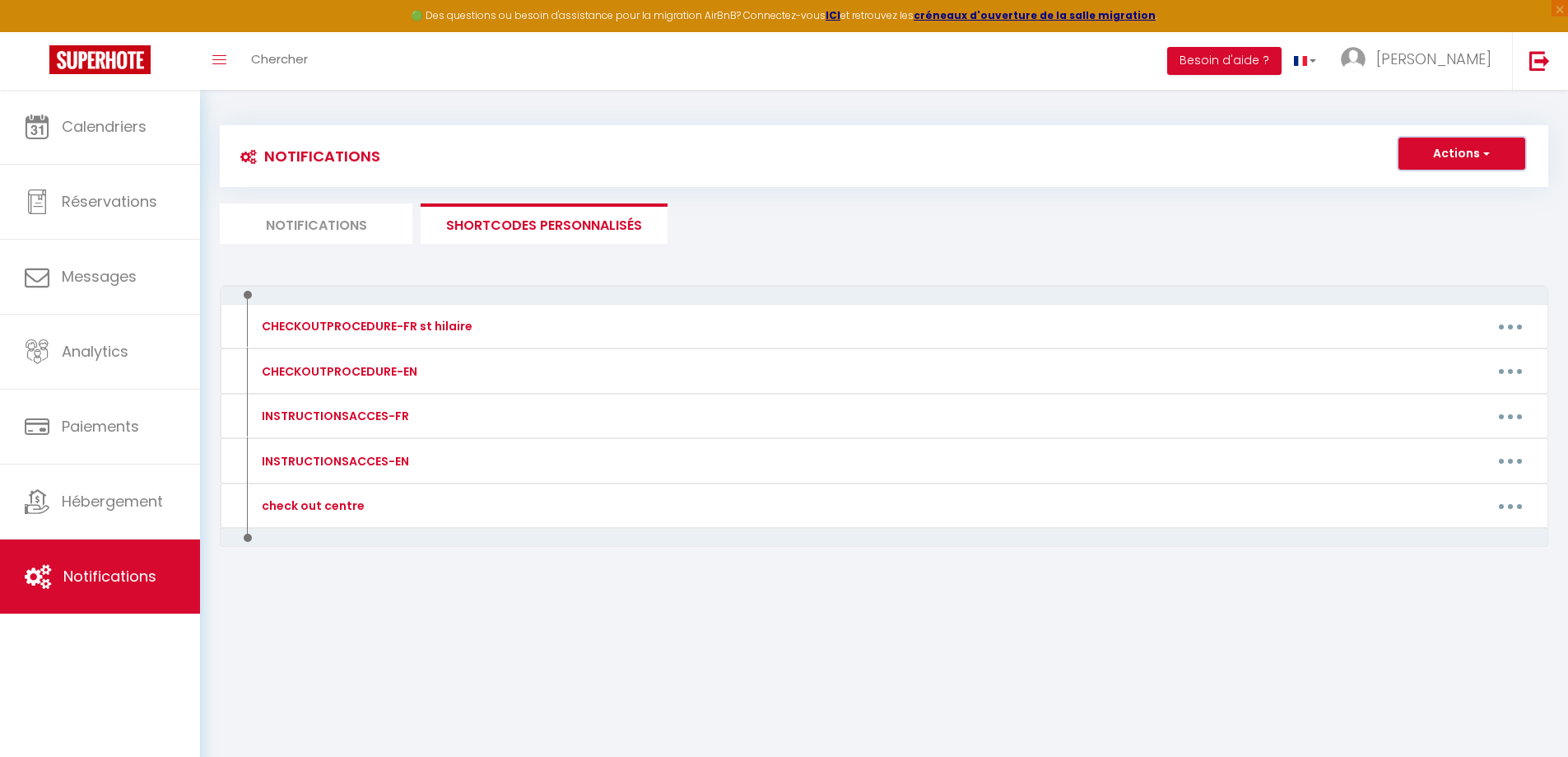
click at [1462, 164] on button "Actions" at bounding box center [1462, 153] width 126 height 33
click at [1370, 285] on div at bounding box center [884, 295] width 1329 height 20
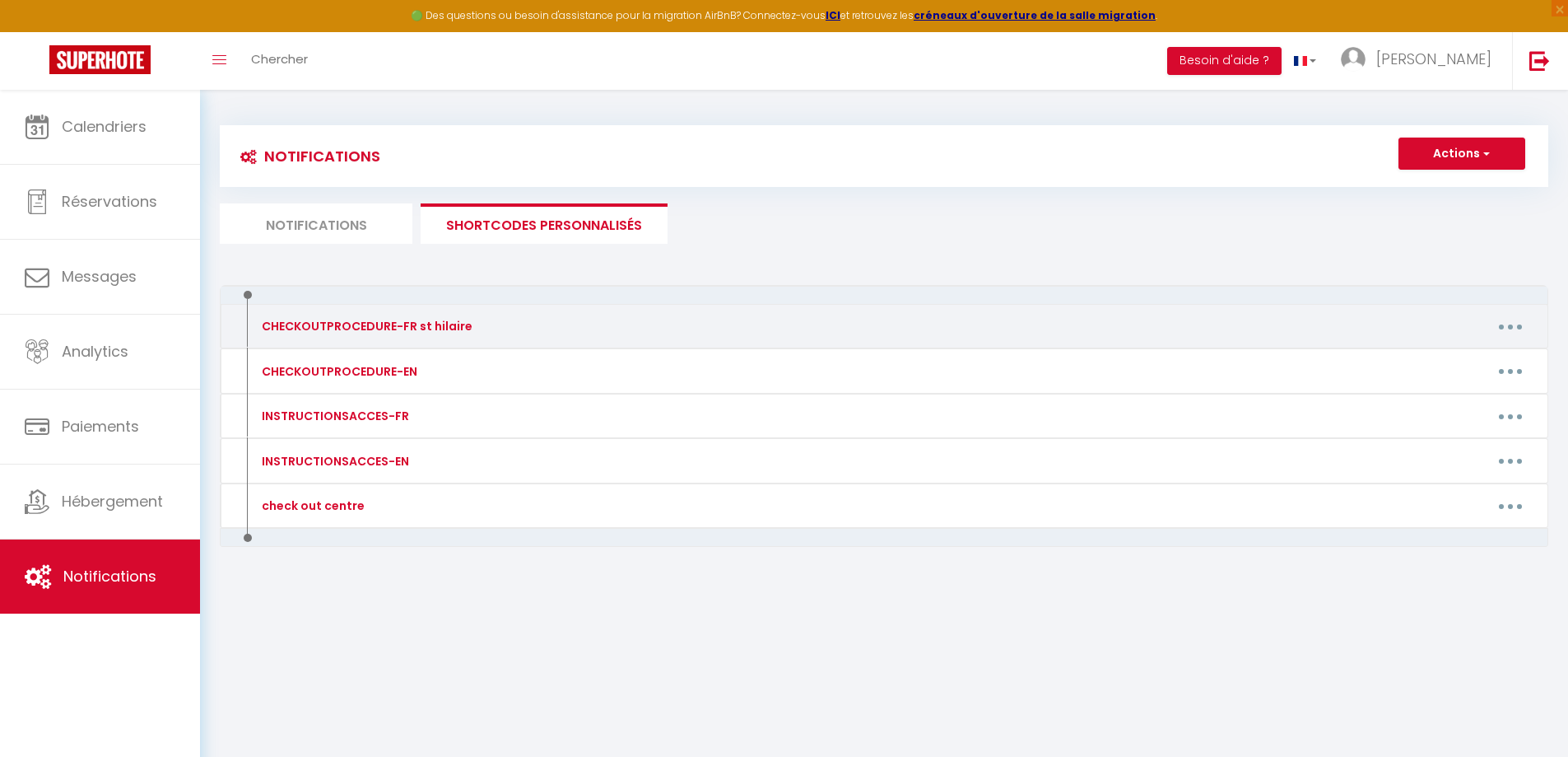
click at [1508, 316] on button "button" at bounding box center [1510, 326] width 46 height 26
click at [1473, 357] on link "Editer" at bounding box center [1468, 363] width 122 height 28
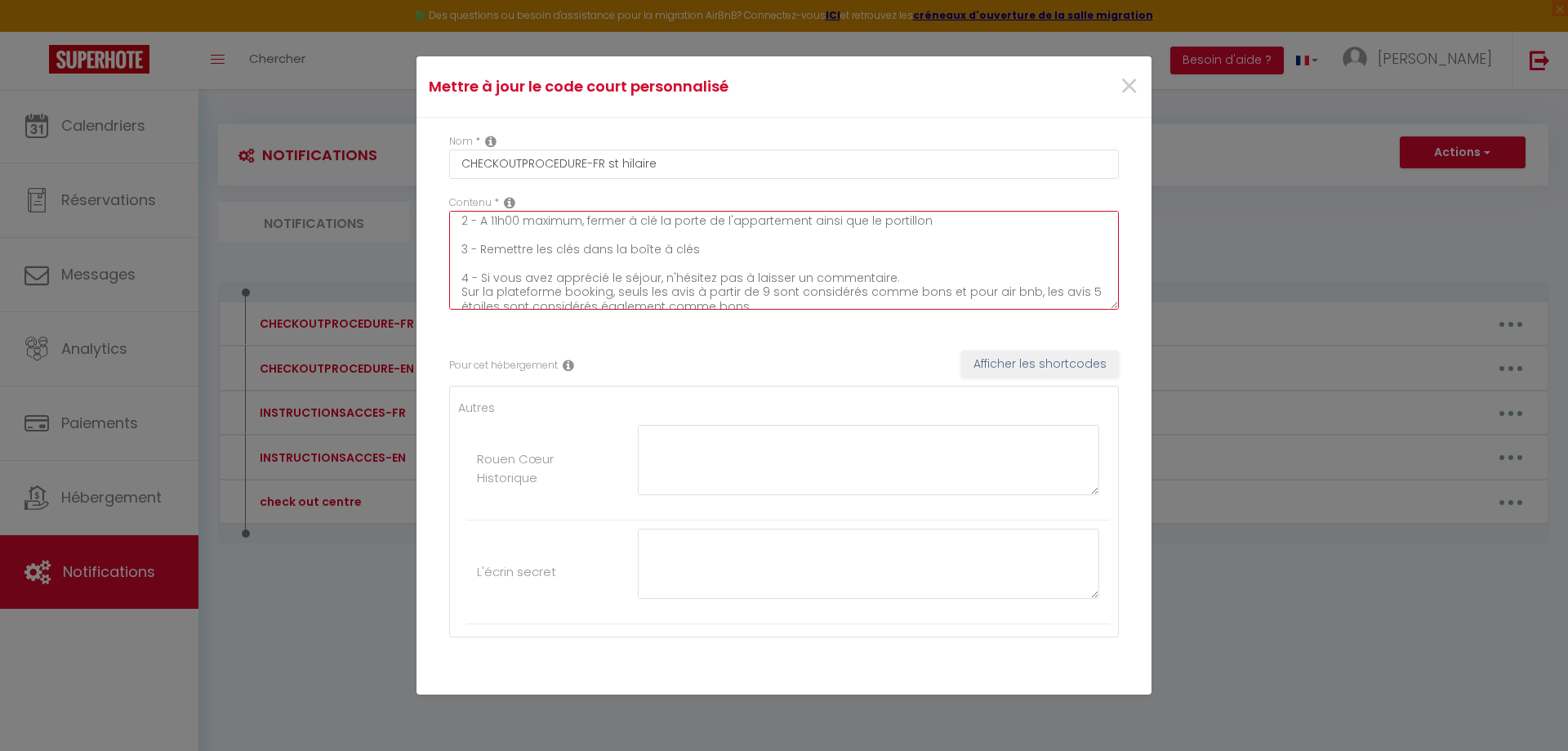
scroll to position [43, 0]
drag, startPoint x: 457, startPoint y: 226, endPoint x: 878, endPoint y: 340, distance: 436.2
click at [878, 340] on div "Nom * CHECKOUTPROCEDURE-FR st hilaire Contenu * 1 - Faire la vaisselle et jeter…" at bounding box center [784, 409] width 735 height 582
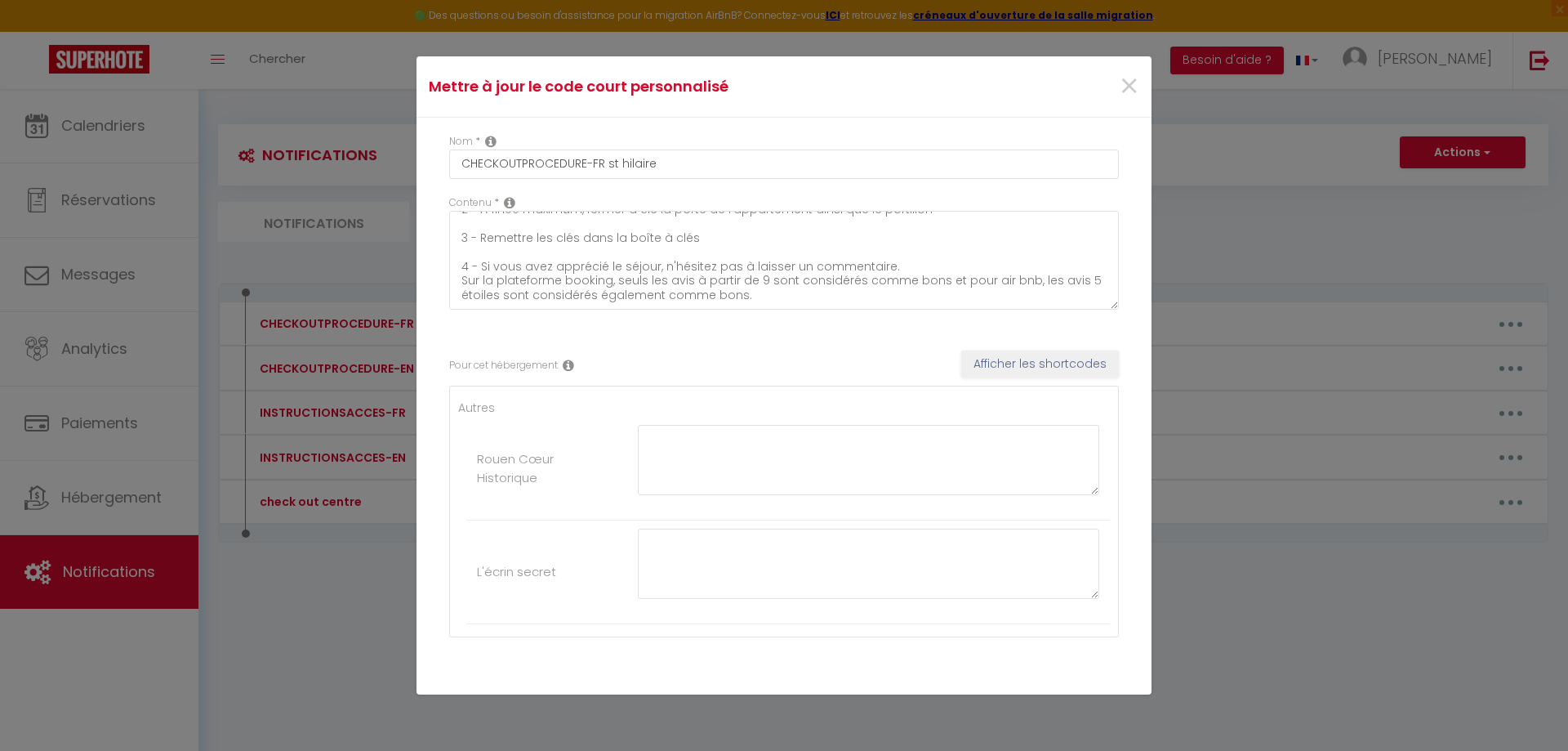
click at [822, 410] on ul "Autres Rouen Cœur Historique L'écrin secret" at bounding box center [784, 511] width 652 height 225
click at [831, 460] on textarea at bounding box center [869, 459] width 462 height 71
click at [565, 369] on icon at bounding box center [569, 366] width 12 height 13
click at [571, 362] on icon at bounding box center [569, 366] width 12 height 13
click at [1020, 359] on button "Afficher les shortcodes" at bounding box center [1040, 364] width 158 height 27
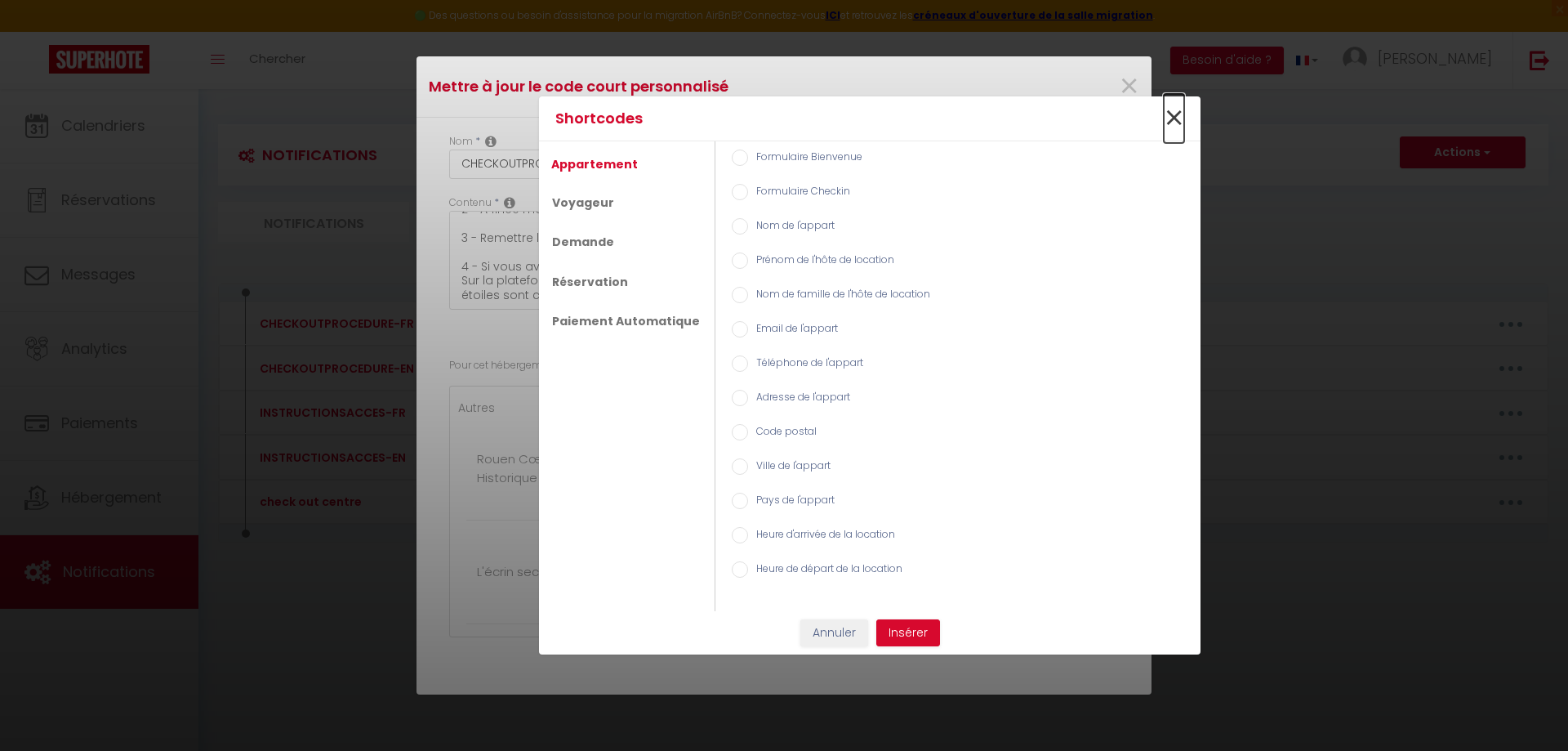
click at [1179, 118] on span "×" at bounding box center [1174, 118] width 21 height 49
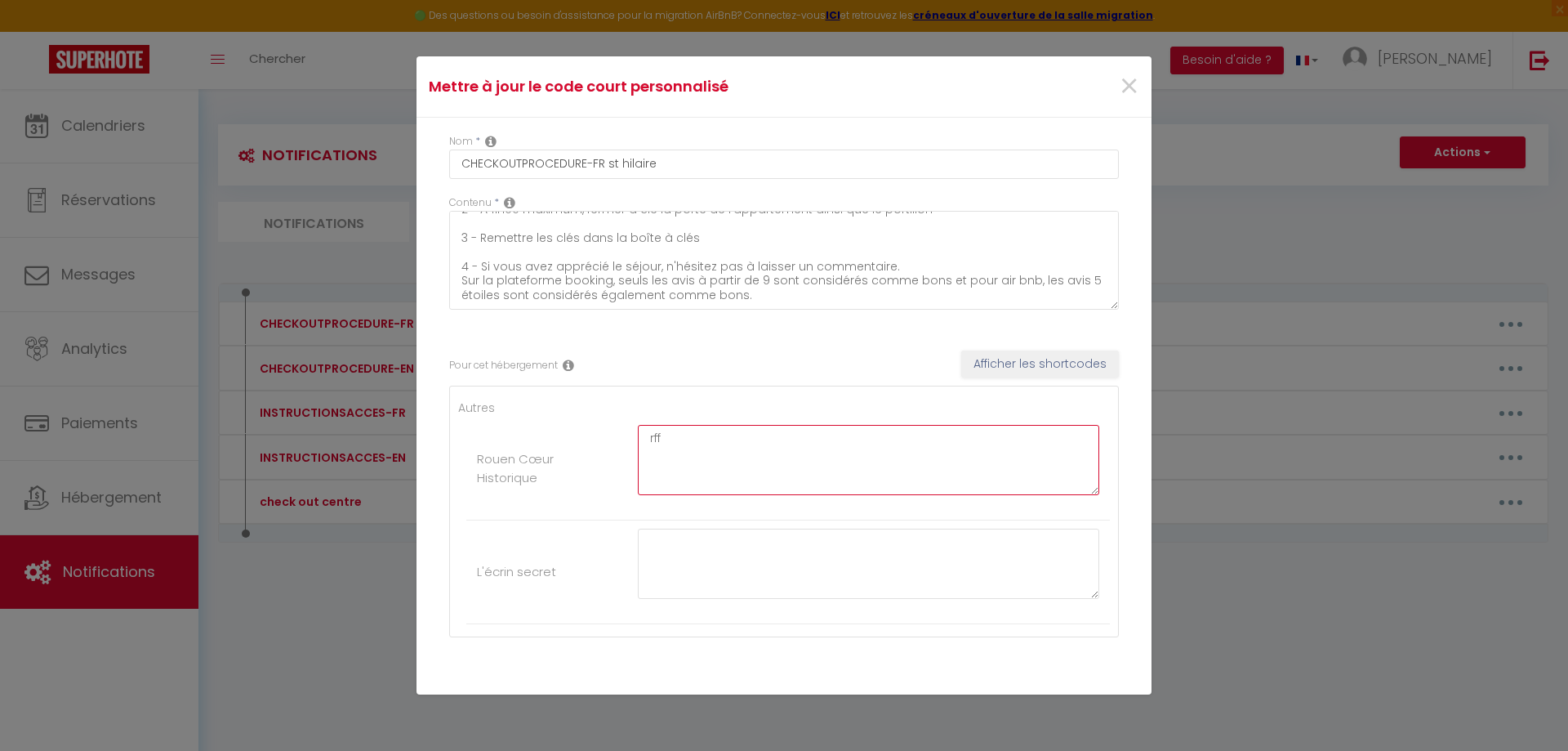
drag, startPoint x: 698, startPoint y: 436, endPoint x: 504, endPoint y: 419, distance: 194.7
click at [510, 420] on li "Rouen Cœur Historique rff" at bounding box center [788, 469] width 644 height 104
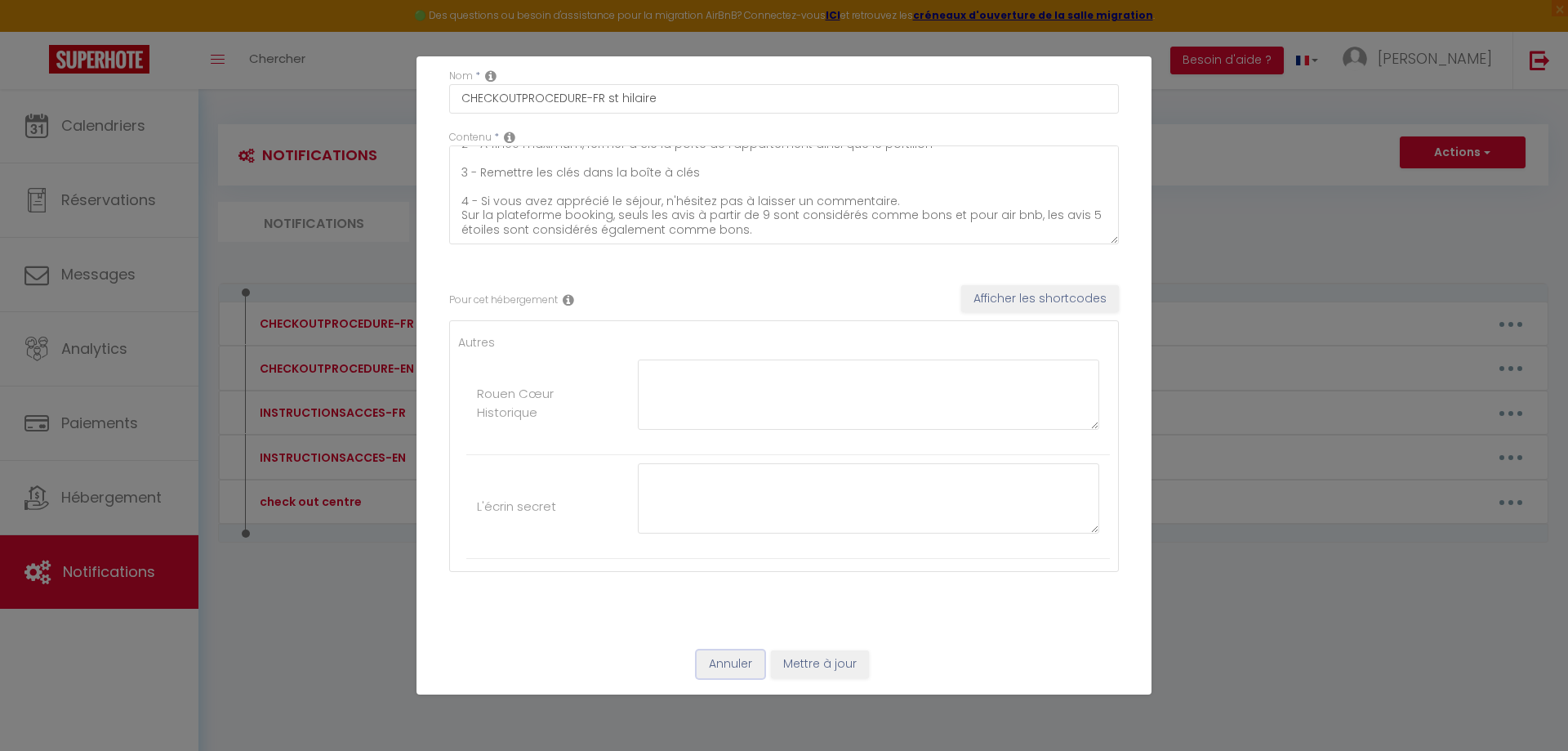
click at [708, 661] on button "Annuler" at bounding box center [731, 664] width 68 height 27
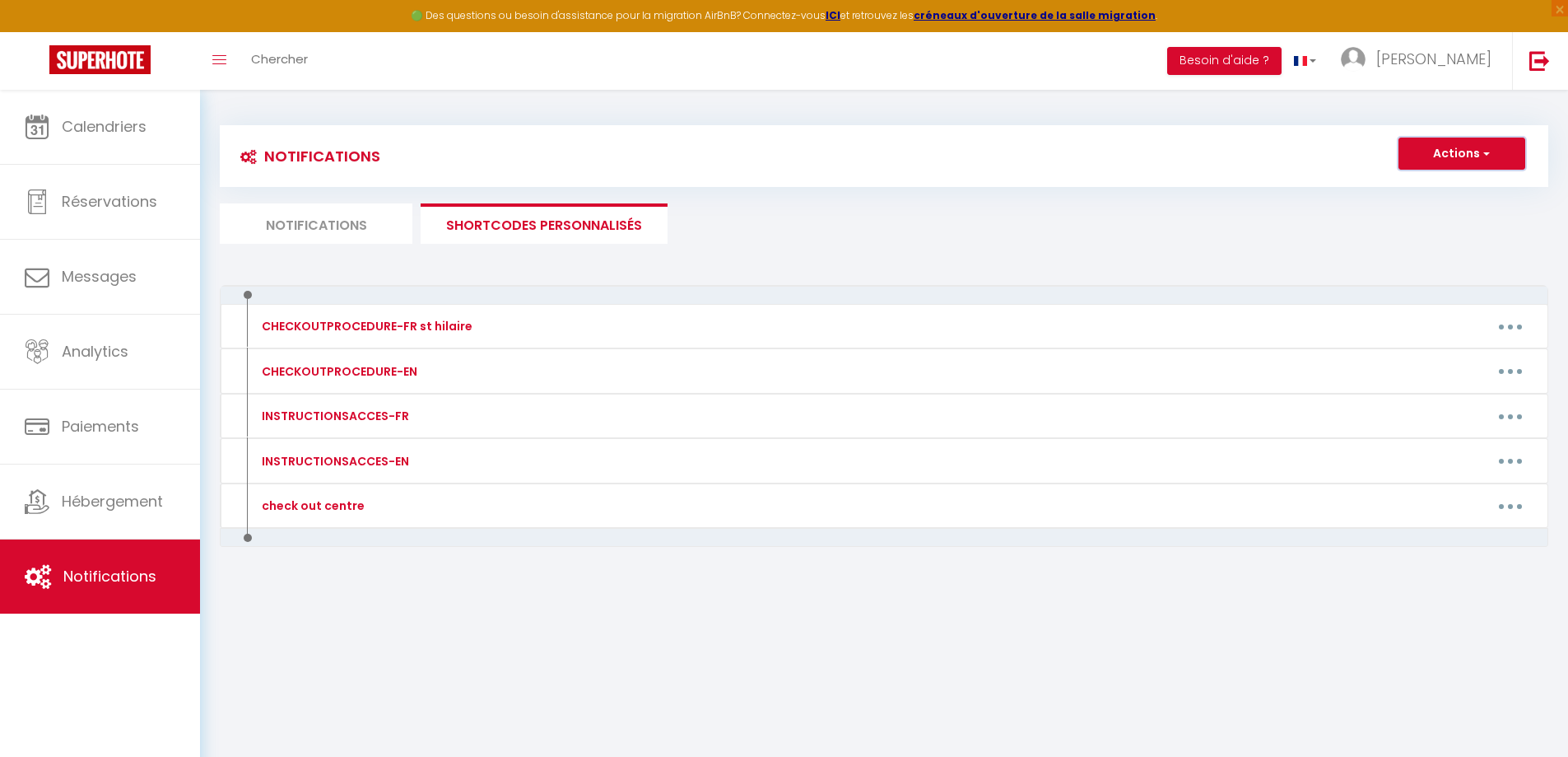
click at [1475, 150] on button "Actions" at bounding box center [1462, 153] width 126 height 33
click at [1444, 180] on link "Nouveau shortcode personnalisé" at bounding box center [1414, 189] width 223 height 22
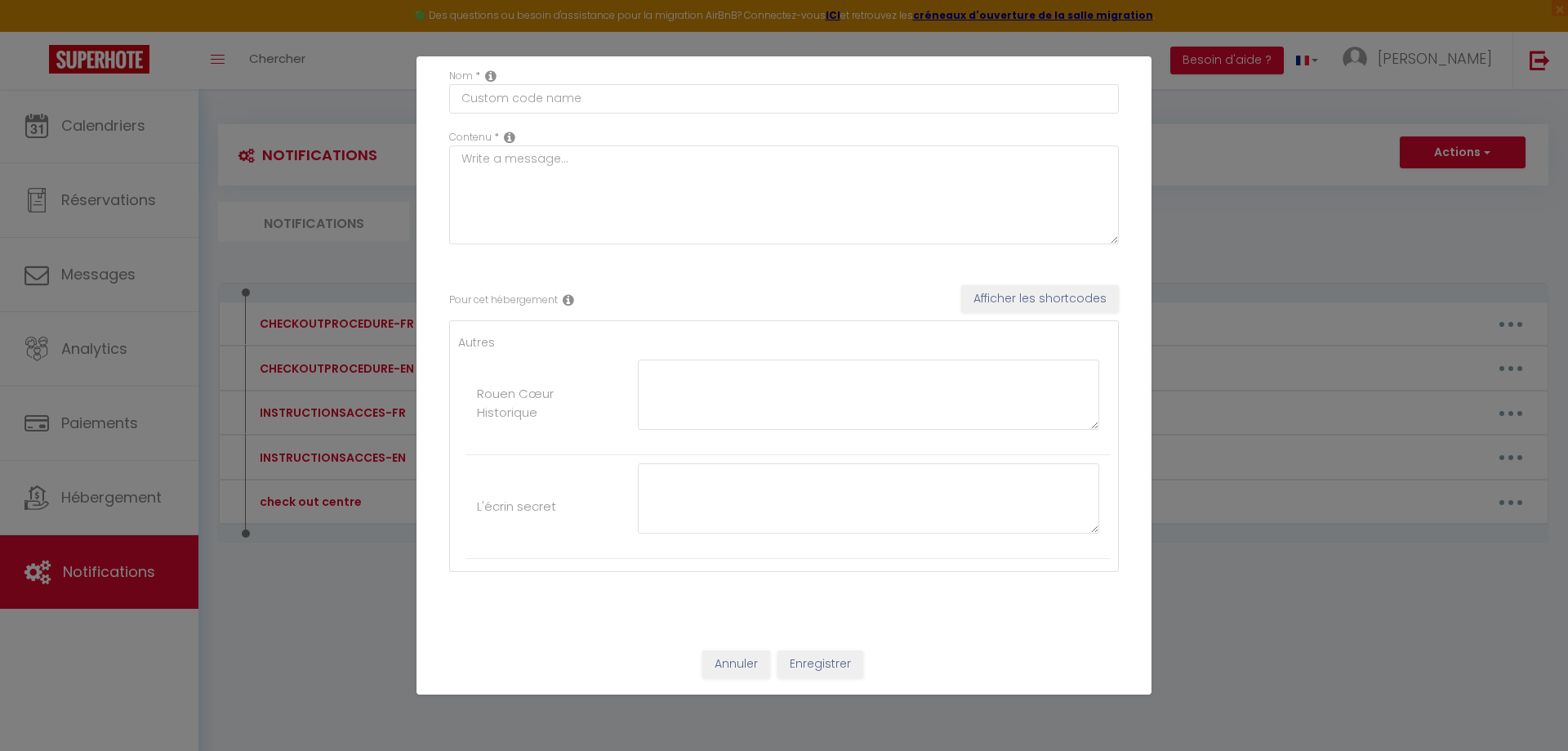
scroll to position [0, 0]
click at [652, 174] on textarea at bounding box center [784, 194] width 669 height 99
paste textarea "1 - Faire la vaisselle et jeter les poubelles dans le container juste en face d…"
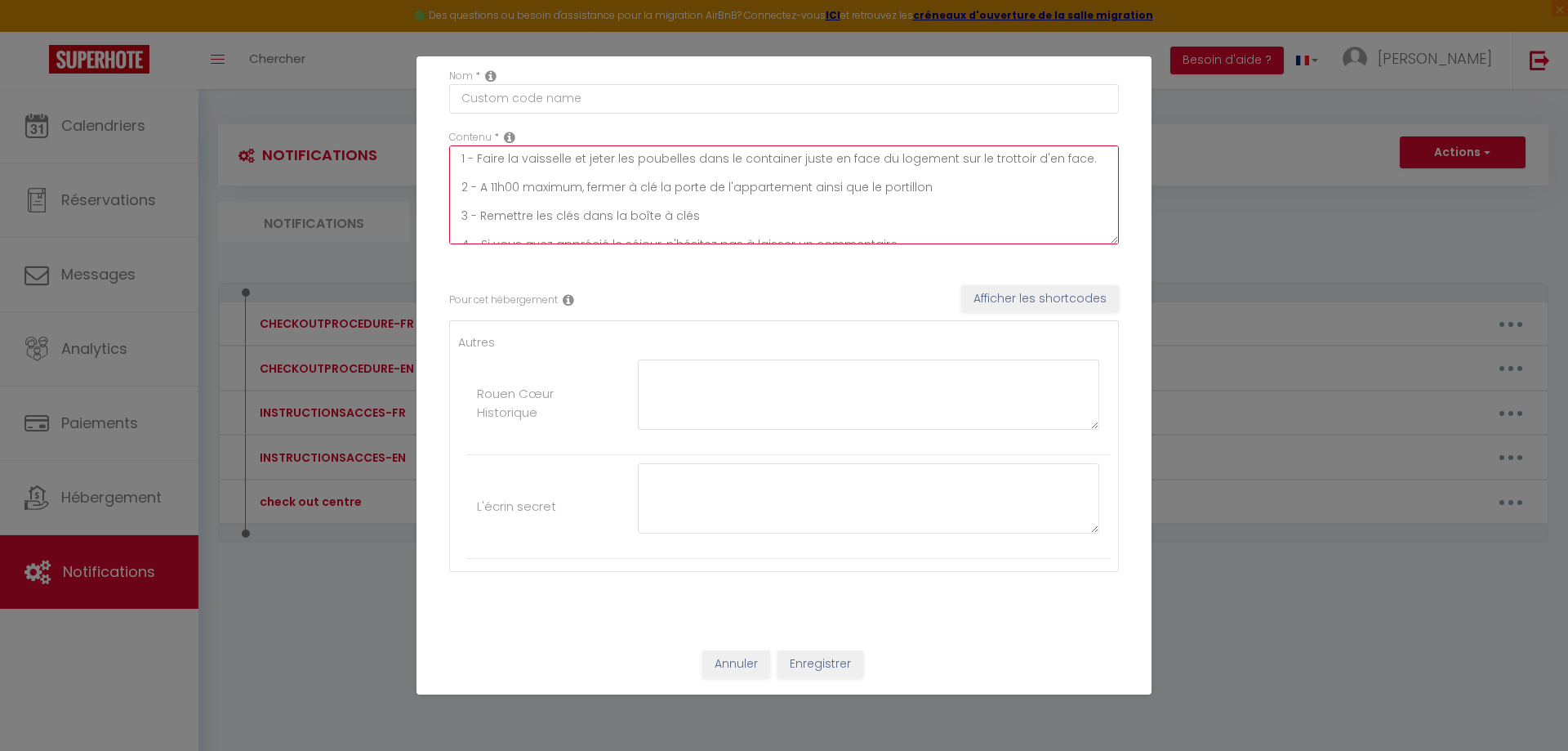
scroll to position [37, 0]
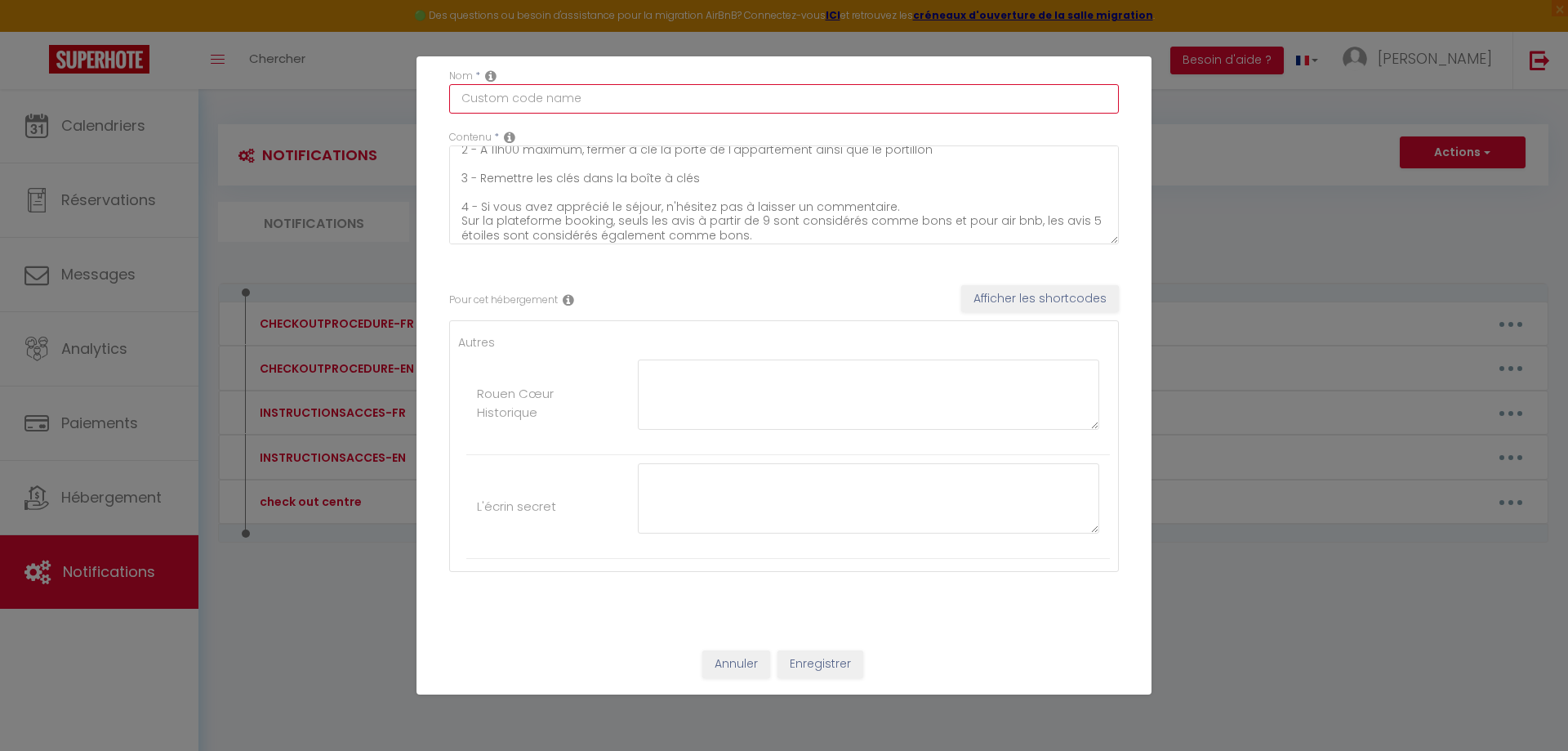
click at [527, 97] on input "text" at bounding box center [784, 98] width 669 height 29
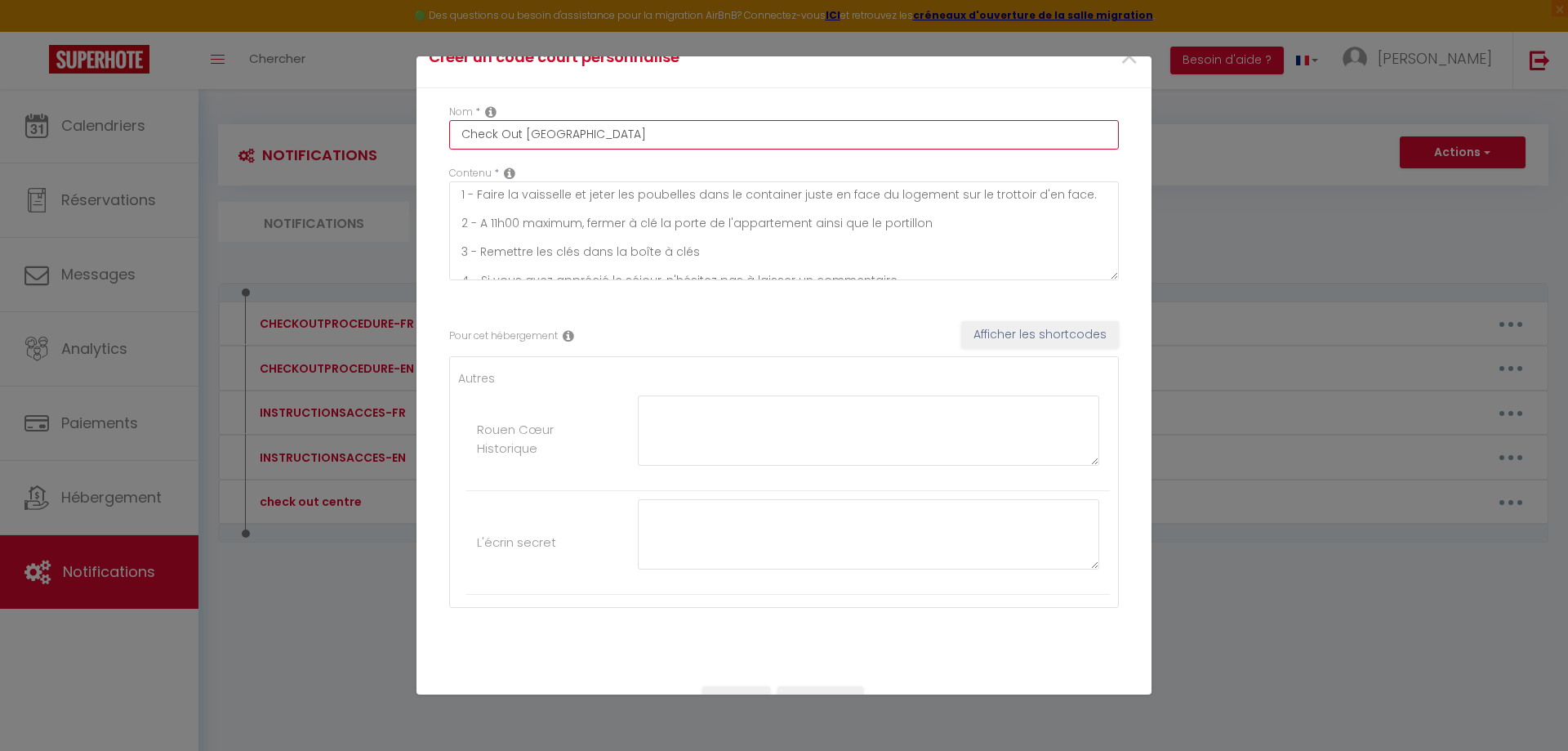
scroll to position [0, 0]
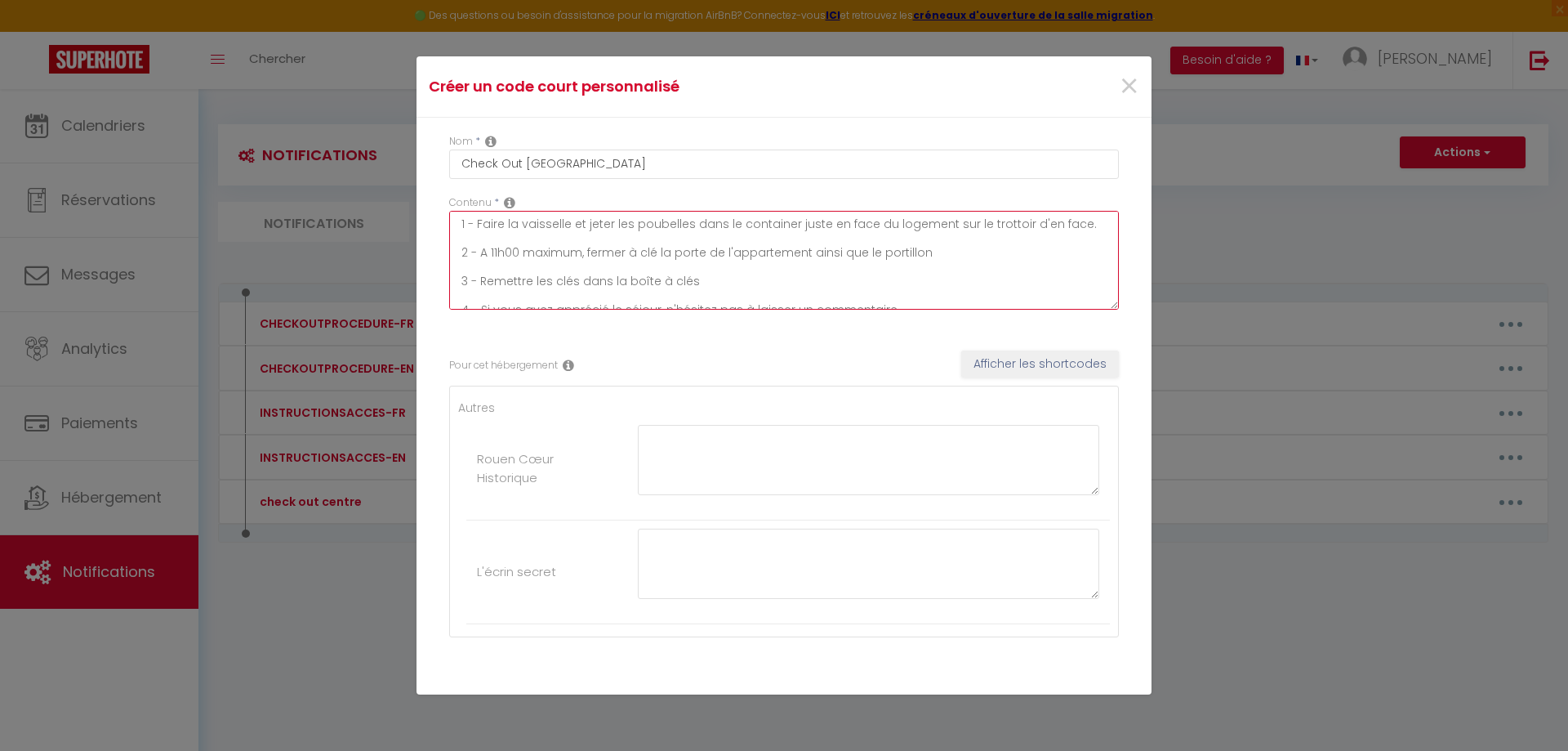
drag, startPoint x: 806, startPoint y: 252, endPoint x: 952, endPoint y: 260, distance: 146.2
click at [951, 259] on textarea "1 - Faire la vaisselle et jeter les poubelles dans le container juste en face d…" at bounding box center [784, 260] width 669 height 99
drag, startPoint x: 793, startPoint y: 223, endPoint x: 1099, endPoint y: 225, distance: 306.0
click at [1099, 225] on textarea "1 - Faire la vaisselle et jeter les poubelles dans le container juste en face d…" at bounding box center [784, 260] width 669 height 99
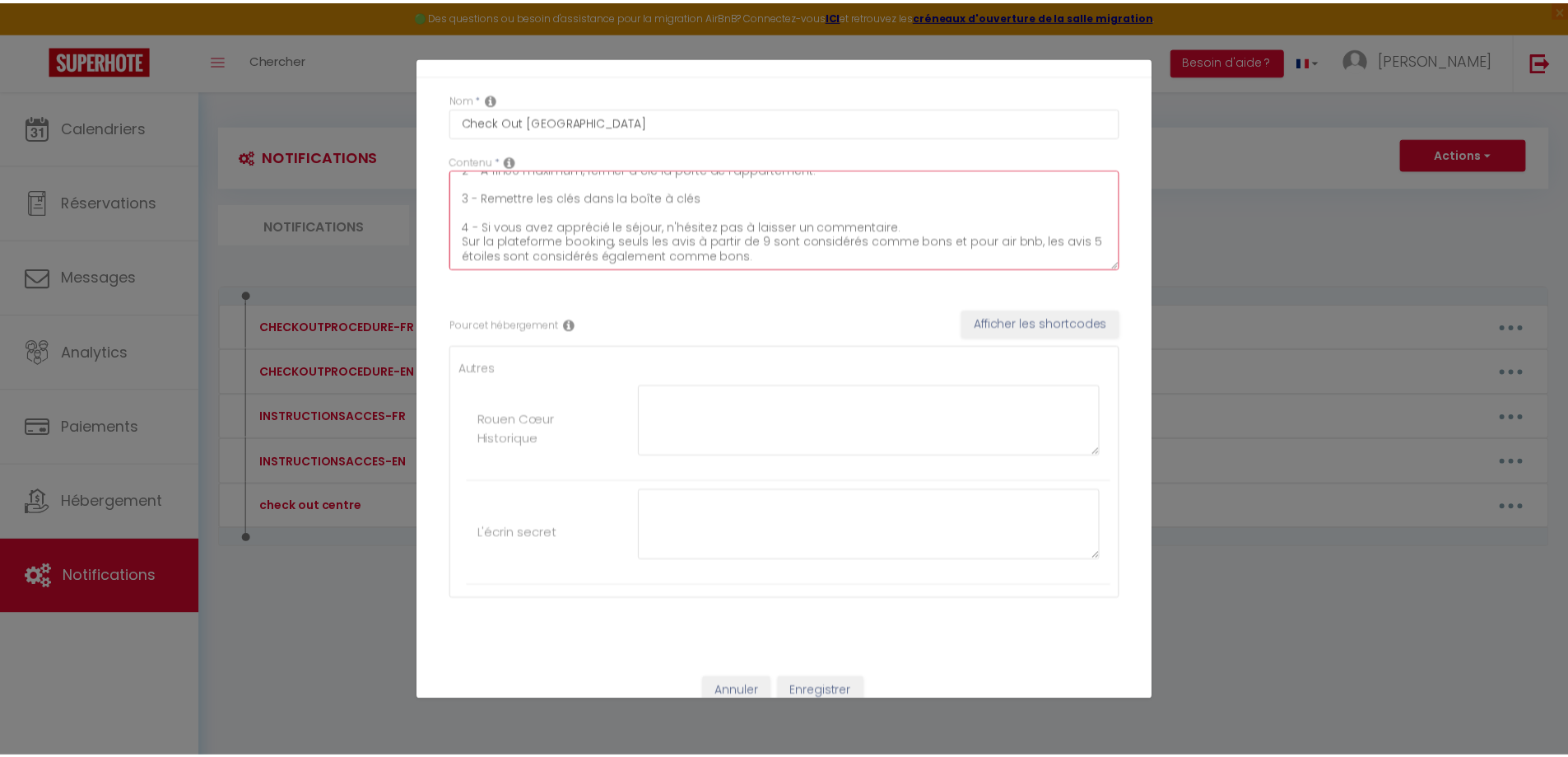
scroll to position [66, 0]
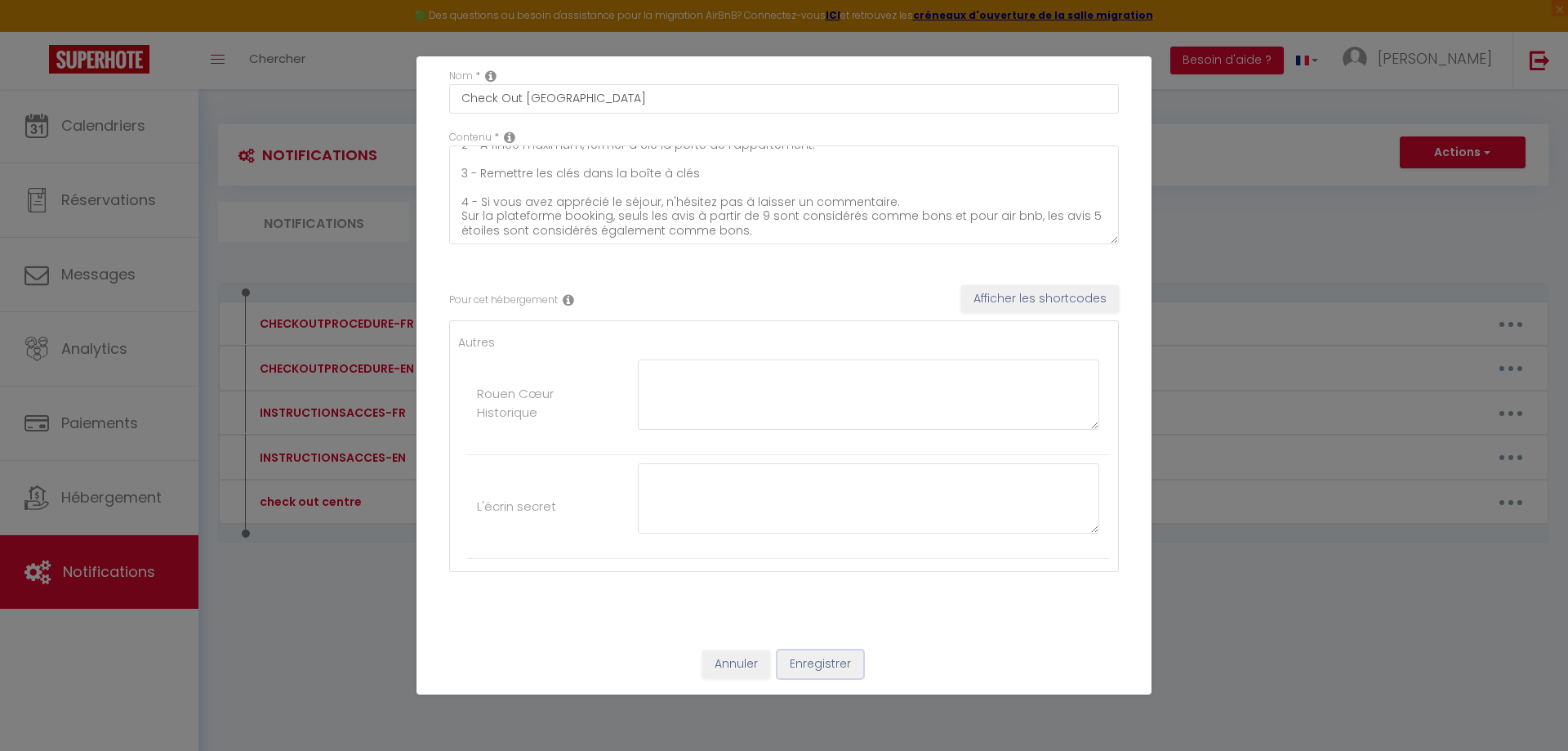
click at [833, 663] on button "Enregistrer" at bounding box center [820, 664] width 86 height 27
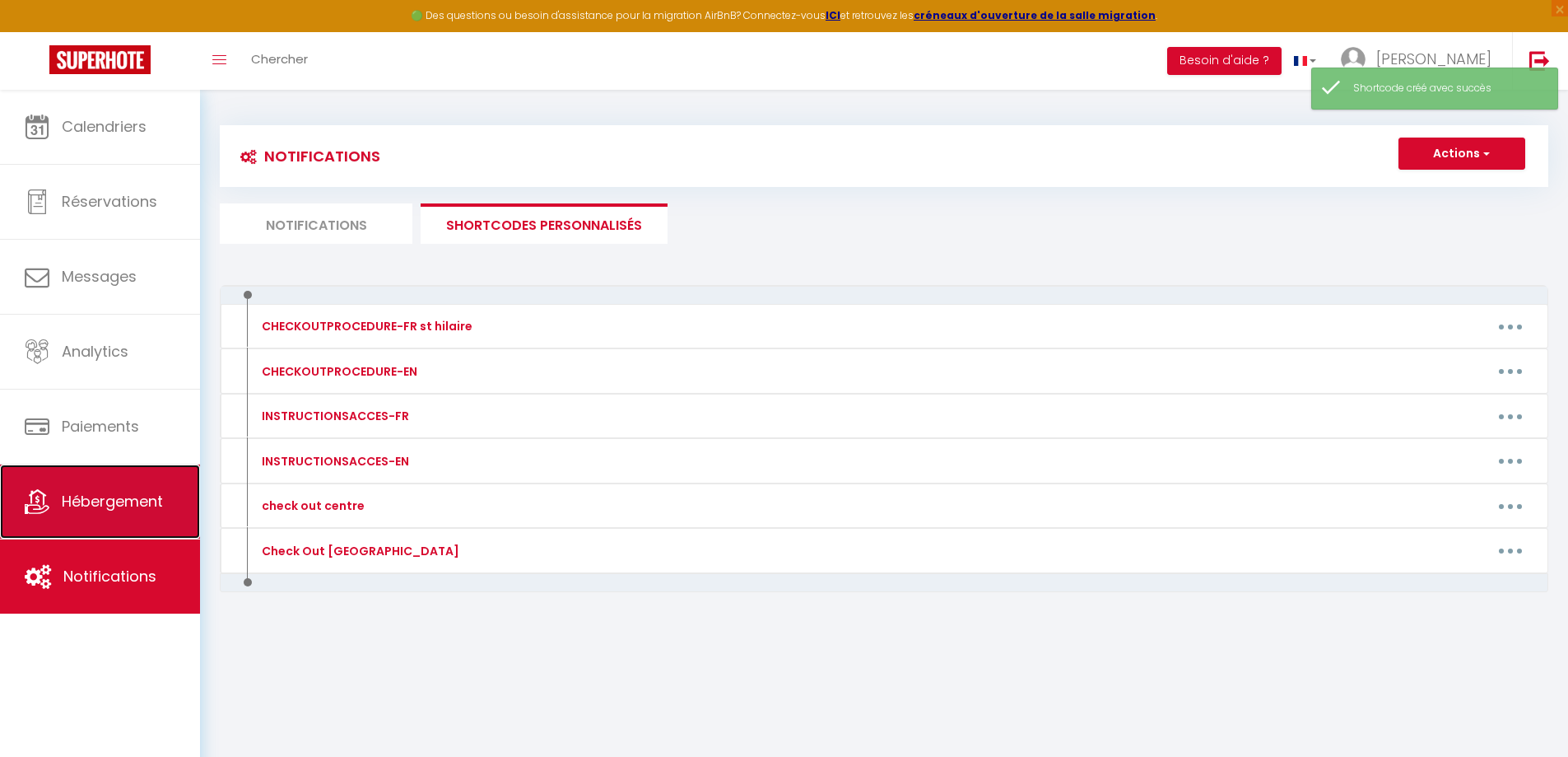
click at [104, 501] on span "Hébergement" at bounding box center [112, 501] width 101 height 21
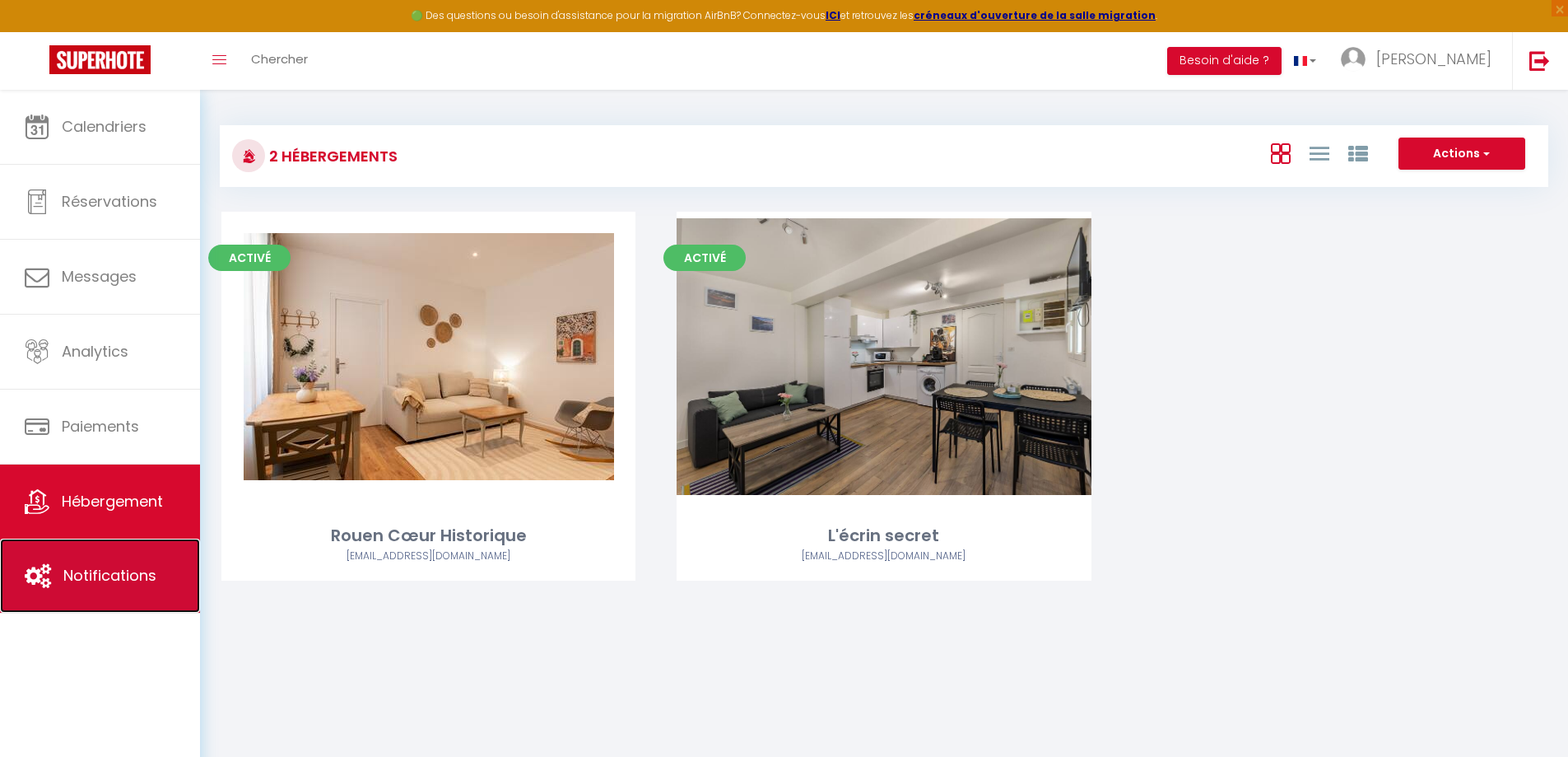
click at [146, 569] on span "Notifications" at bounding box center [110, 575] width 93 height 21
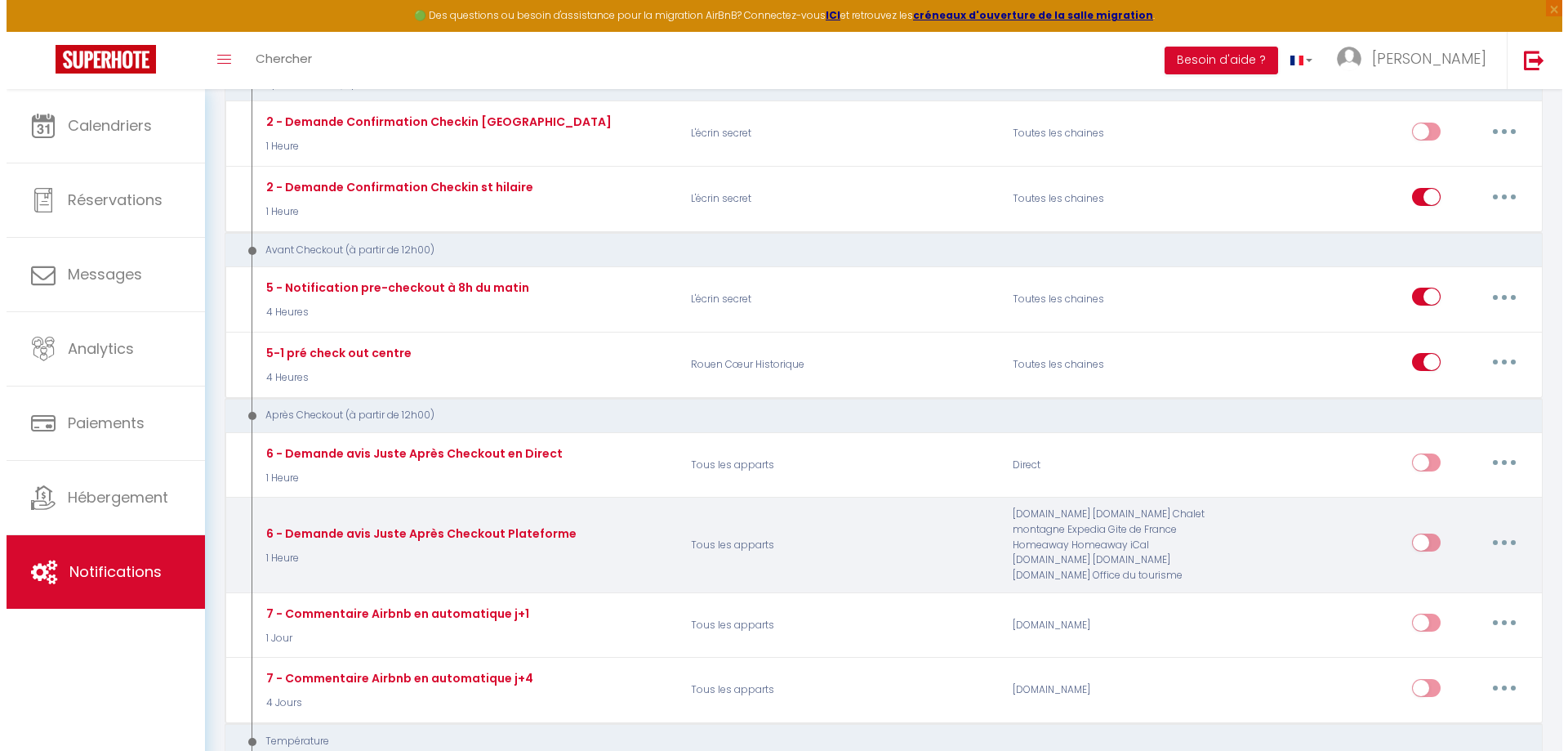
scroll to position [572, 0]
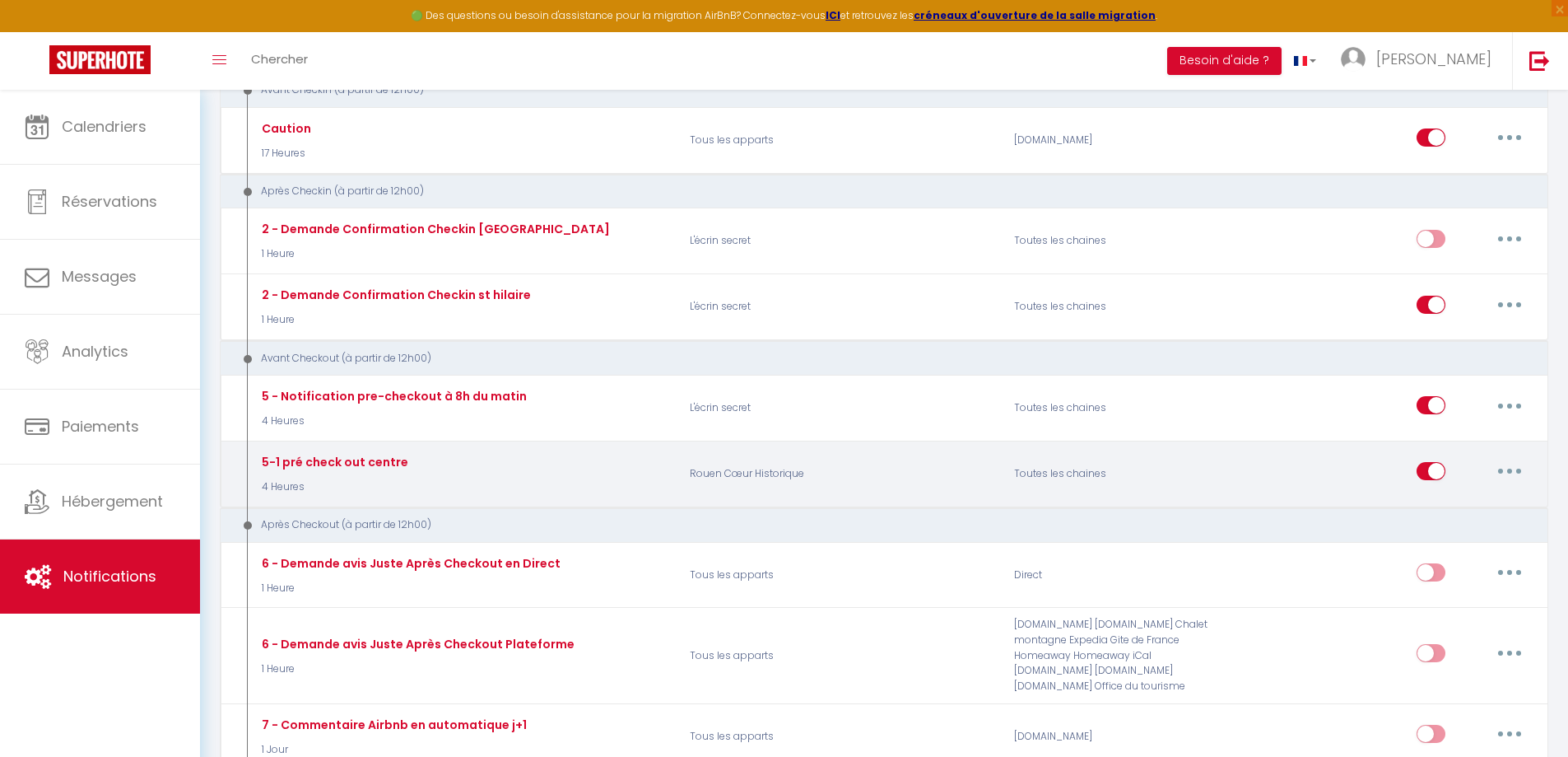
click at [1510, 469] on icon "button" at bounding box center [1510, 471] width 5 height 5
click at [1457, 510] on link "Editer" at bounding box center [1468, 508] width 122 height 28
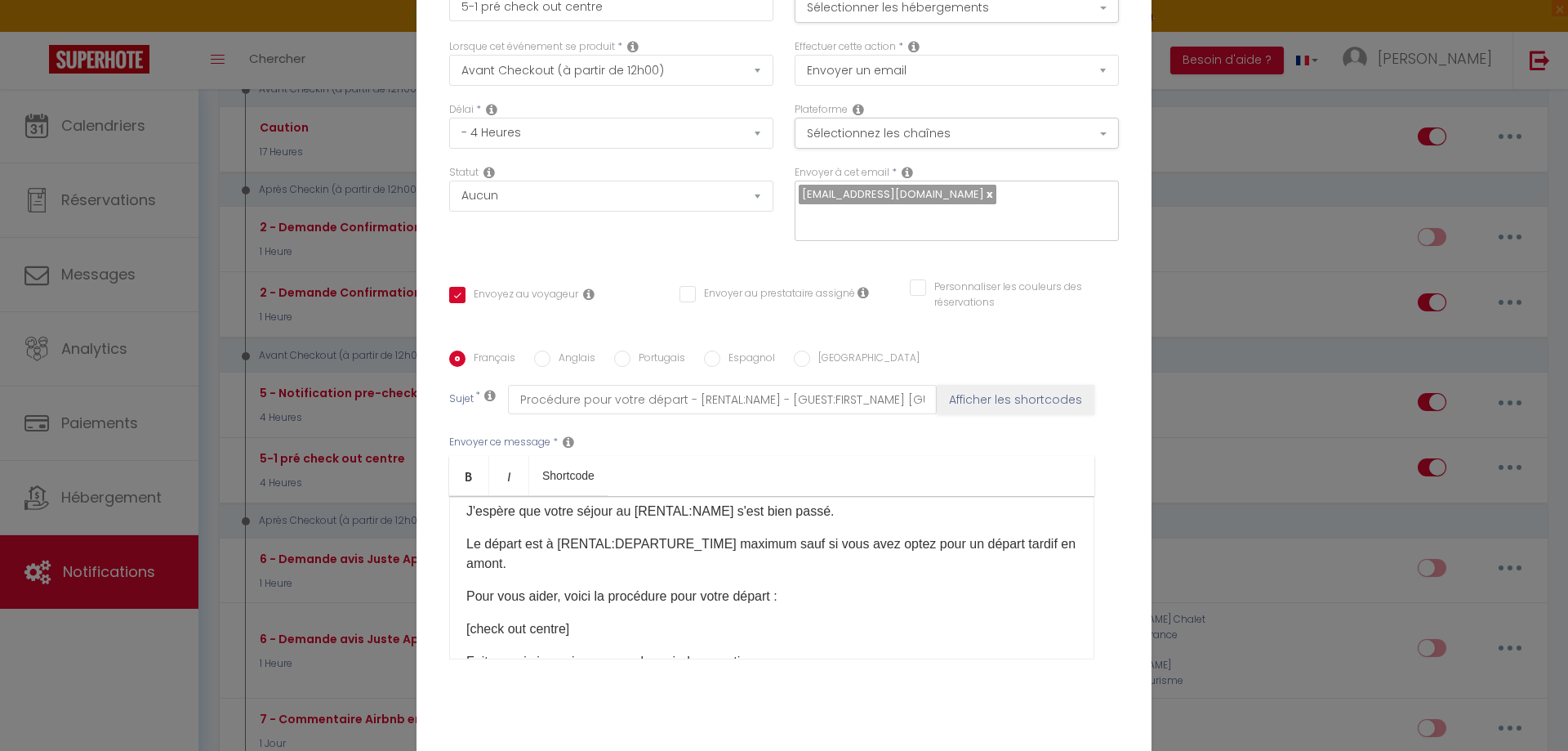
scroll to position [81, 0]
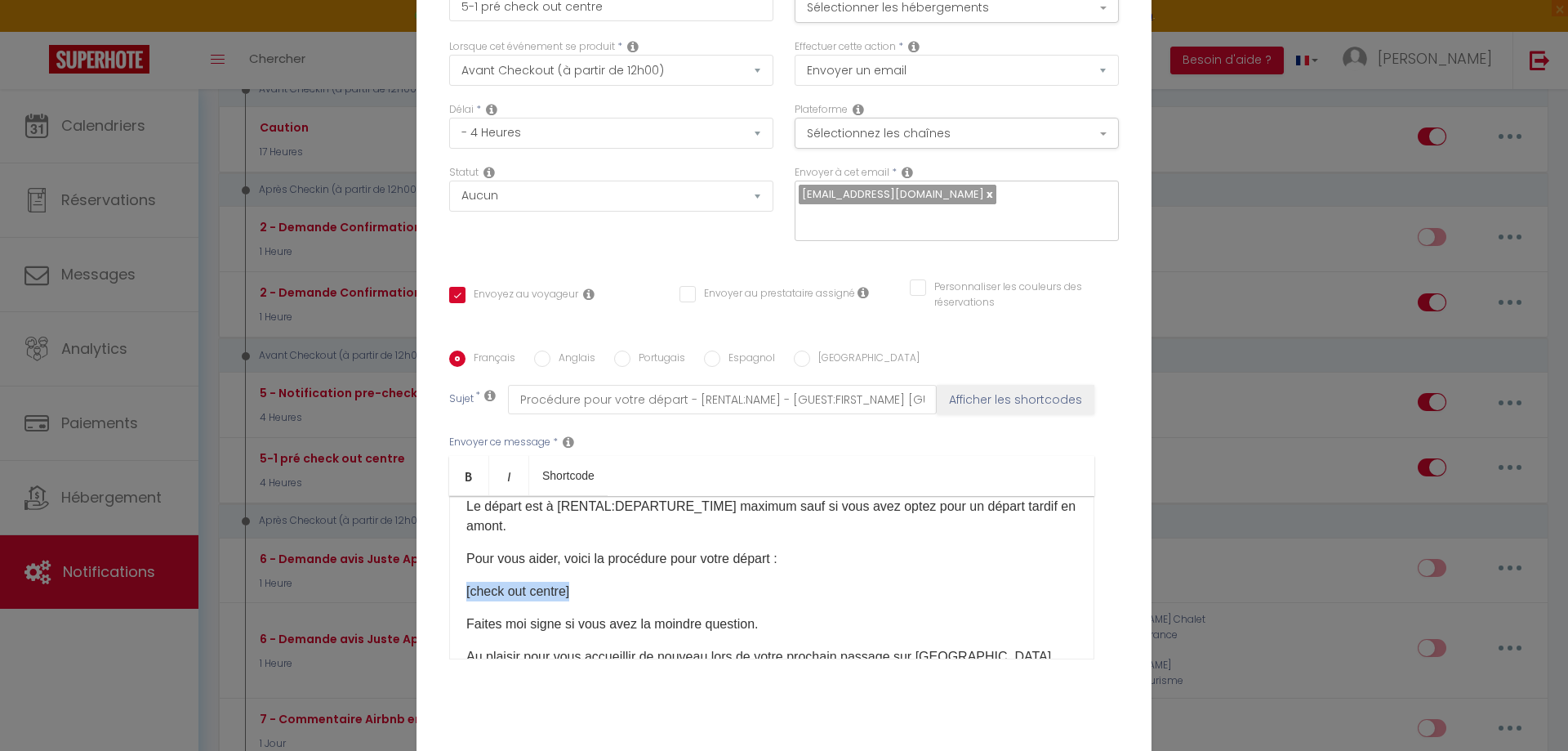
drag, startPoint x: 599, startPoint y: 591, endPoint x: 452, endPoint y: 590, distance: 147.0
click at [452, 590] on div "Bonjour [GUEST:FIRST_NAME], J'espère que votre séjour au [RENTAL:NAME] s'est bi…" at bounding box center [772, 577] width 645 height 164
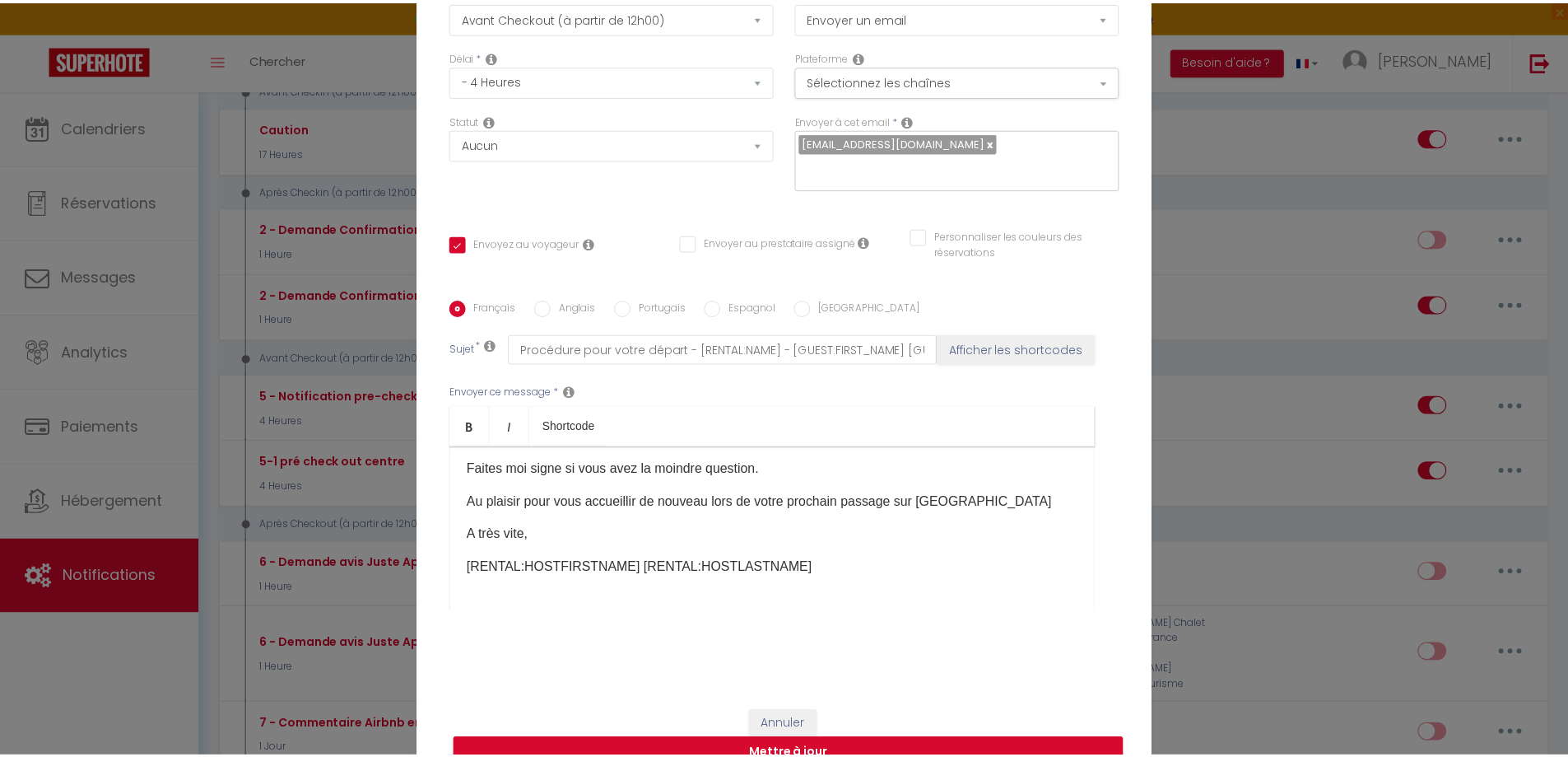
scroll to position [139, 0]
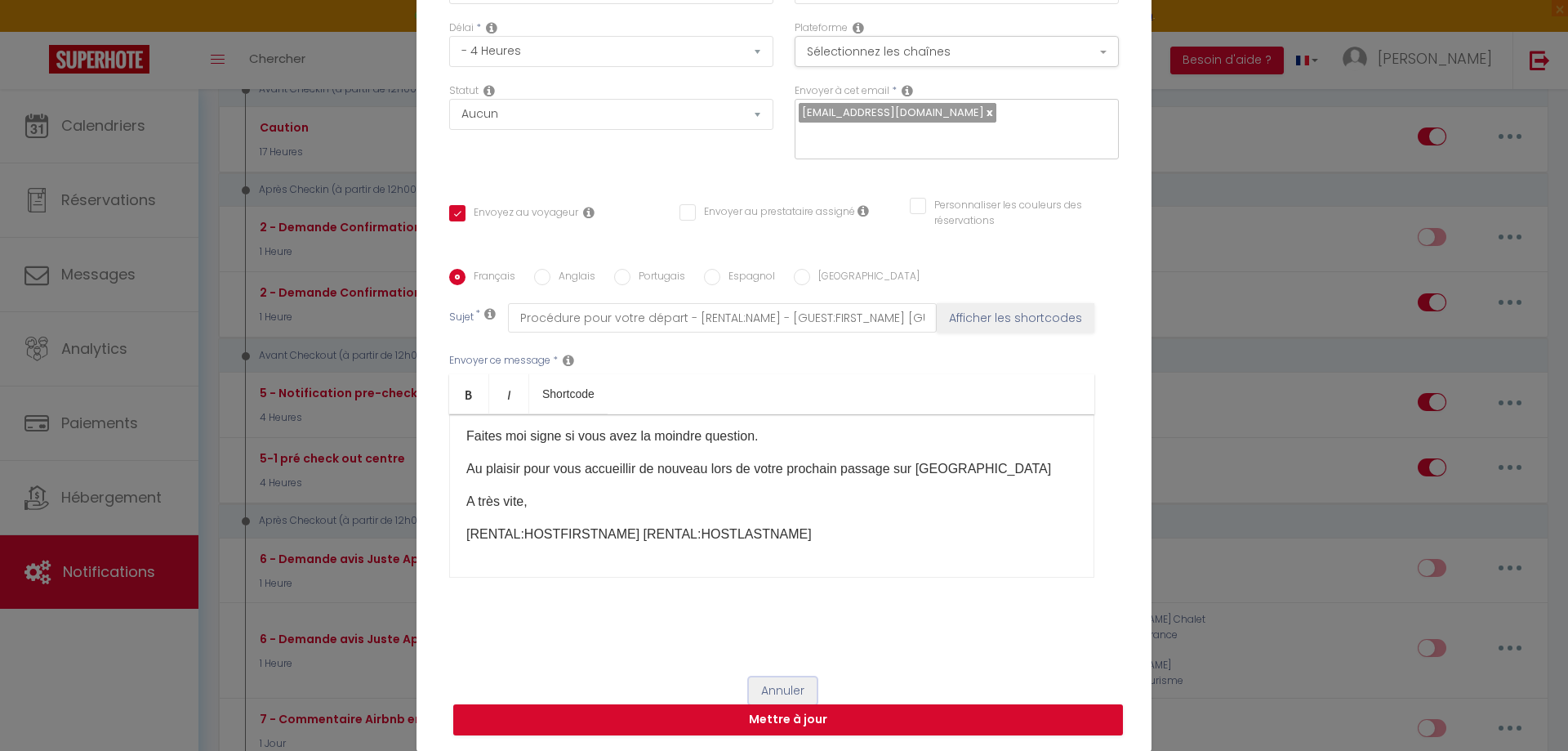
click at [762, 687] on button "Annuler" at bounding box center [783, 690] width 68 height 27
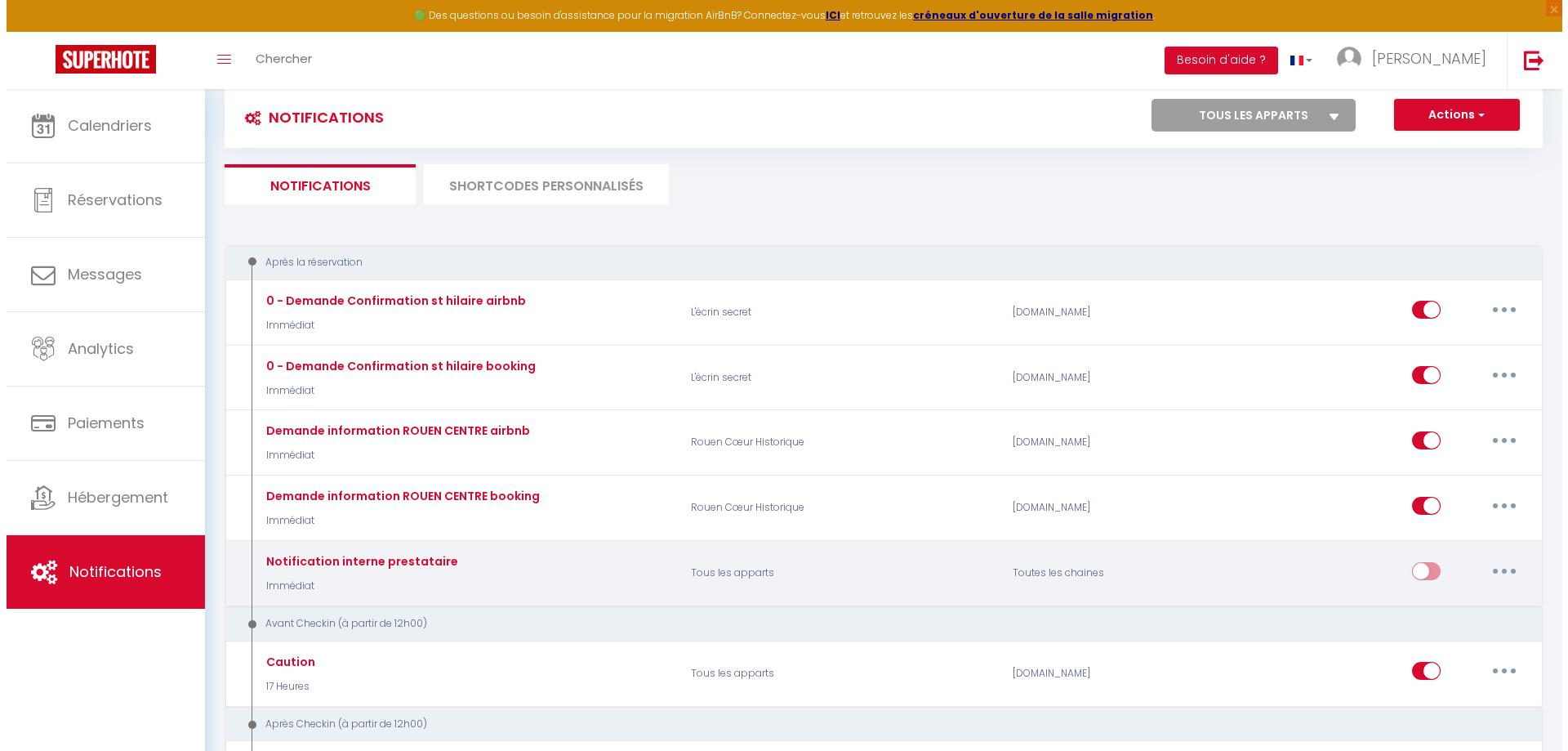
scroll to position [0, 0]
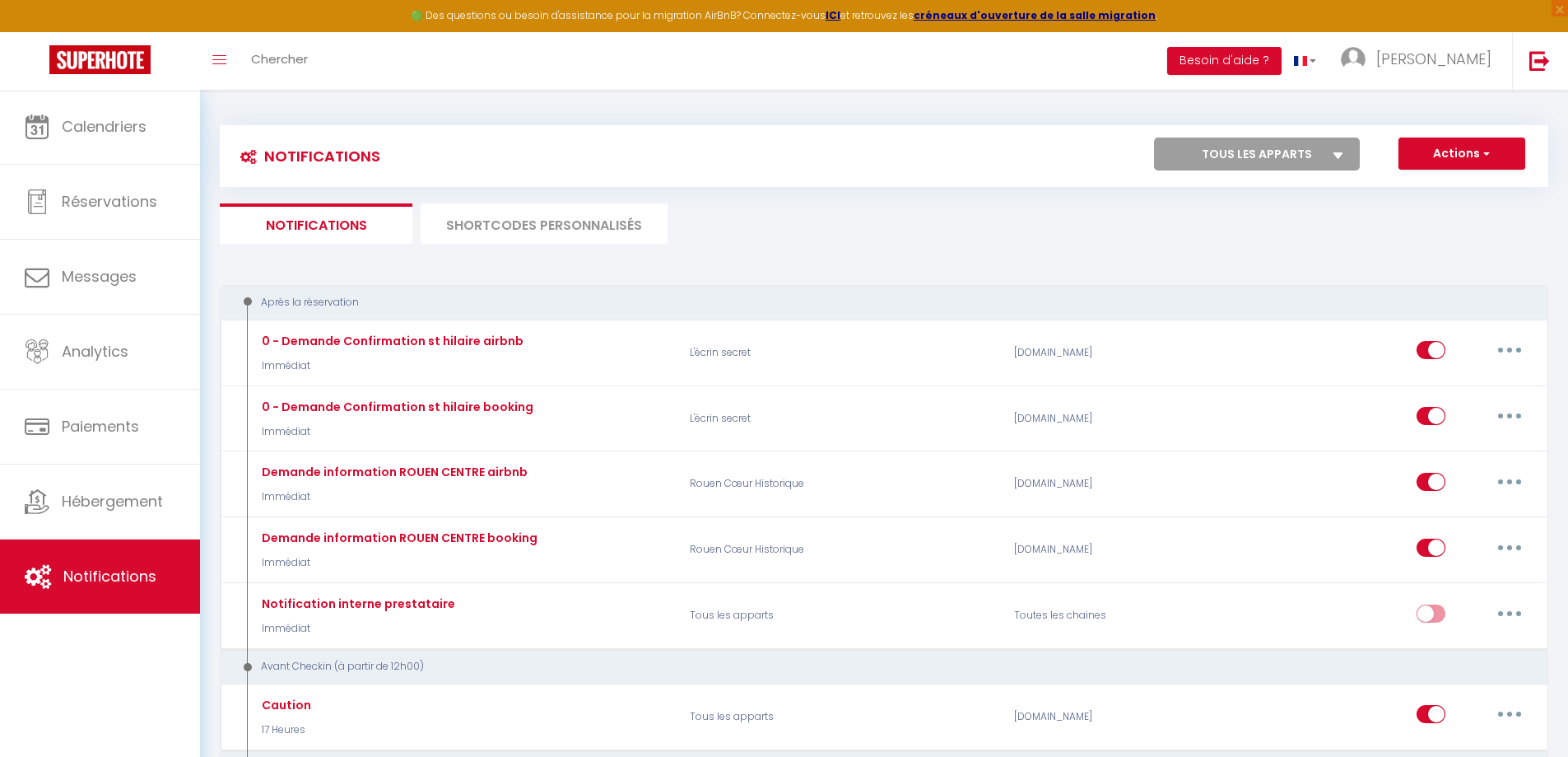
click at [520, 229] on li "SHORTCODES PERSONNALISÉS" at bounding box center [544, 224] width 247 height 40
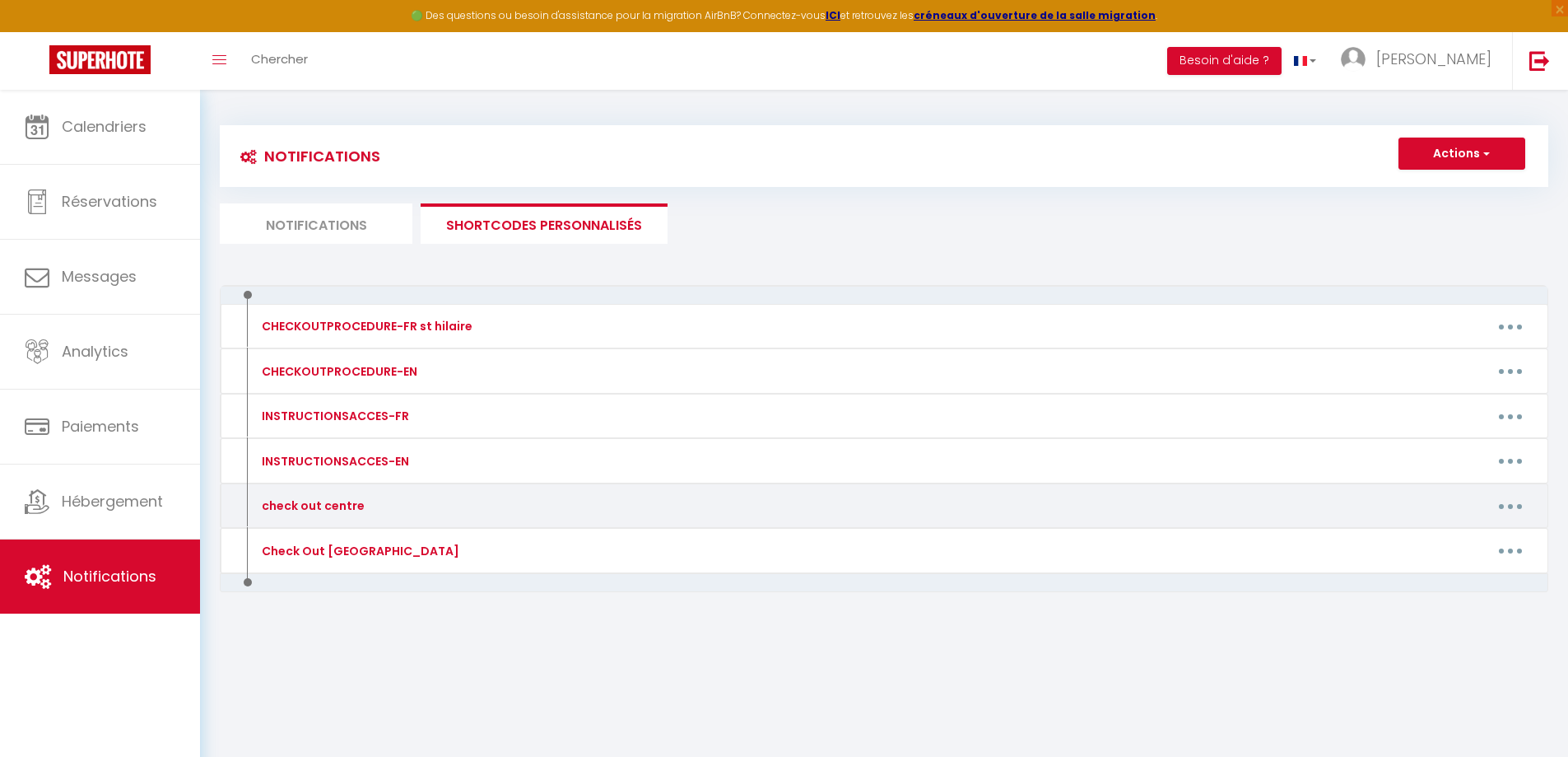
click at [1517, 507] on button "button" at bounding box center [1510, 505] width 46 height 26
click at [1481, 544] on link "Editer" at bounding box center [1468, 543] width 122 height 28
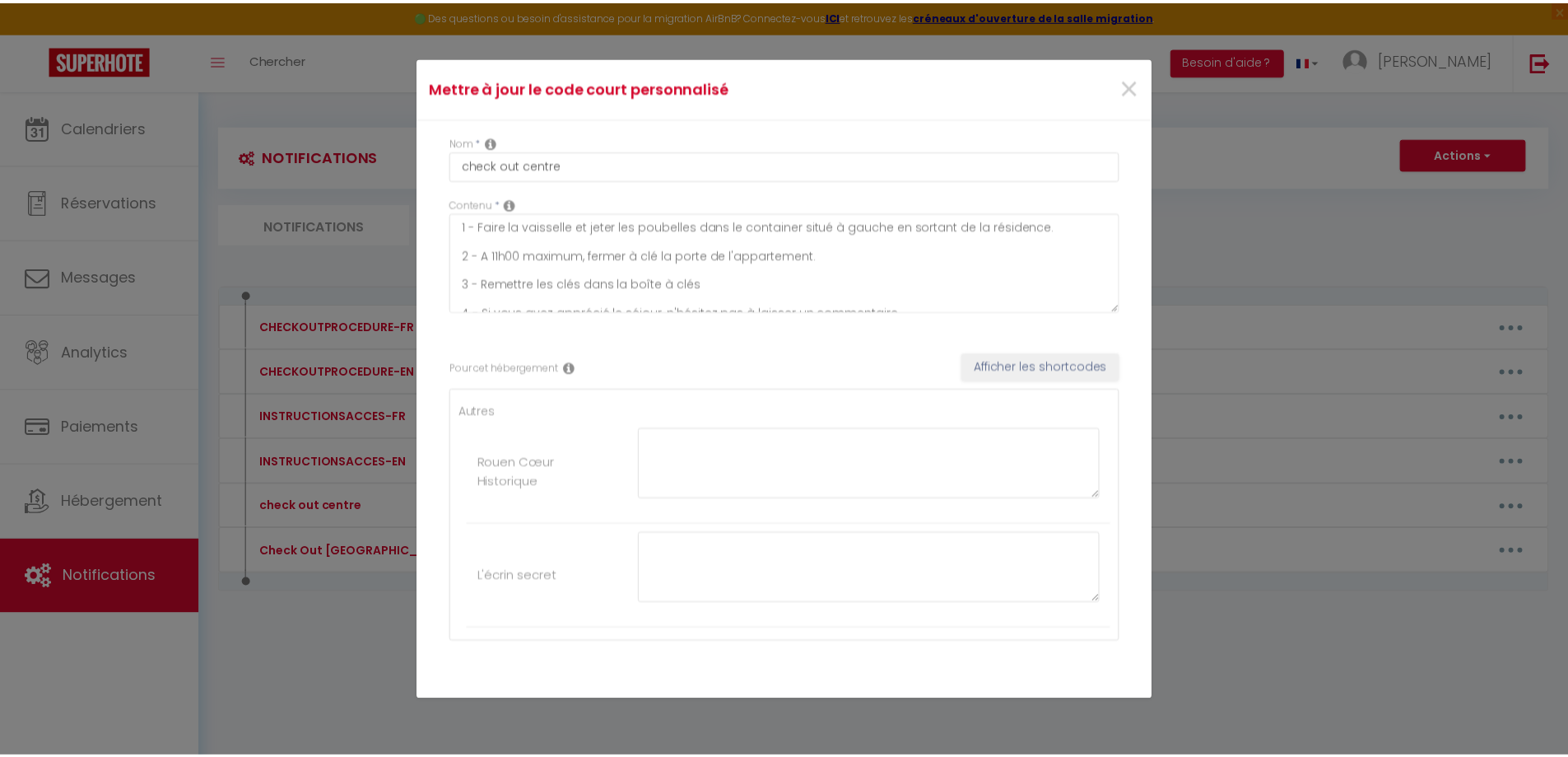
scroll to position [43, 0]
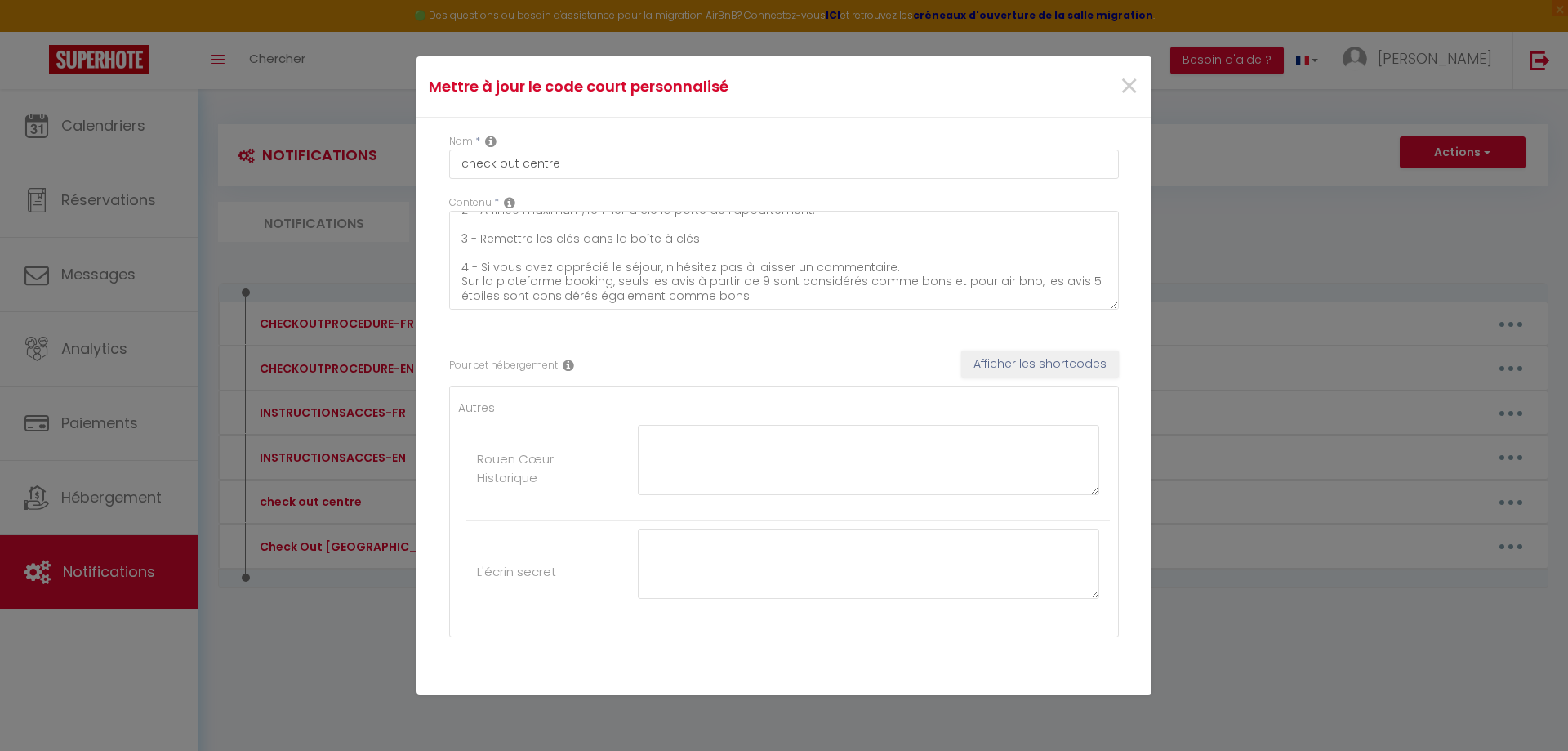
click at [1129, 84] on div "×" at bounding box center [1028, 86] width 244 height 36
click at [1119, 84] on span "×" at bounding box center [1129, 86] width 21 height 49
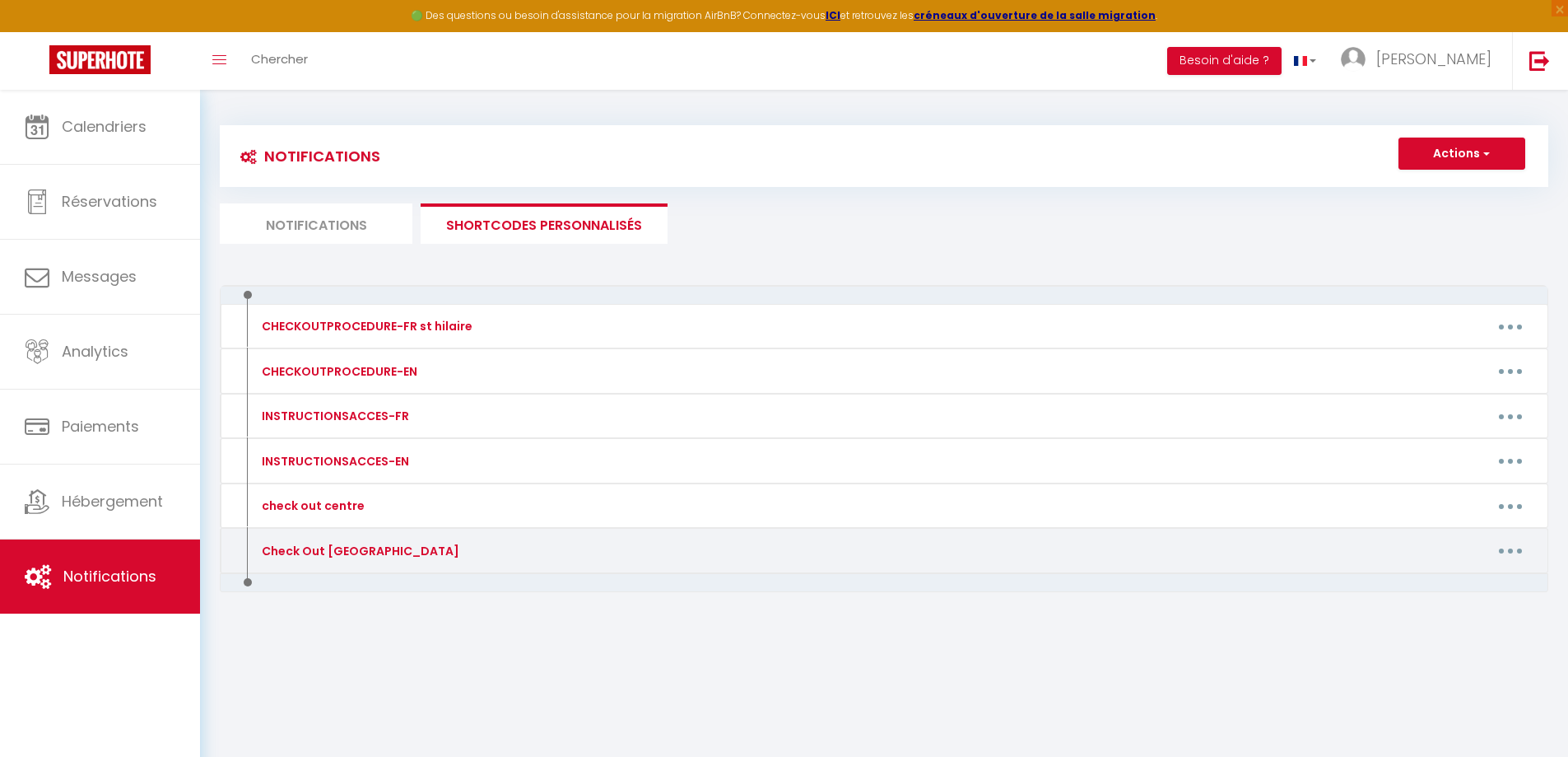
click at [1511, 551] on icon "button" at bounding box center [1511, 551] width 5 height 5
click at [1442, 619] on link "Supprimer" at bounding box center [1468, 617] width 122 height 28
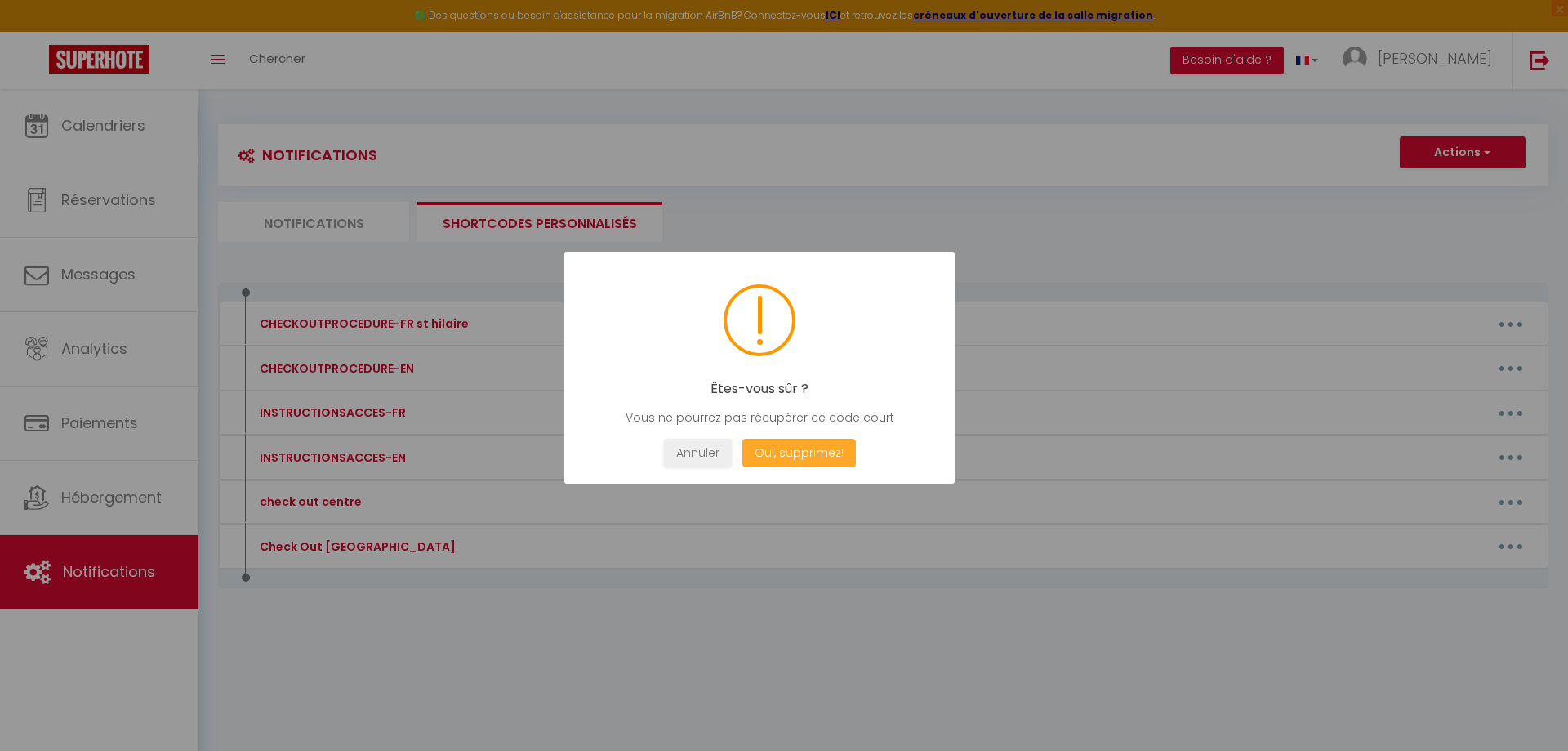
click at [828, 452] on button "Oui, supprimez!" at bounding box center [799, 453] width 114 height 28
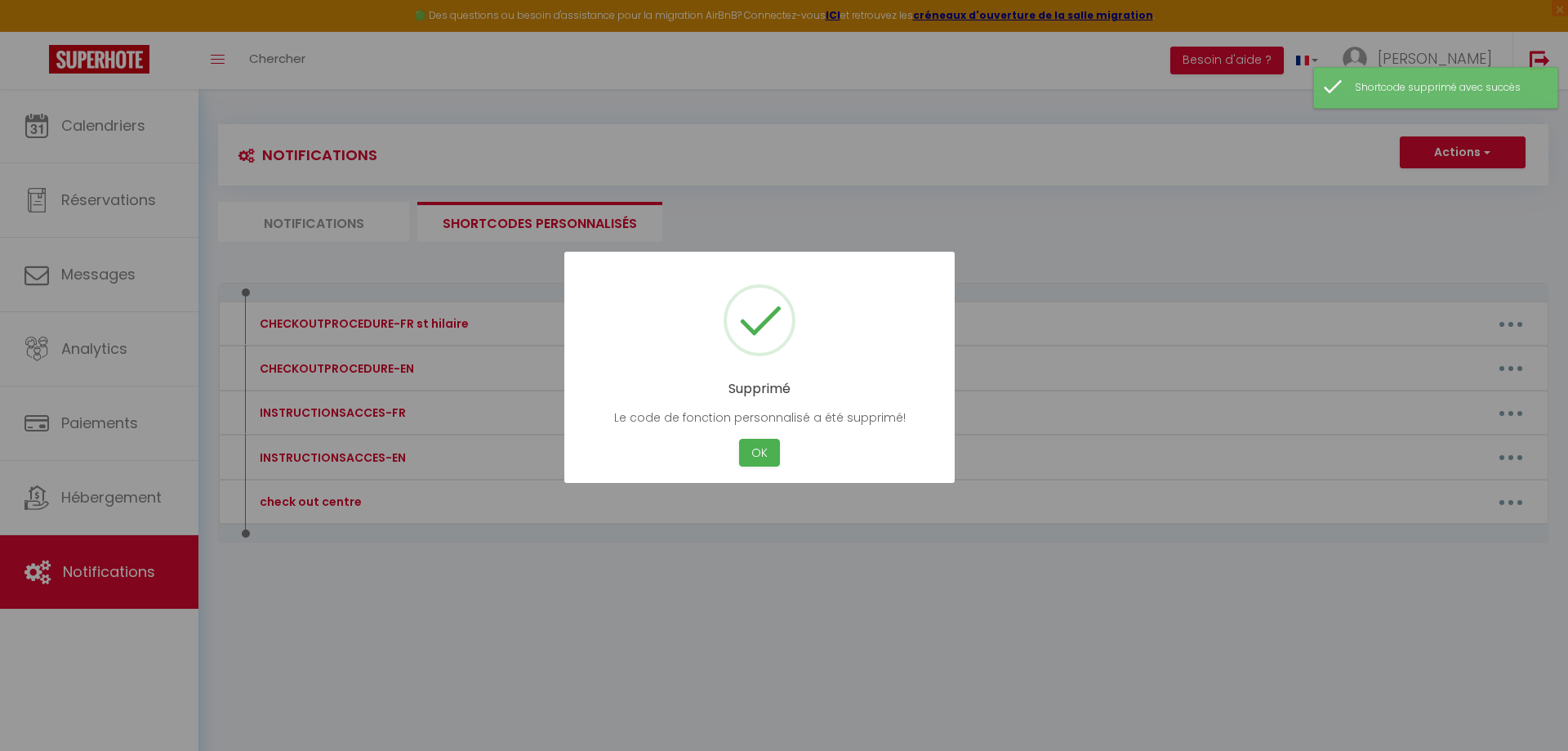
drag, startPoint x: 392, startPoint y: 572, endPoint x: 382, endPoint y: 565, distance: 12.2
click at [392, 572] on div at bounding box center [784, 376] width 1568 height 751
click at [753, 451] on button "OK" at bounding box center [759, 453] width 41 height 28
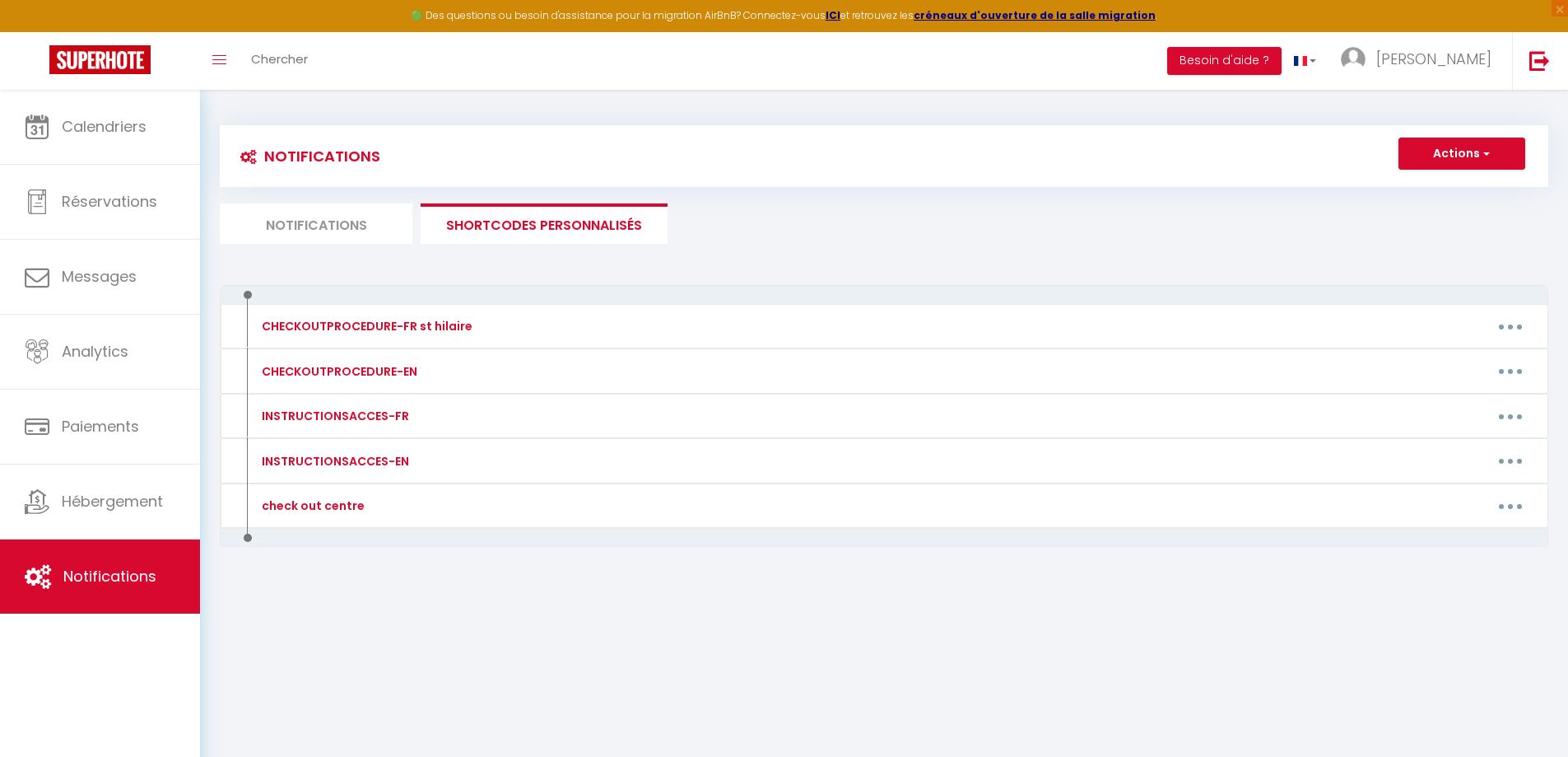
click at [329, 230] on li "Notifications" at bounding box center [316, 224] width 193 height 40
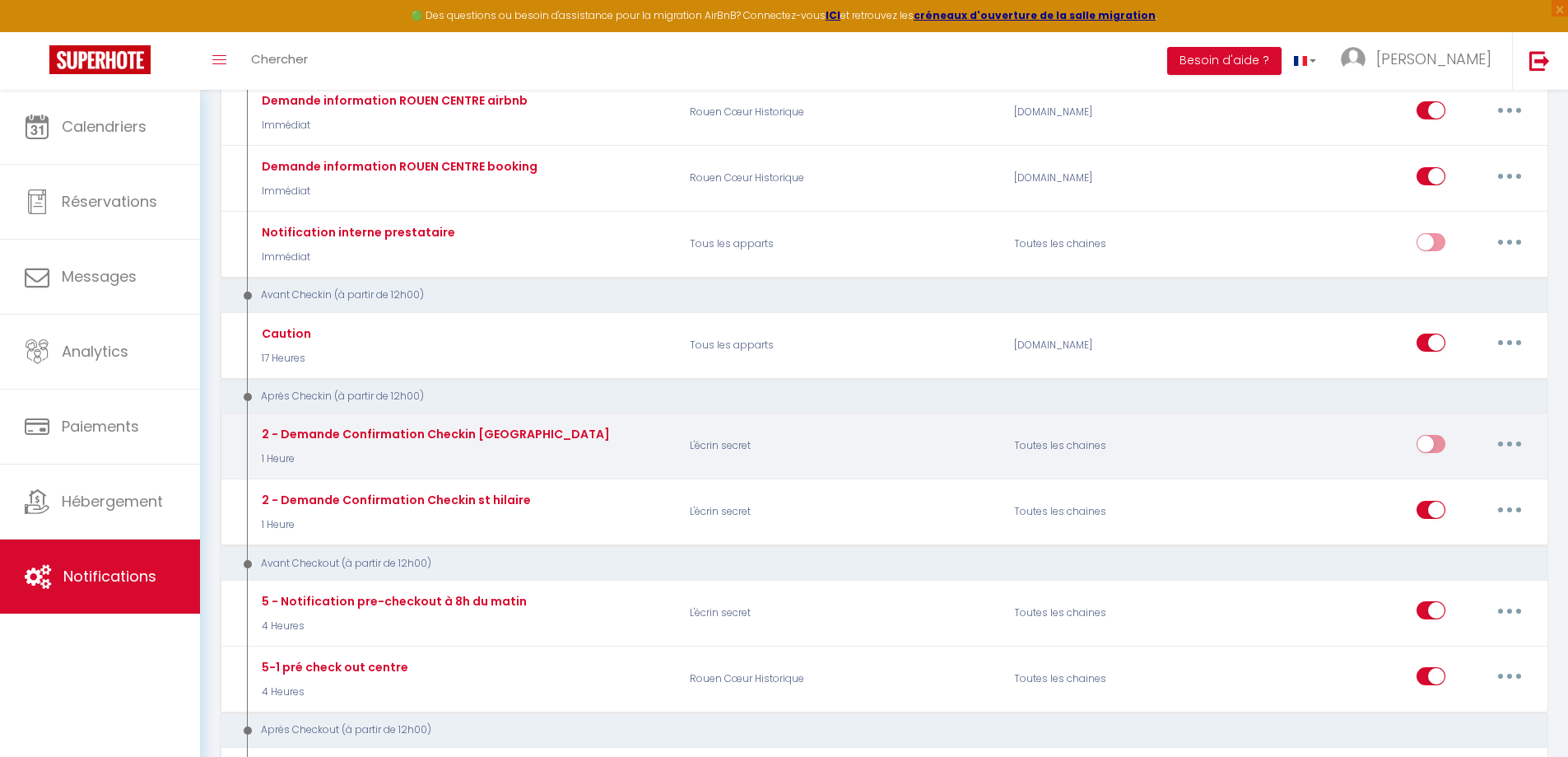
scroll to position [412, 0]
